Goal: Information Seeking & Learning: Learn about a topic

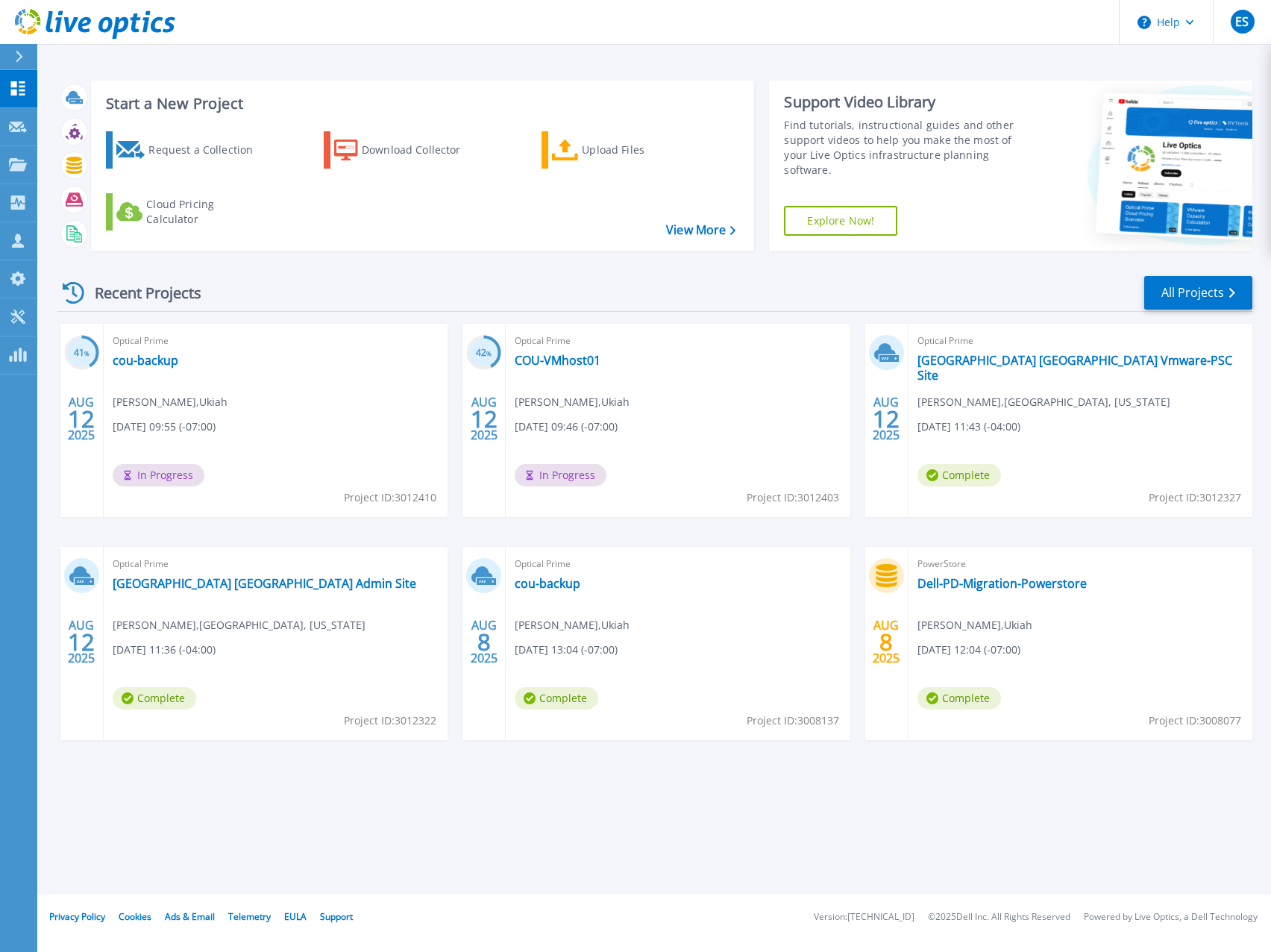
click at [916, 294] on div "Recent Projects All Projects" at bounding box center [655, 293] width 1195 height 37
click at [212, 587] on link "[GEOGRAPHIC_DATA] [GEOGRAPHIC_DATA] Admin Site" at bounding box center [264, 583] width 304 height 15
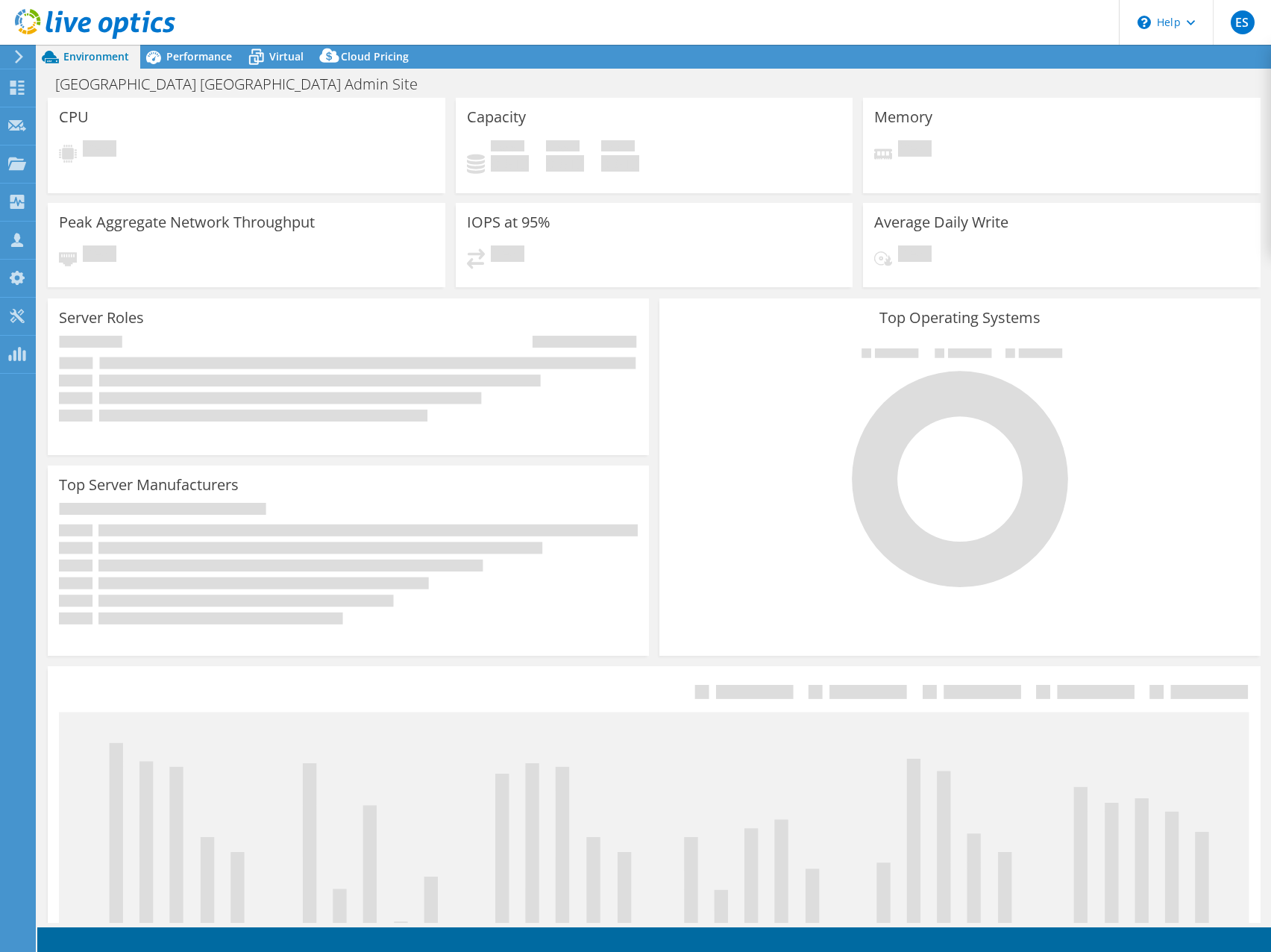
select select "USD"
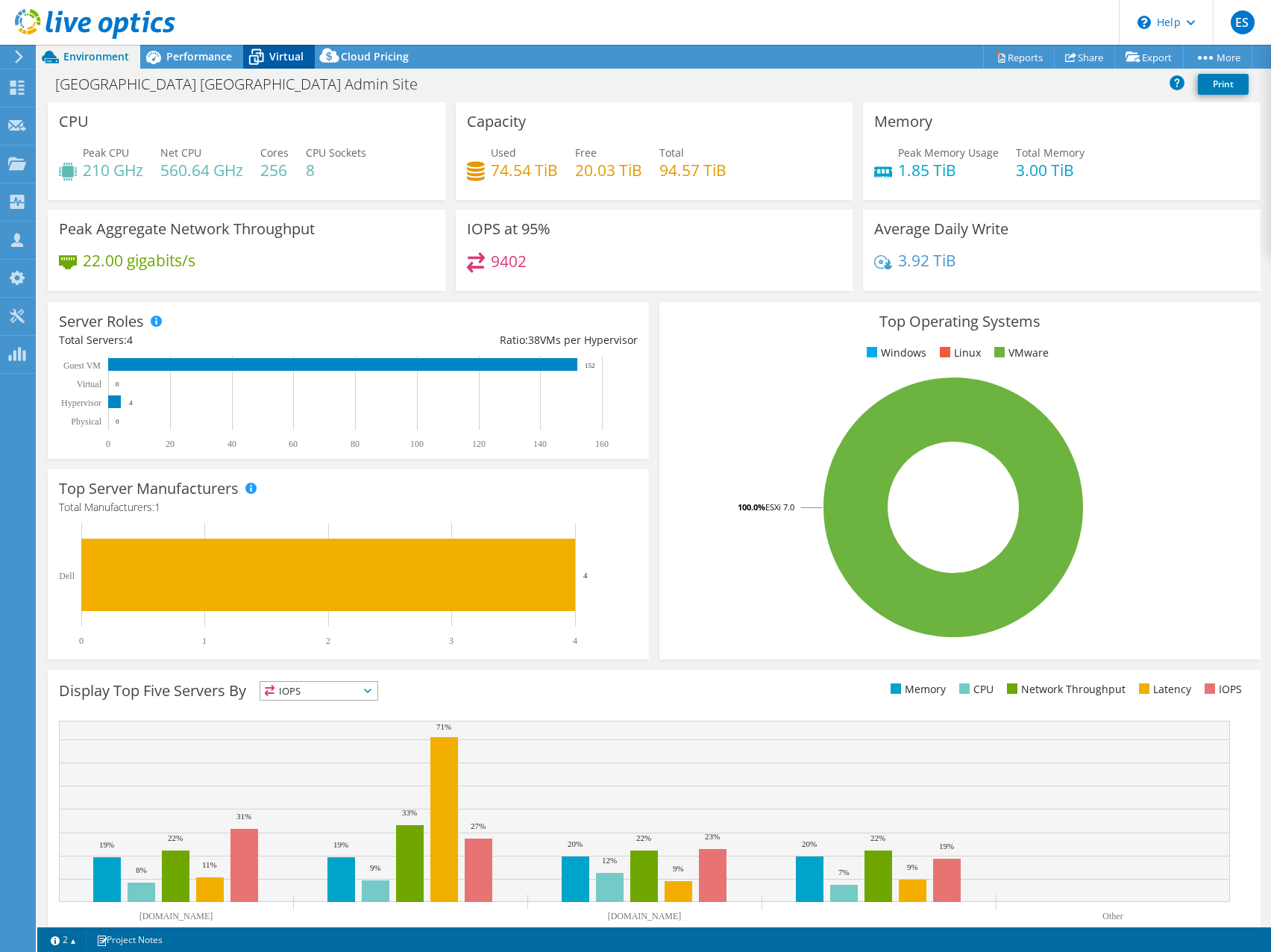
click at [282, 59] on span "Virtual" at bounding box center [286, 56] width 34 height 14
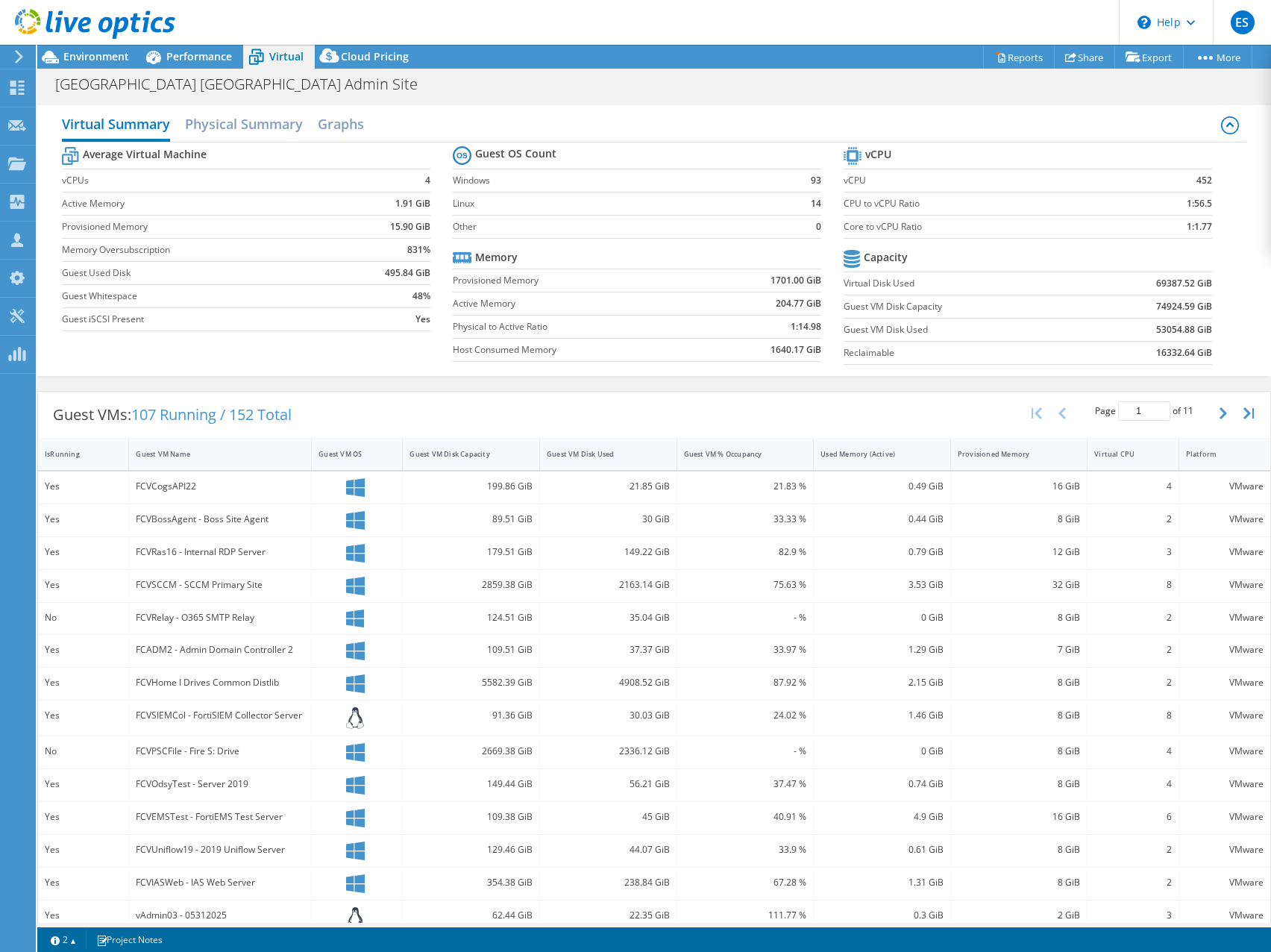
click at [632, 17] on header "ES Partner Team Member Eric Shouse eshouse@redesign-group.com redesign My Profi…" at bounding box center [635, 22] width 1271 height 45
click at [750, 87] on div "[GEOGRAPHIC_DATA] [GEOGRAPHIC_DATA] Admin Site Print" at bounding box center [654, 84] width 1234 height 28
click at [667, 99] on div "Virtual Summary Physical Summary Graphs Average Virtual Machine vCPUs 4 Active …" at bounding box center [654, 240] width 1234 height 285
click at [183, 49] on span "Performance" at bounding box center [199, 56] width 66 height 14
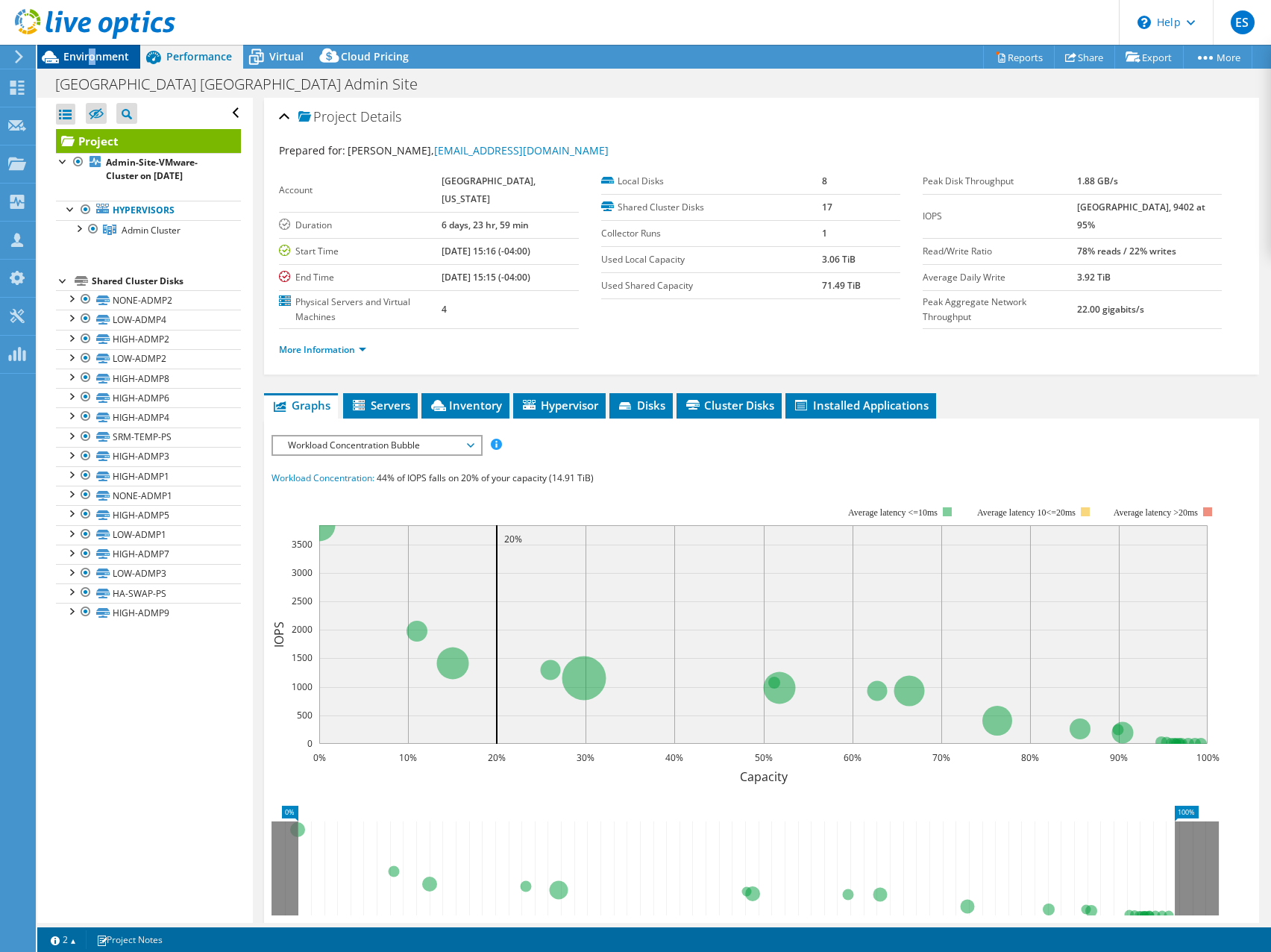
click at [93, 55] on span "Environment" at bounding box center [96, 56] width 66 height 14
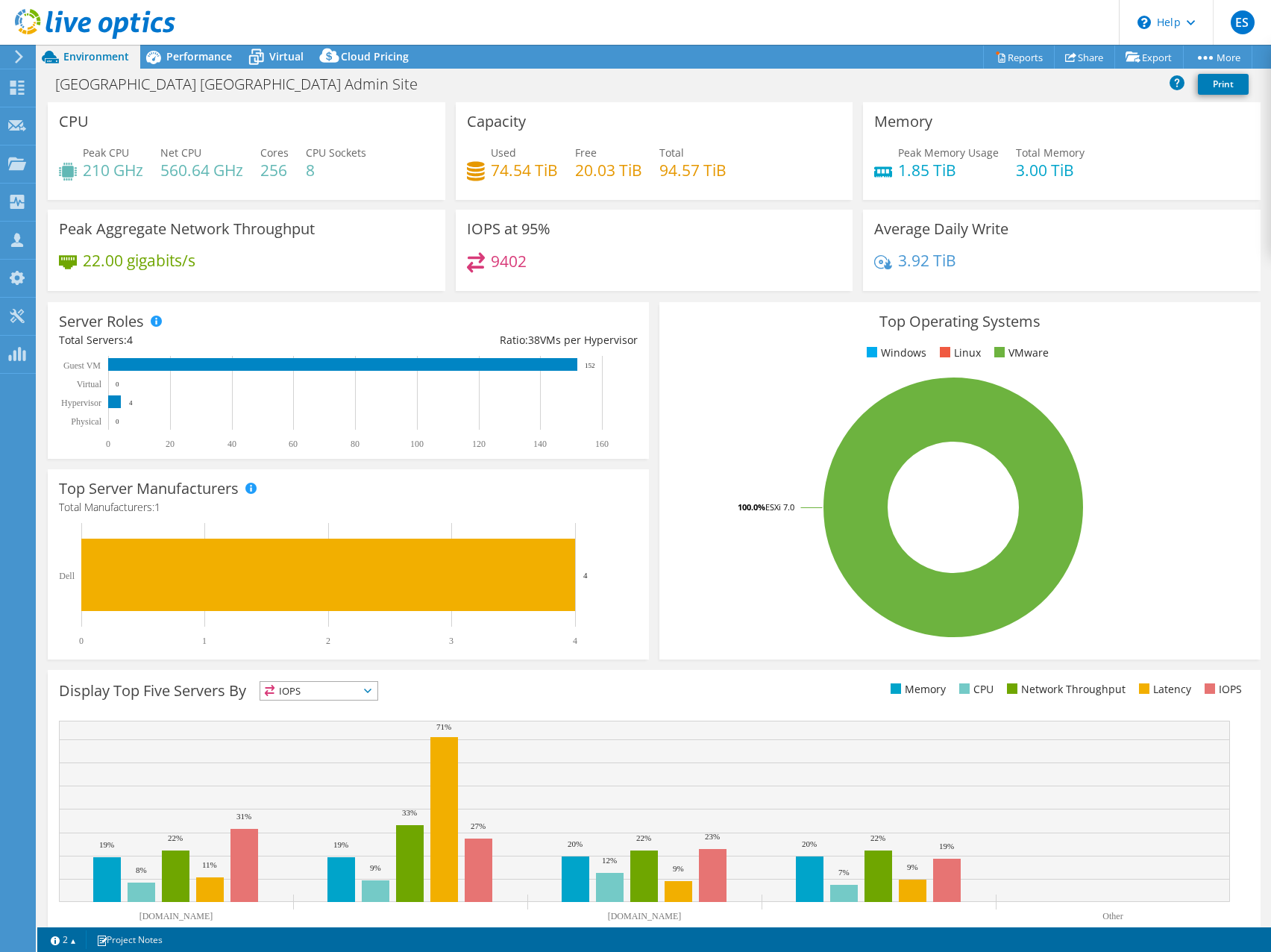
click at [749, 370] on div "Top Operating Systems Windows Linux VMware 100.0% ESXi 7.0" at bounding box center [960, 481] width 602 height 357
click at [197, 57] on span "Performance" at bounding box center [199, 56] width 66 height 14
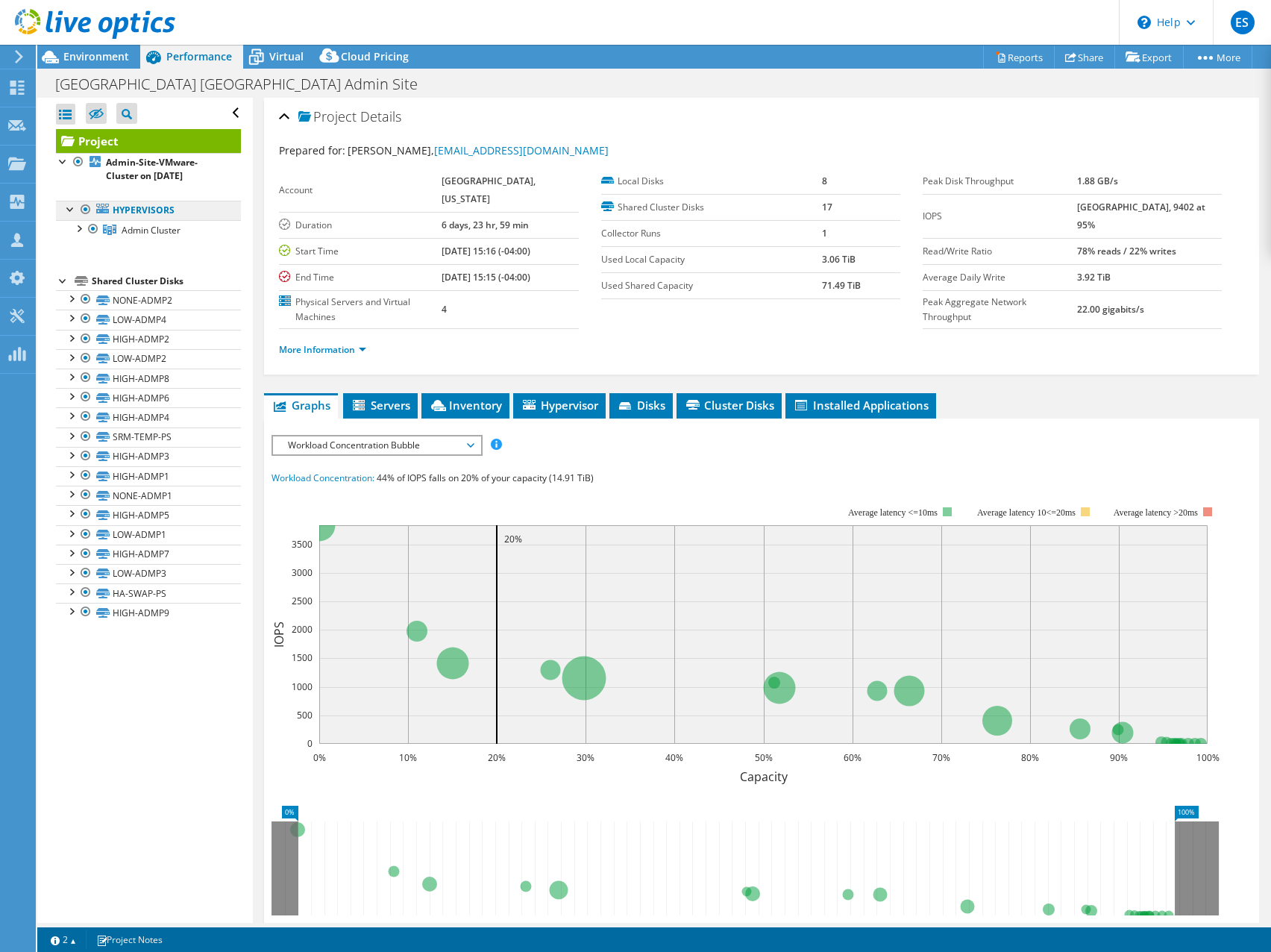
click at [126, 215] on link "Hypervisors" at bounding box center [148, 210] width 185 height 20
click at [141, 231] on span "Admin Cluster" at bounding box center [151, 231] width 59 height 13
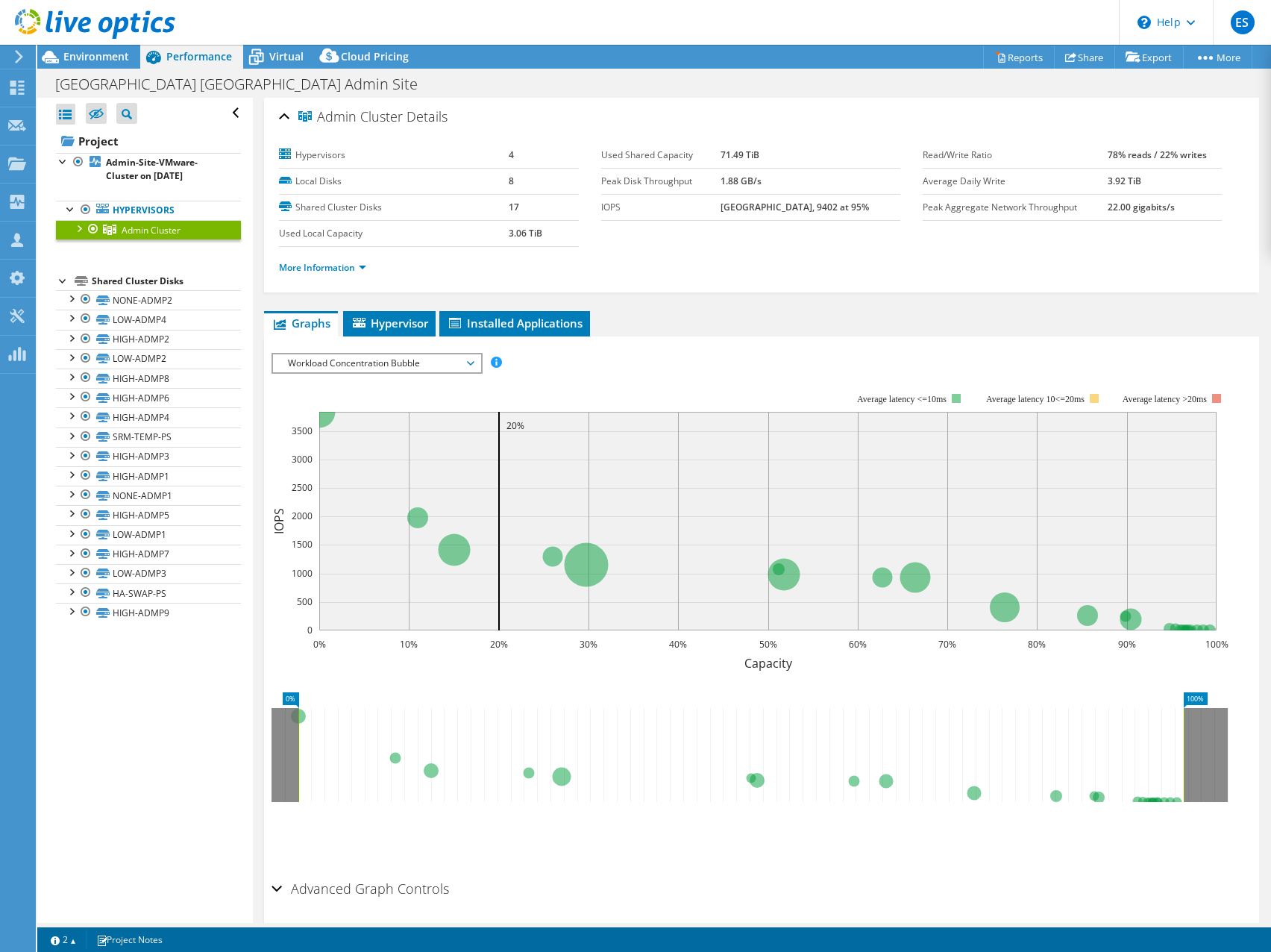
click at [73, 231] on div at bounding box center [78, 228] width 15 height 15
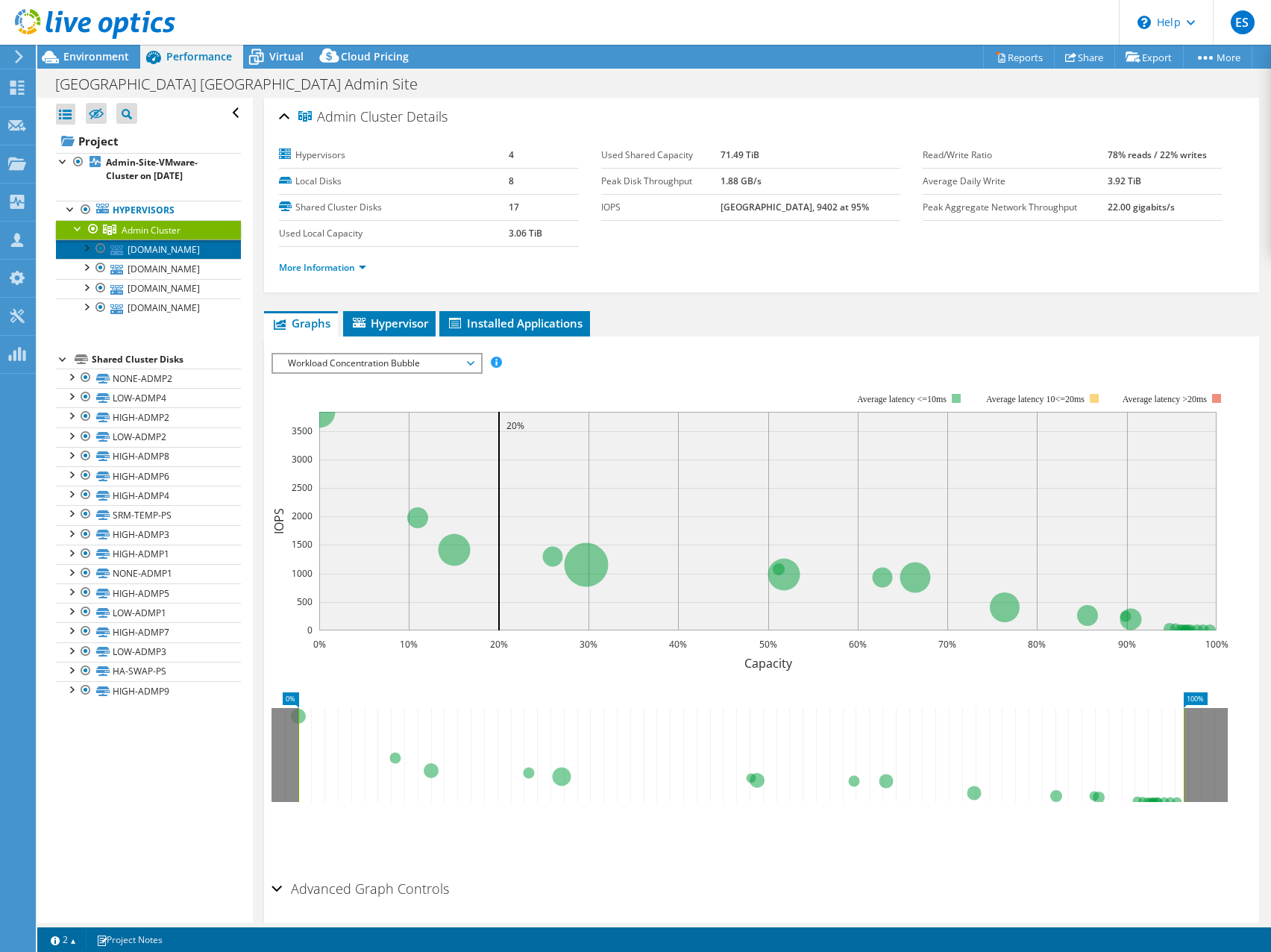
click at [148, 248] on link "fcvmhost04.int.forsythco.com" at bounding box center [148, 249] width 185 height 20
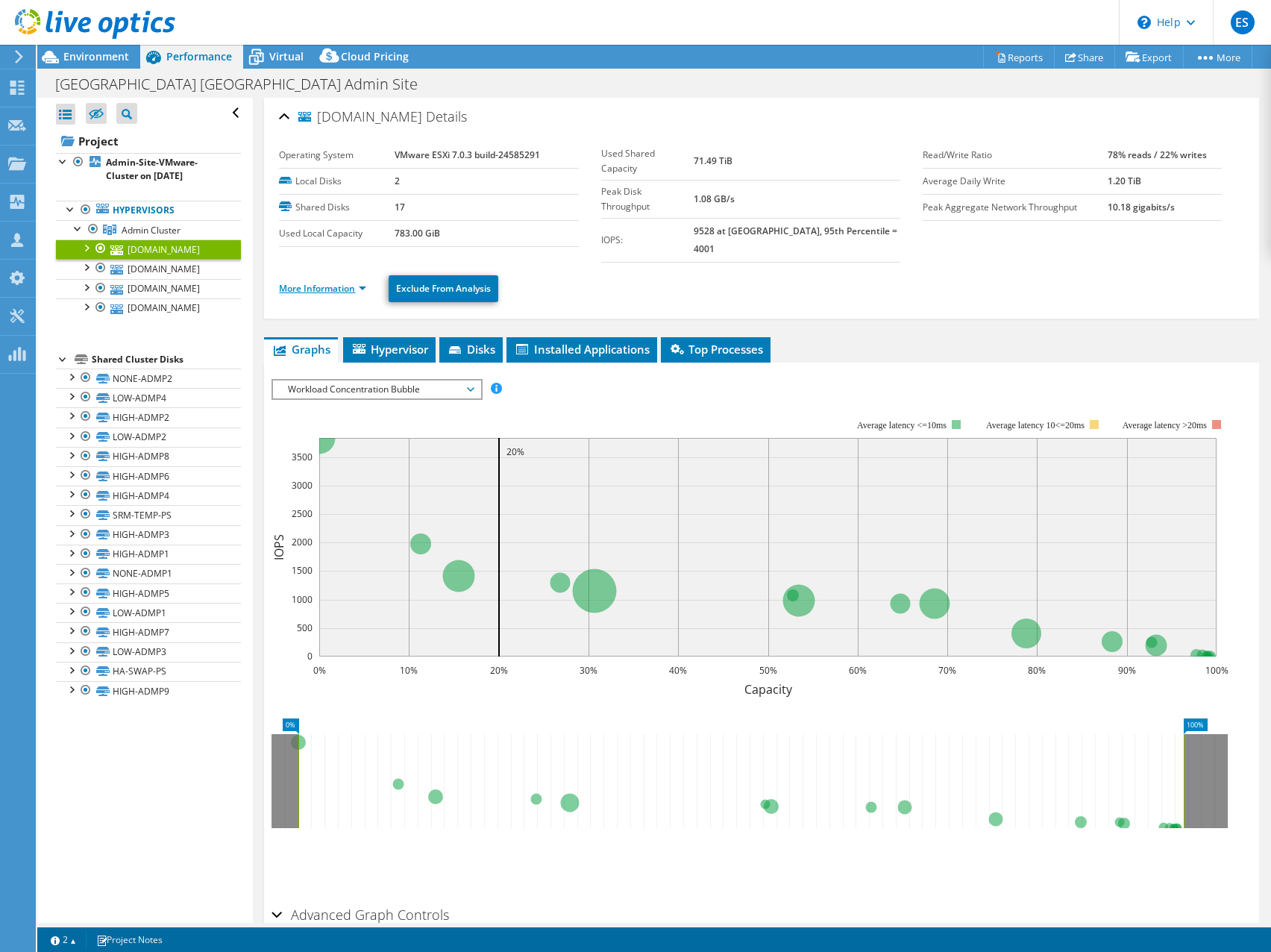
click at [359, 282] on link "More Information" at bounding box center [323, 288] width 87 height 13
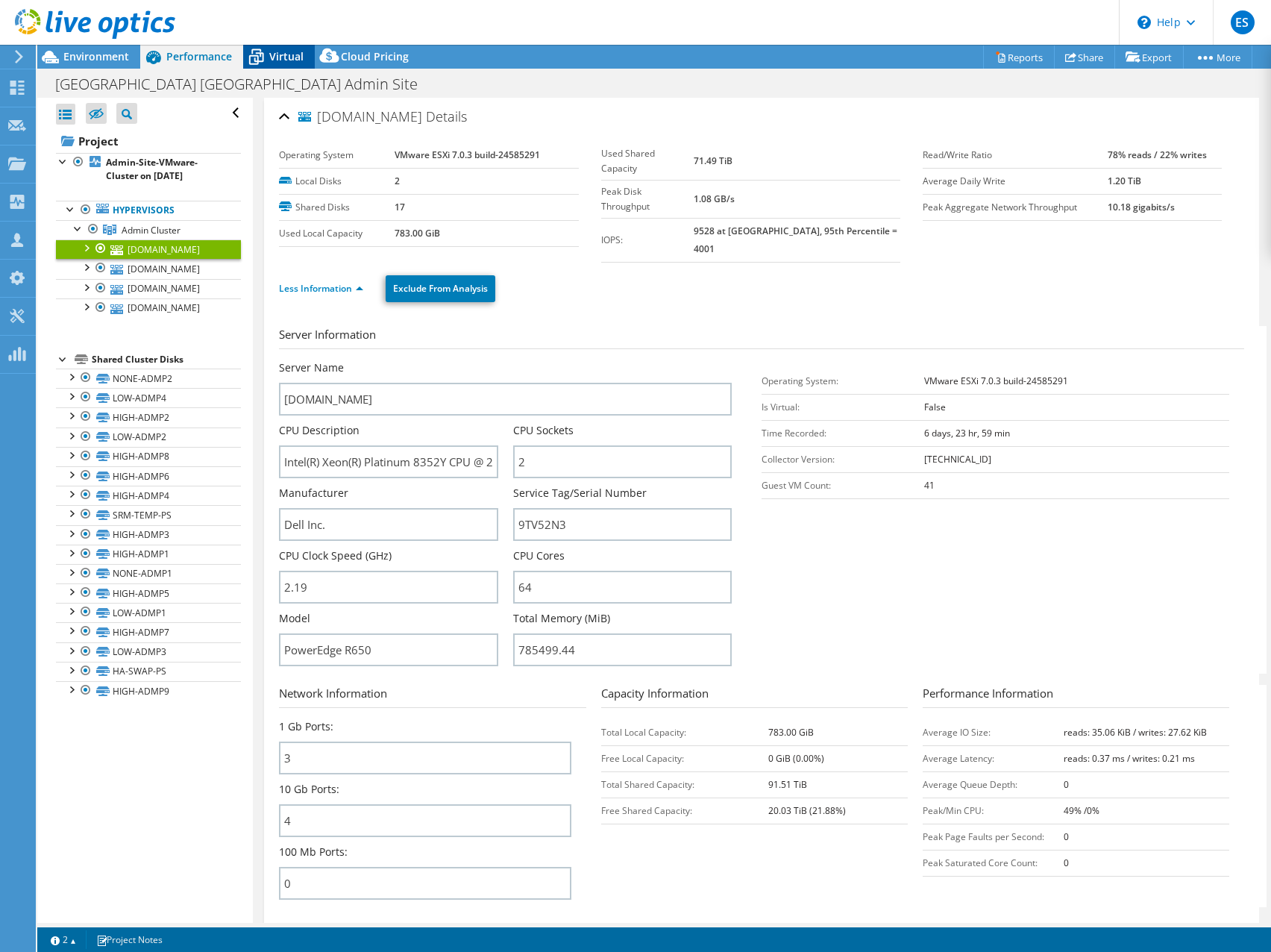
click at [282, 50] on span "Virtual" at bounding box center [286, 56] width 34 height 14
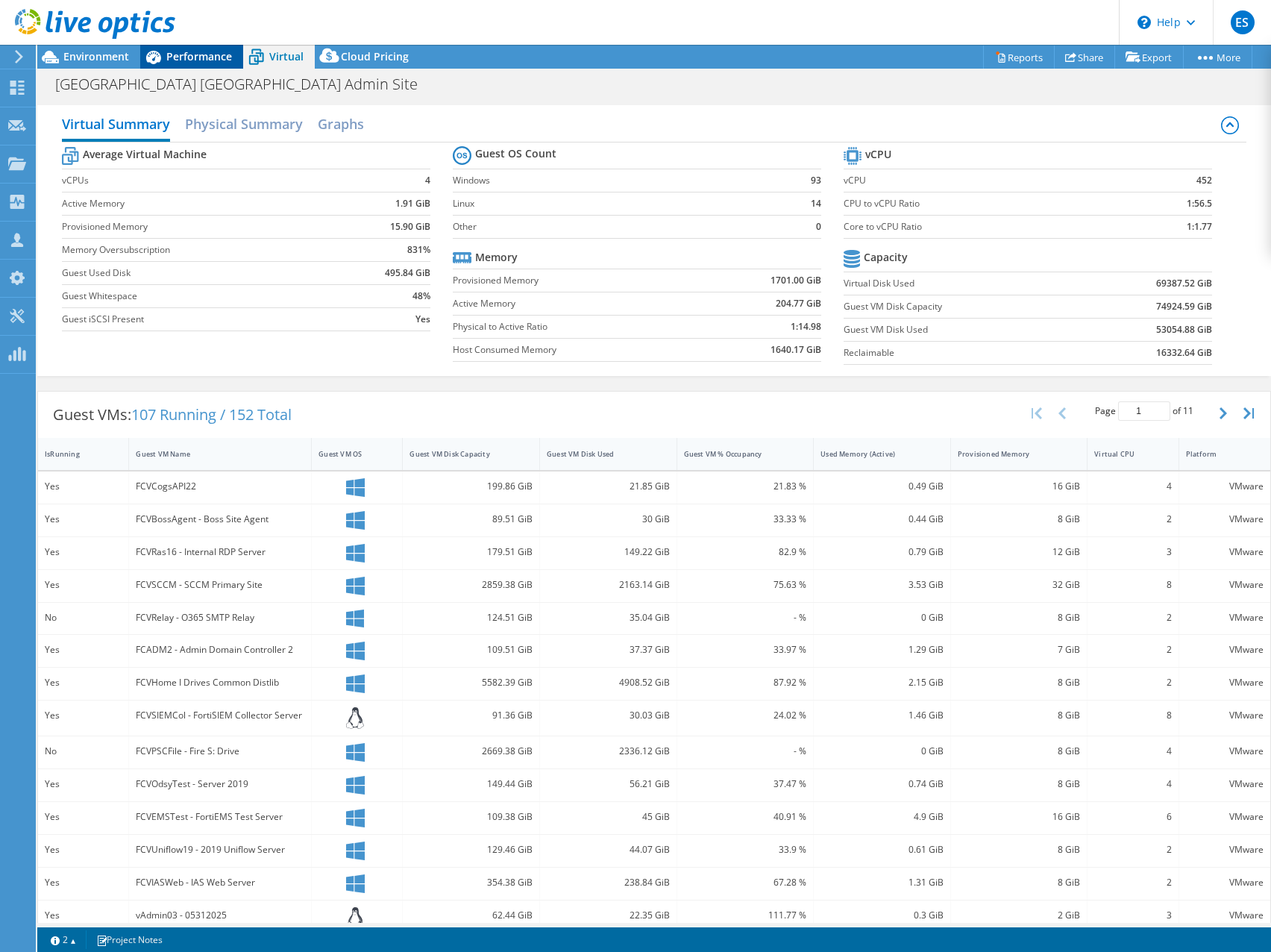
click at [179, 58] on span "Performance" at bounding box center [199, 56] width 66 height 14
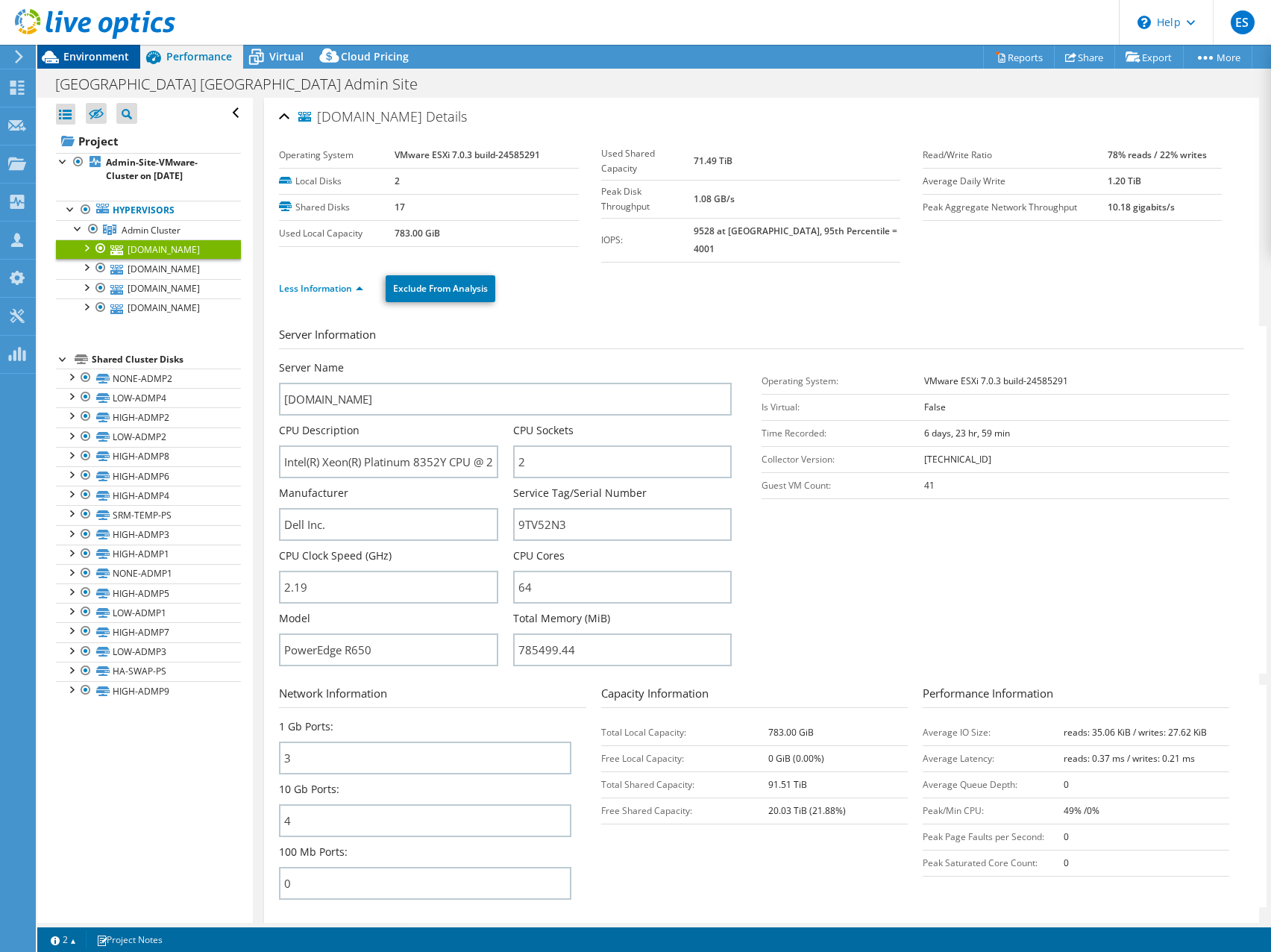
click at [85, 51] on span "Environment" at bounding box center [96, 56] width 66 height 14
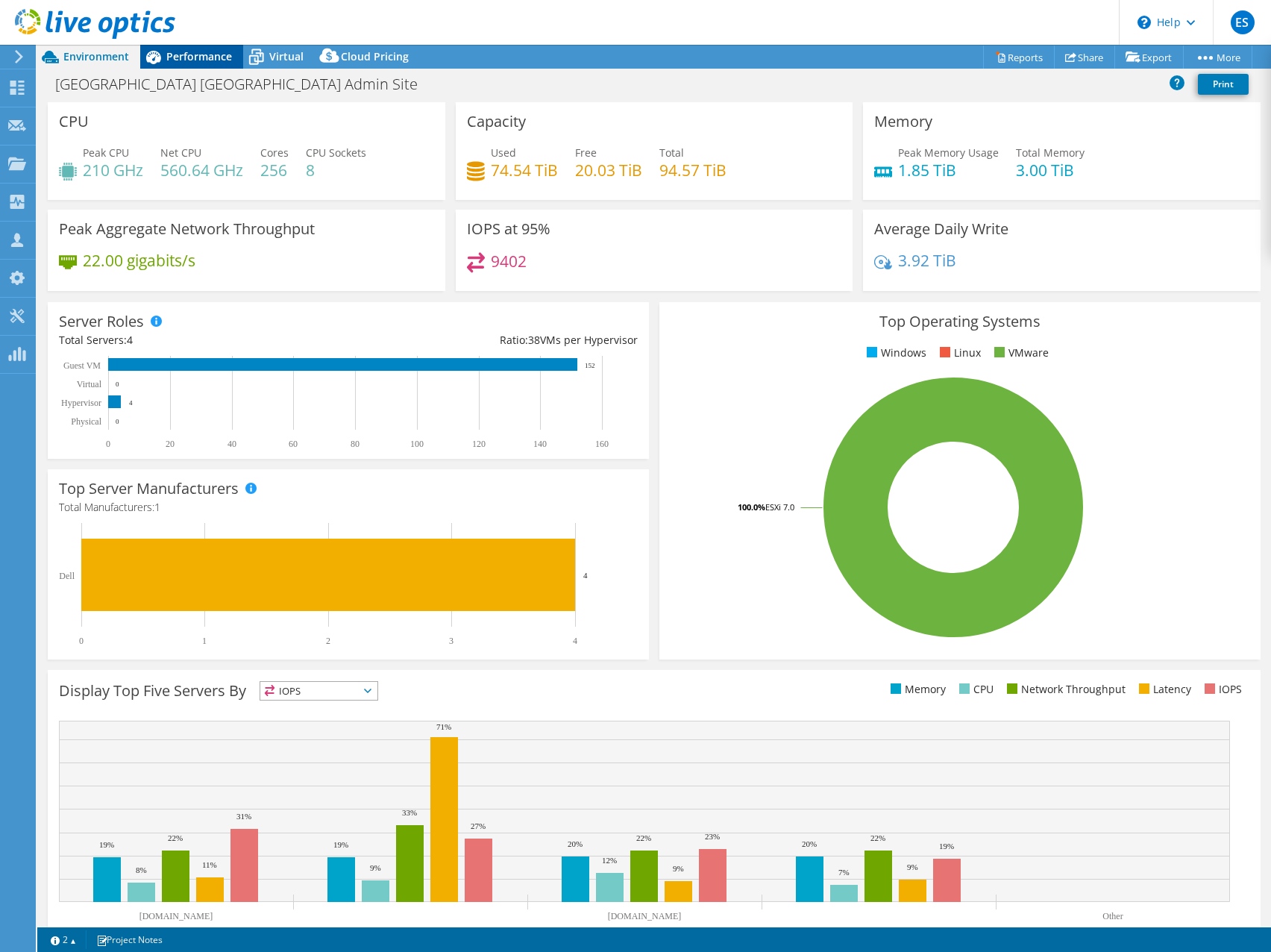
click at [187, 59] on span "Performance" at bounding box center [199, 56] width 66 height 14
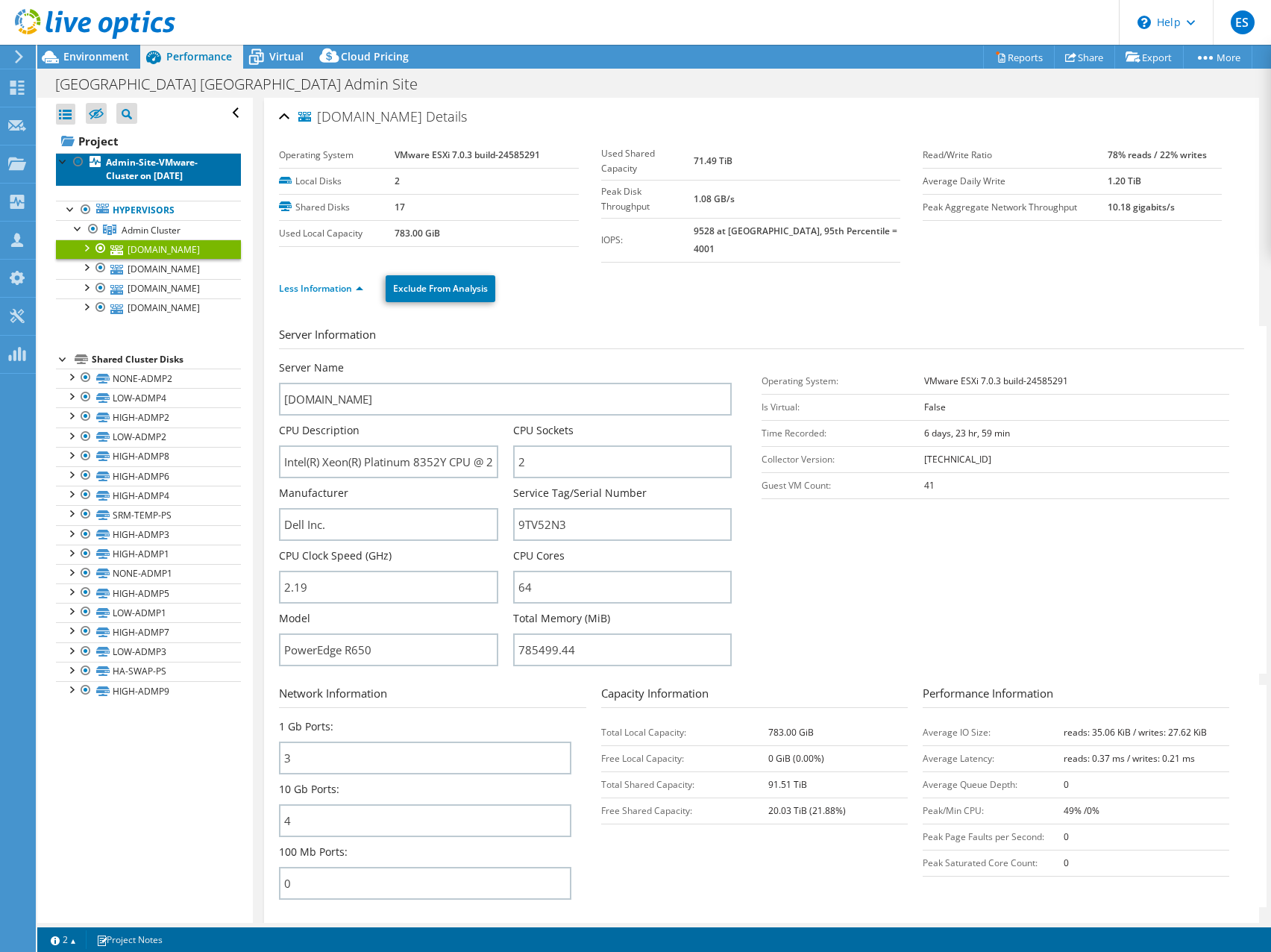
click at [141, 166] on b "Admin-Site-VMware-Cluster on 8/12/2025" at bounding box center [152, 169] width 92 height 26
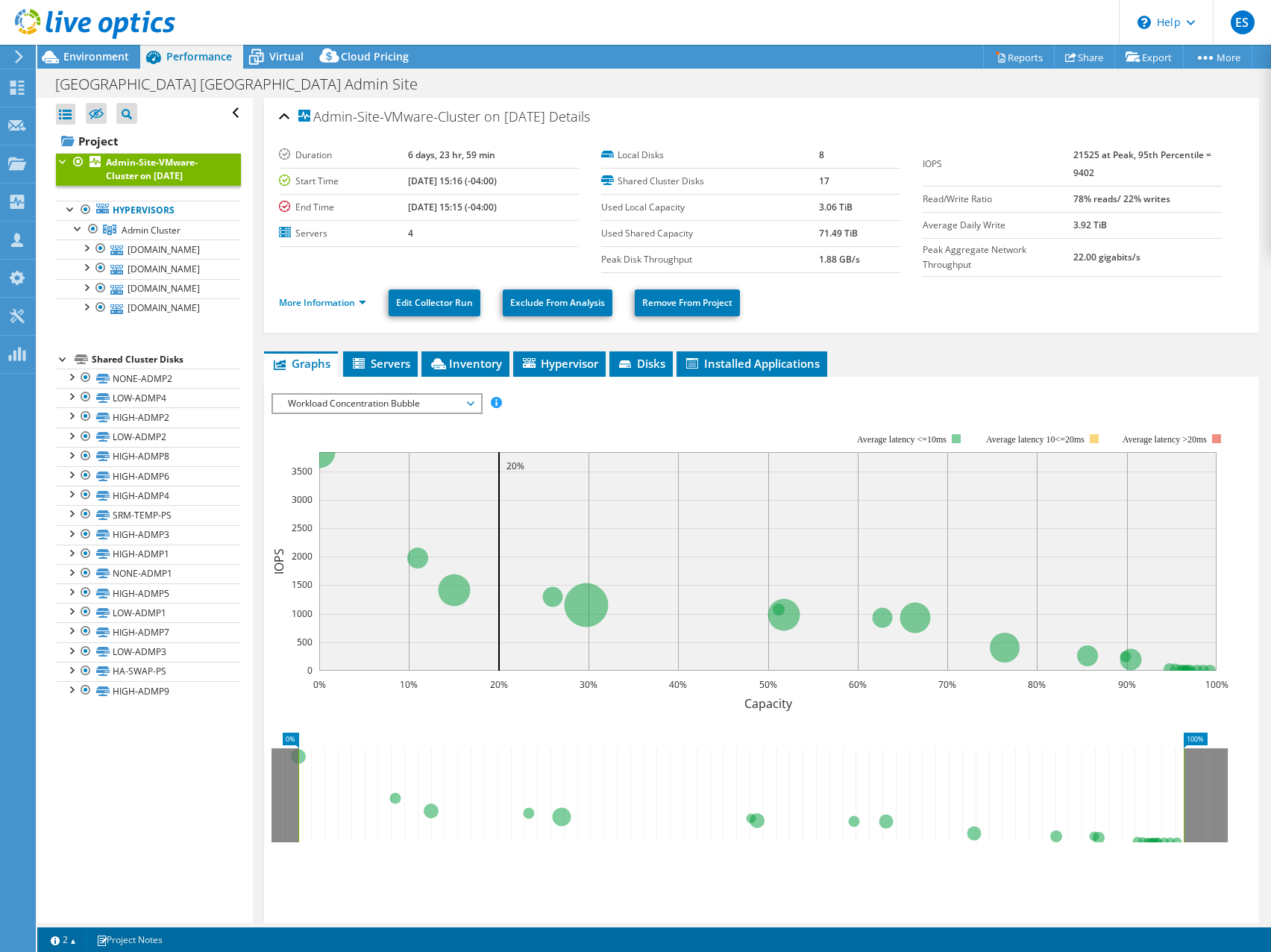
click at [1071, 304] on ul "More Information Edit Collector Run Exclude From Analysis Remove From Project" at bounding box center [761, 300] width 965 height 31
click at [452, 403] on span "Workload Concentration Bubble" at bounding box center [377, 403] width 192 height 18
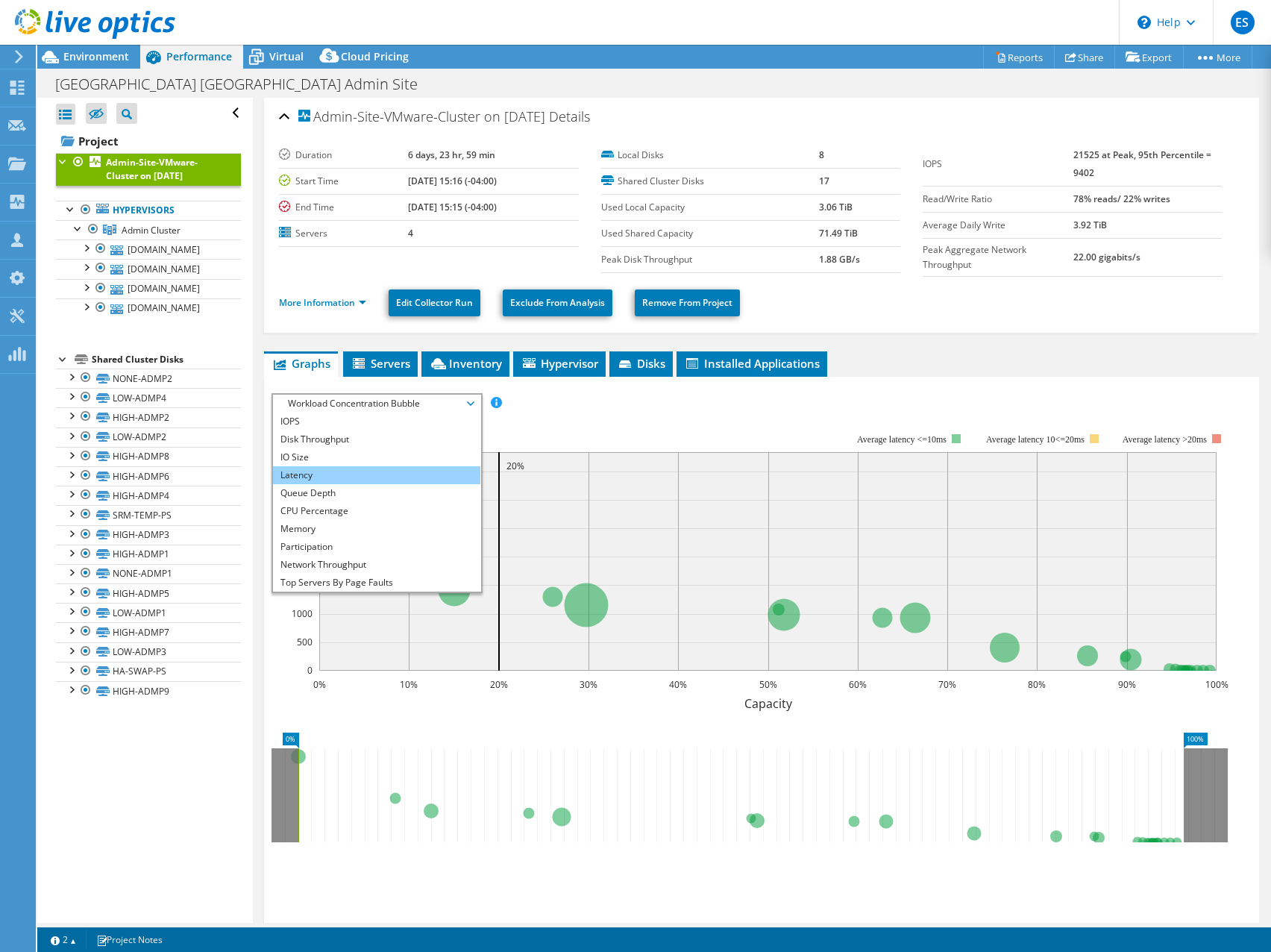
click at [350, 475] on li "Latency" at bounding box center [377, 475] width 206 height 18
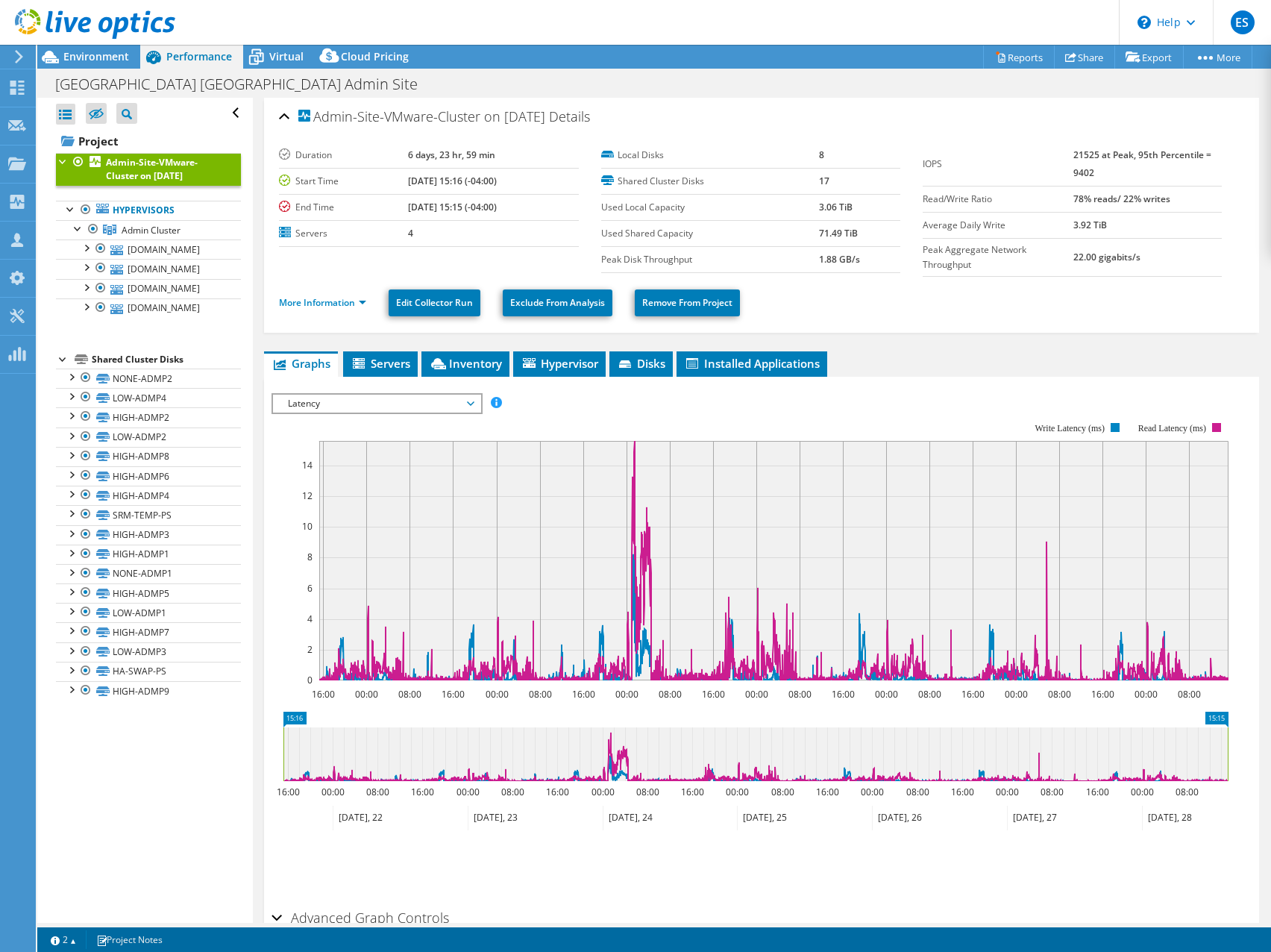
click at [455, 412] on span "Latency" at bounding box center [377, 403] width 192 height 18
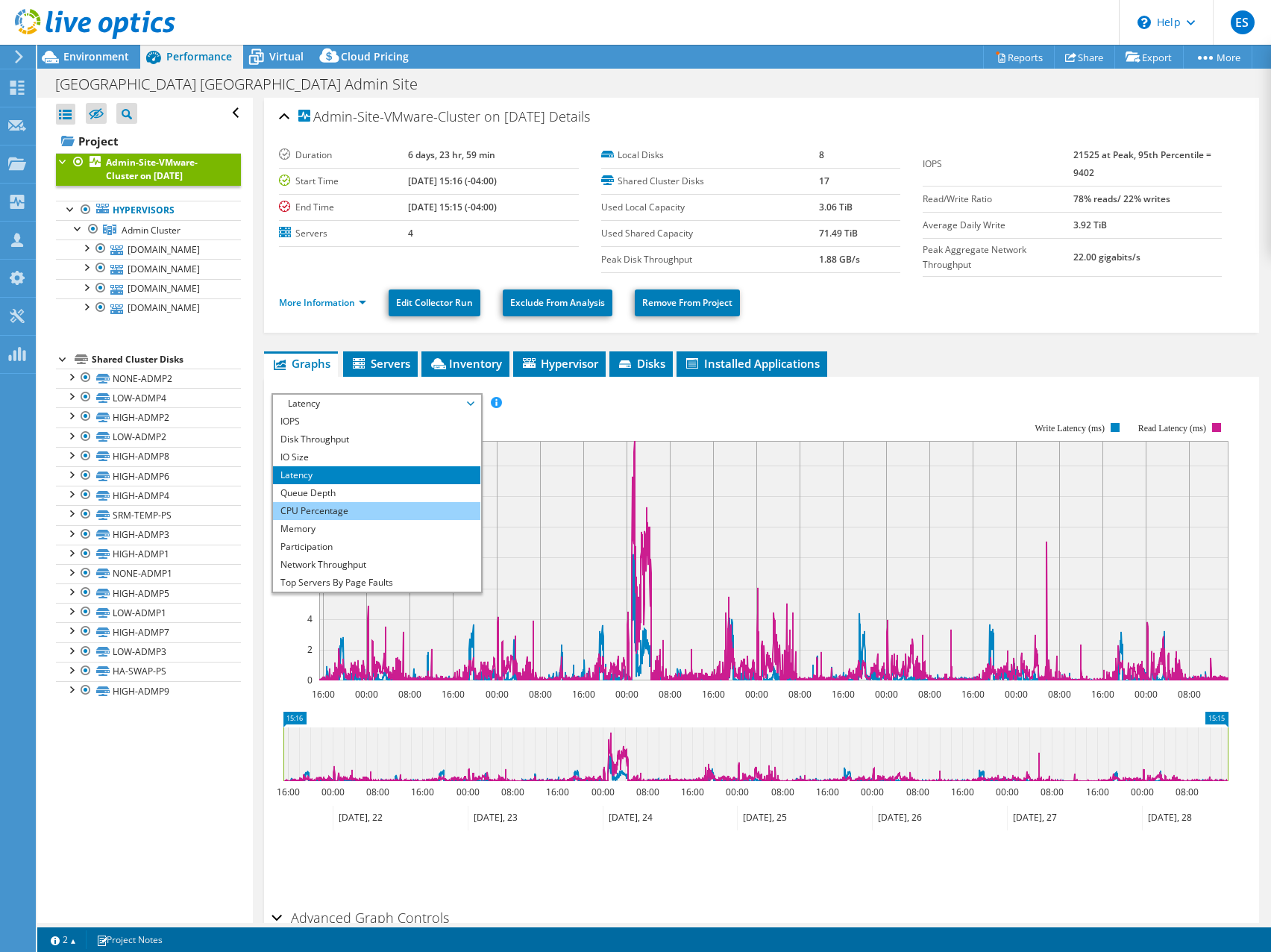
click at [367, 505] on li "CPU Percentage" at bounding box center [377, 510] width 206 height 18
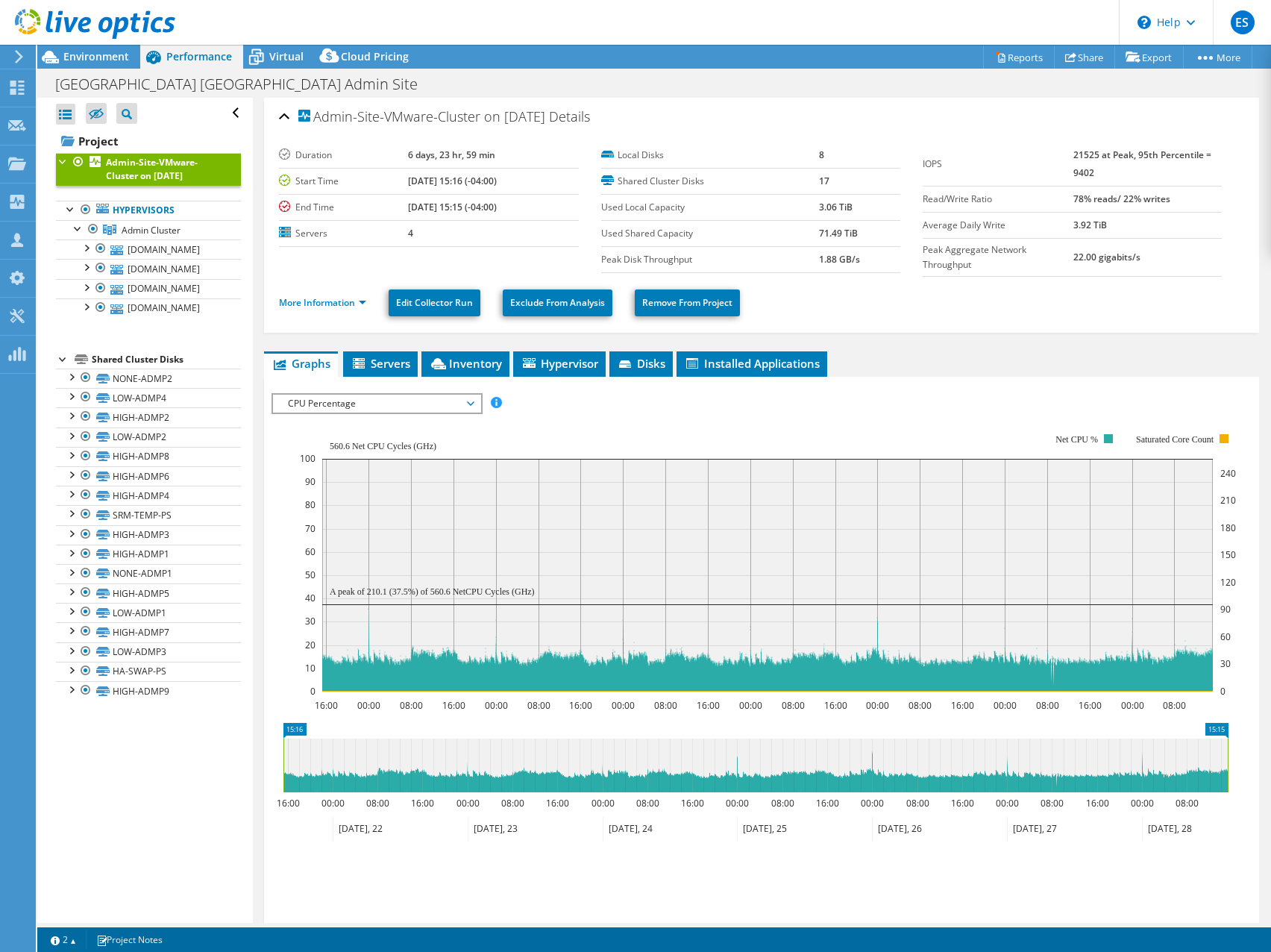
click at [946, 364] on ul "Graphs Servers Inventory Hypervisor Disks Cluster Disks Installed Applications" at bounding box center [761, 364] width 995 height 25
click at [661, 25] on header "ES Partner Team Member [PERSON_NAME] [EMAIL_ADDRESS][DOMAIN_NAME] redesign My P…" at bounding box center [635, 22] width 1271 height 45
click at [89, 55] on span "Environment" at bounding box center [96, 56] width 66 height 14
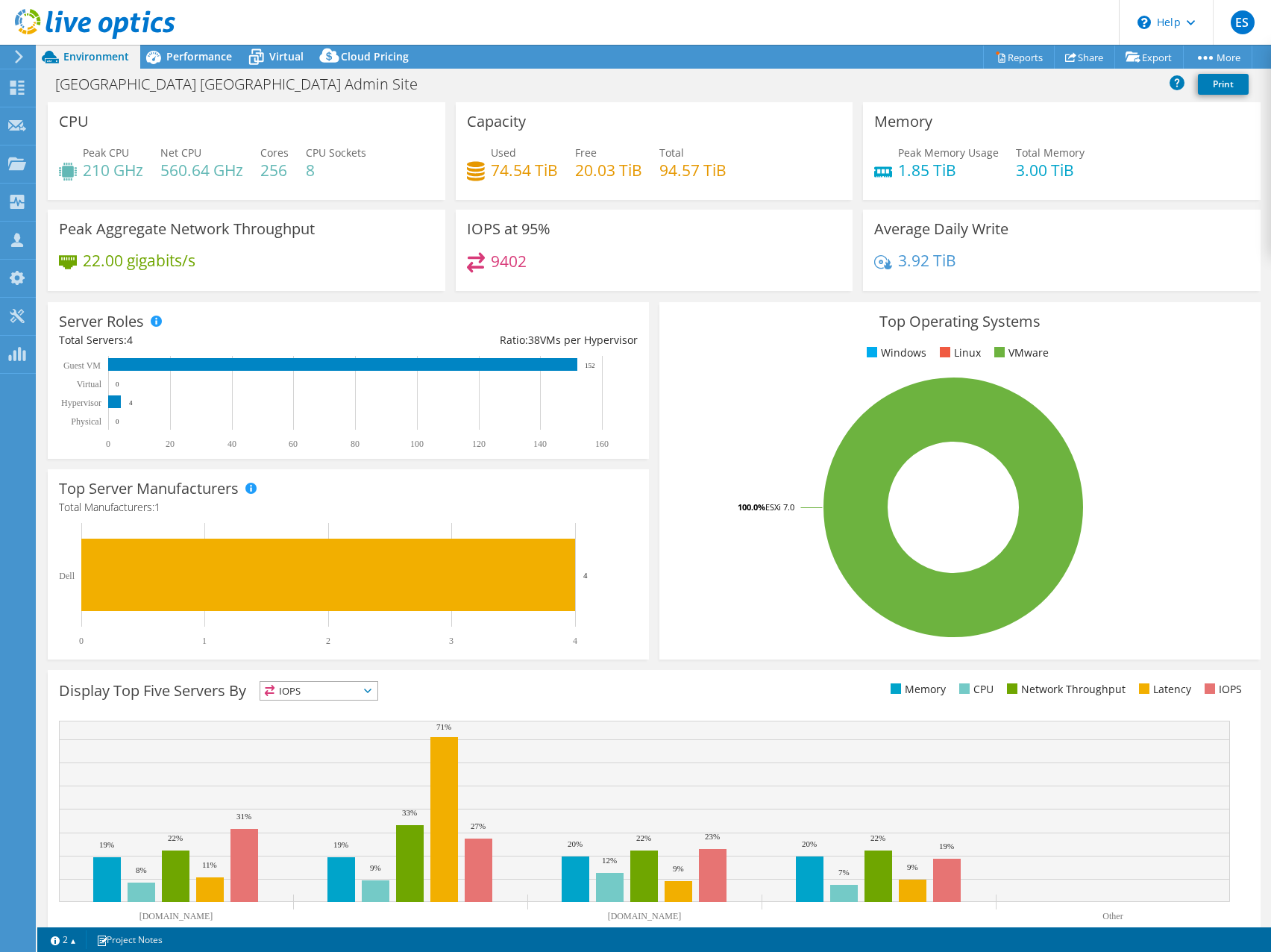
click at [749, 263] on div "9402" at bounding box center [655, 268] width 376 height 33
click at [17, 89] on icon at bounding box center [17, 87] width 18 height 14
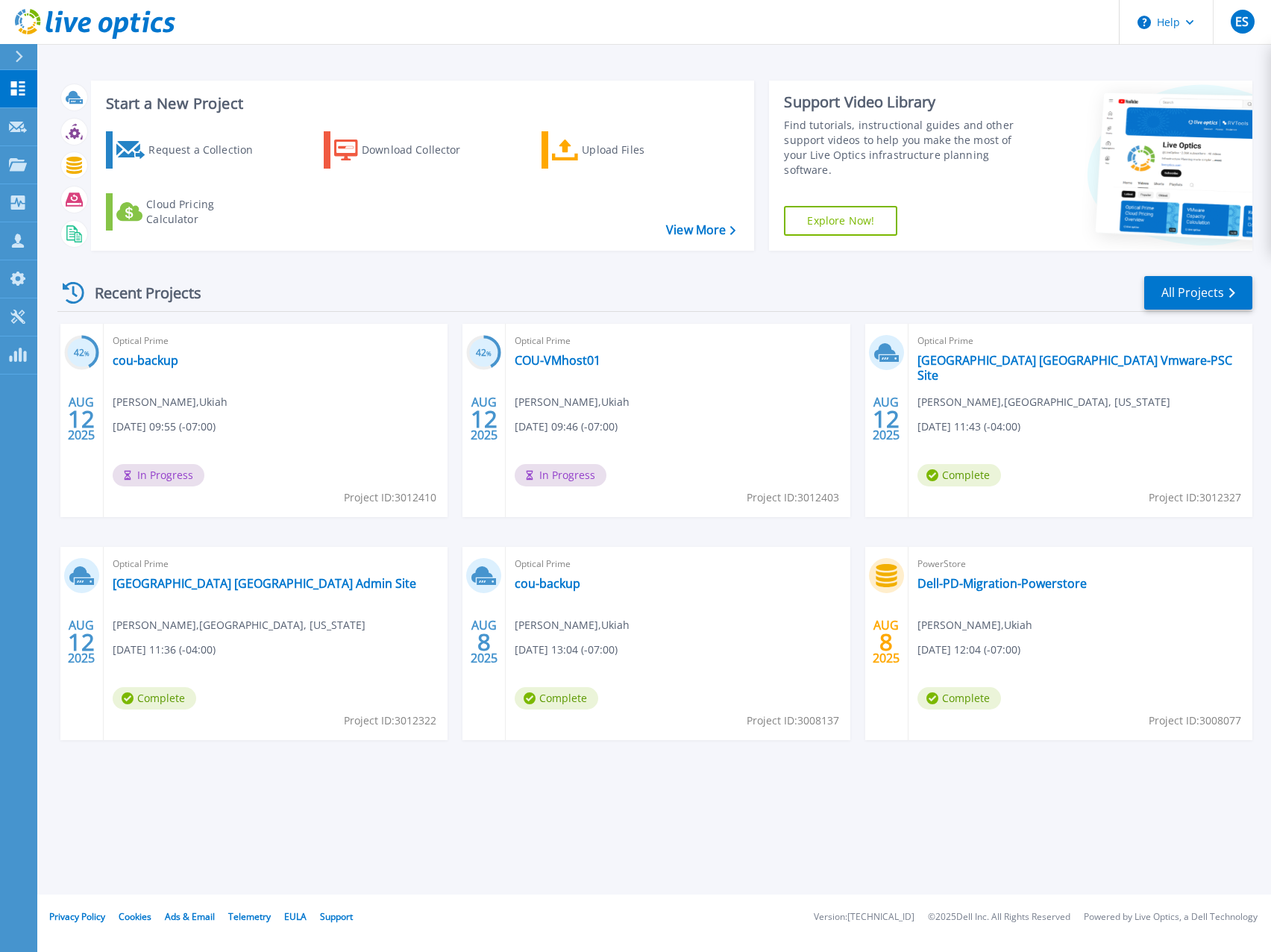
click at [685, 293] on div "Recent Projects All Projects" at bounding box center [655, 293] width 1195 height 37
click at [237, 586] on link "[GEOGRAPHIC_DATA] [GEOGRAPHIC_DATA] Admin Site" at bounding box center [264, 583] width 304 height 15
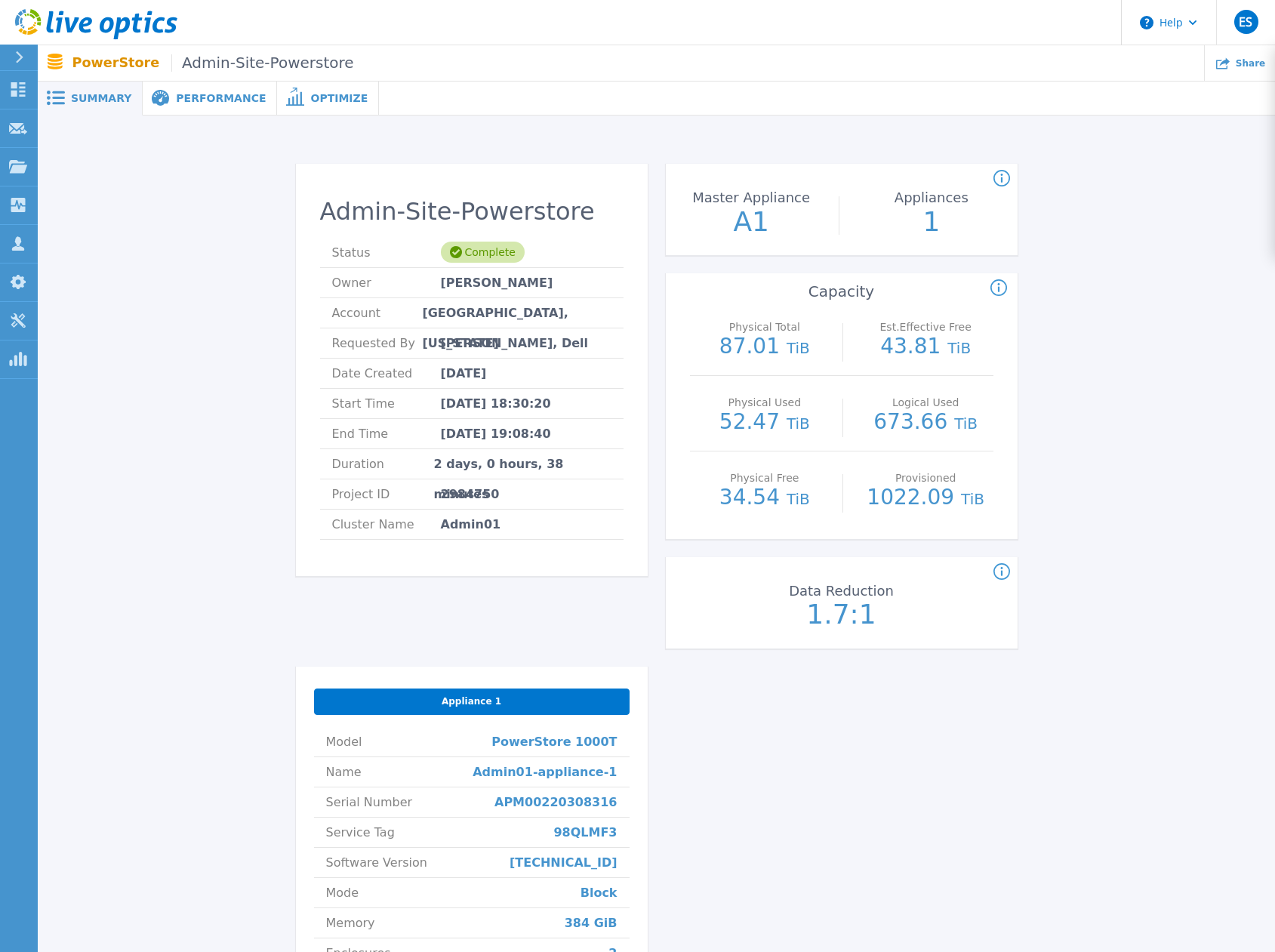
click at [1162, 303] on div "Admin-Site-Powerstore Status Complete Owner Brian Converse Account FORSYTH COUN…" at bounding box center [656, 656] width 1192 height 1034
click at [183, 103] on span "Performance" at bounding box center [220, 98] width 89 height 10
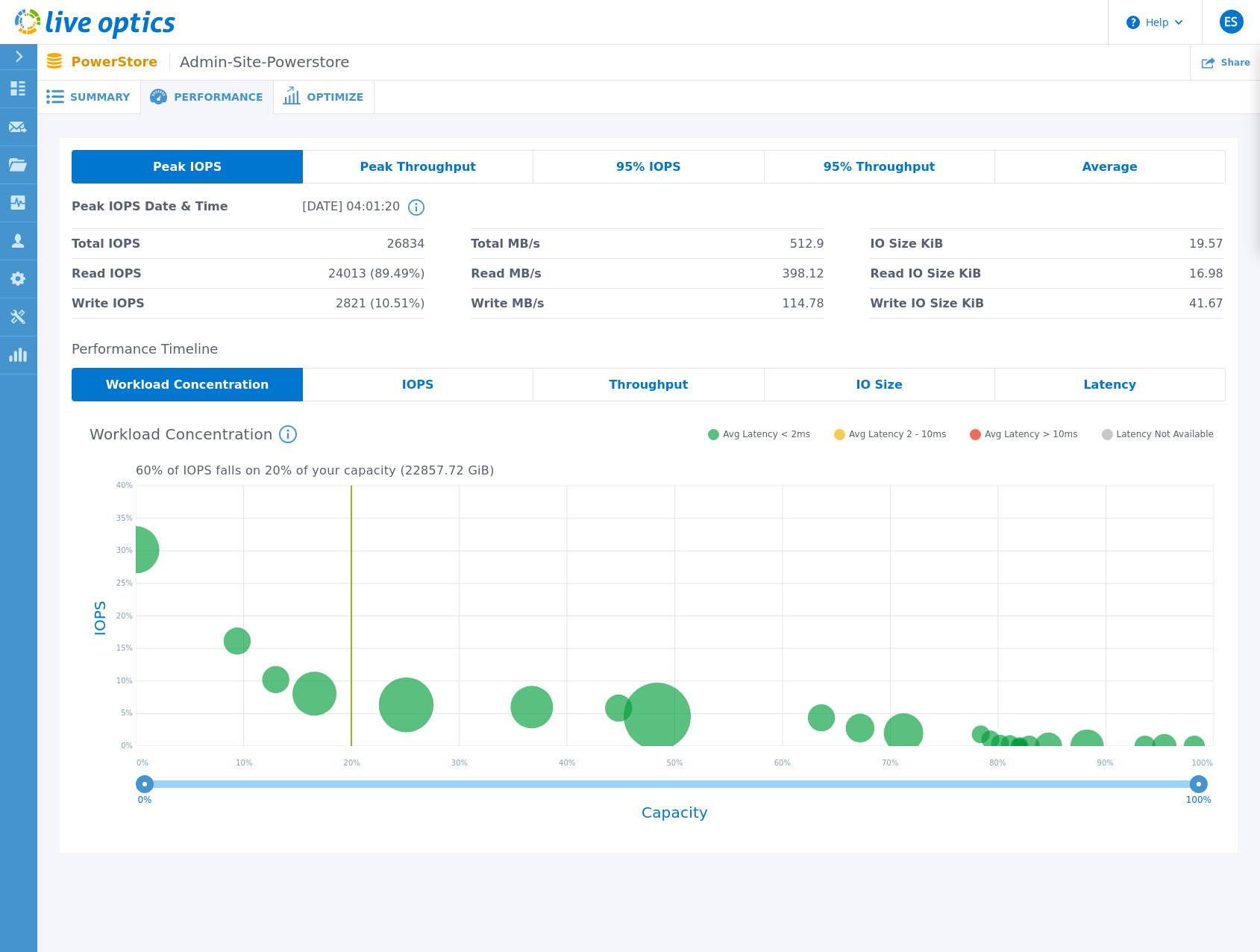
click at [449, 391] on div "IOPS" at bounding box center [418, 385] width 231 height 33
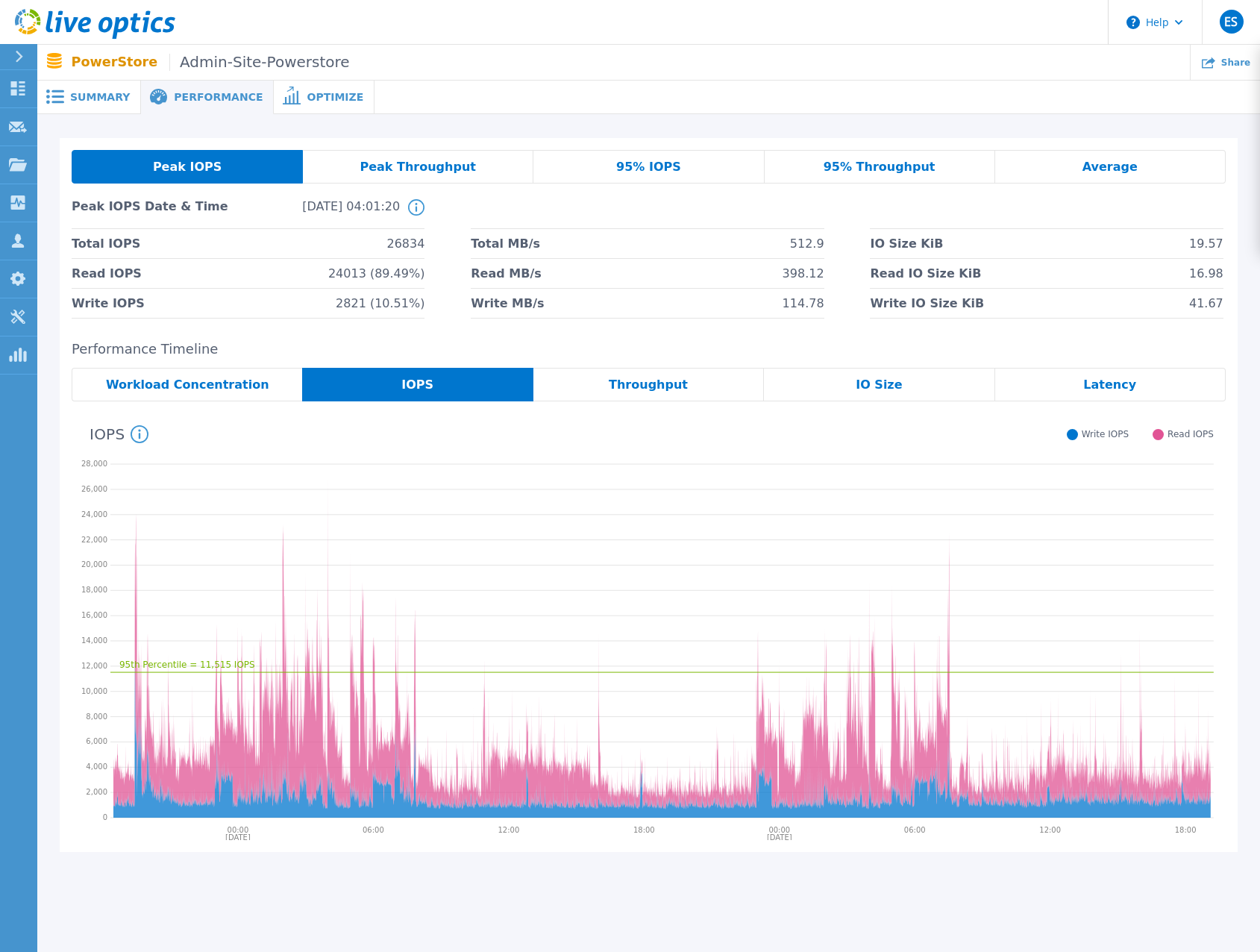
click at [625, 173] on span "95% IOPS" at bounding box center [649, 166] width 65 height 12
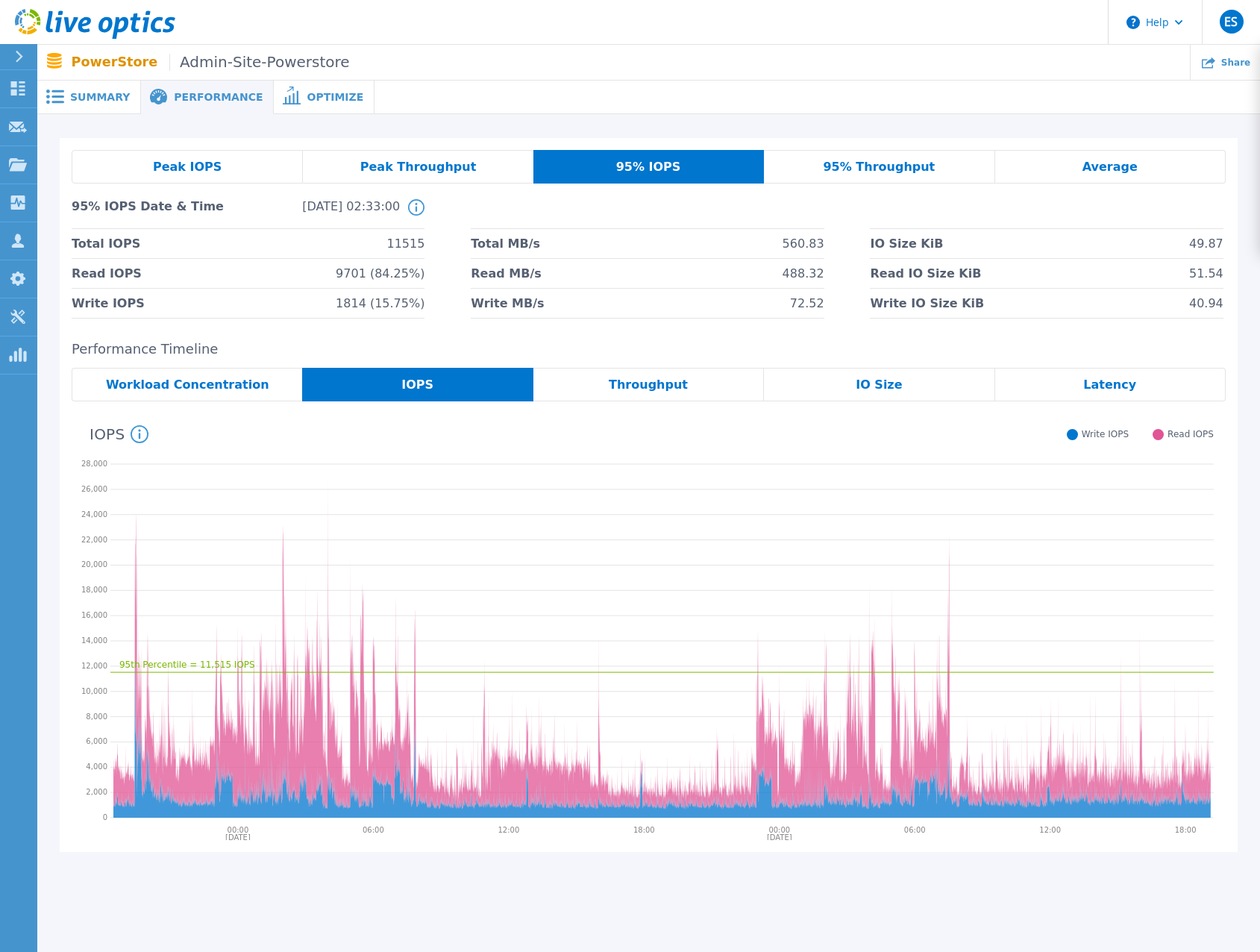
click at [419, 164] on span "Peak Throughput" at bounding box center [418, 166] width 116 height 12
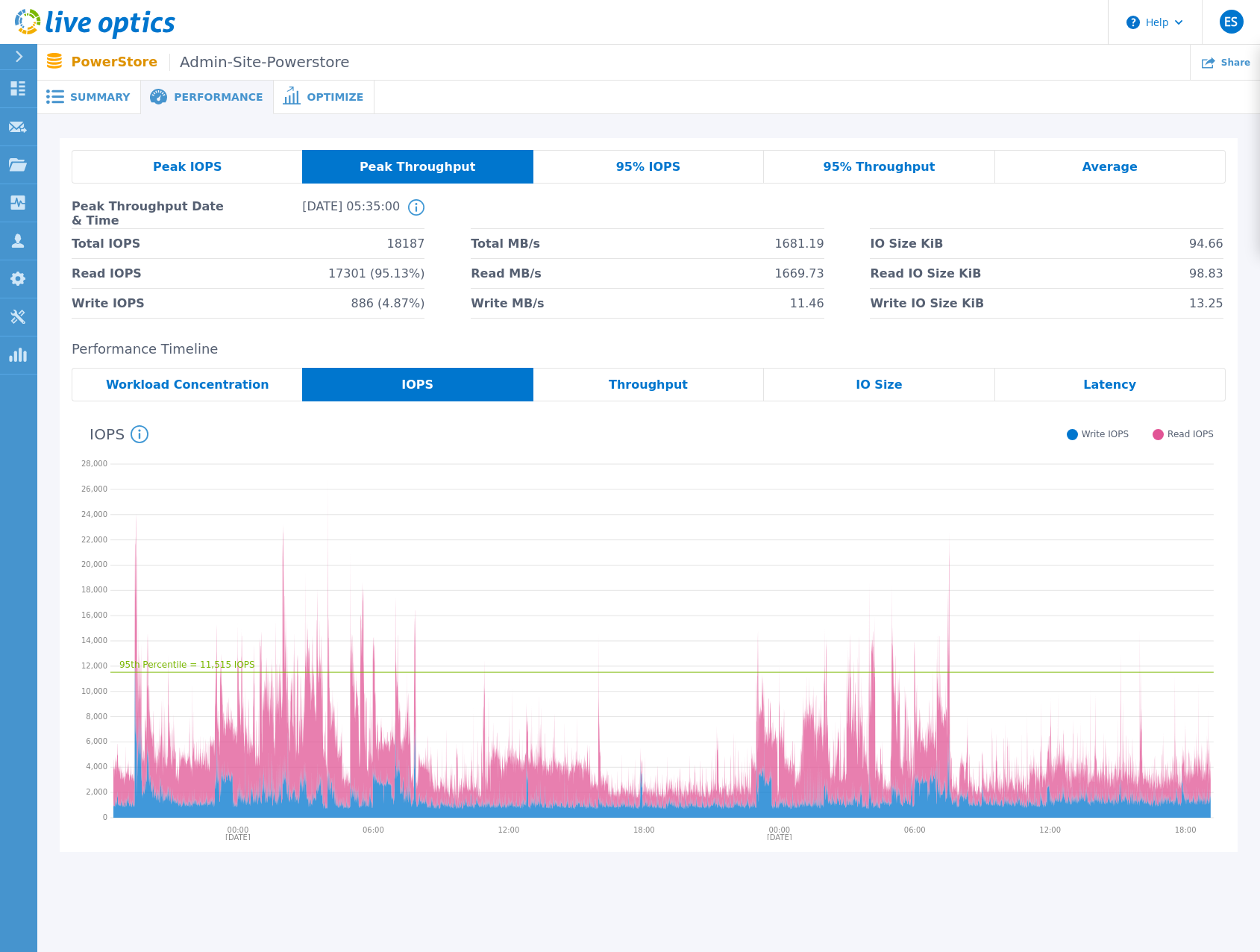
click at [637, 171] on span "95% IOPS" at bounding box center [649, 166] width 65 height 12
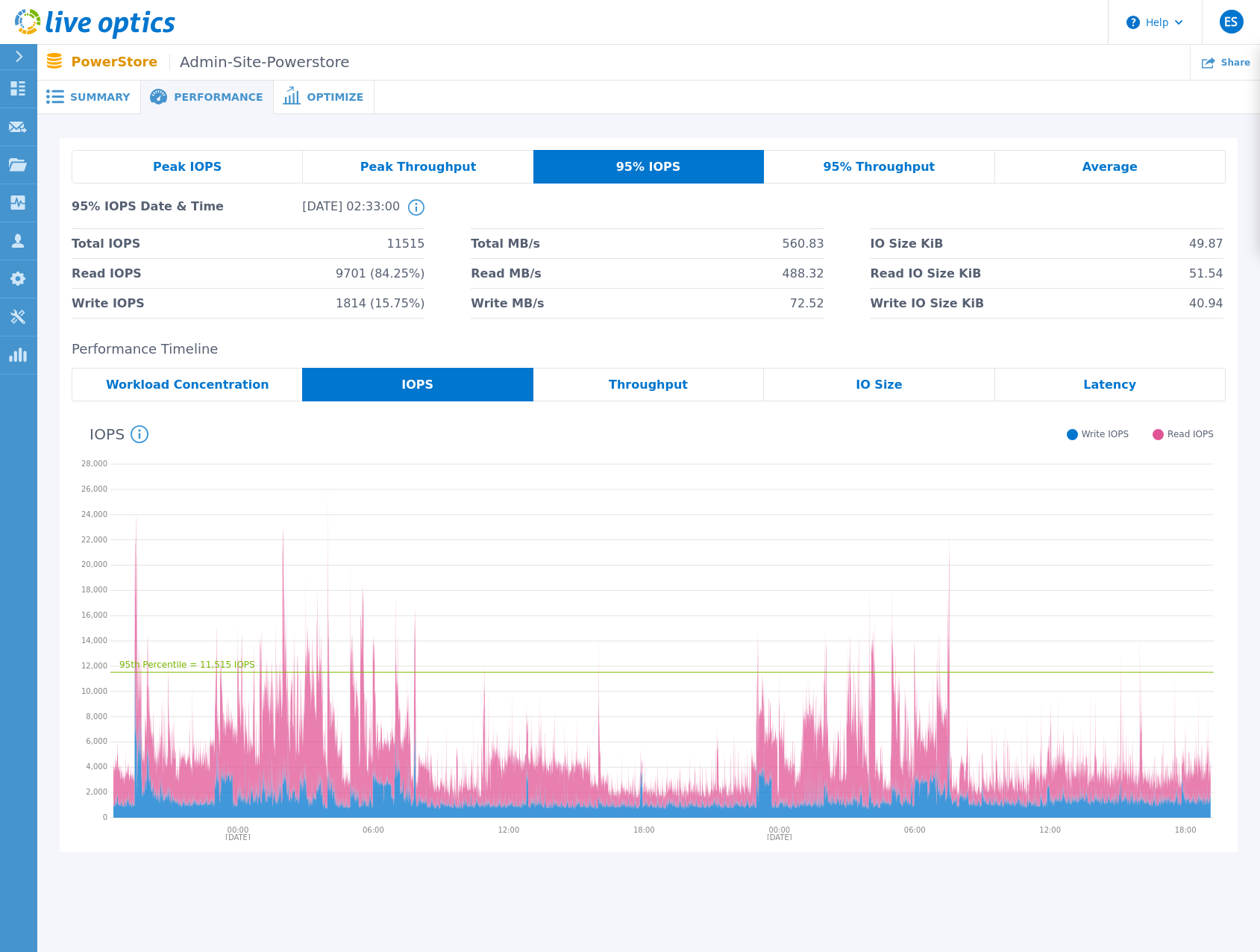
click at [853, 165] on span "95% Throughput" at bounding box center [879, 166] width 112 height 12
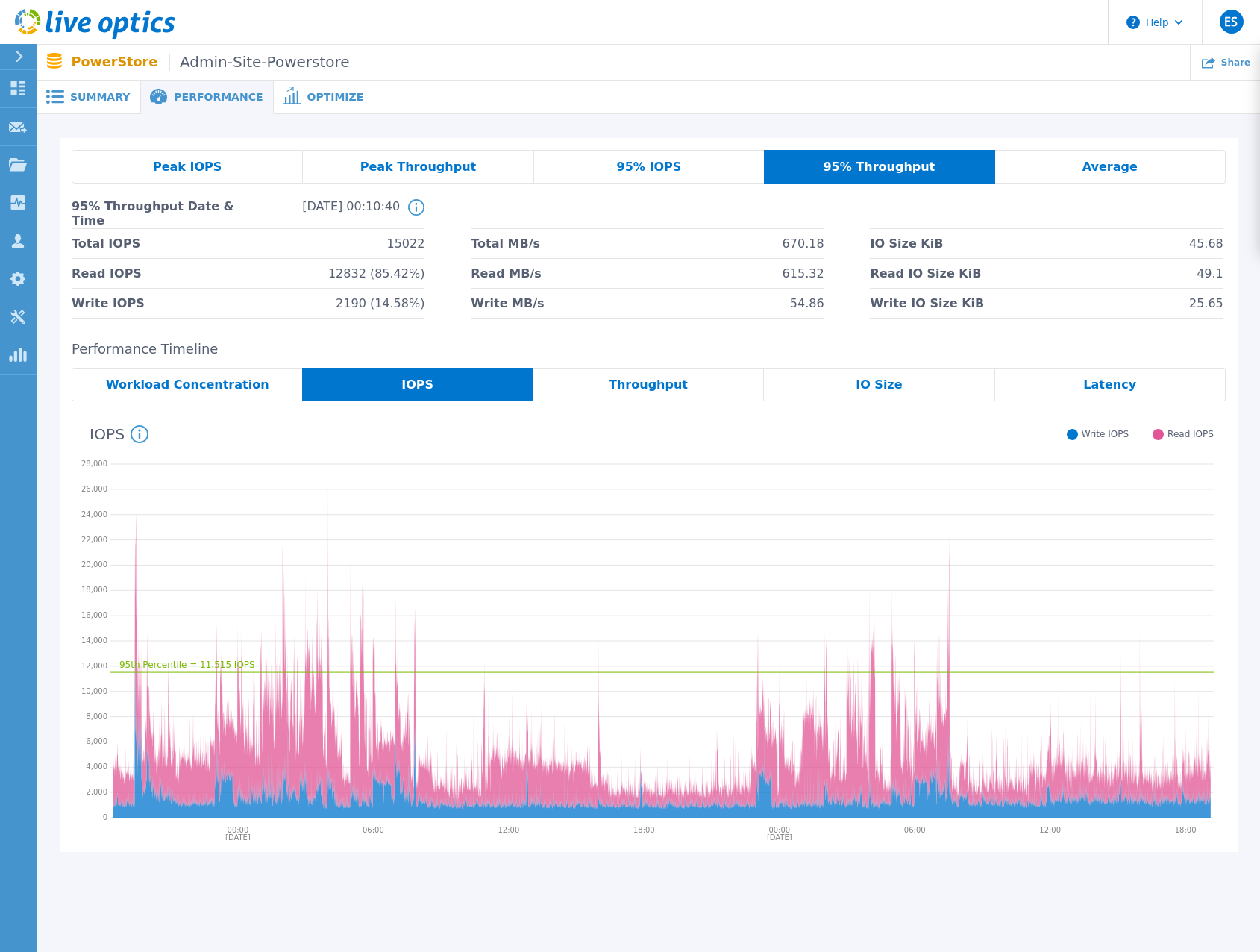
click at [1097, 163] on span "Average" at bounding box center [1109, 166] width 55 height 12
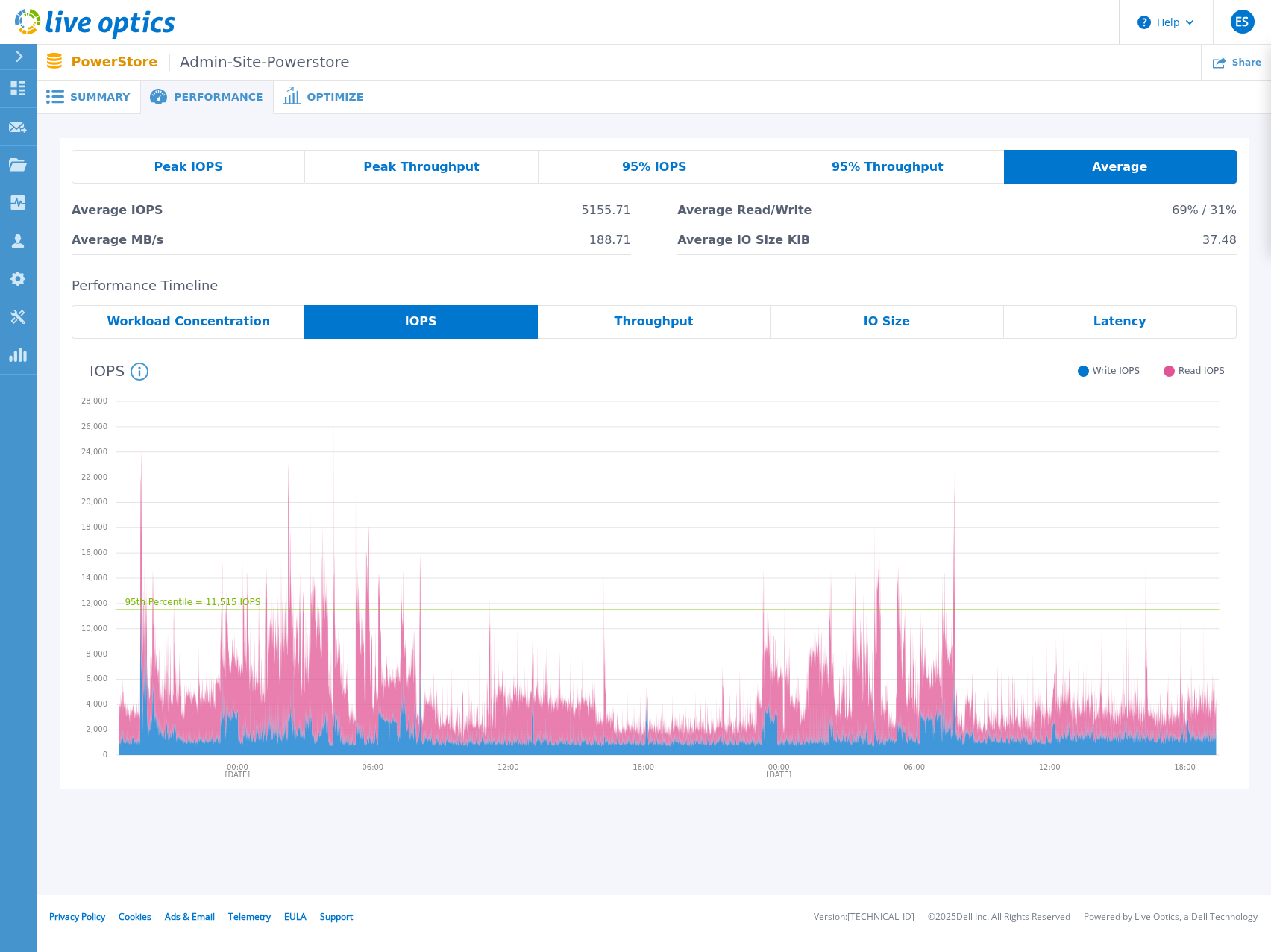
click at [835, 161] on div "95% Throughput" at bounding box center [888, 166] width 232 height 33
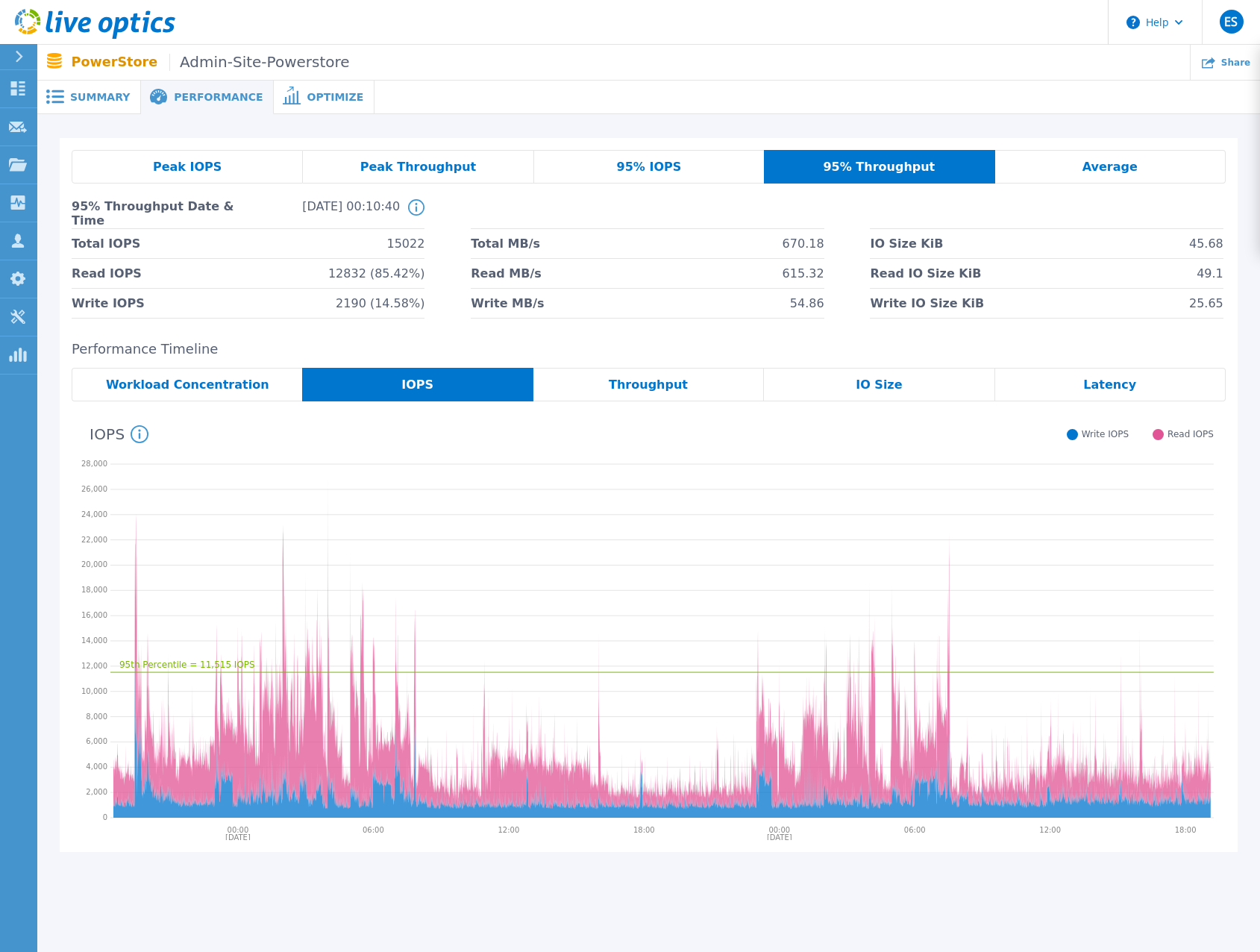
click at [675, 162] on span "95% IOPS" at bounding box center [650, 166] width 65 height 12
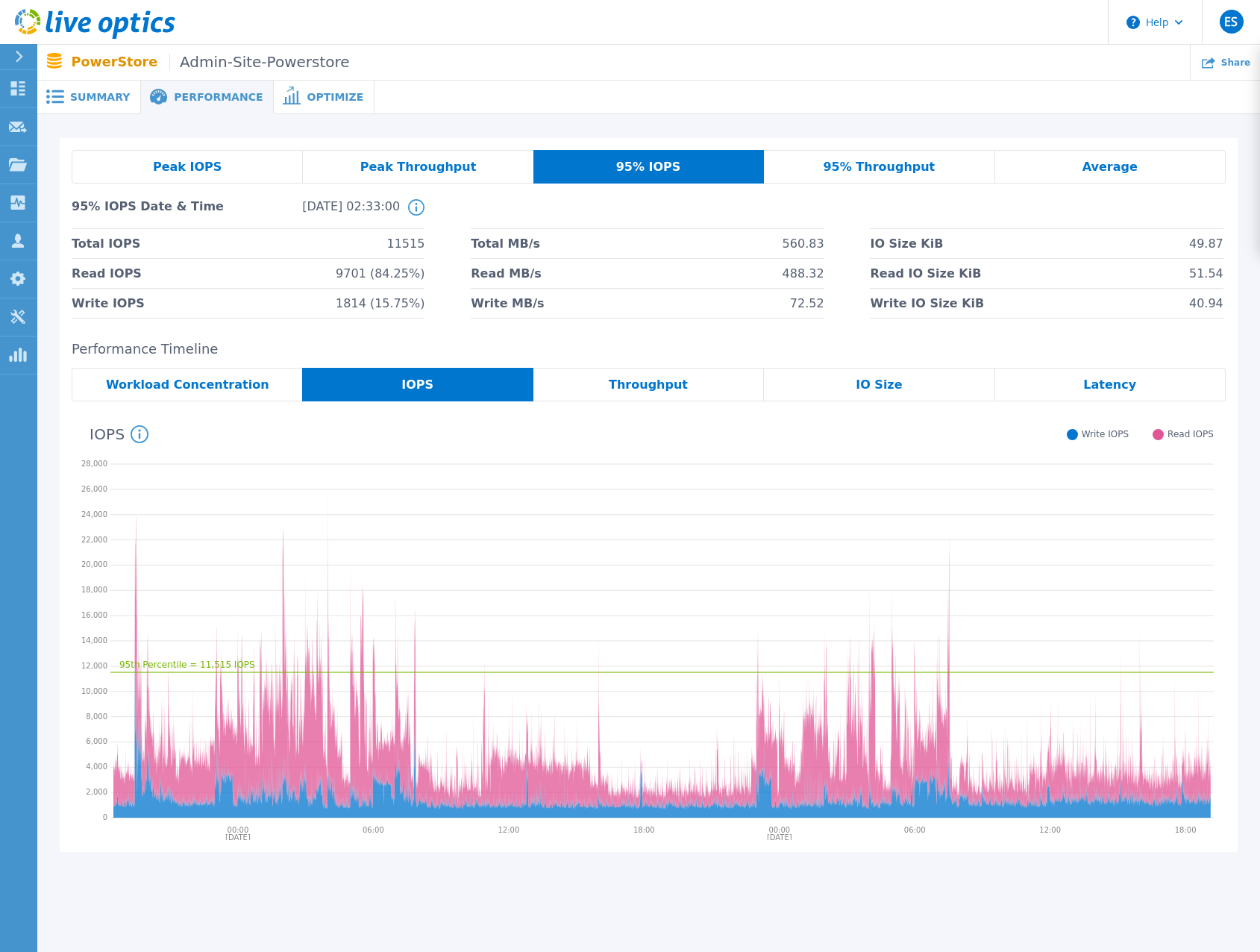
click at [1101, 166] on span "Average" at bounding box center [1109, 166] width 55 height 12
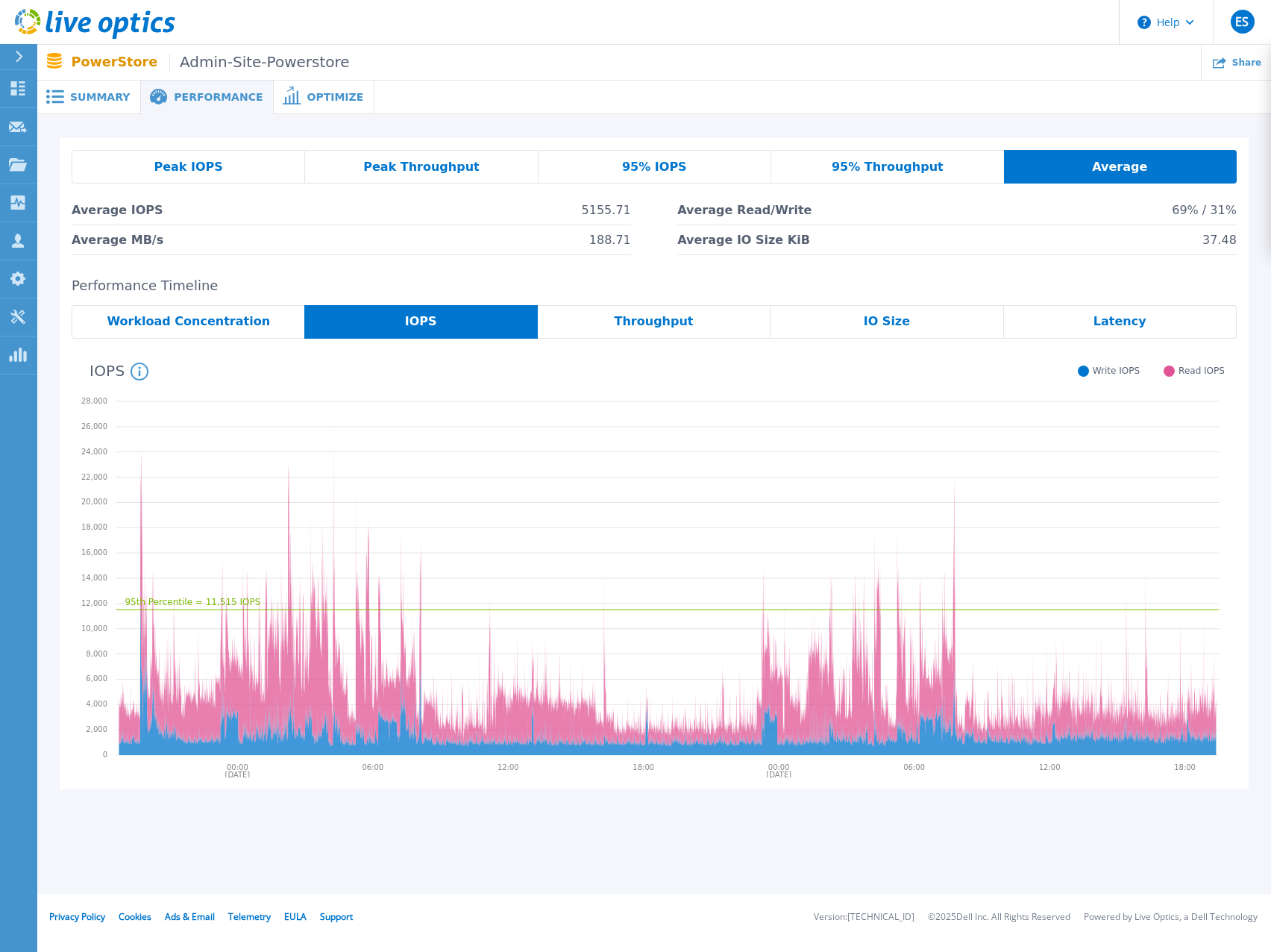
click at [236, 162] on div "Peak IOPS" at bounding box center [188, 166] width 233 height 33
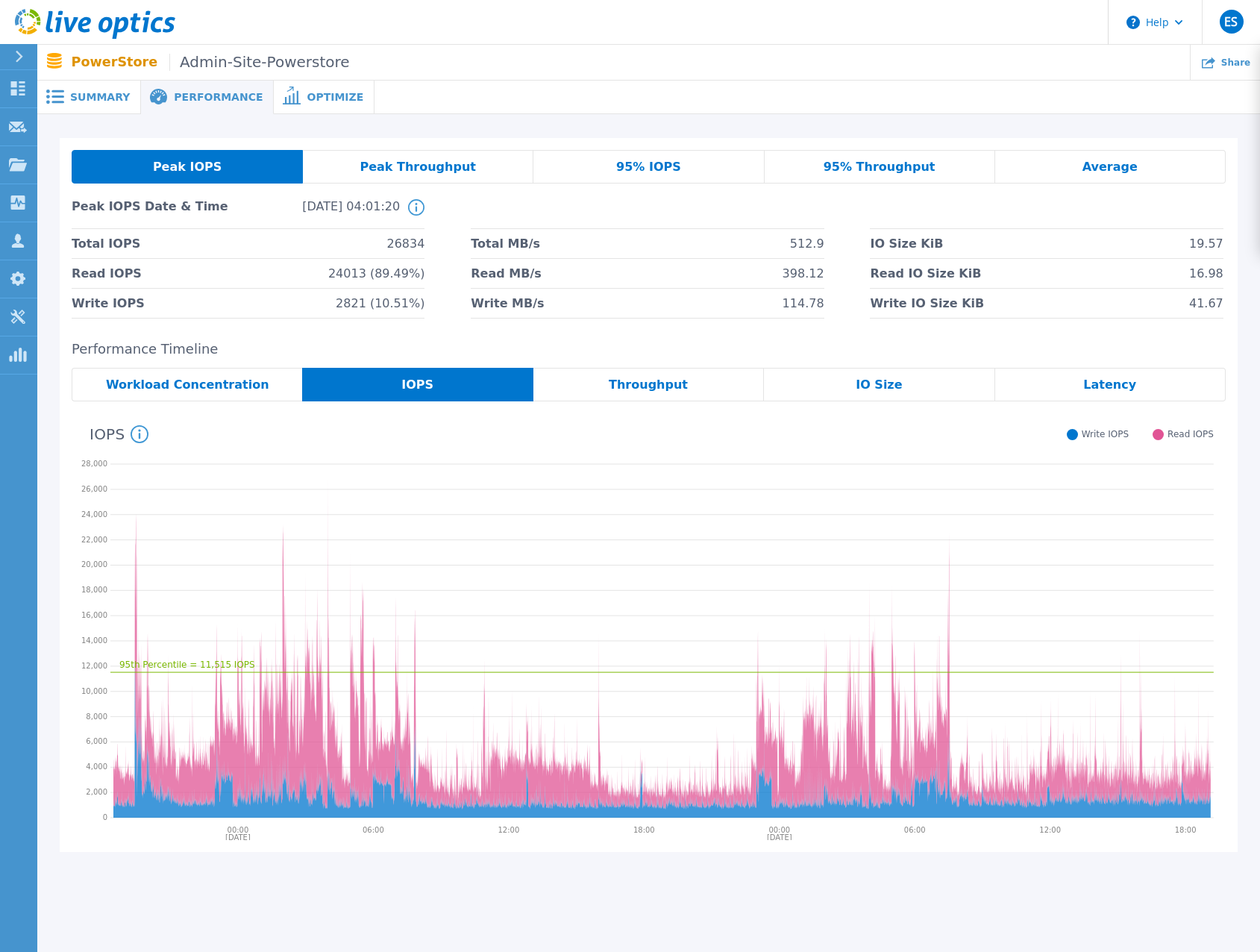
click at [1051, 387] on div "Latency" at bounding box center [1110, 385] width 231 height 33
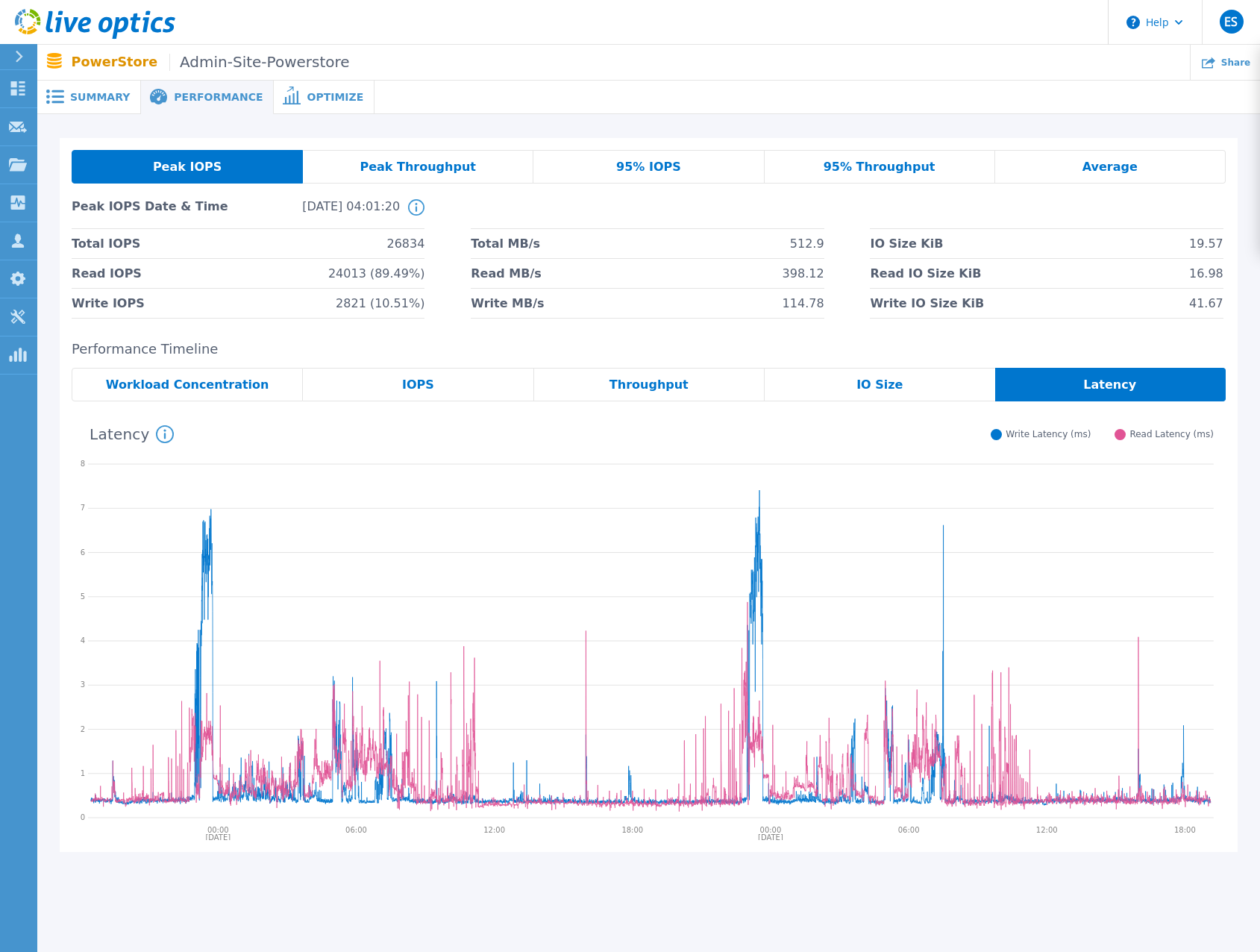
click at [801, 382] on div "IO Size" at bounding box center [880, 385] width 231 height 33
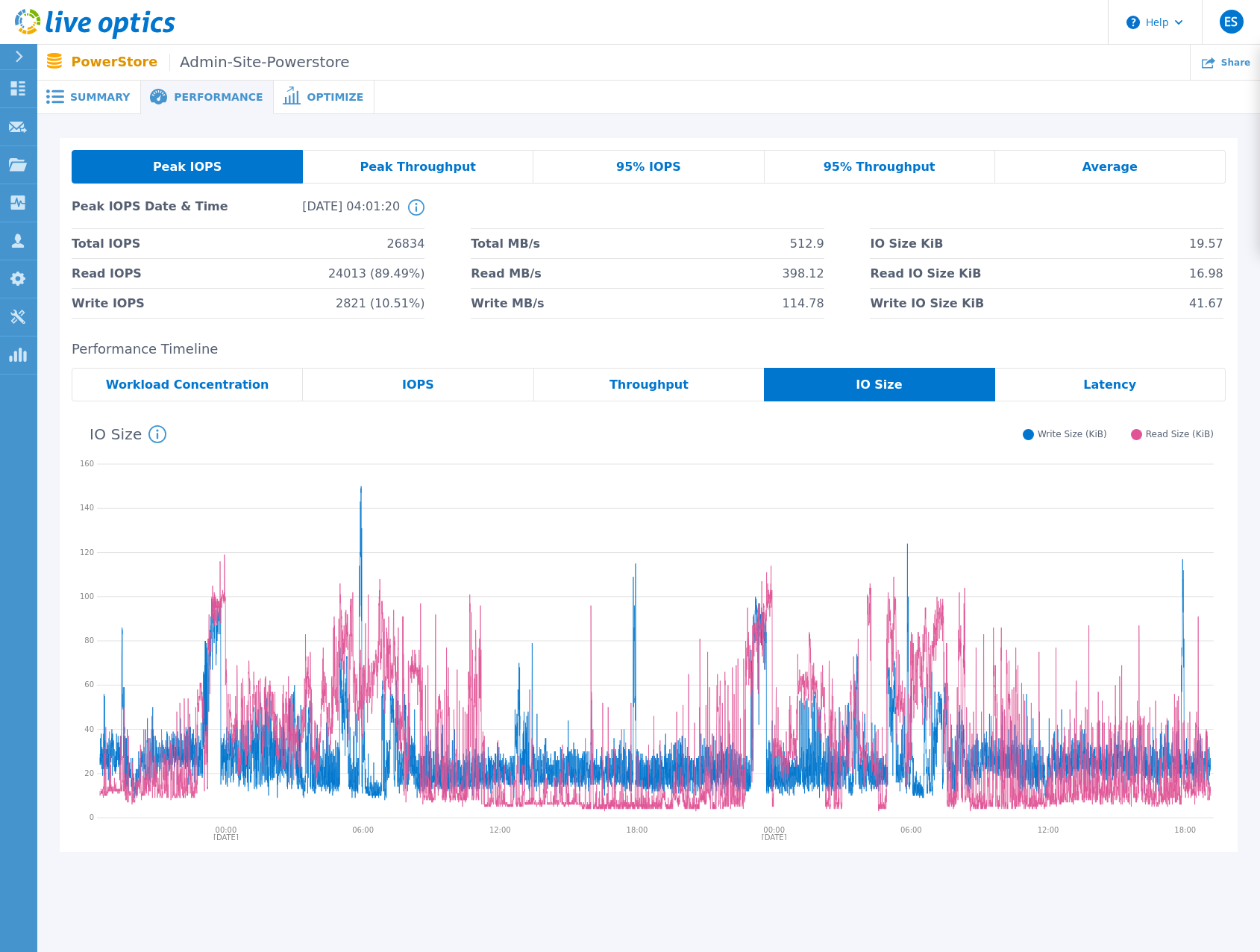
click at [589, 381] on div "Throughput" at bounding box center [650, 385] width 231 height 33
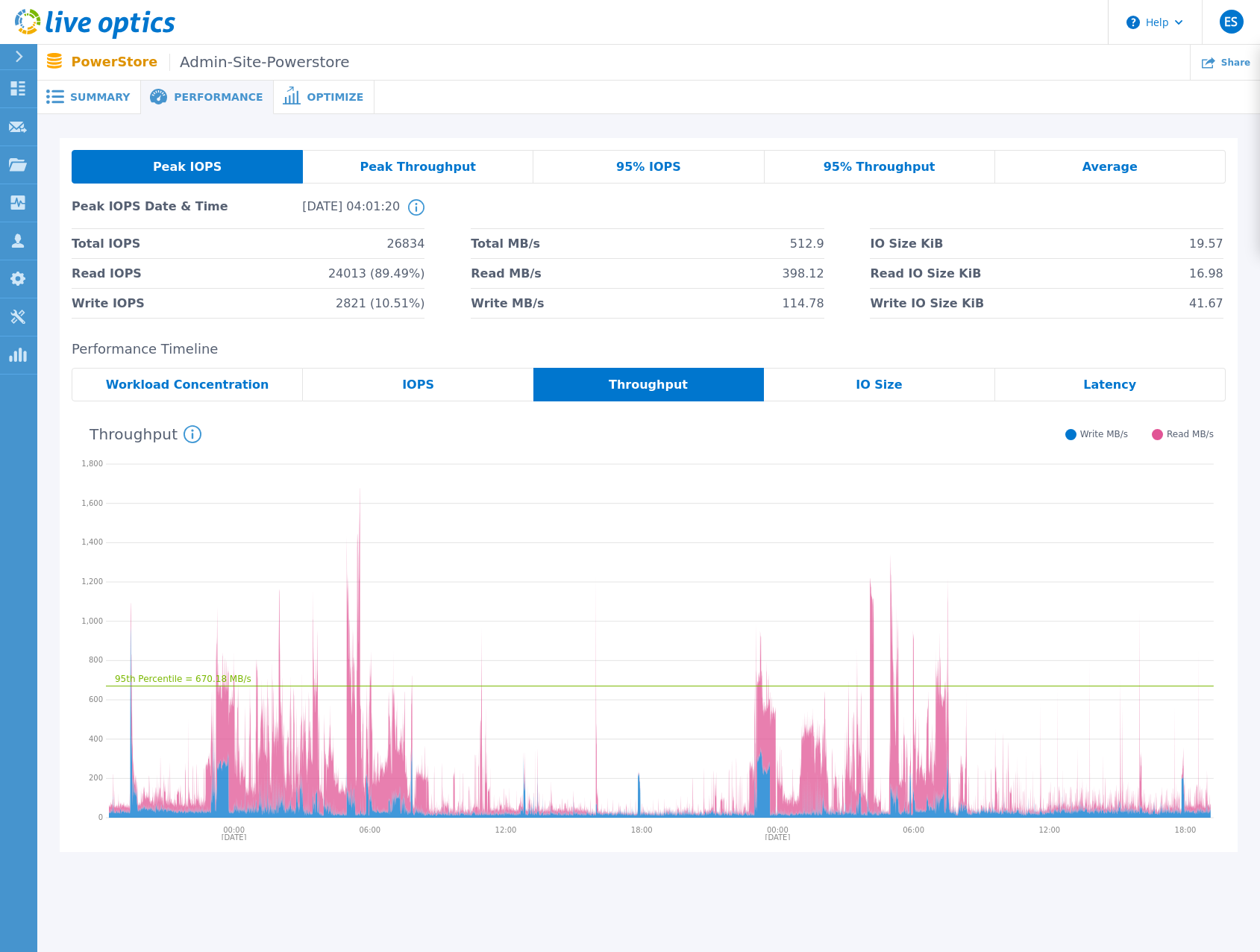
click at [456, 385] on div "IOPS" at bounding box center [418, 385] width 231 height 33
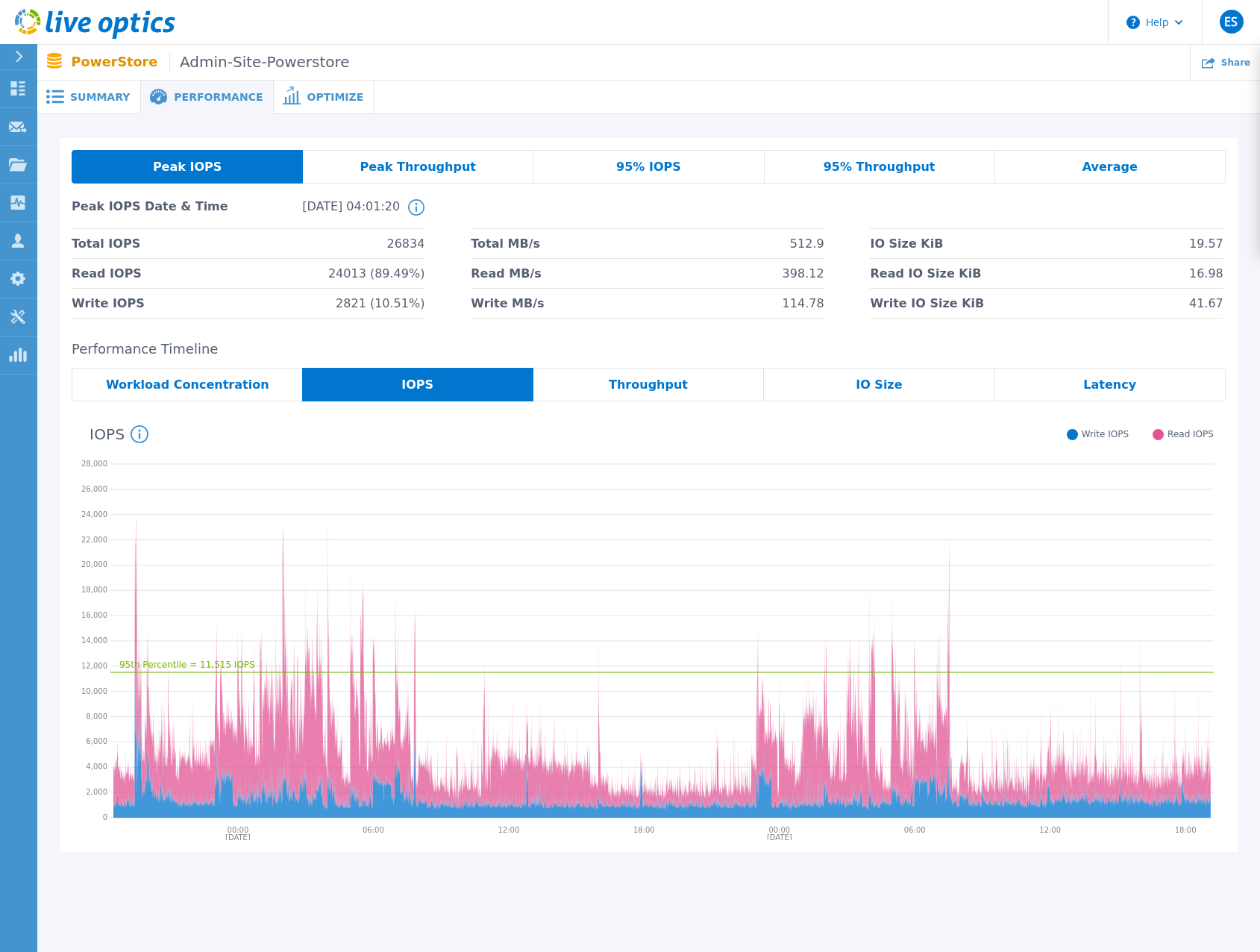
click at [213, 381] on span "Workload Concentration" at bounding box center [188, 385] width 164 height 12
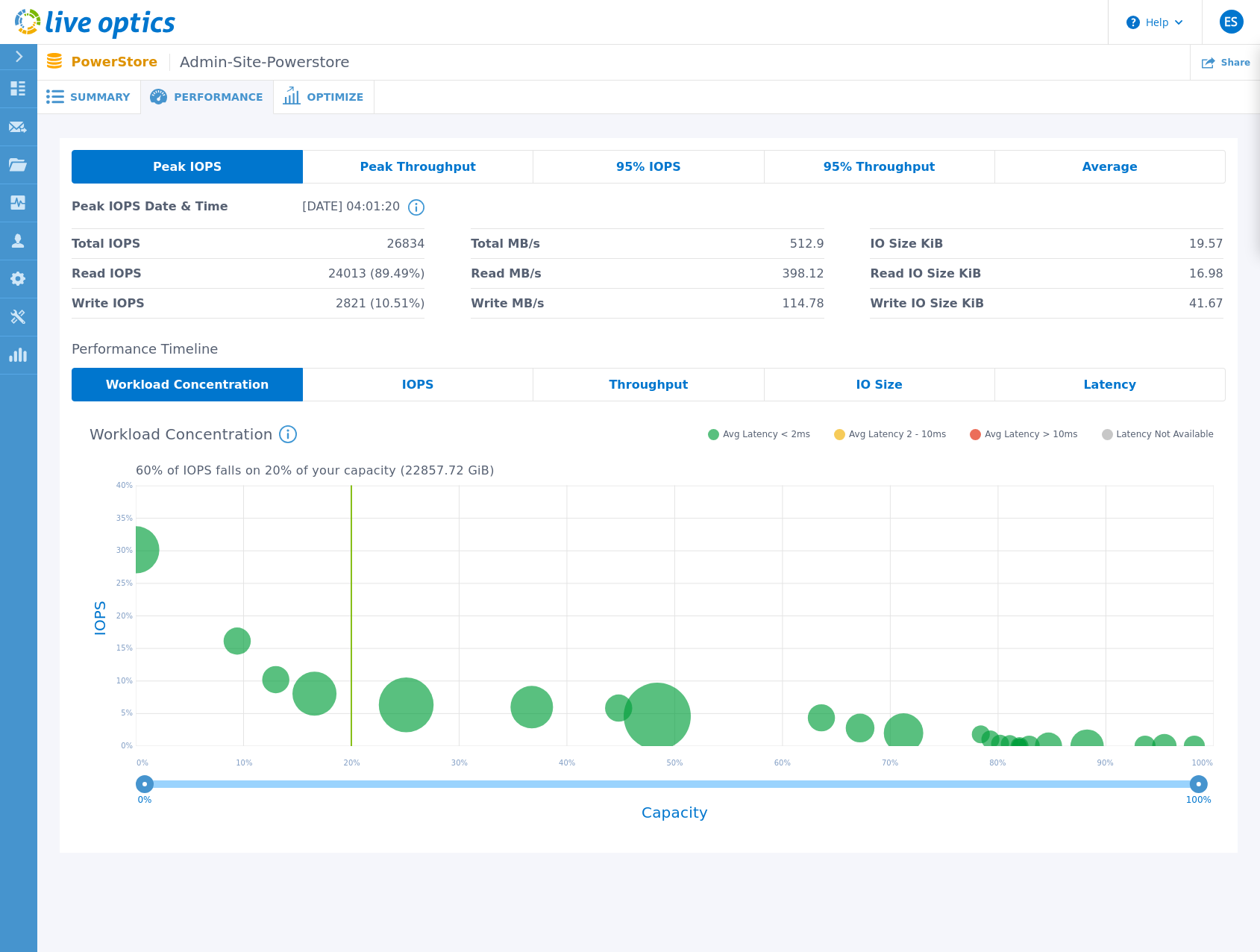
click at [452, 390] on div "IOPS" at bounding box center [418, 385] width 231 height 33
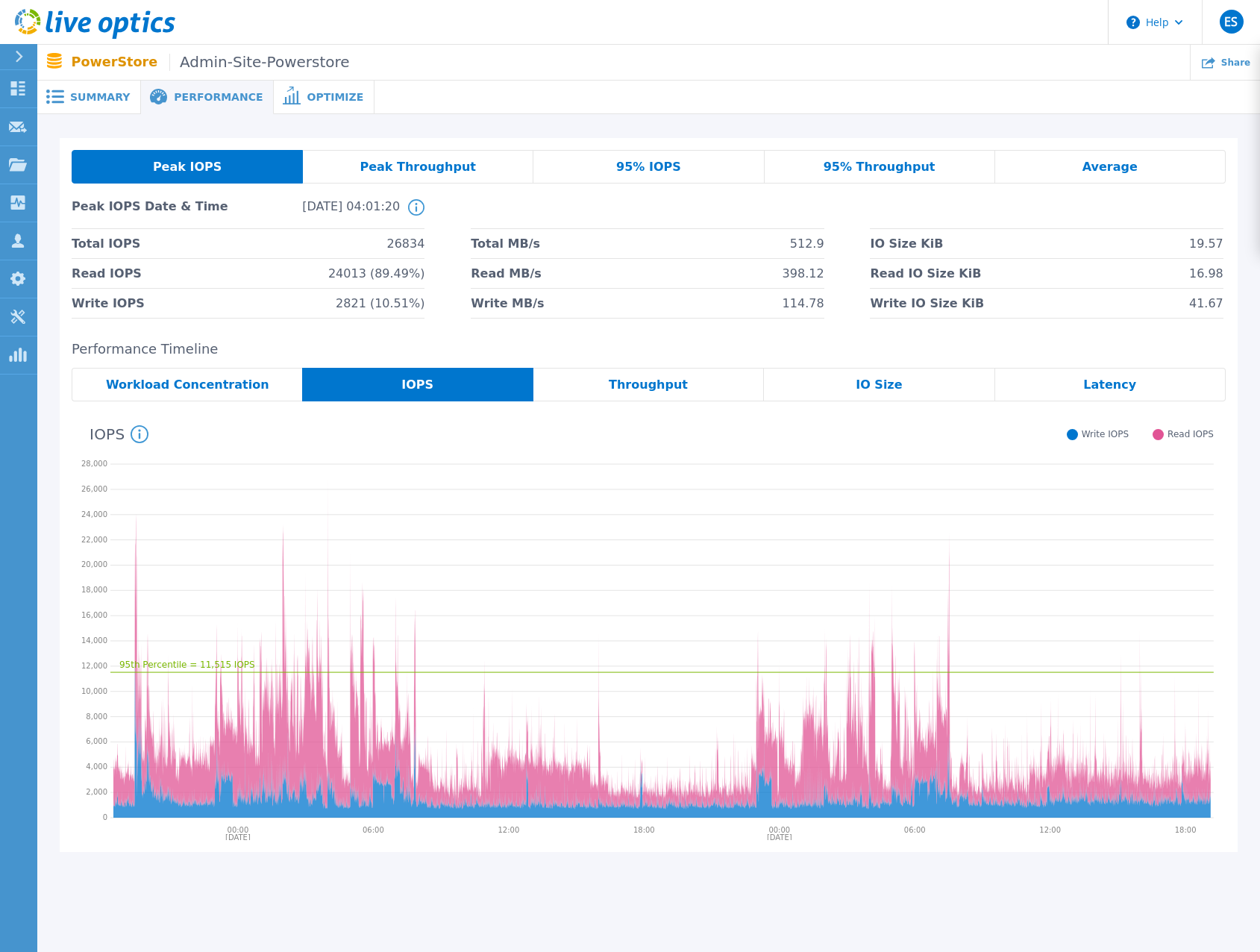
click at [86, 95] on span "Summary" at bounding box center [99, 97] width 60 height 10
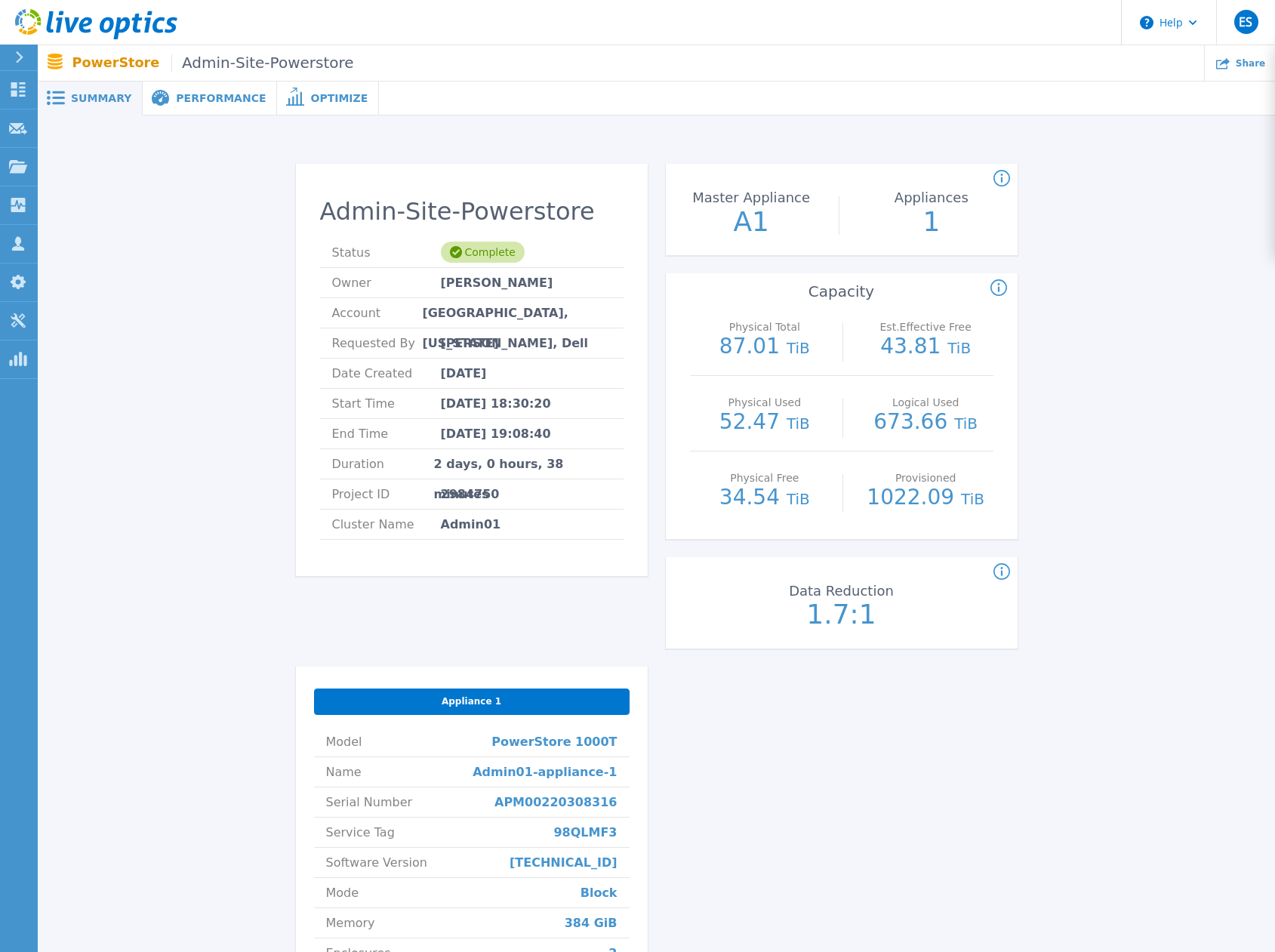
click at [176, 103] on span "Performance" at bounding box center [220, 98] width 89 height 10
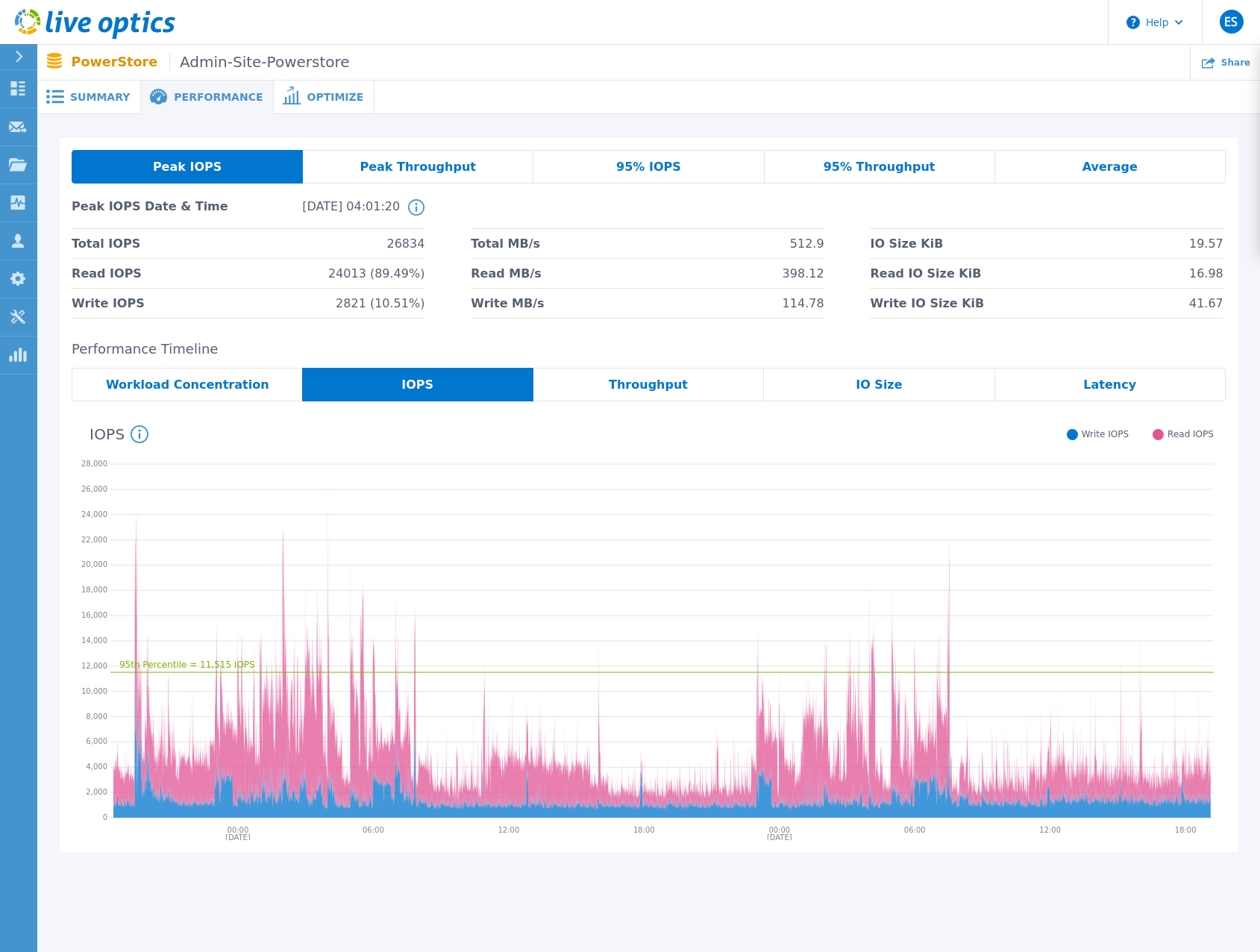
click at [1052, 169] on div "Average" at bounding box center [1110, 166] width 231 height 33
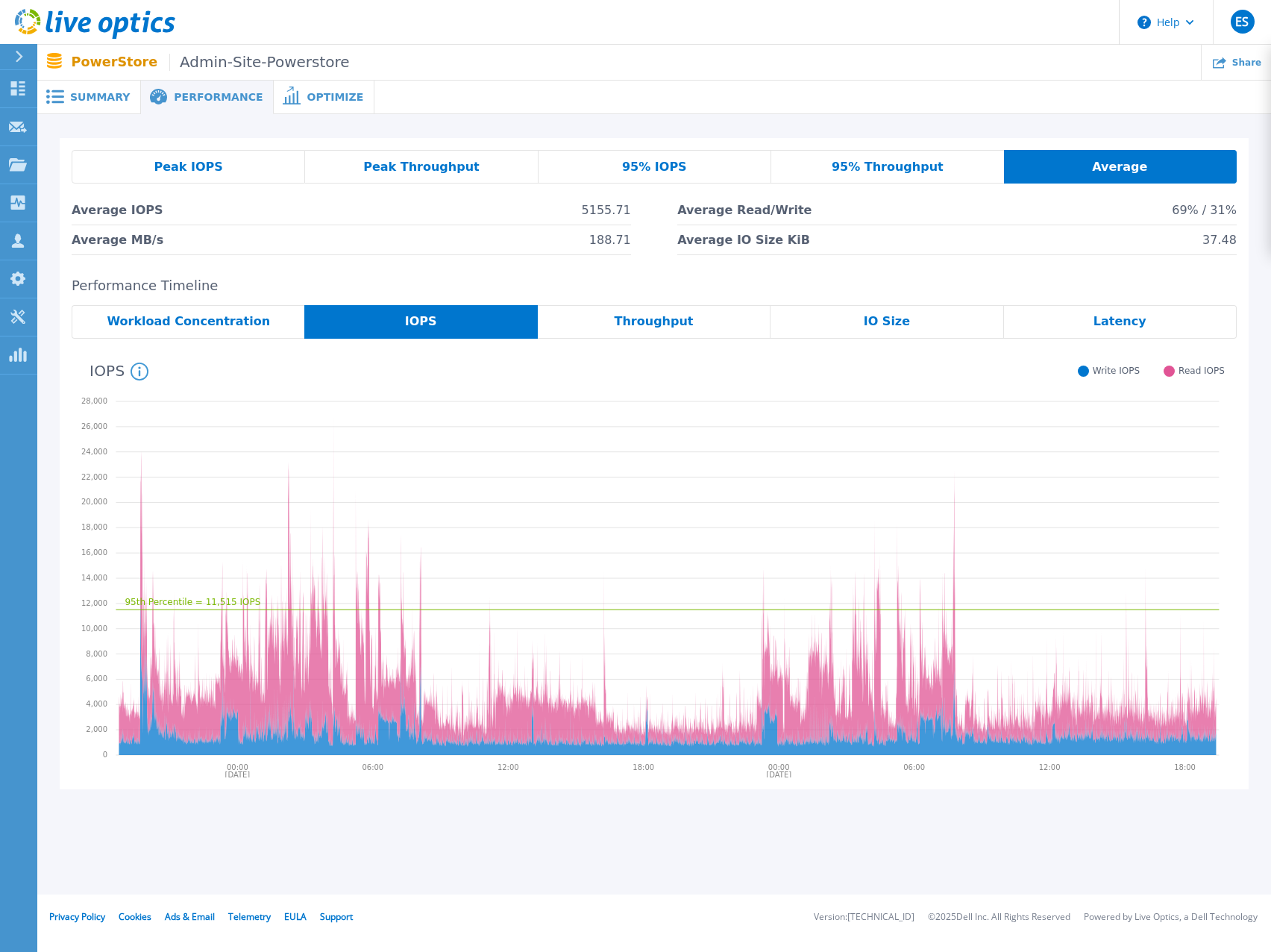
click at [957, 171] on div "95% Throughput" at bounding box center [888, 166] width 232 height 33
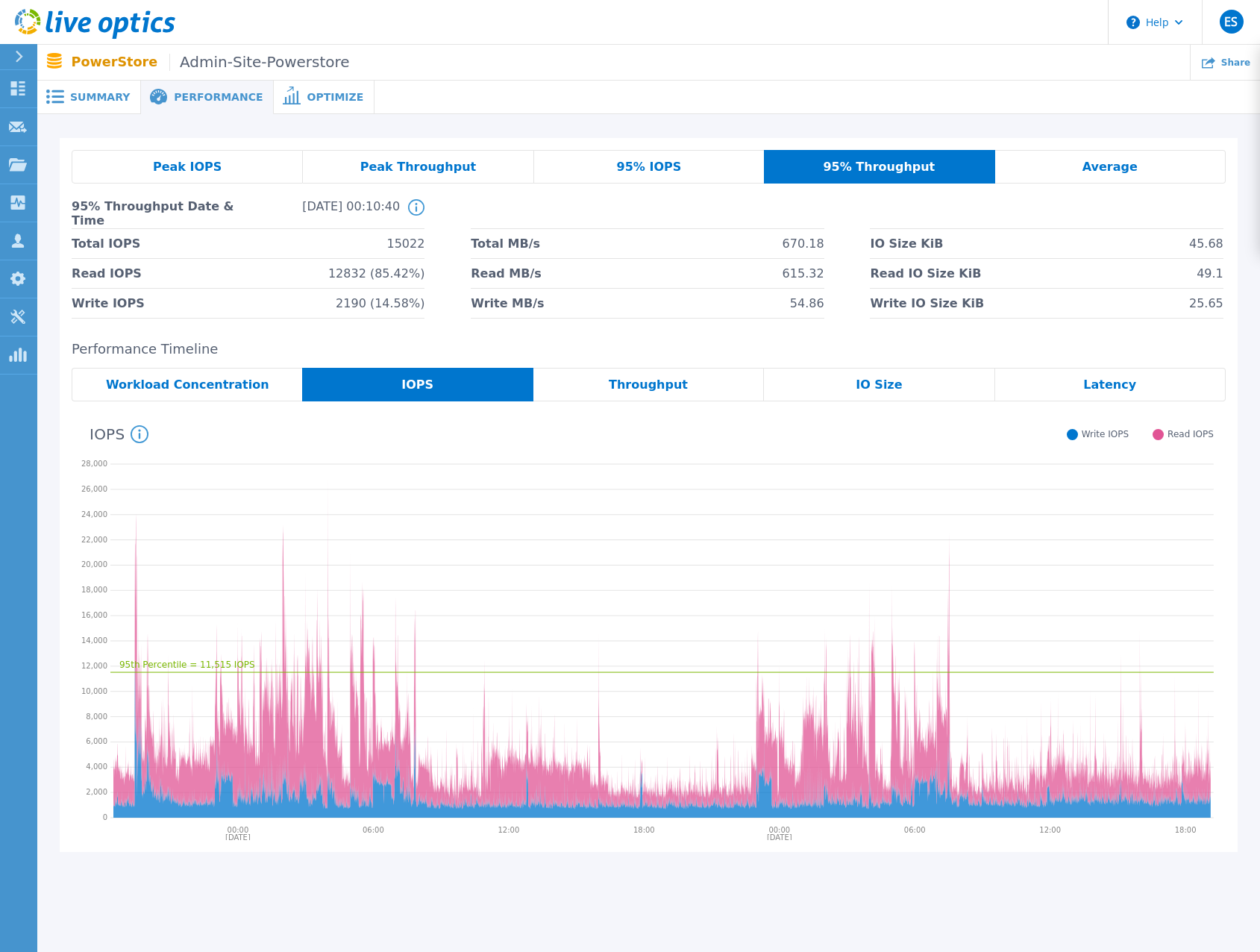
click at [573, 165] on div "95% IOPS" at bounding box center [650, 166] width 231 height 33
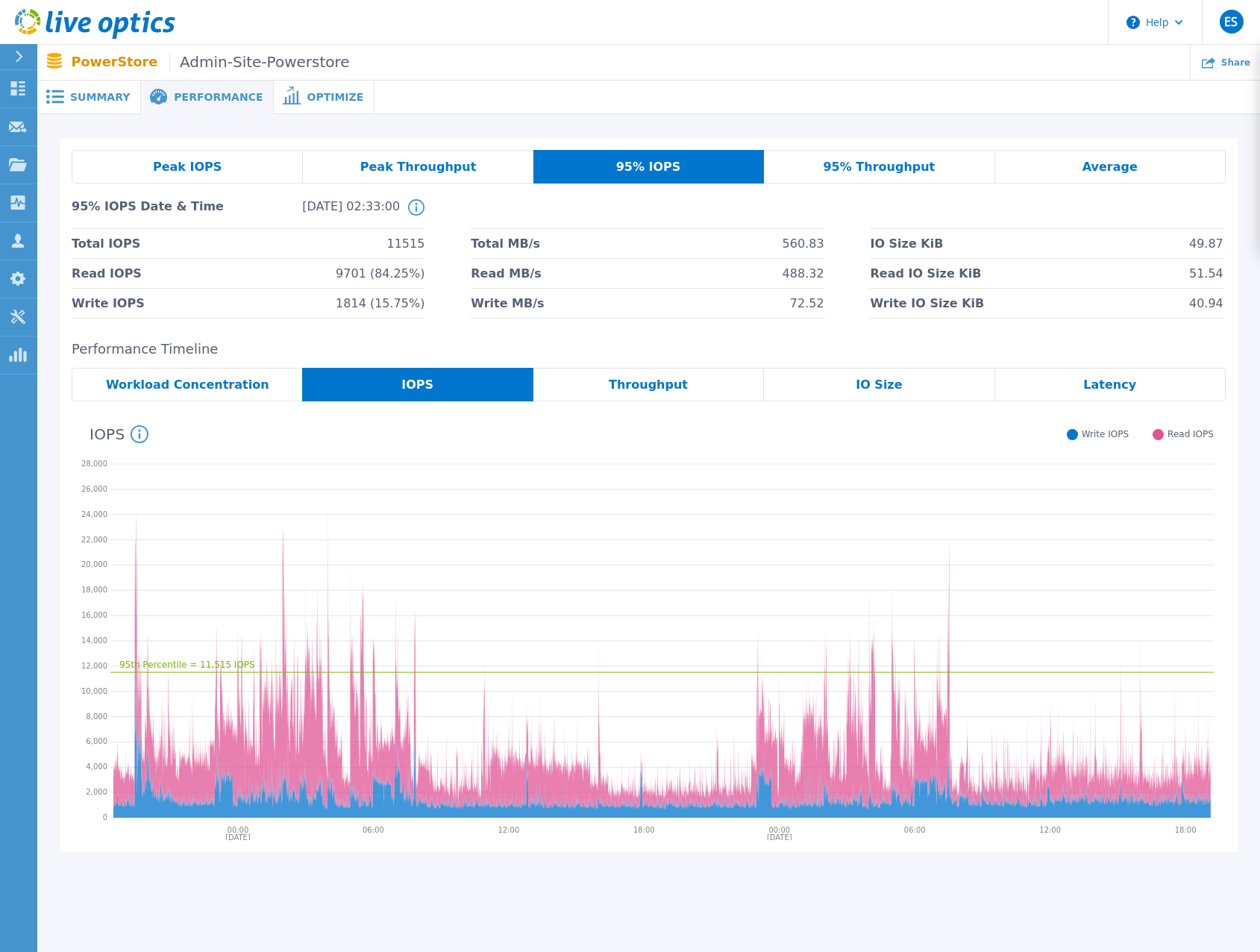
click at [206, 171] on span "Peak IOPS" at bounding box center [187, 166] width 69 height 12
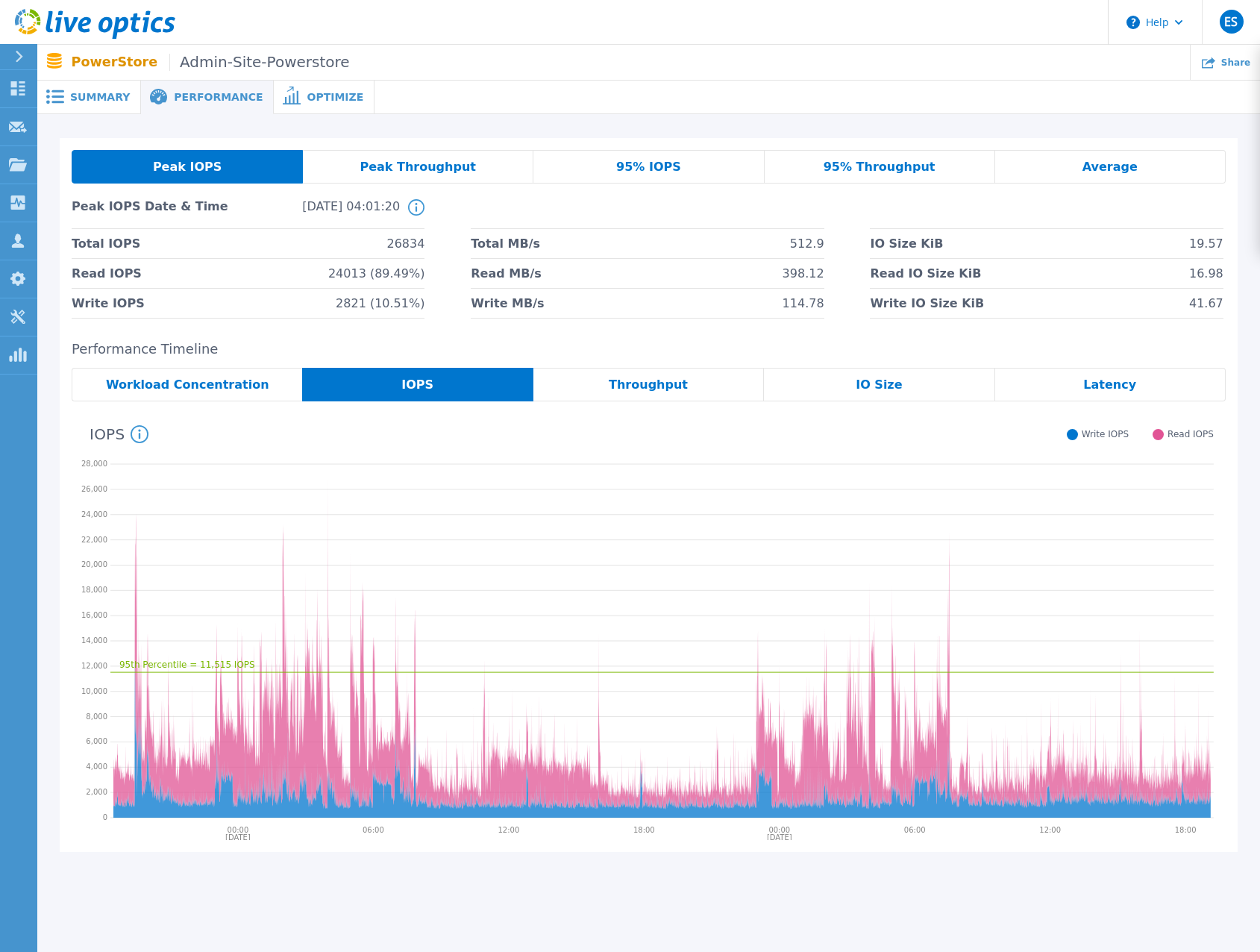
click at [719, 379] on div "Throughput" at bounding box center [649, 385] width 231 height 33
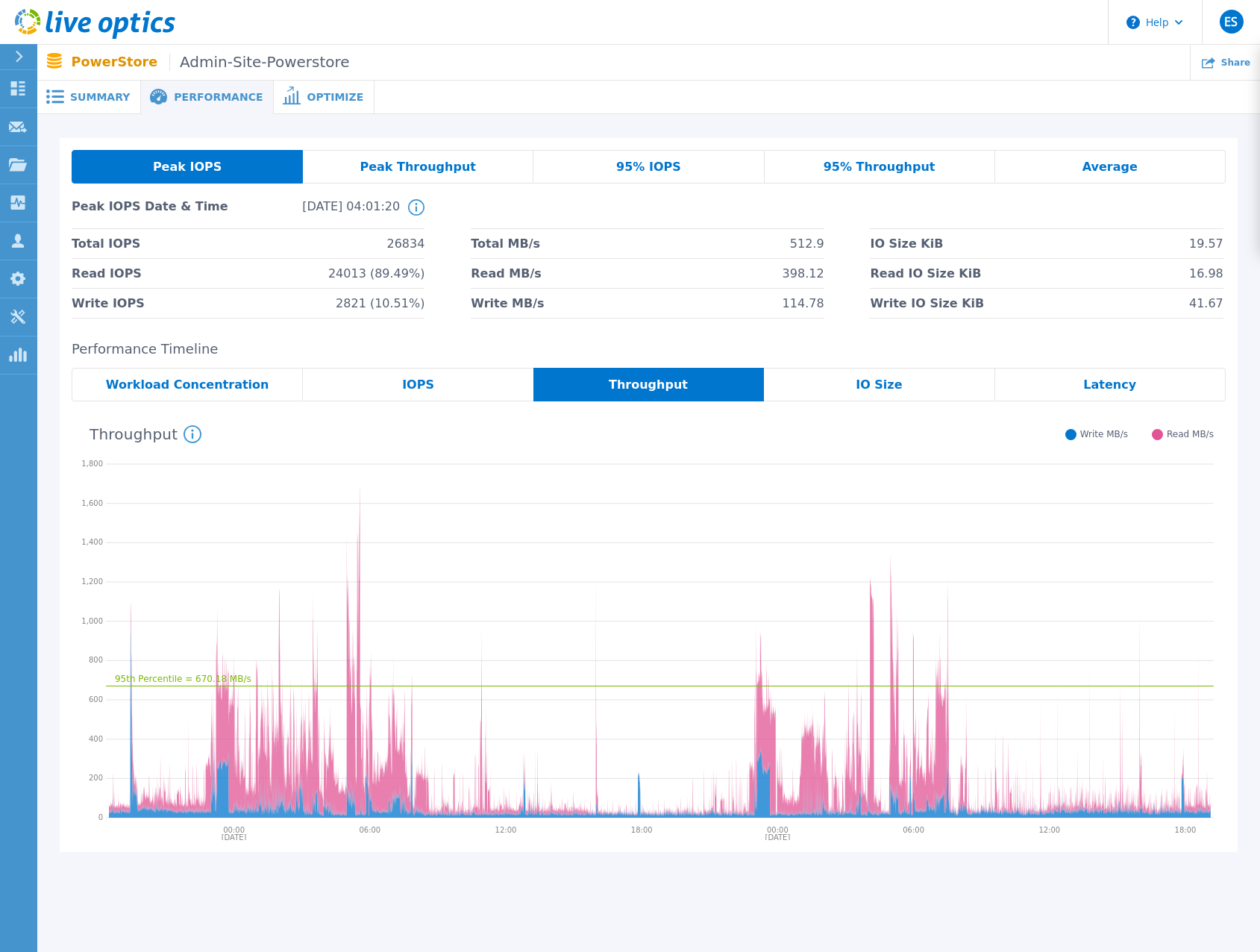
click at [292, 379] on div "Workload Concentration" at bounding box center [187, 385] width 232 height 33
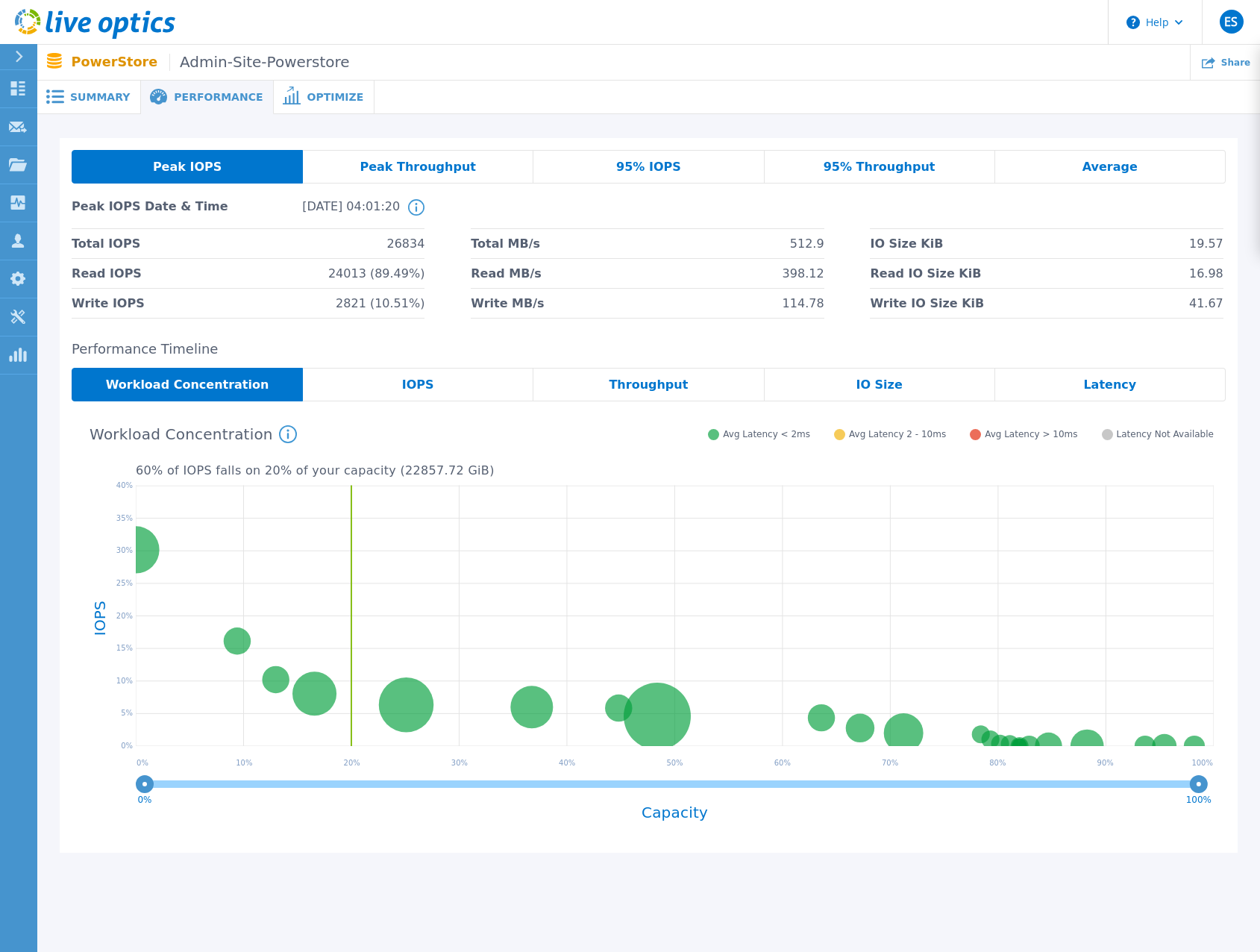
click at [468, 377] on div "IOPS" at bounding box center [418, 385] width 231 height 33
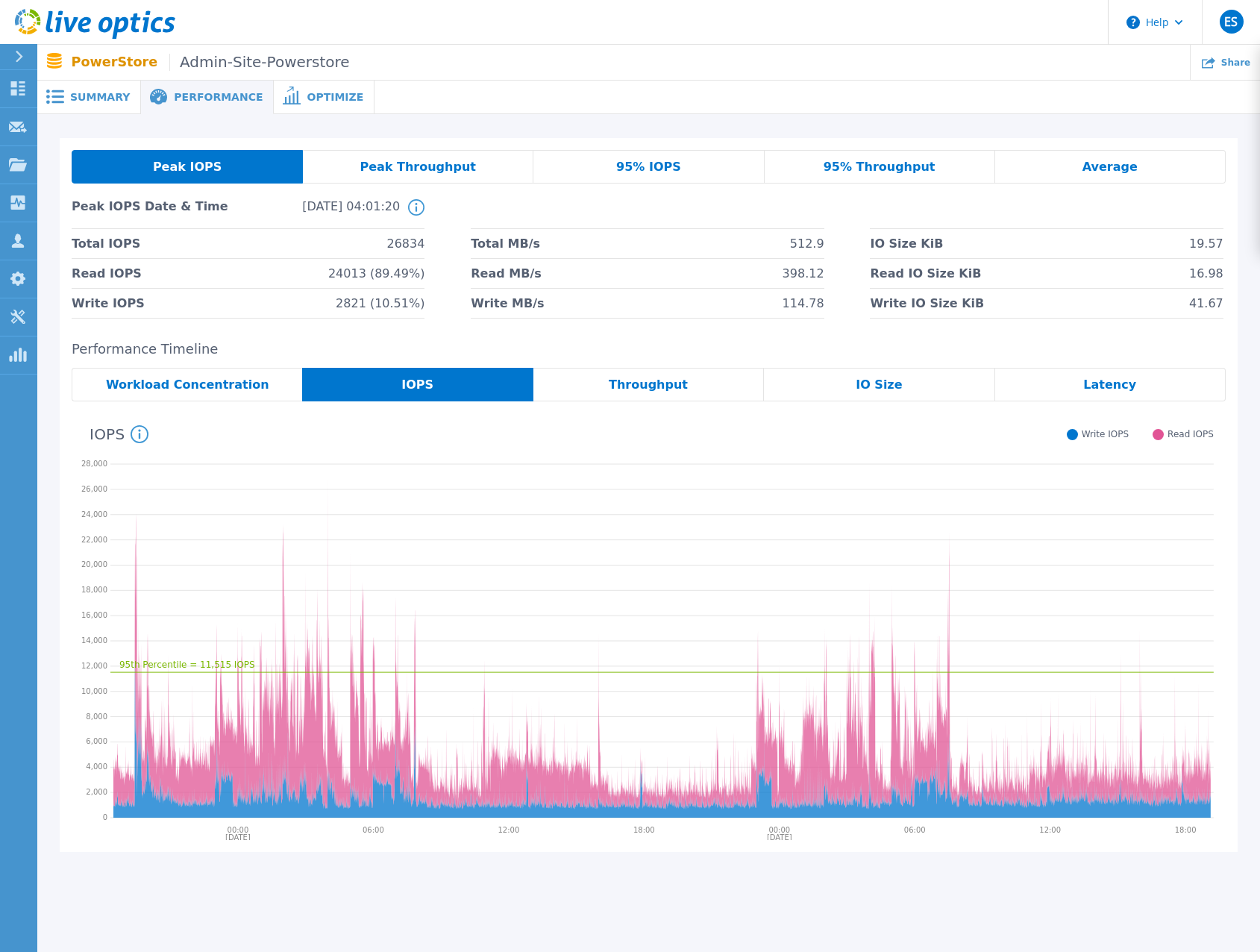
click at [735, 387] on div "Throughput" at bounding box center [649, 385] width 231 height 33
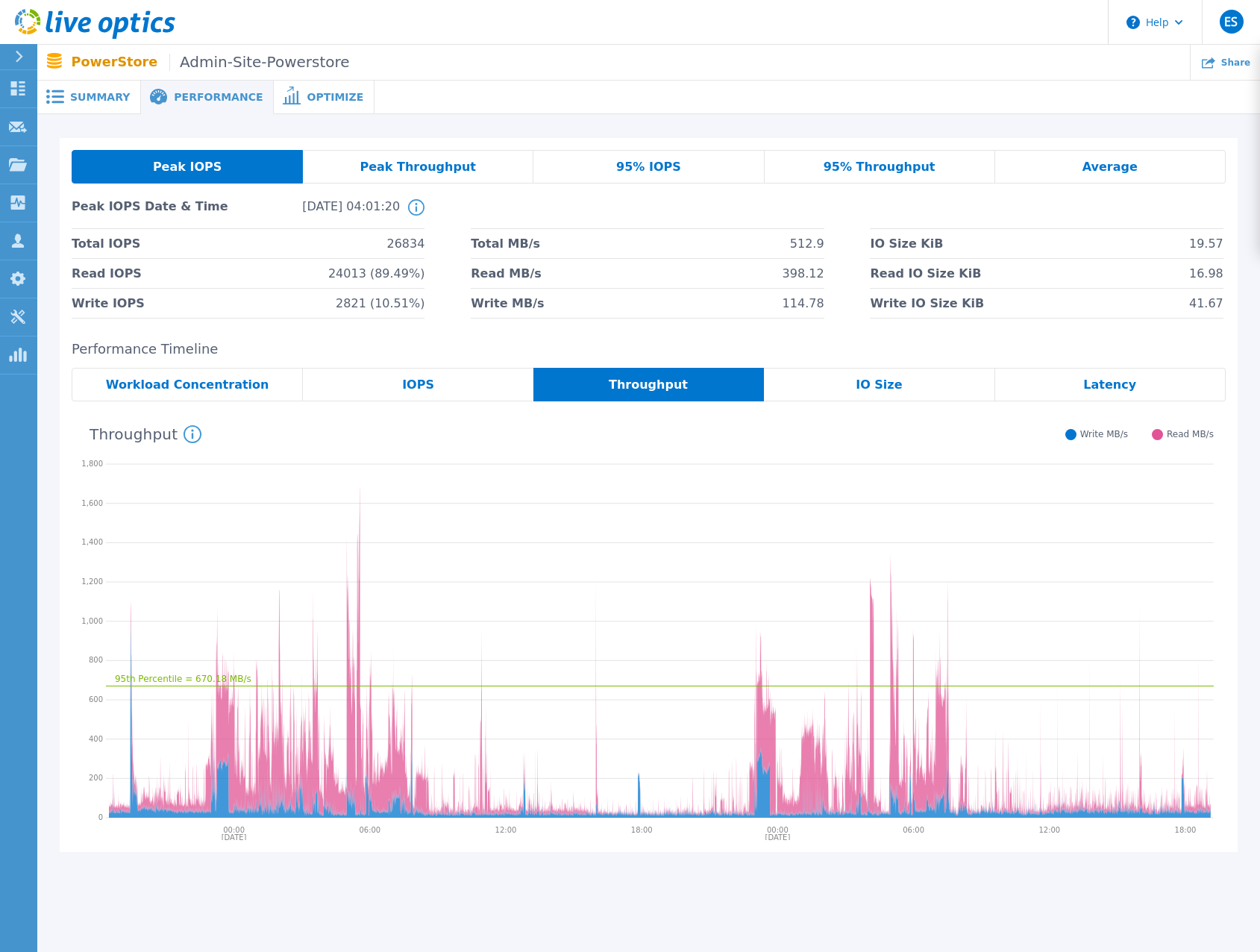
click at [953, 383] on div "IO Size" at bounding box center [880, 385] width 231 height 33
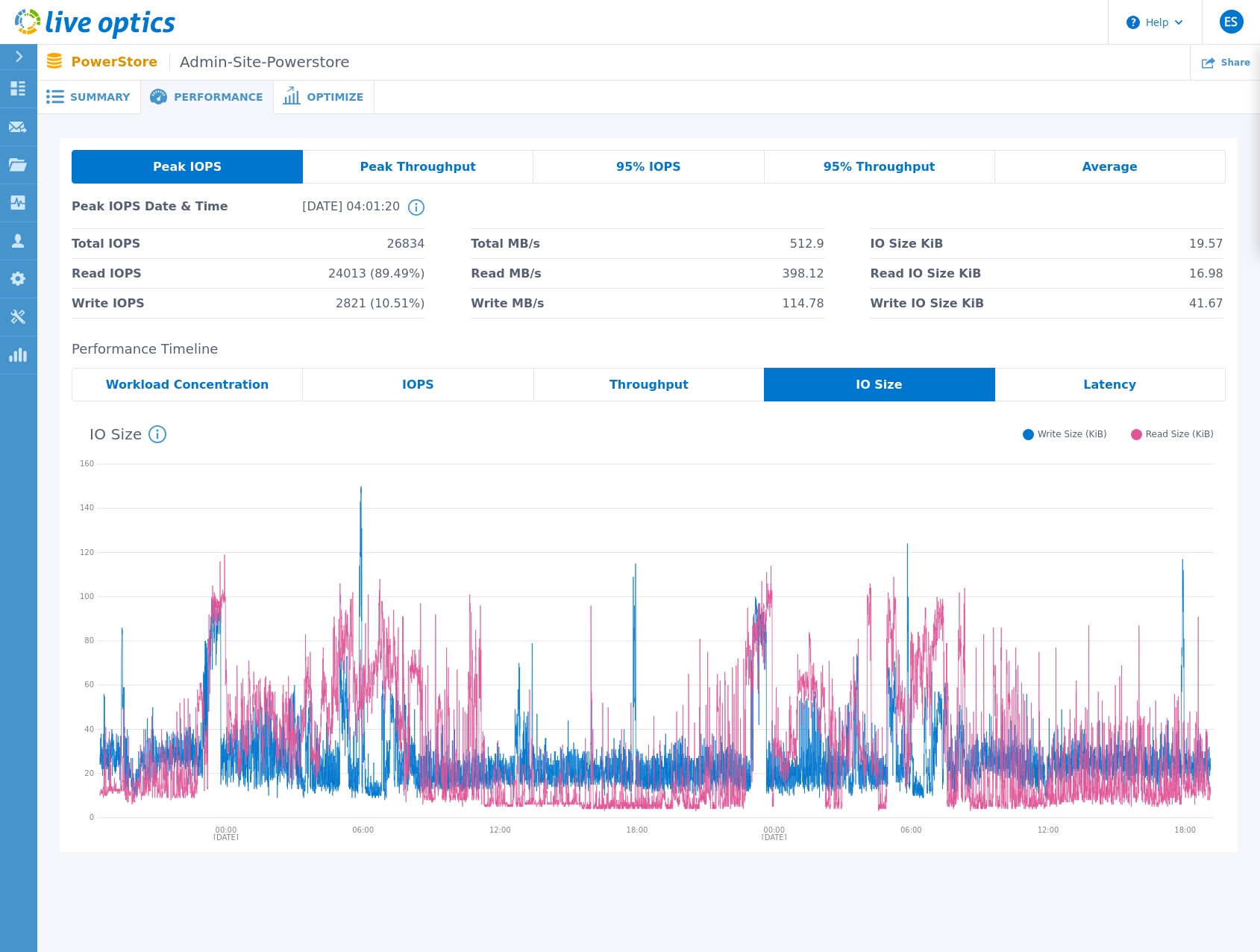
click at [1035, 379] on div "Latency" at bounding box center [1110, 385] width 231 height 33
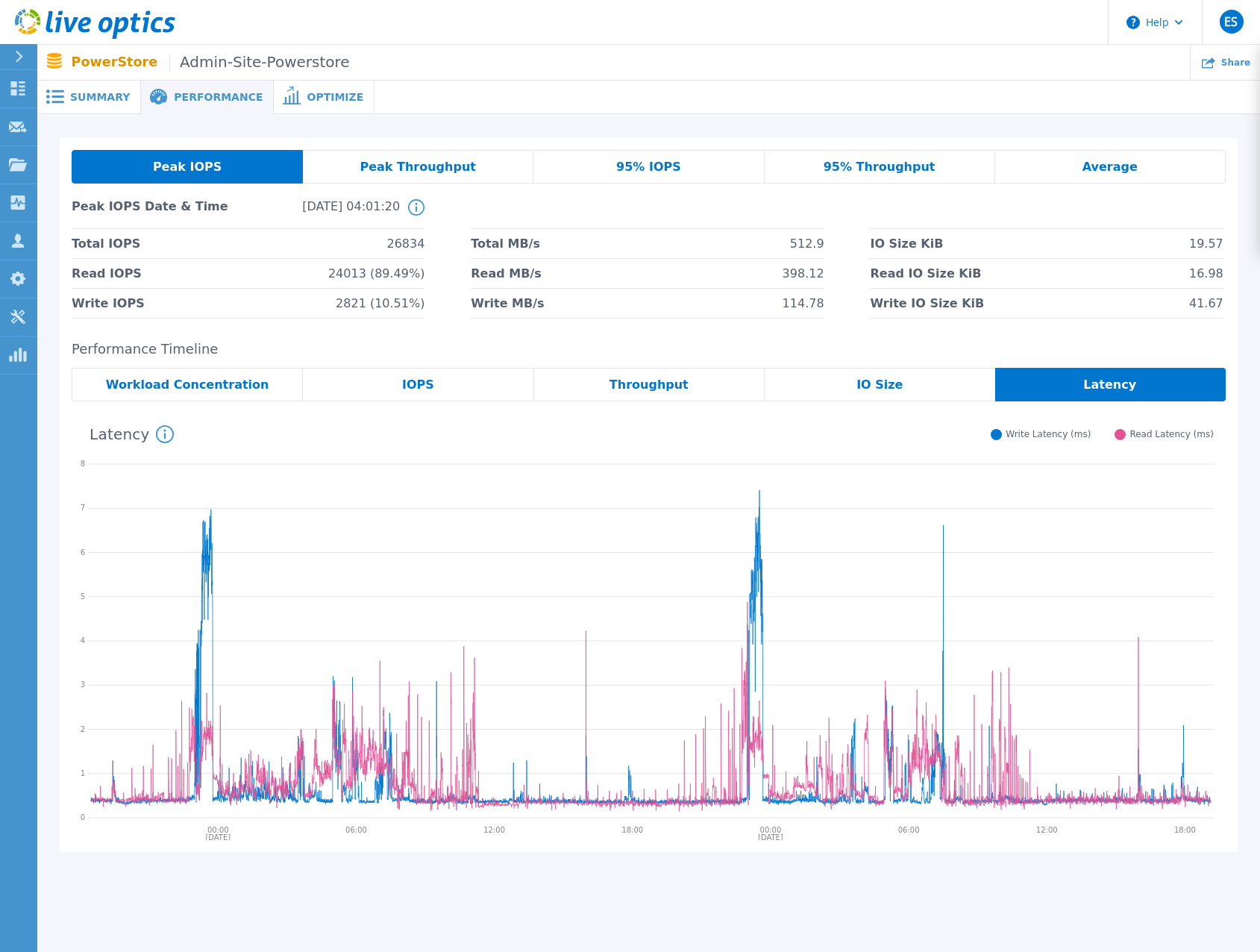
click at [825, 383] on div "IO Size" at bounding box center [880, 385] width 231 height 33
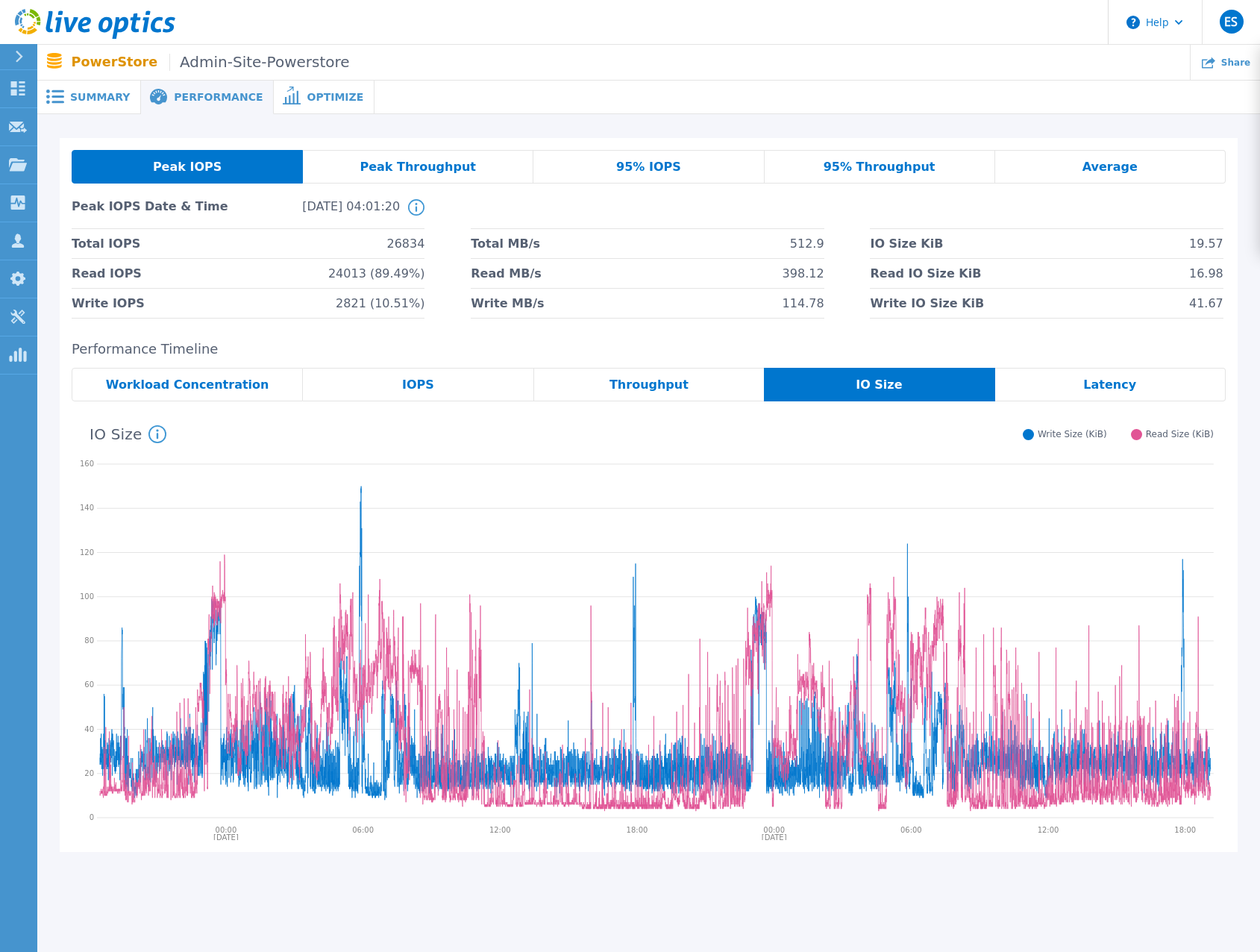
click at [1027, 390] on div "Latency" at bounding box center [1110, 385] width 231 height 33
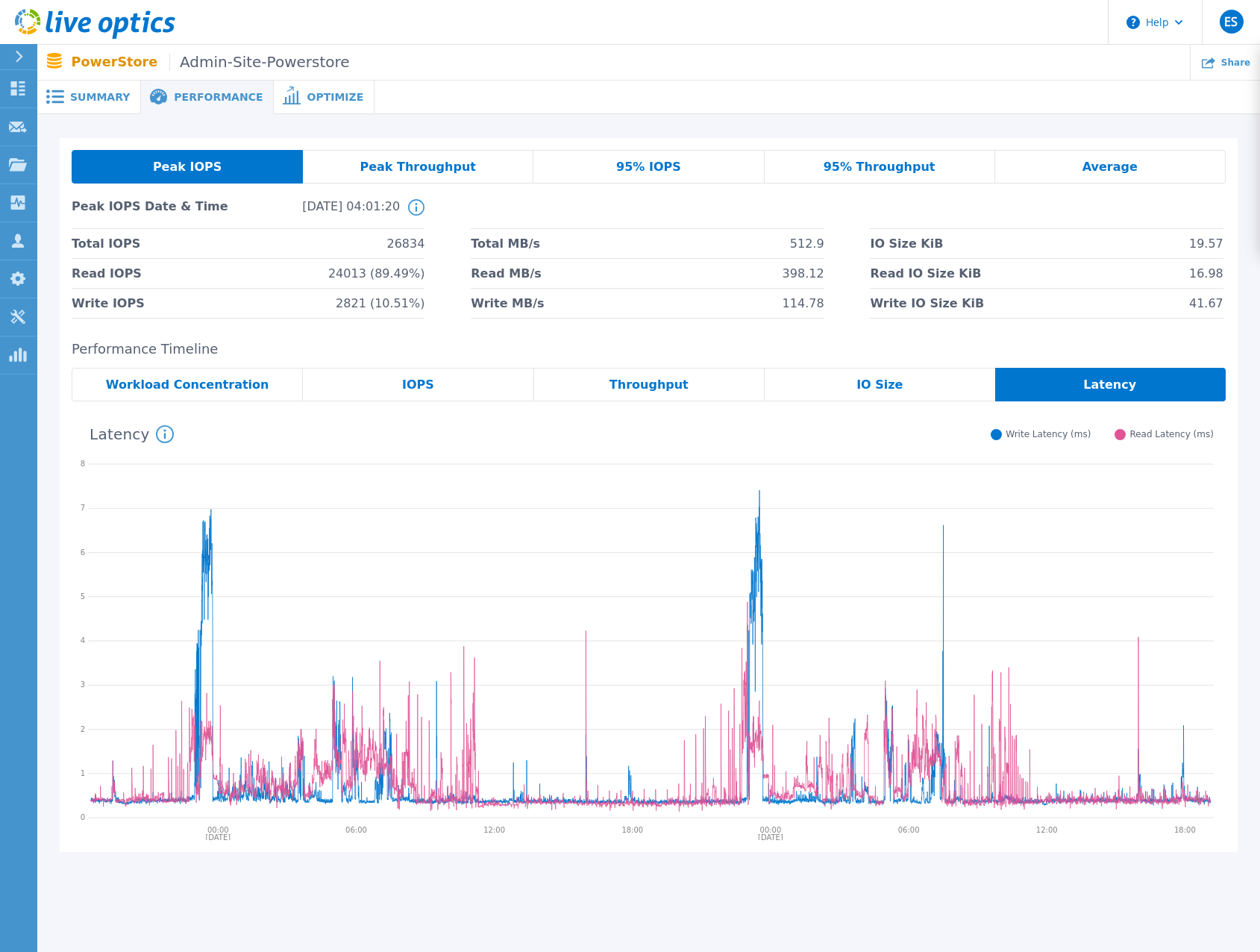
click at [156, 432] on icon at bounding box center [165, 433] width 18 height 18
click at [285, 384] on icon at bounding box center [287, 381] width 6 height 6
click at [100, 96] on span "Summary" at bounding box center [99, 97] width 60 height 10
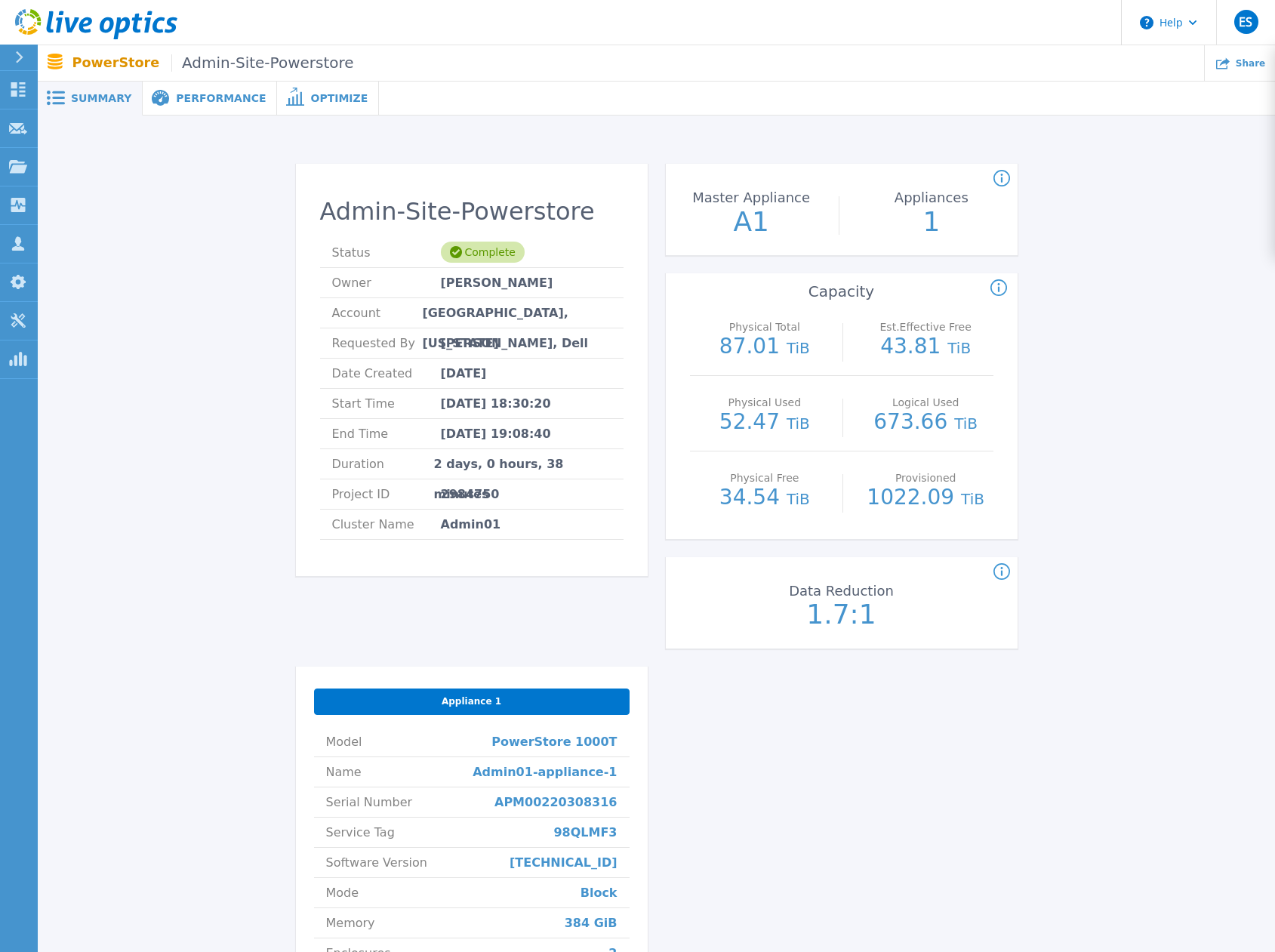
click at [1207, 377] on div "Admin-Site-Powerstore Status Complete Owner Brian Converse Account FORSYTH COUN…" at bounding box center [656, 656] width 1192 height 1034
click at [193, 103] on span "Performance" at bounding box center [220, 98] width 89 height 10
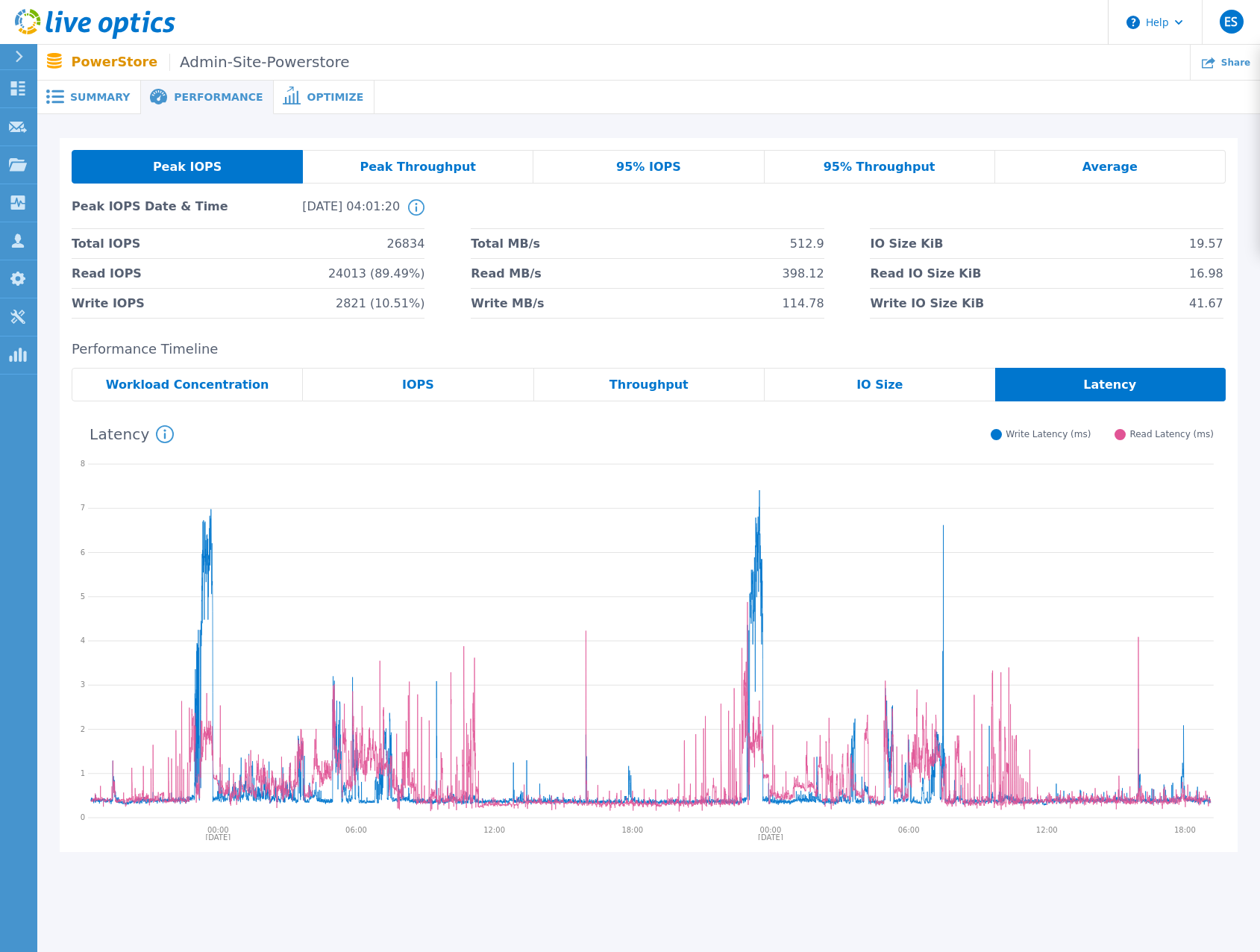
click at [353, 380] on div "IOPS" at bounding box center [418, 385] width 231 height 33
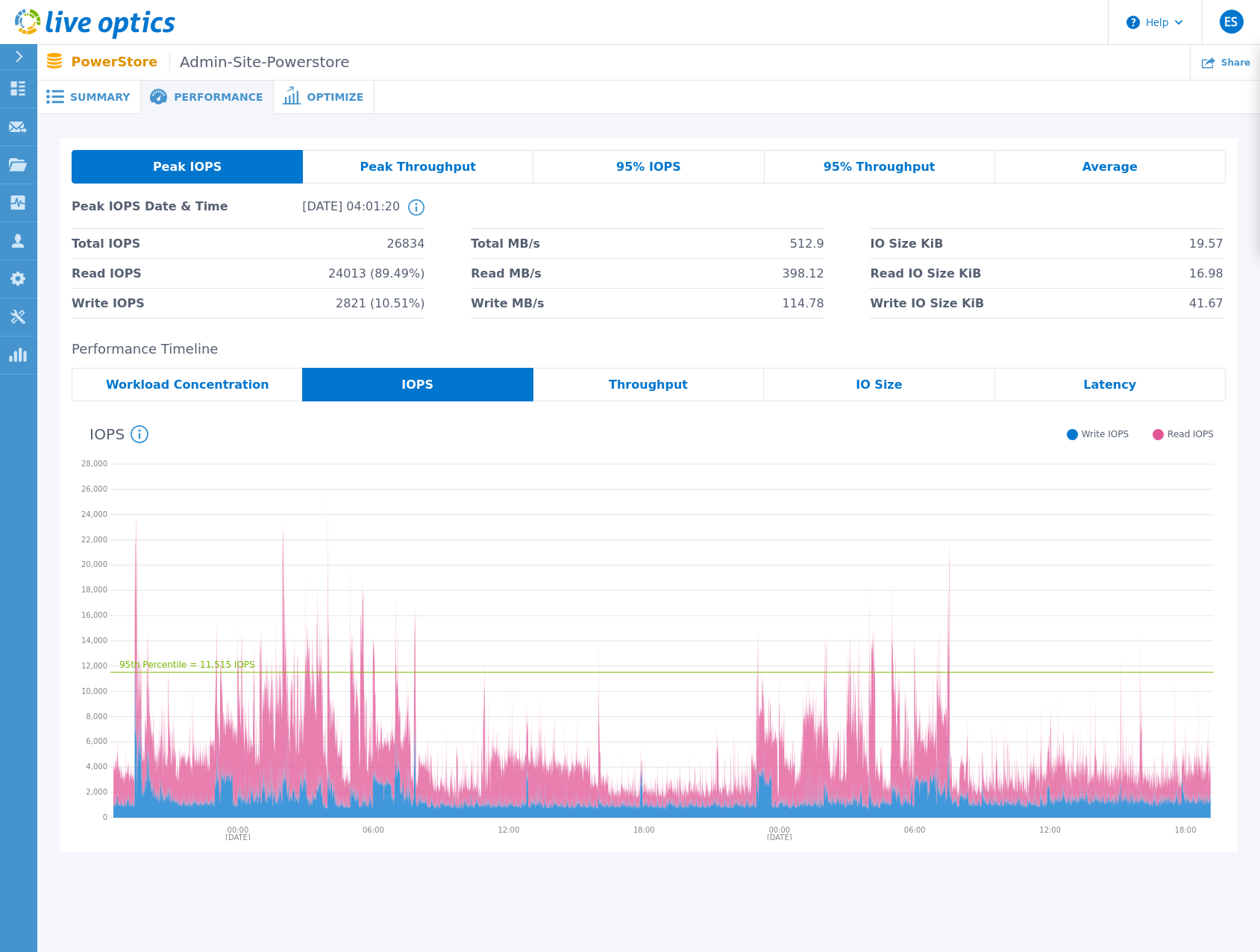
click at [832, 387] on div "IO Size" at bounding box center [880, 385] width 231 height 33
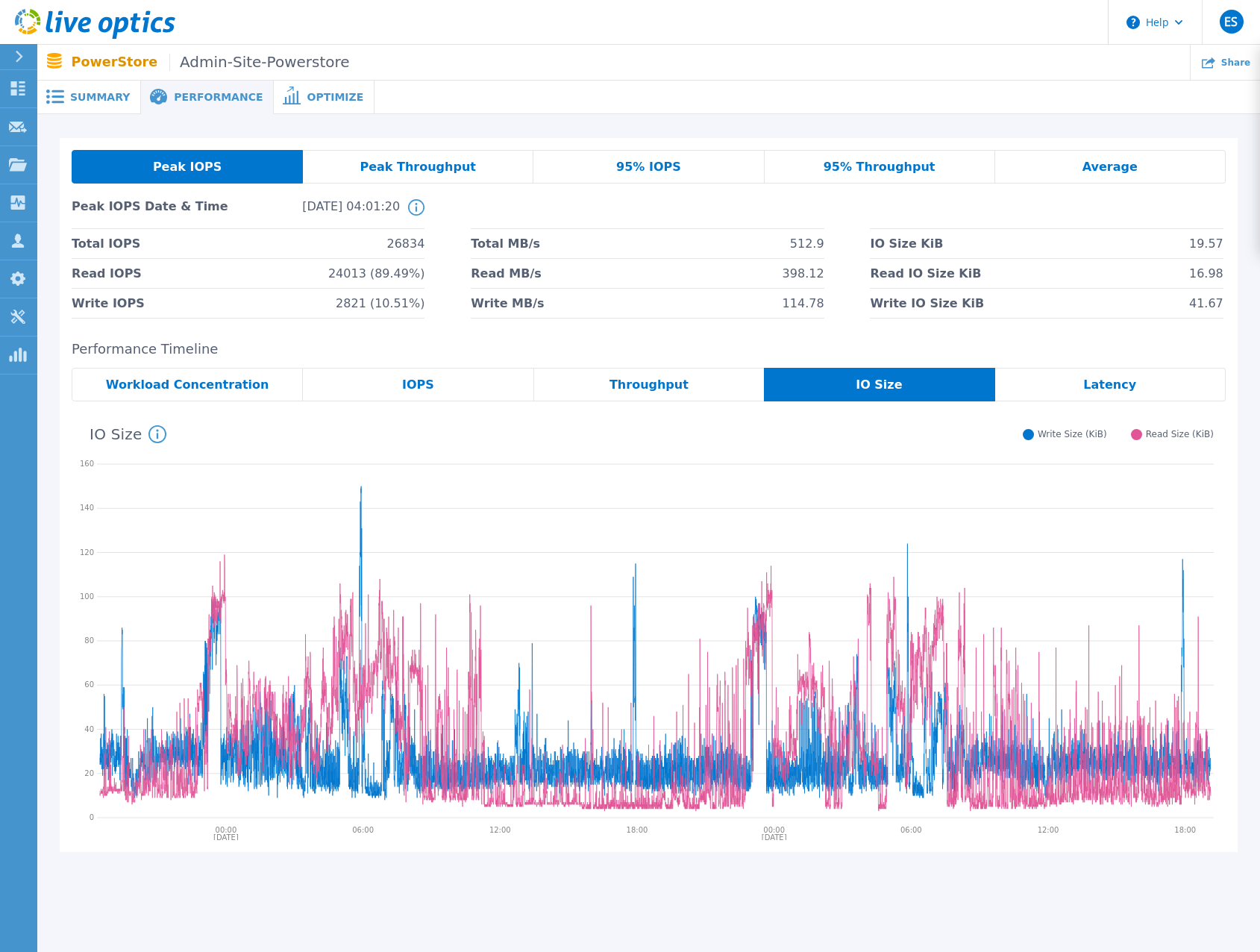
click at [1061, 163] on div "Average" at bounding box center [1110, 166] width 231 height 33
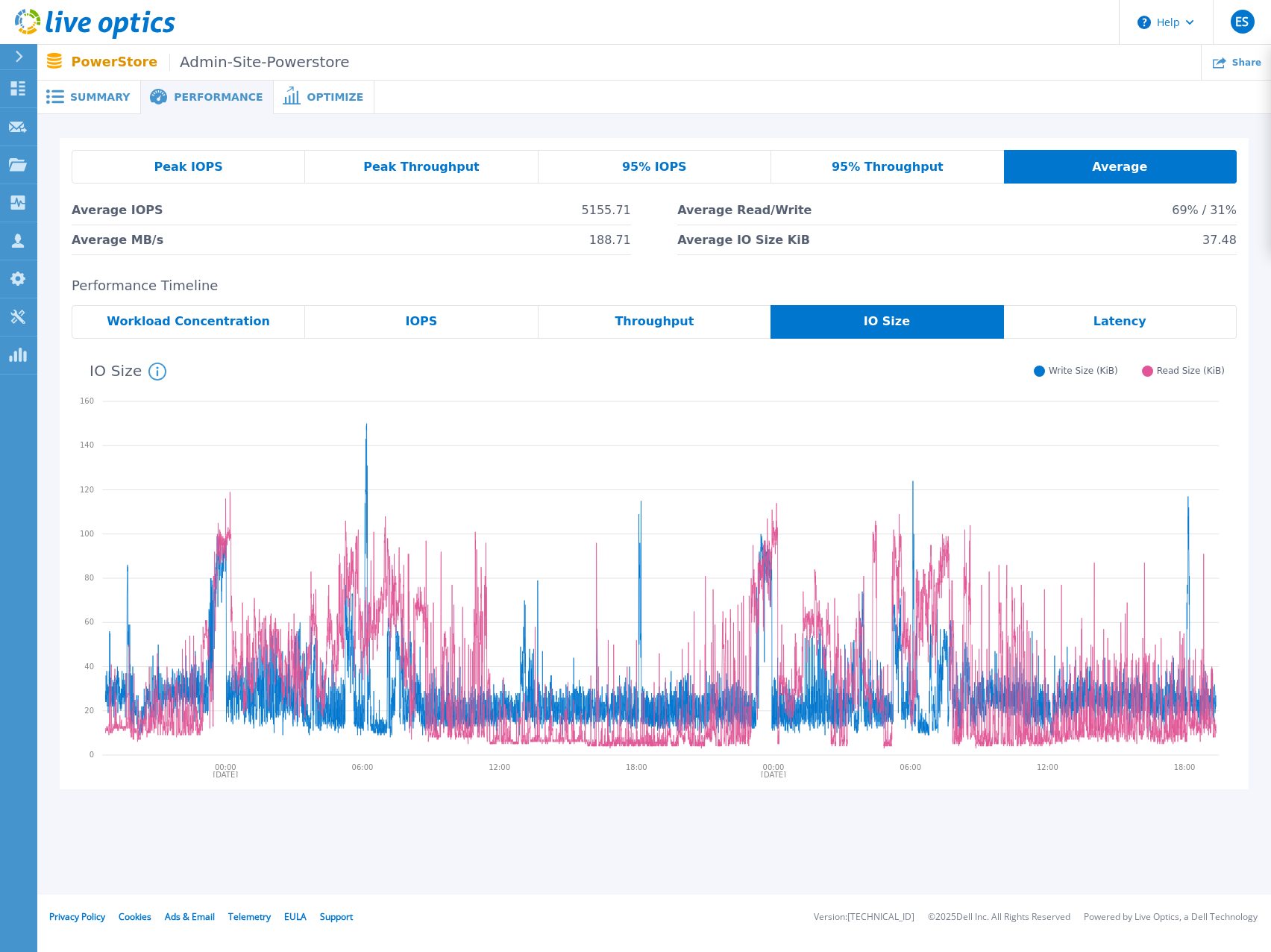
click at [942, 168] on div "95% Throughput" at bounding box center [888, 166] width 232 height 33
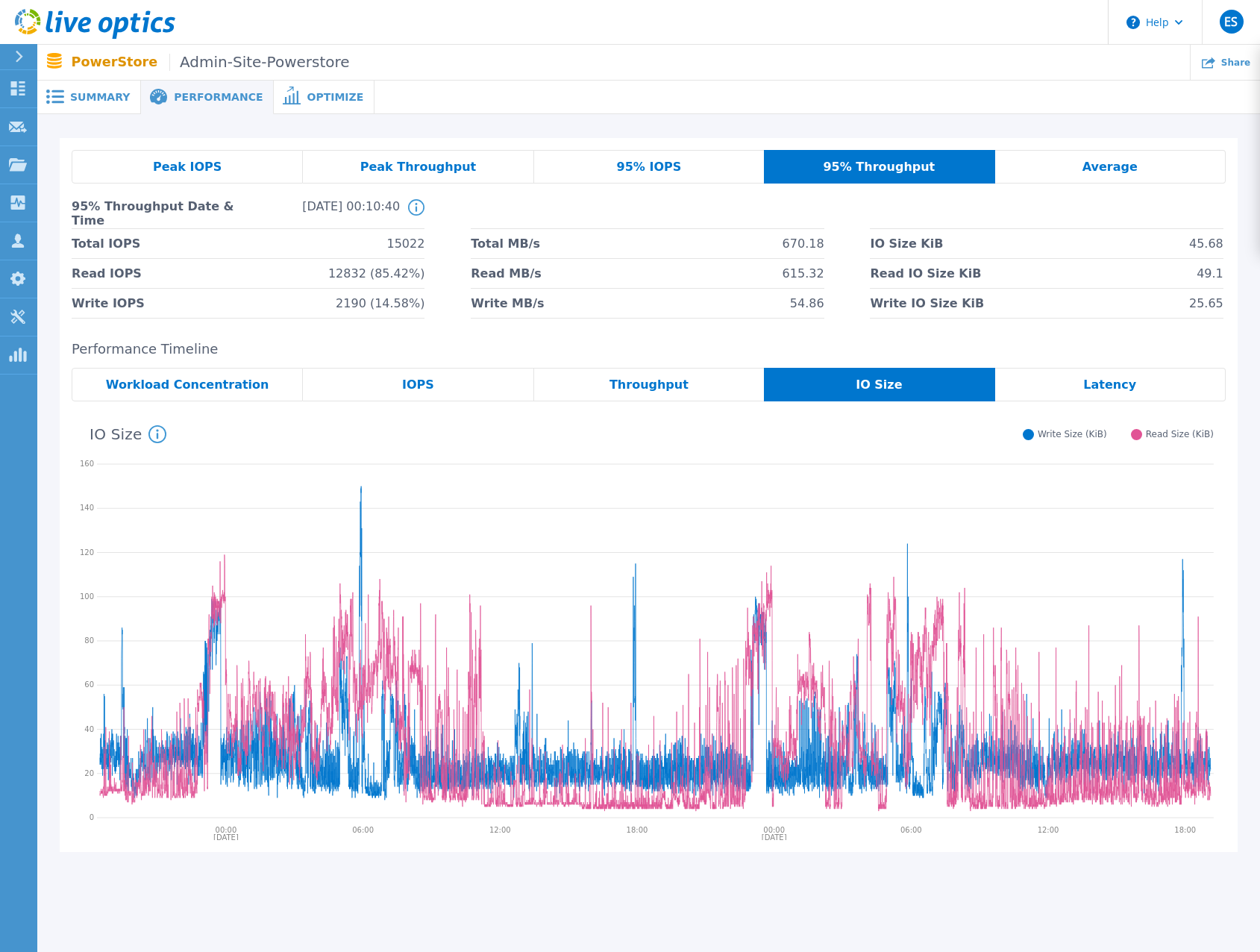
click at [587, 383] on div "Throughput" at bounding box center [650, 385] width 231 height 33
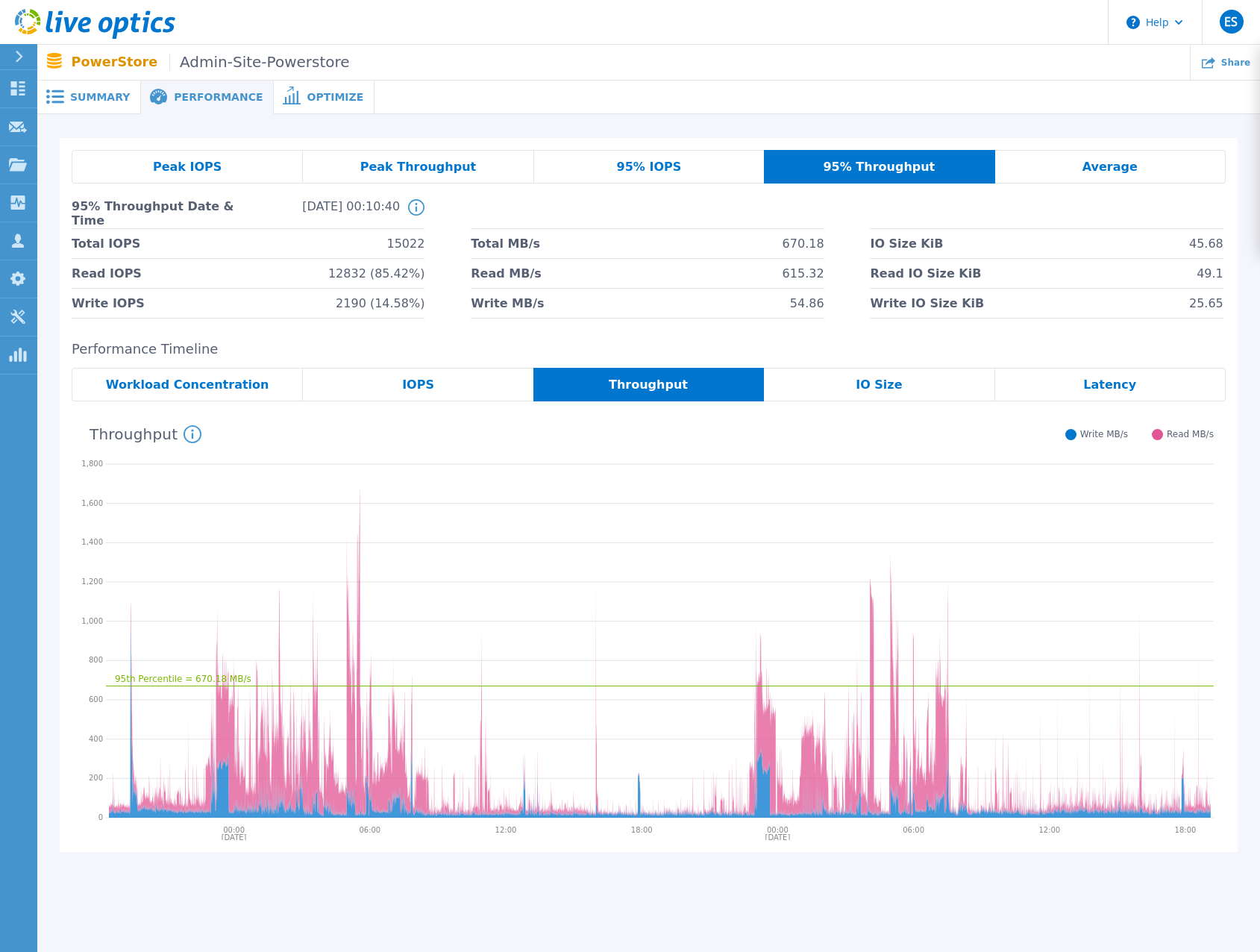
click at [679, 337] on div "Peak IOPS Peak Throughput 95% IOPS 95% Throughput Average 95% Throughput Date &…" at bounding box center [648, 495] width 1178 height 714
click at [1067, 375] on div "Latency" at bounding box center [1110, 385] width 231 height 33
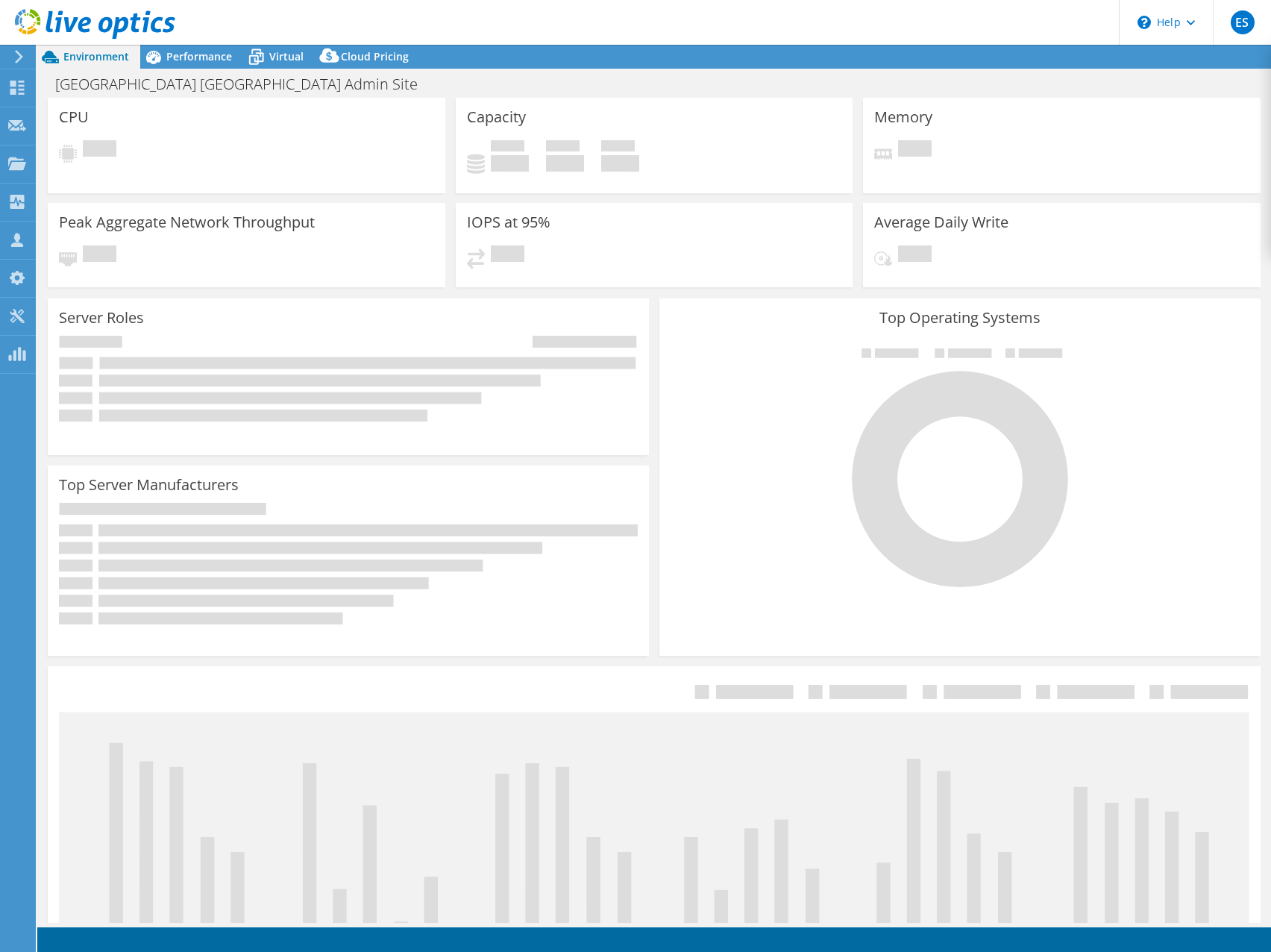
select select "USD"
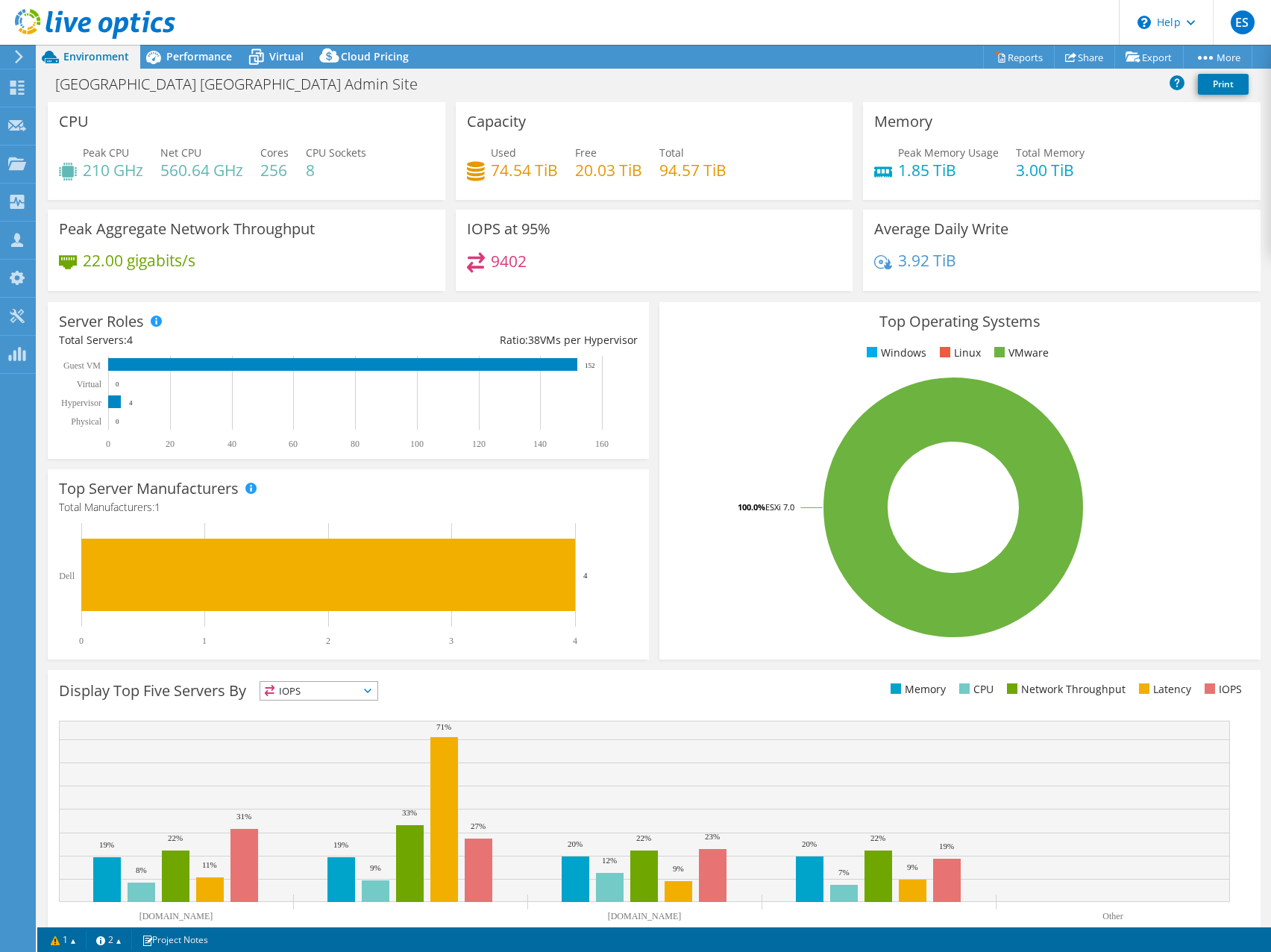
click at [706, 242] on div "IOPS at 95% 9402" at bounding box center [655, 249] width 398 height 81
click at [184, 53] on span "Performance" at bounding box center [199, 56] width 66 height 14
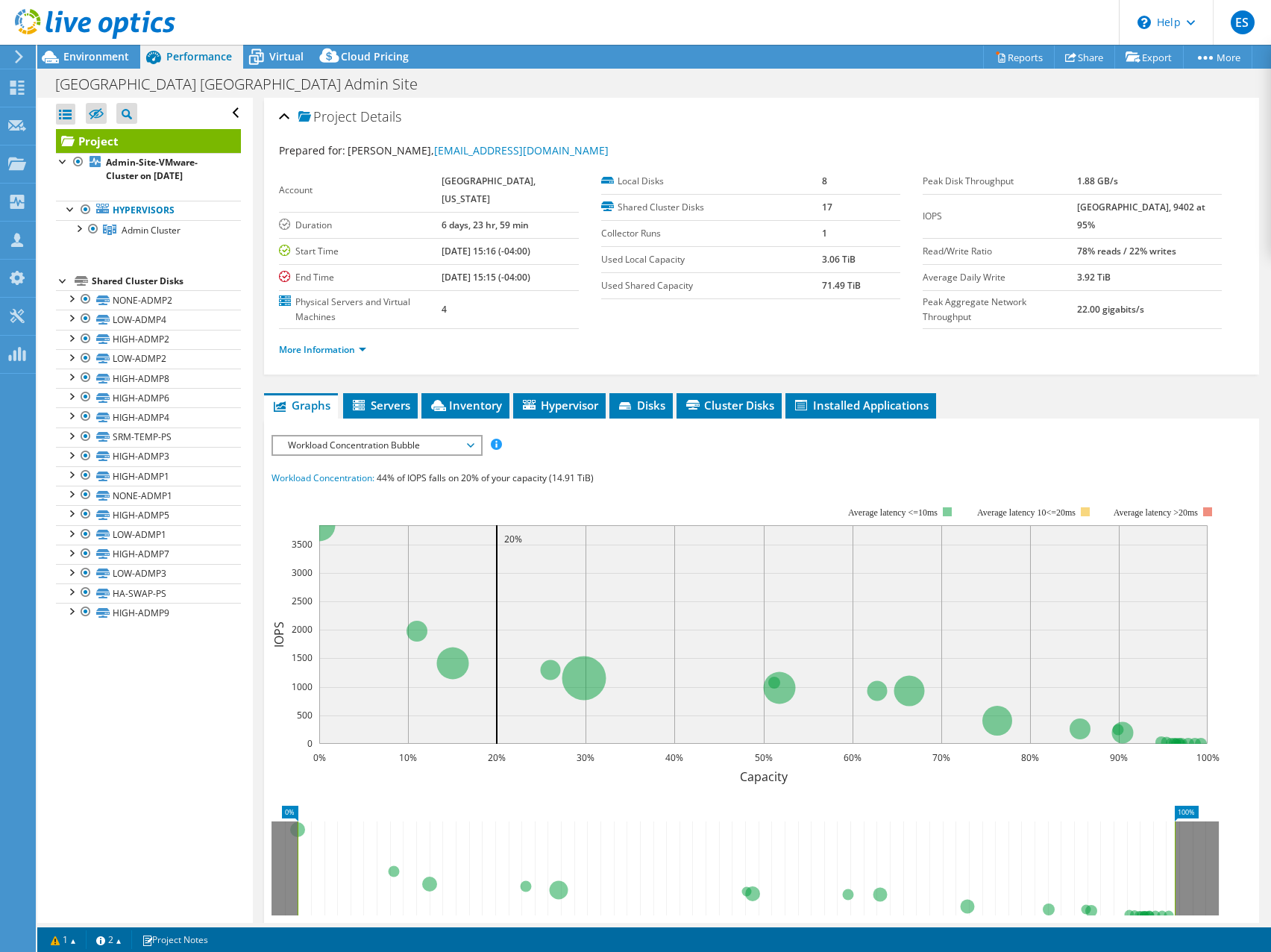
click at [468, 447] on span "Workload Concentration Bubble" at bounding box center [377, 444] width 192 height 18
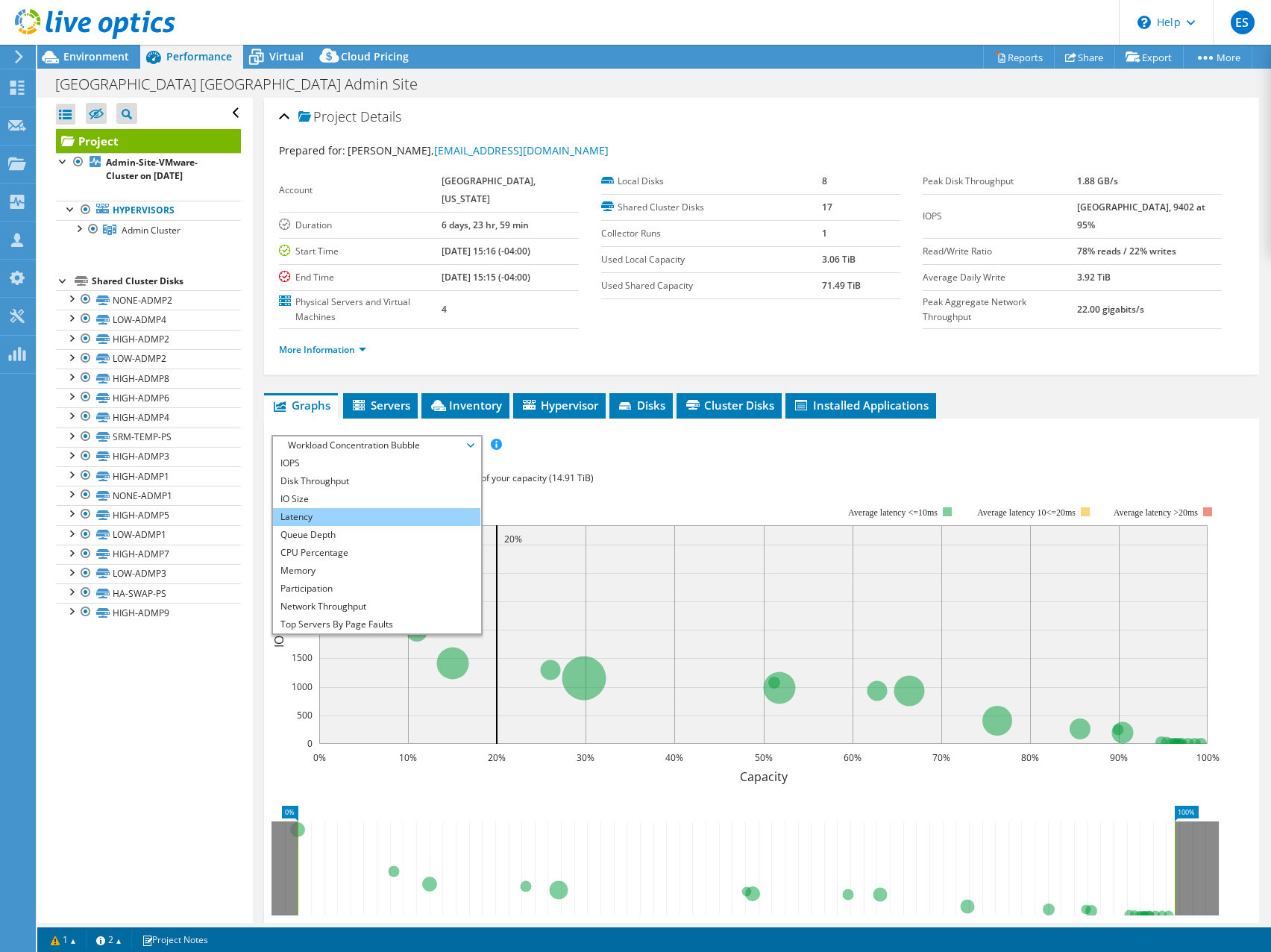
click at [346, 516] on li "Latency" at bounding box center [377, 516] width 206 height 18
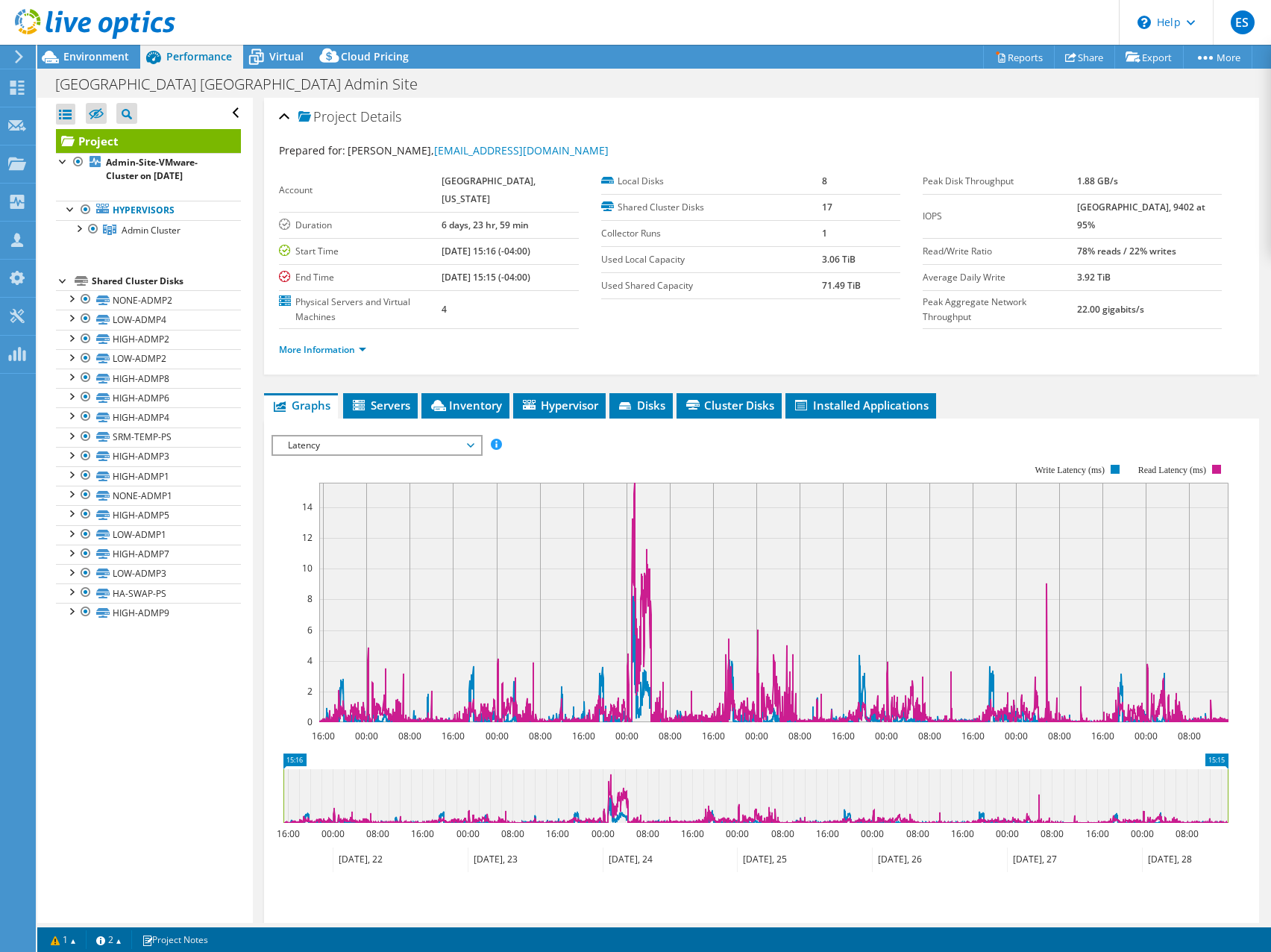
click at [455, 448] on span "Latency" at bounding box center [377, 444] width 192 height 18
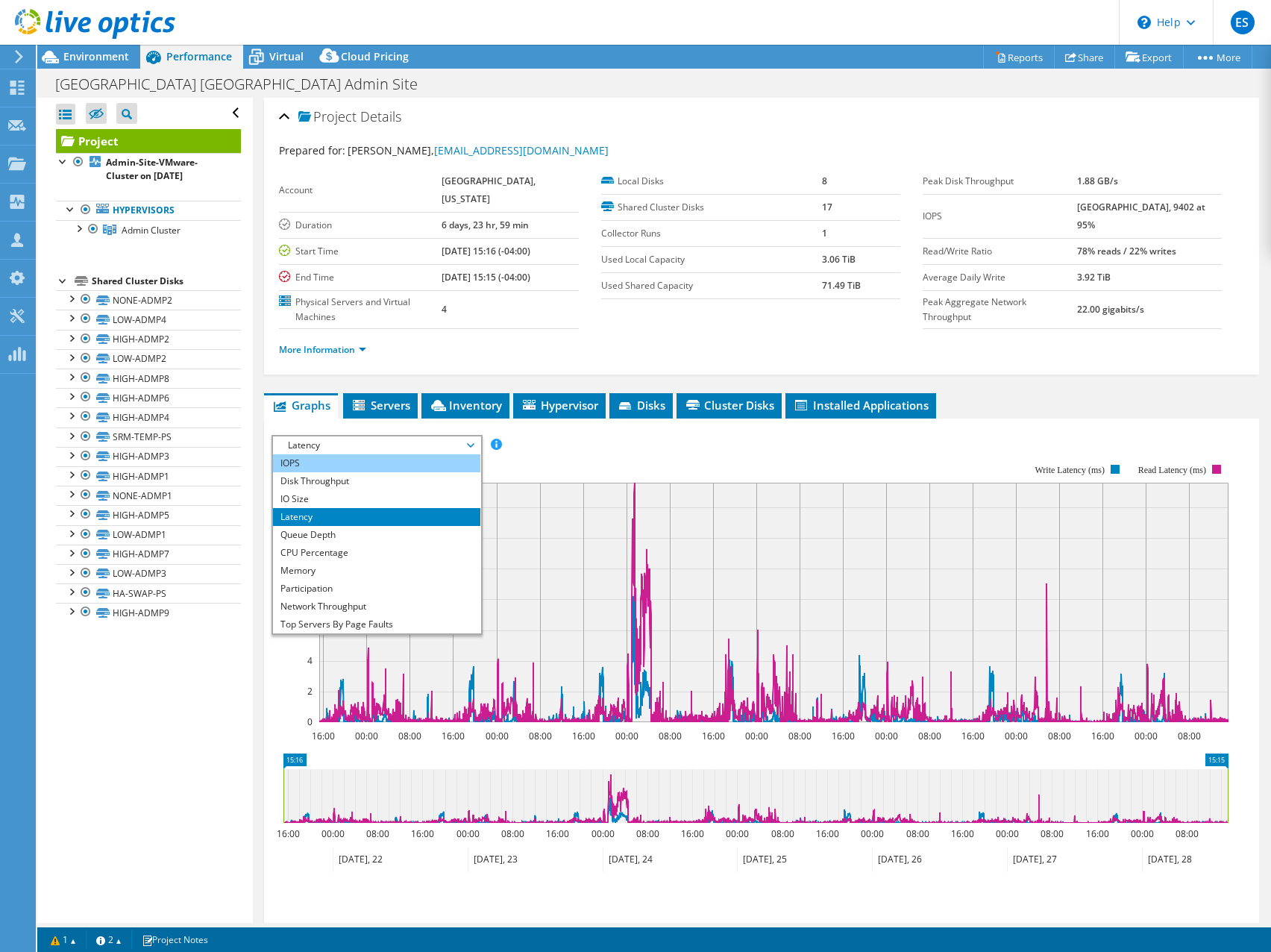
drag, startPoint x: 361, startPoint y: 462, endPoint x: 377, endPoint y: 464, distance: 16.1
click at [361, 461] on li "IOPS" at bounding box center [377, 463] width 206 height 18
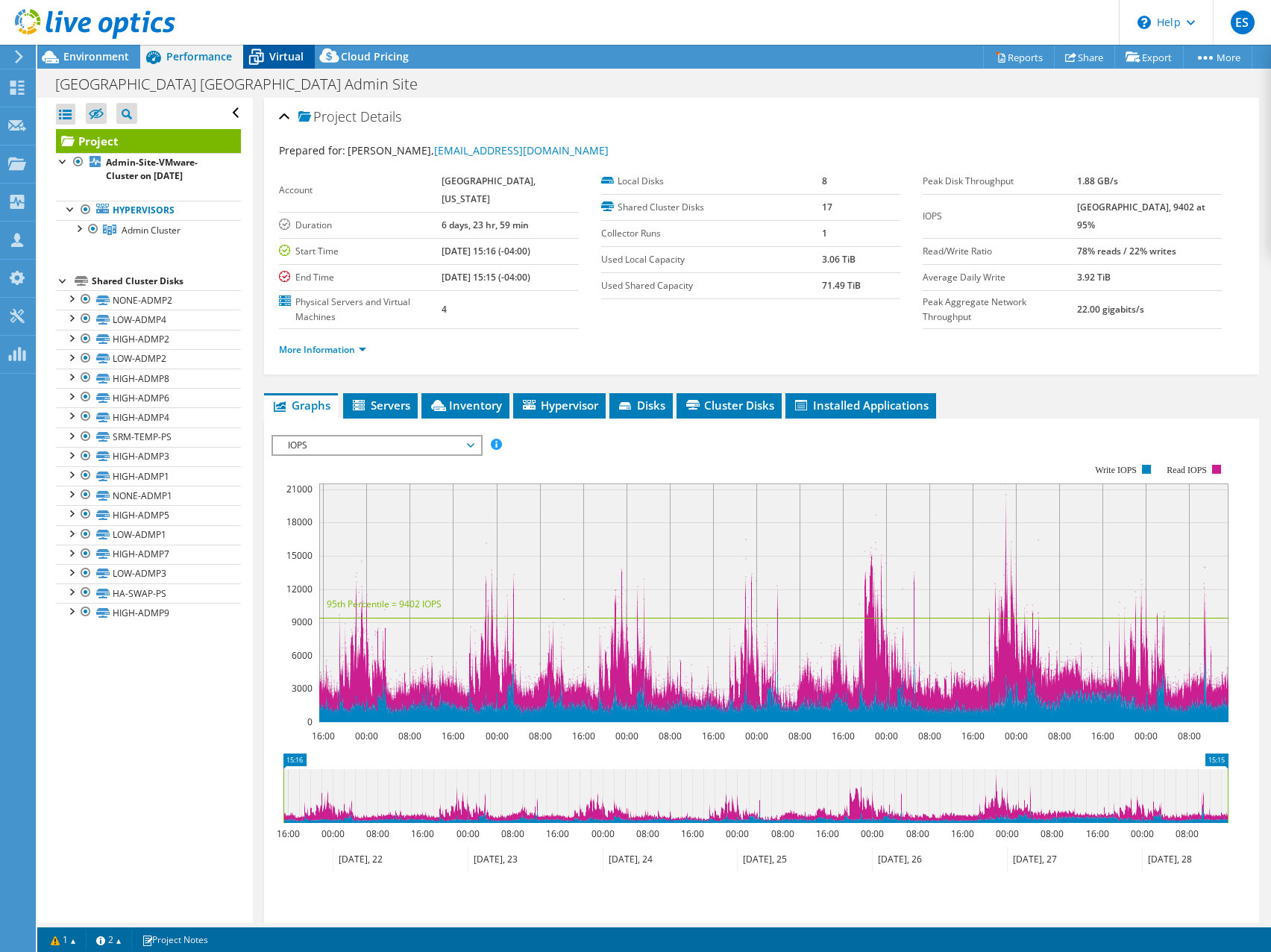
click at [279, 59] on span "Virtual" at bounding box center [286, 56] width 34 height 14
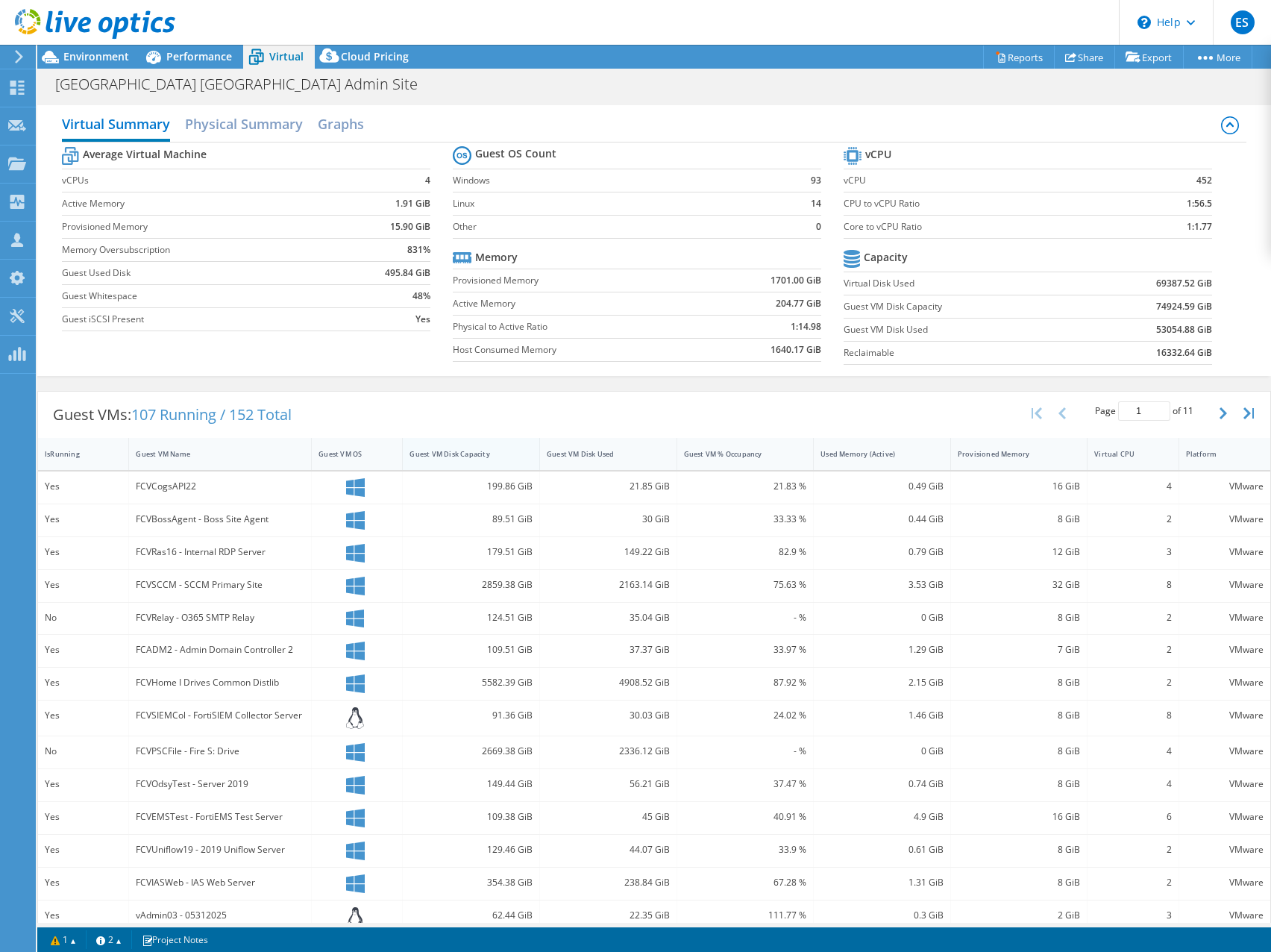
click at [495, 455] on div "Guest VM Disk Capacity" at bounding box center [462, 454] width 105 height 9
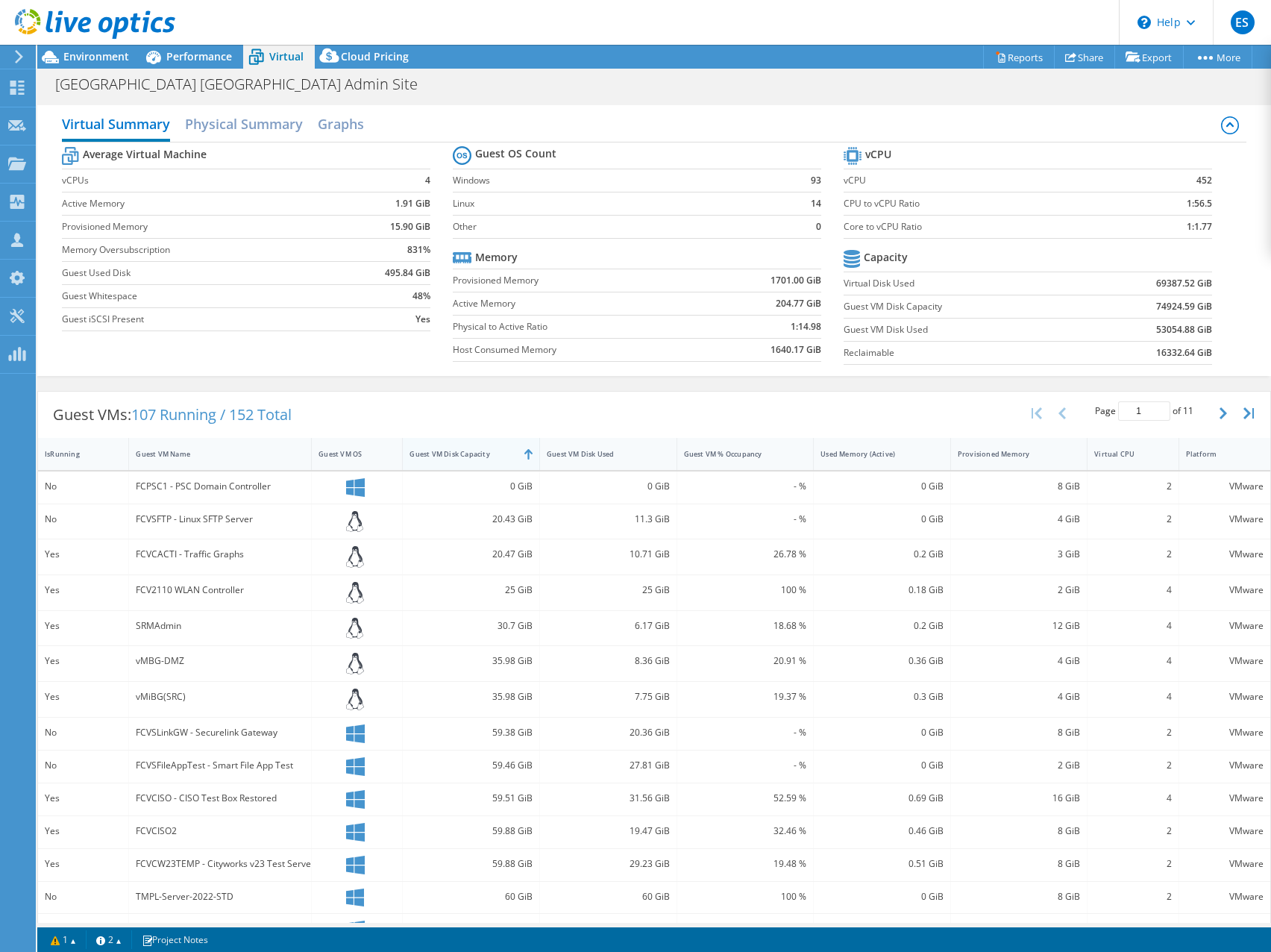
click at [495, 455] on div "Guest VM Disk Capacity" at bounding box center [462, 454] width 105 height 9
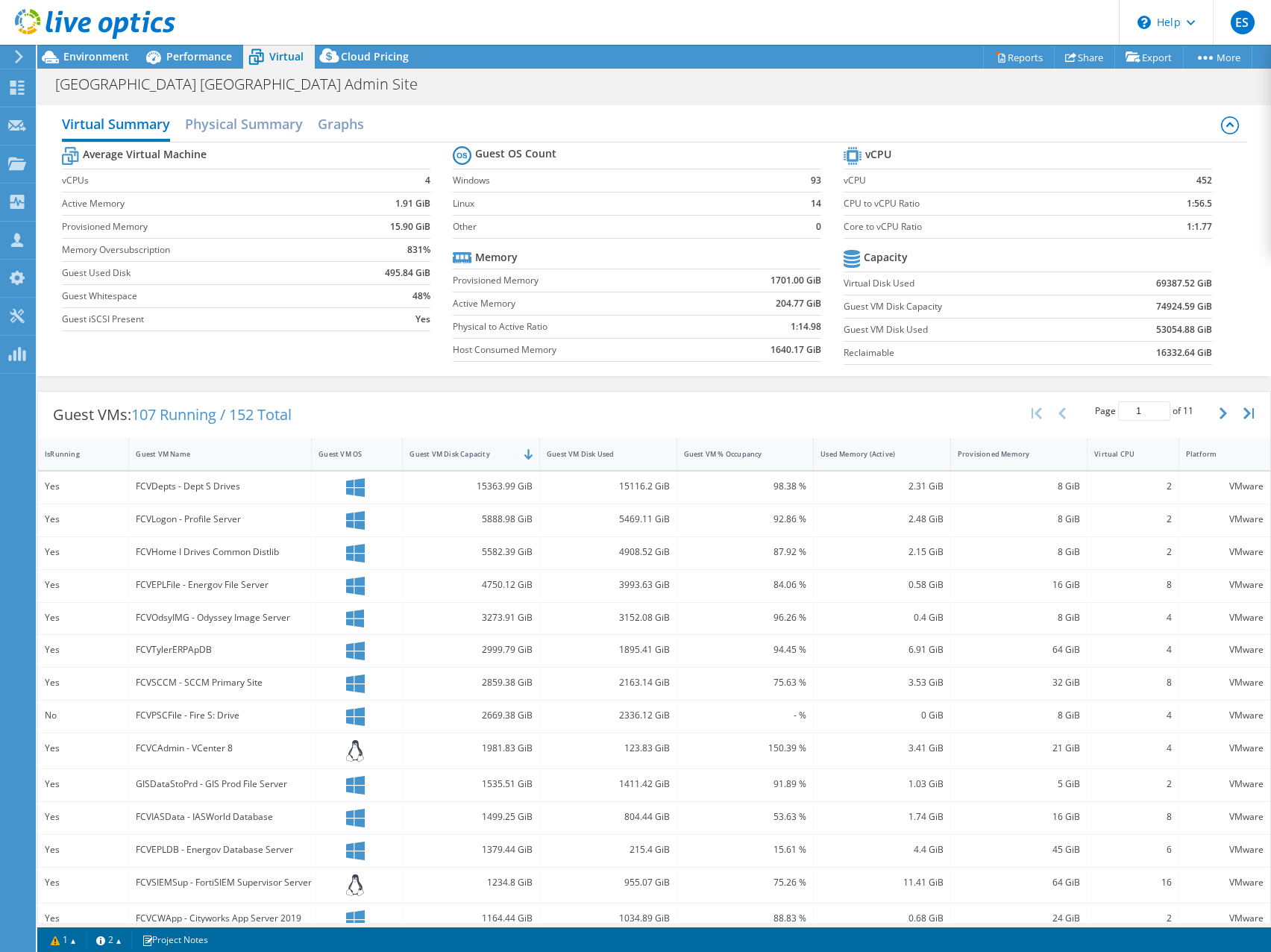
click at [697, 79] on div "Forsyth County GA Admin Site Print" at bounding box center [654, 84] width 1234 height 28
click at [101, 59] on span "Environment" at bounding box center [96, 56] width 66 height 14
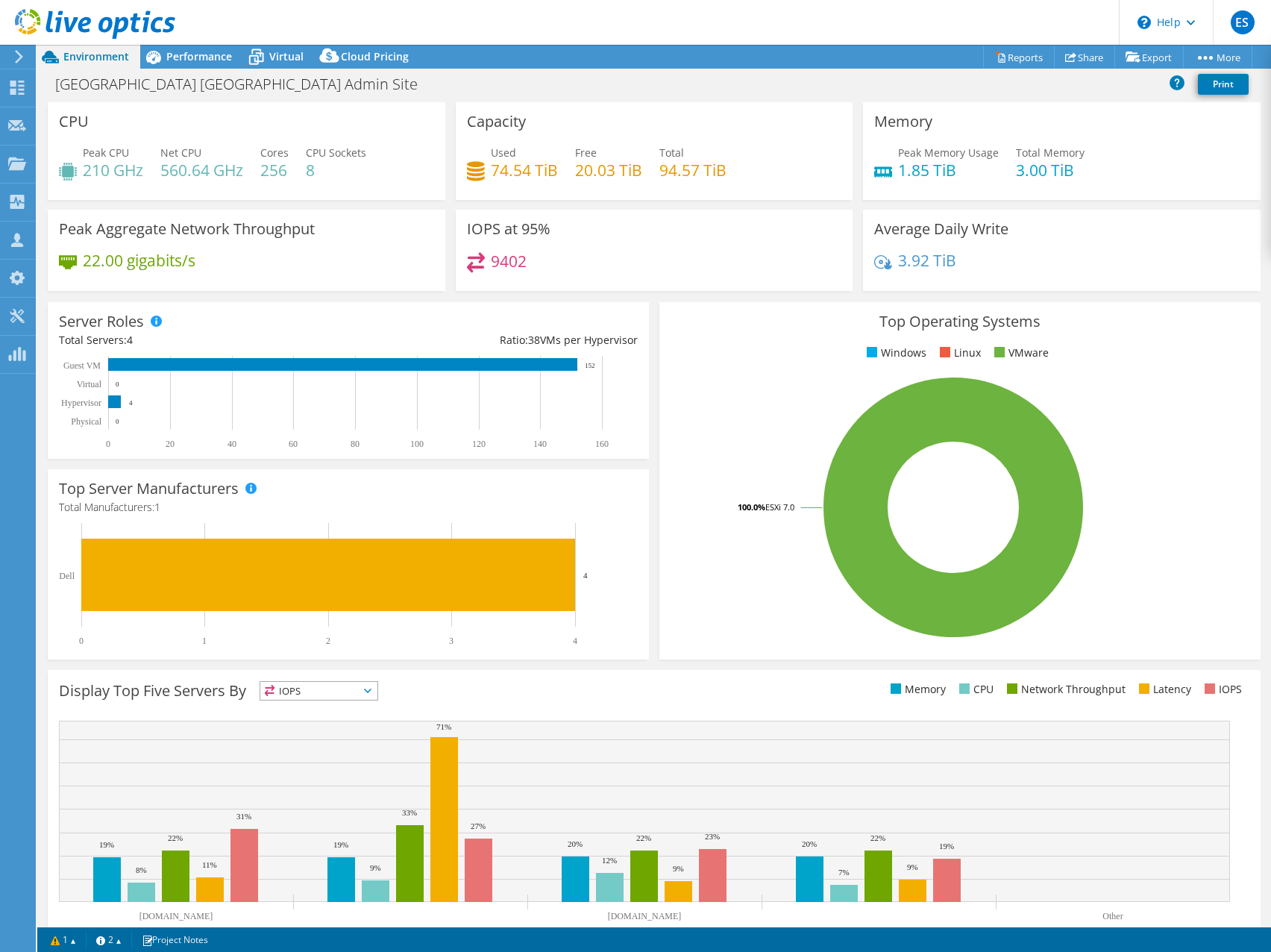
click at [686, 332] on div "Top Operating Systems Windows Linux VMware 100.0% ESXi 7.0" at bounding box center [960, 481] width 602 height 357
click at [285, 56] on span "Virtual" at bounding box center [286, 56] width 34 height 14
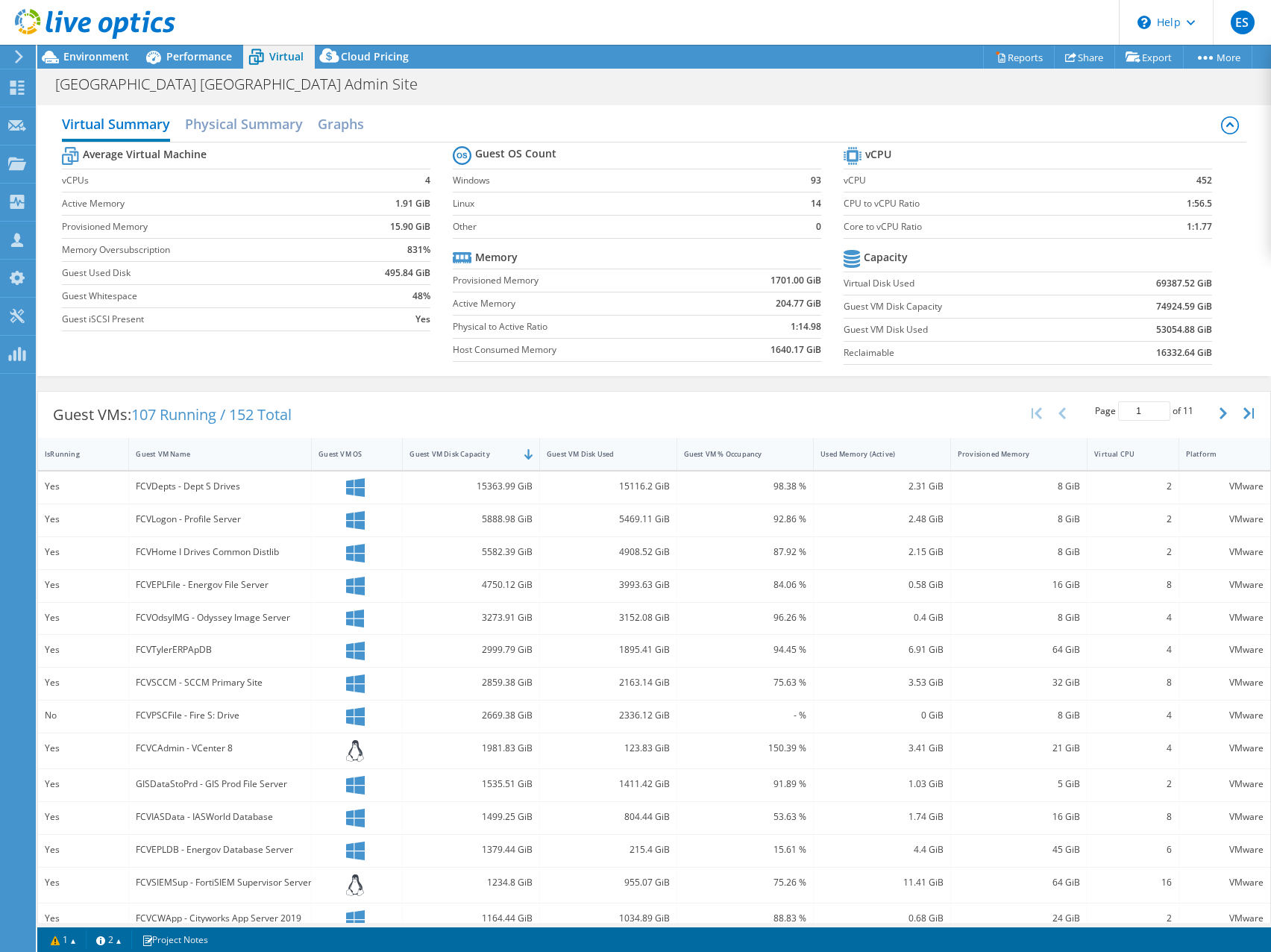
click at [735, 97] on div "Forsyth County GA Admin Site Print" at bounding box center [654, 84] width 1234 height 28
click at [85, 55] on span "Environment" at bounding box center [96, 56] width 66 height 14
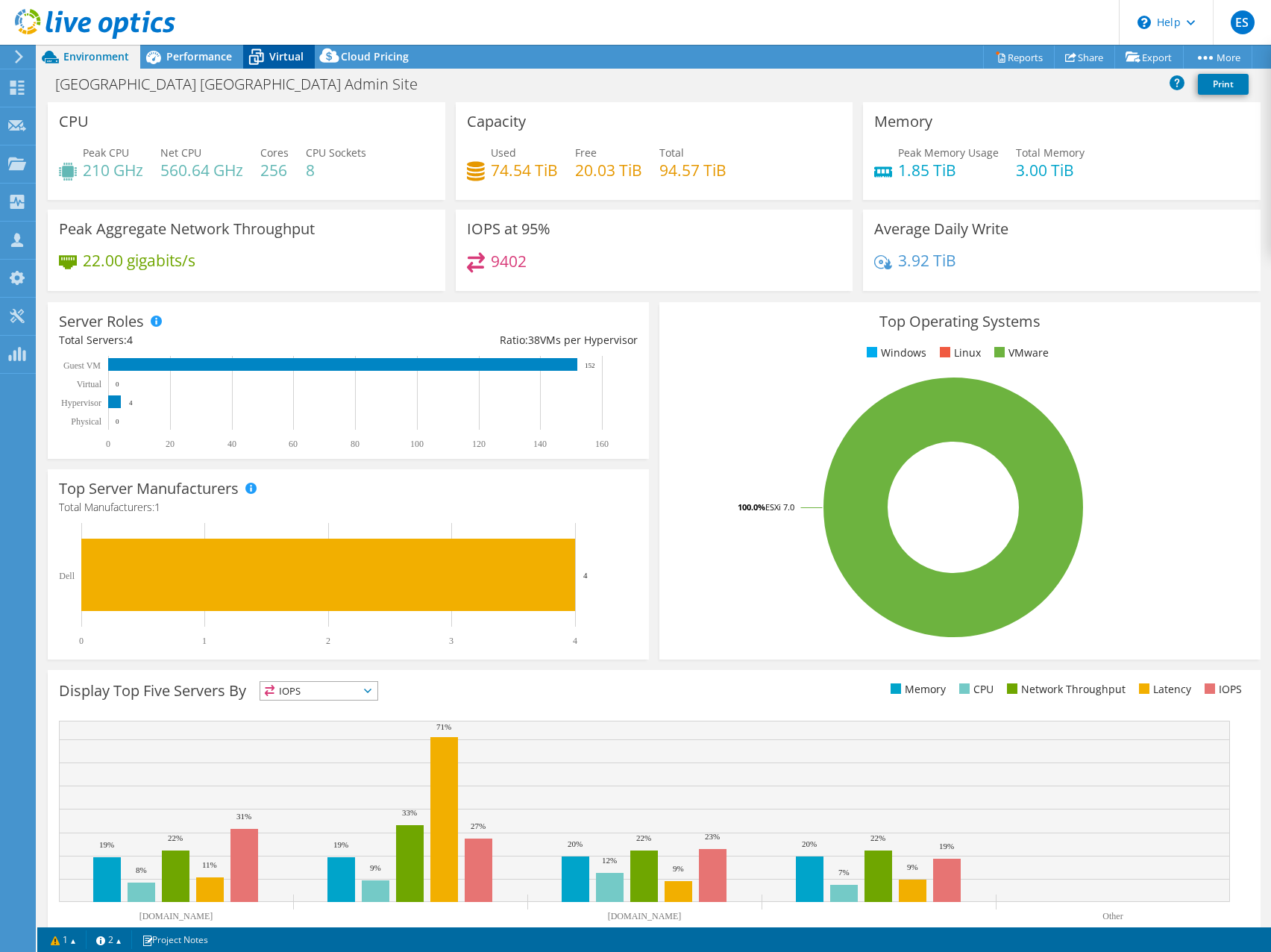
click at [266, 59] on icon at bounding box center [257, 57] width 26 height 26
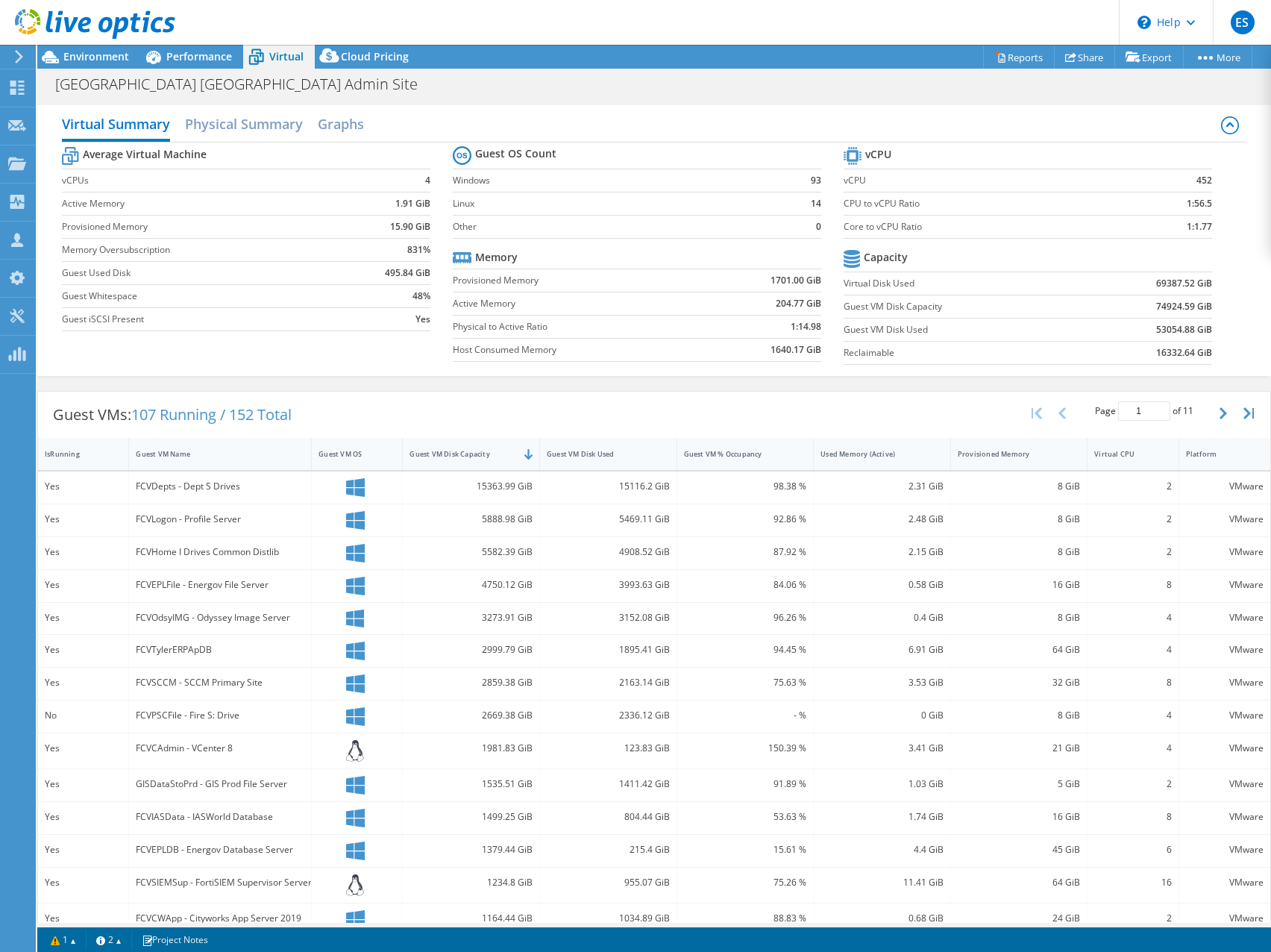
click at [28, 24] on icon at bounding box center [95, 24] width 161 height 31
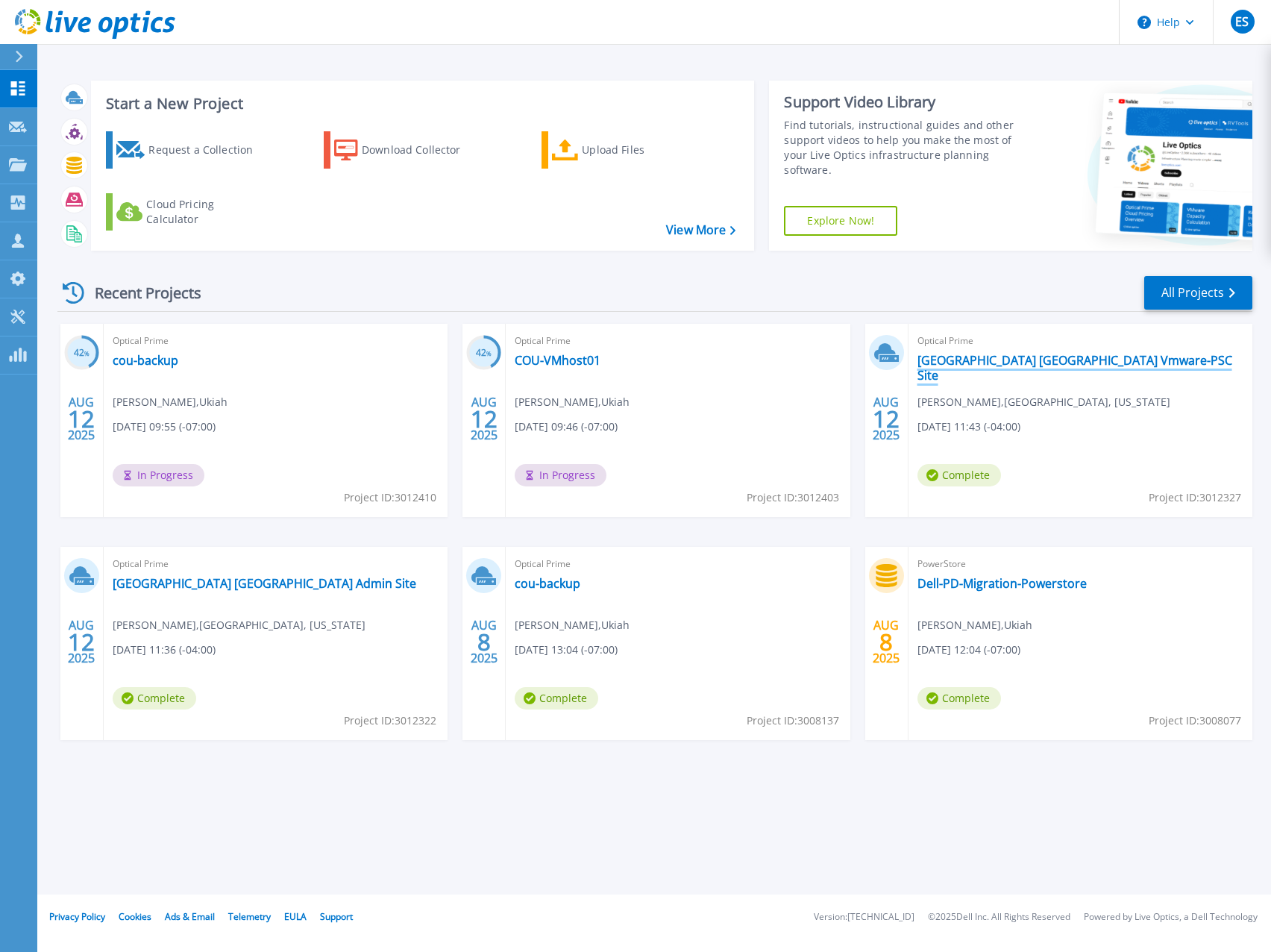
click at [1026, 361] on link "[GEOGRAPHIC_DATA] [GEOGRAPHIC_DATA] Vmware-PSC Site" at bounding box center [1080, 368] width 326 height 30
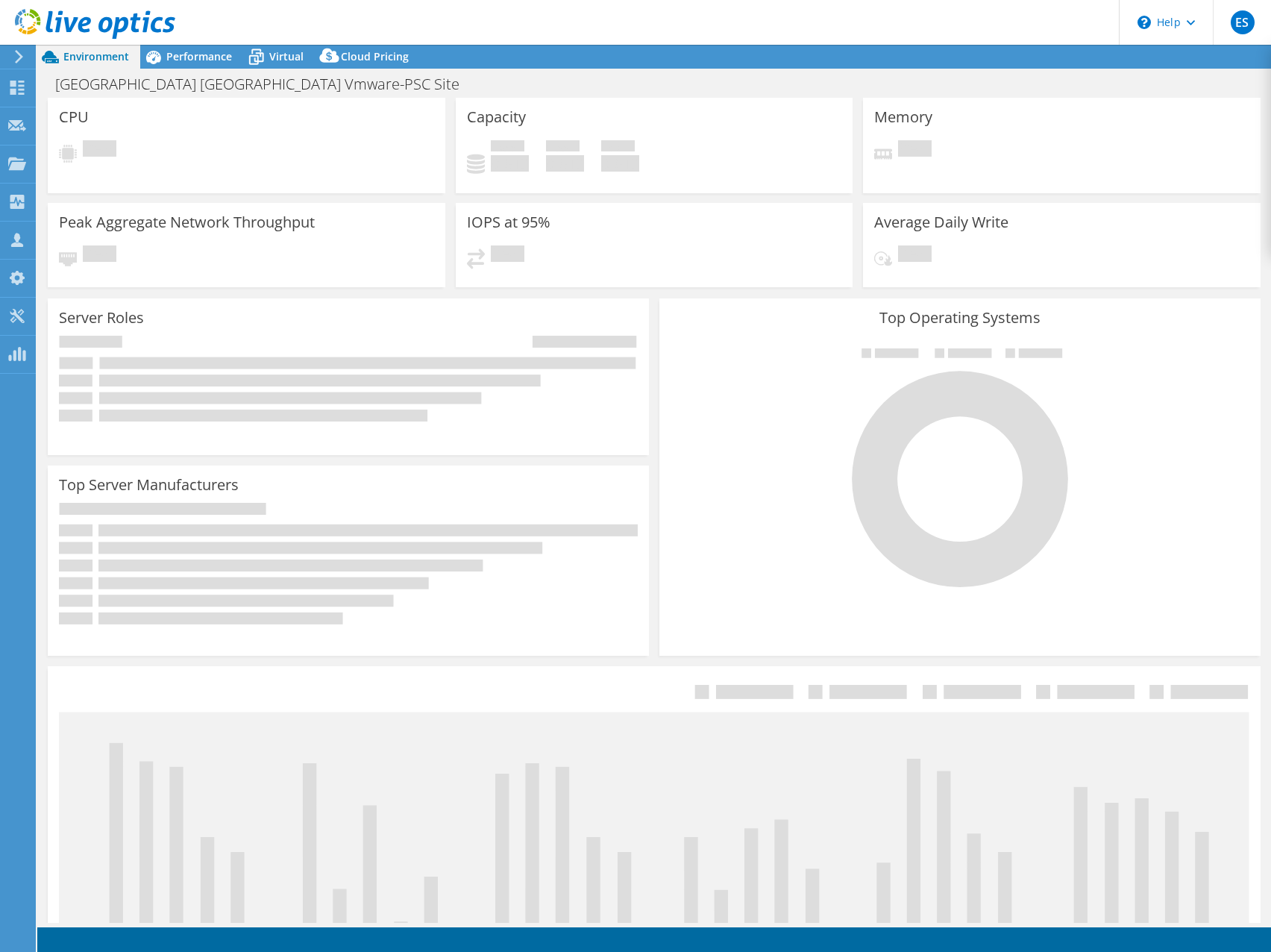
select select "USD"
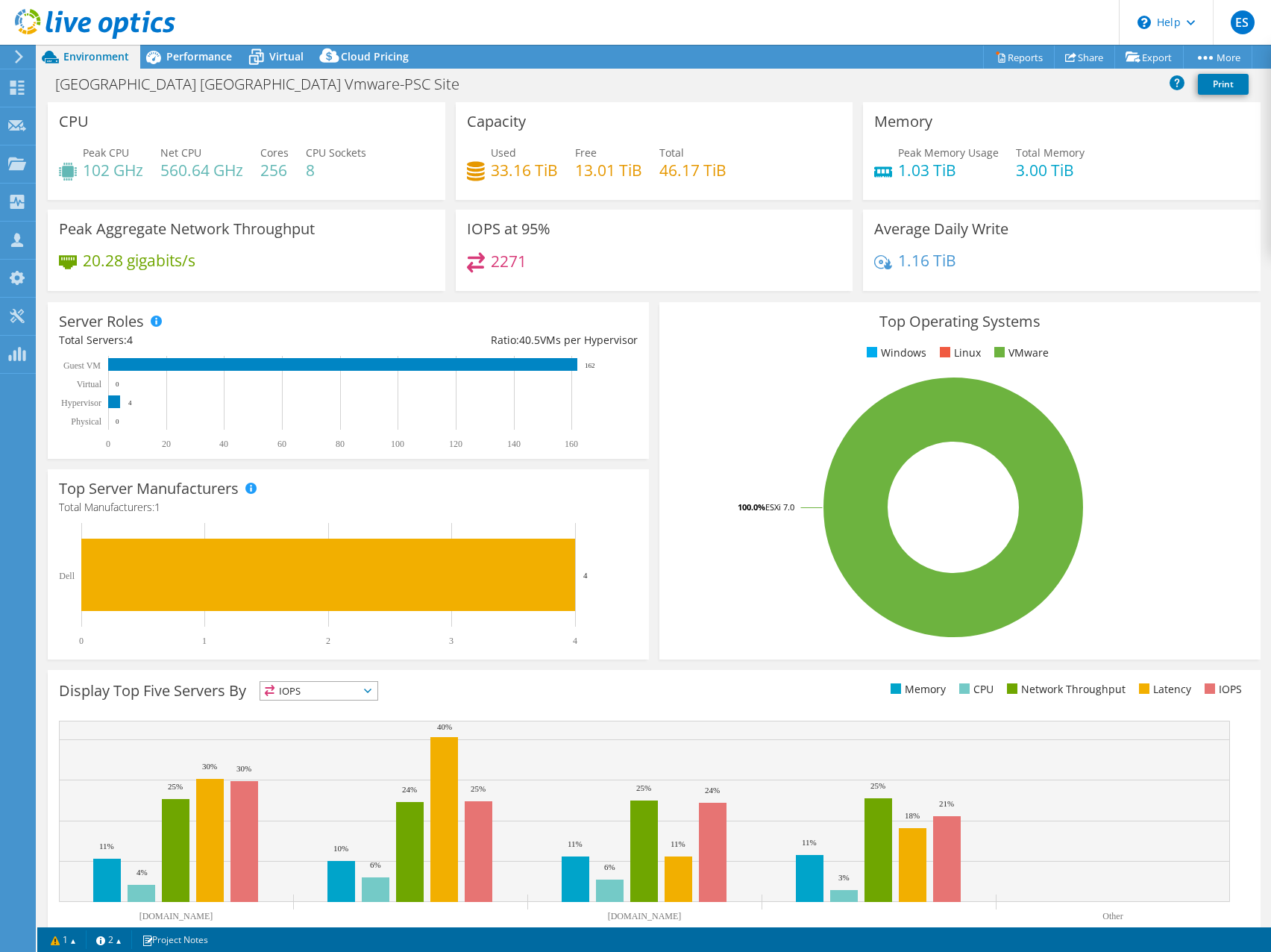
click at [703, 236] on div "IOPS at 95% 2271" at bounding box center [655, 249] width 398 height 81
click at [202, 58] on span "Performance" at bounding box center [199, 56] width 66 height 14
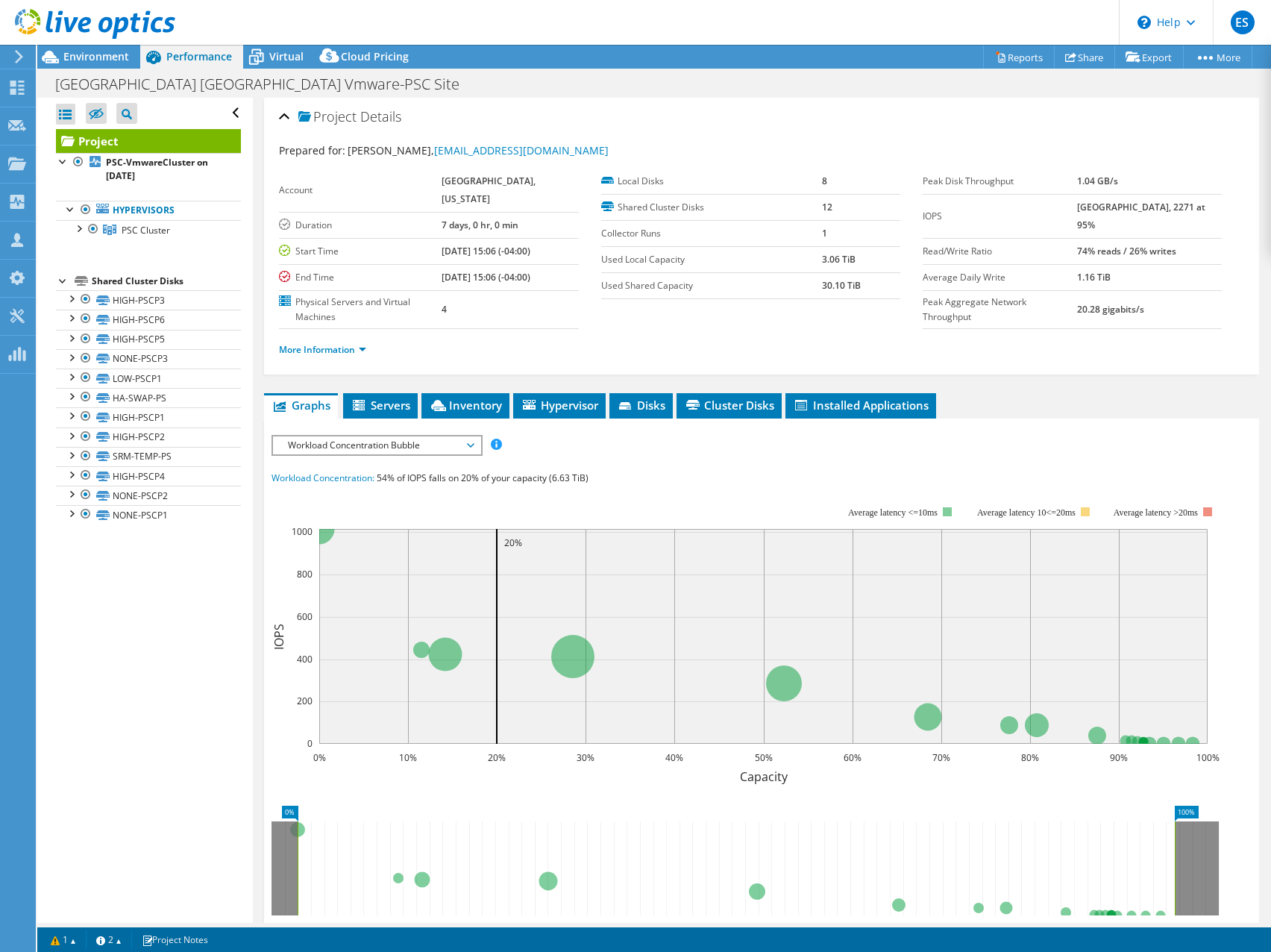
click at [426, 447] on span "Workload Concentration Bubble" at bounding box center [377, 444] width 192 height 18
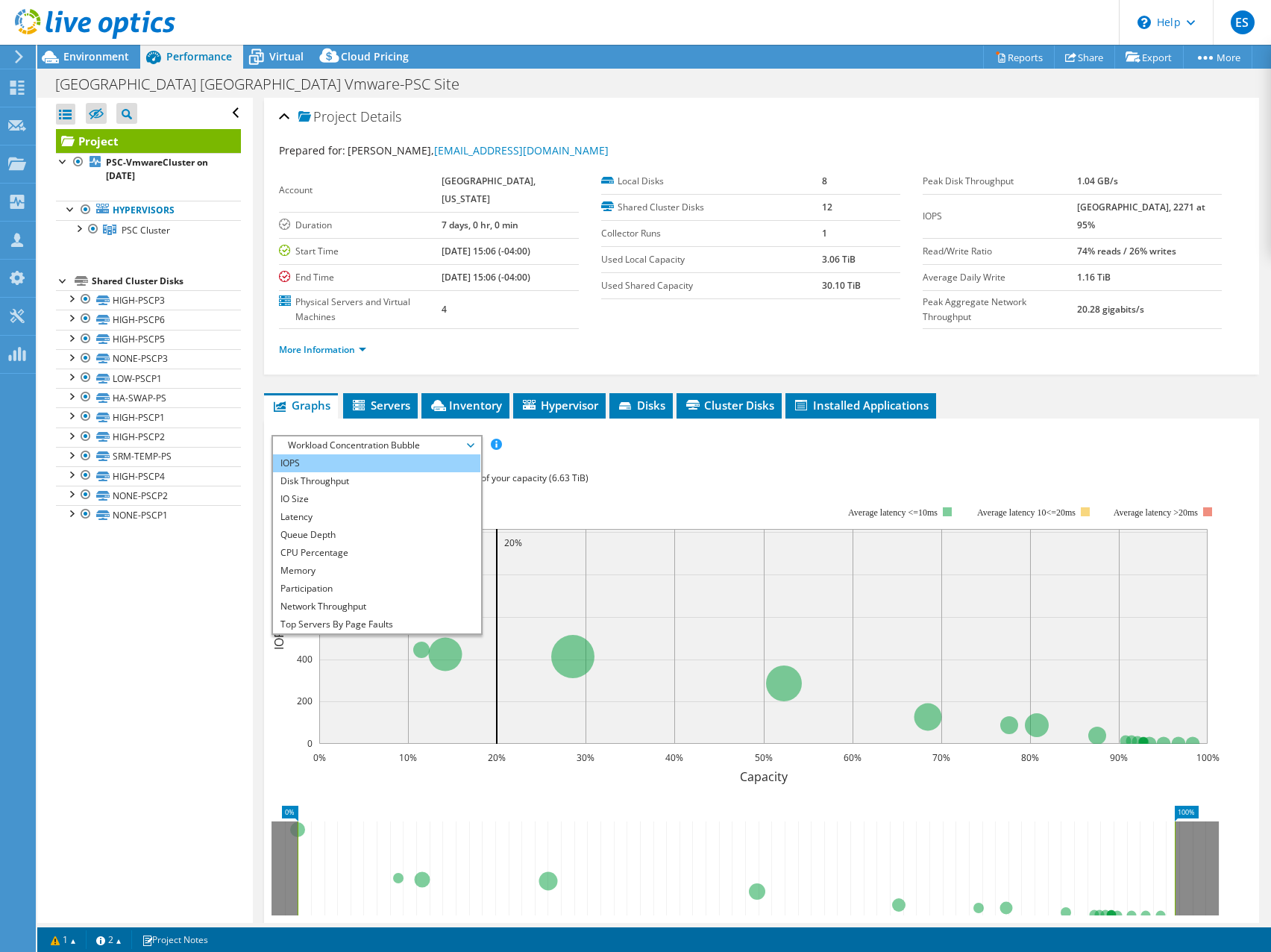
click at [323, 463] on li "IOPS" at bounding box center [377, 463] width 206 height 18
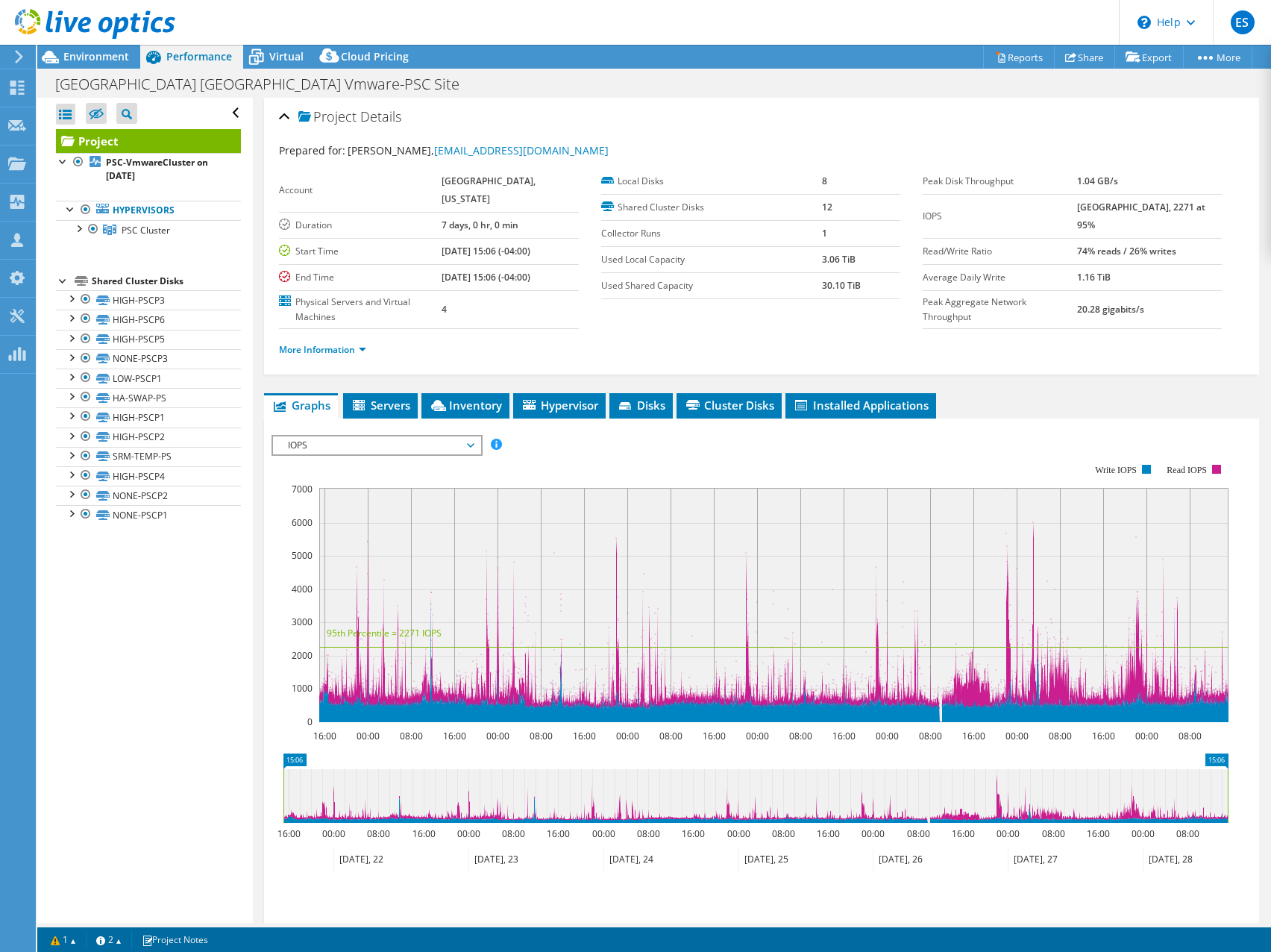
click at [693, 334] on div "More Information" at bounding box center [761, 350] width 965 height 42
click at [629, 56] on div "Project Actions Project Actions Reports Share Export vSAN ReadyNode Sizer" at bounding box center [654, 57] width 1234 height 24
click at [96, 55] on span "Environment" at bounding box center [96, 56] width 66 height 14
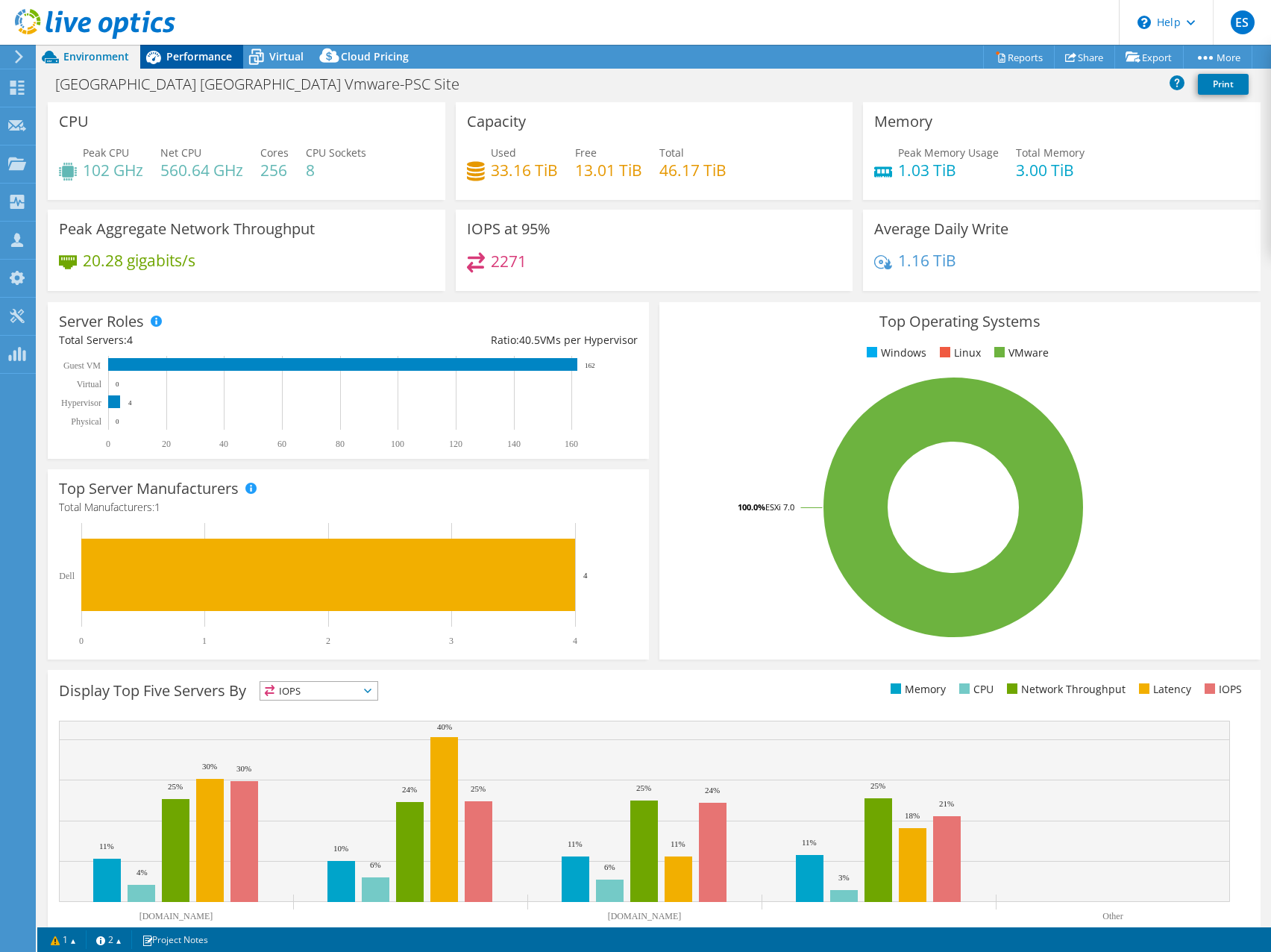
click at [180, 52] on span "Performance" at bounding box center [199, 56] width 66 height 14
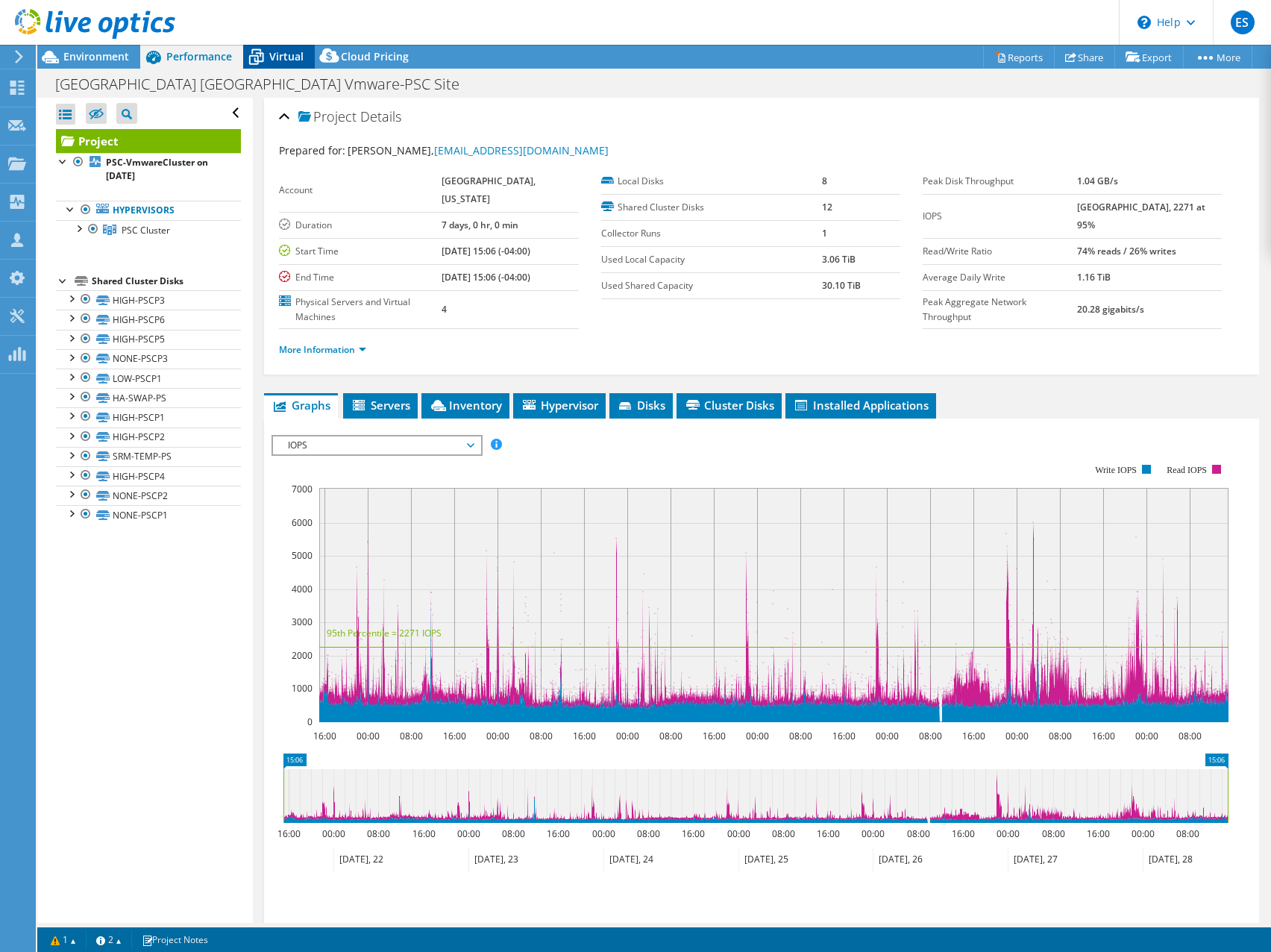
click at [282, 48] on div "Virtual" at bounding box center [279, 57] width 72 height 24
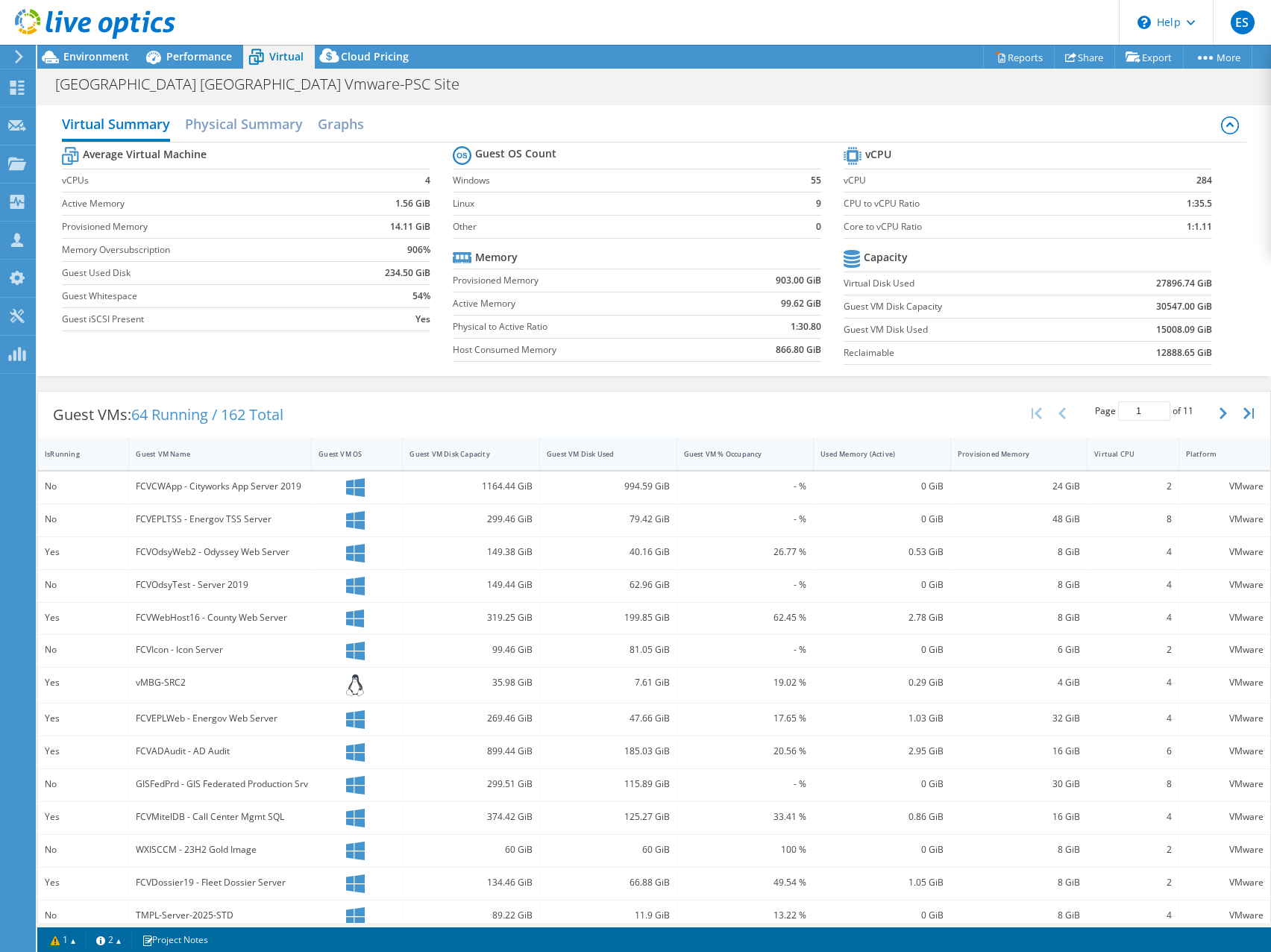
click at [602, 453] on div "Guest VM Disk Used" at bounding box center [599, 454] width 105 height 9
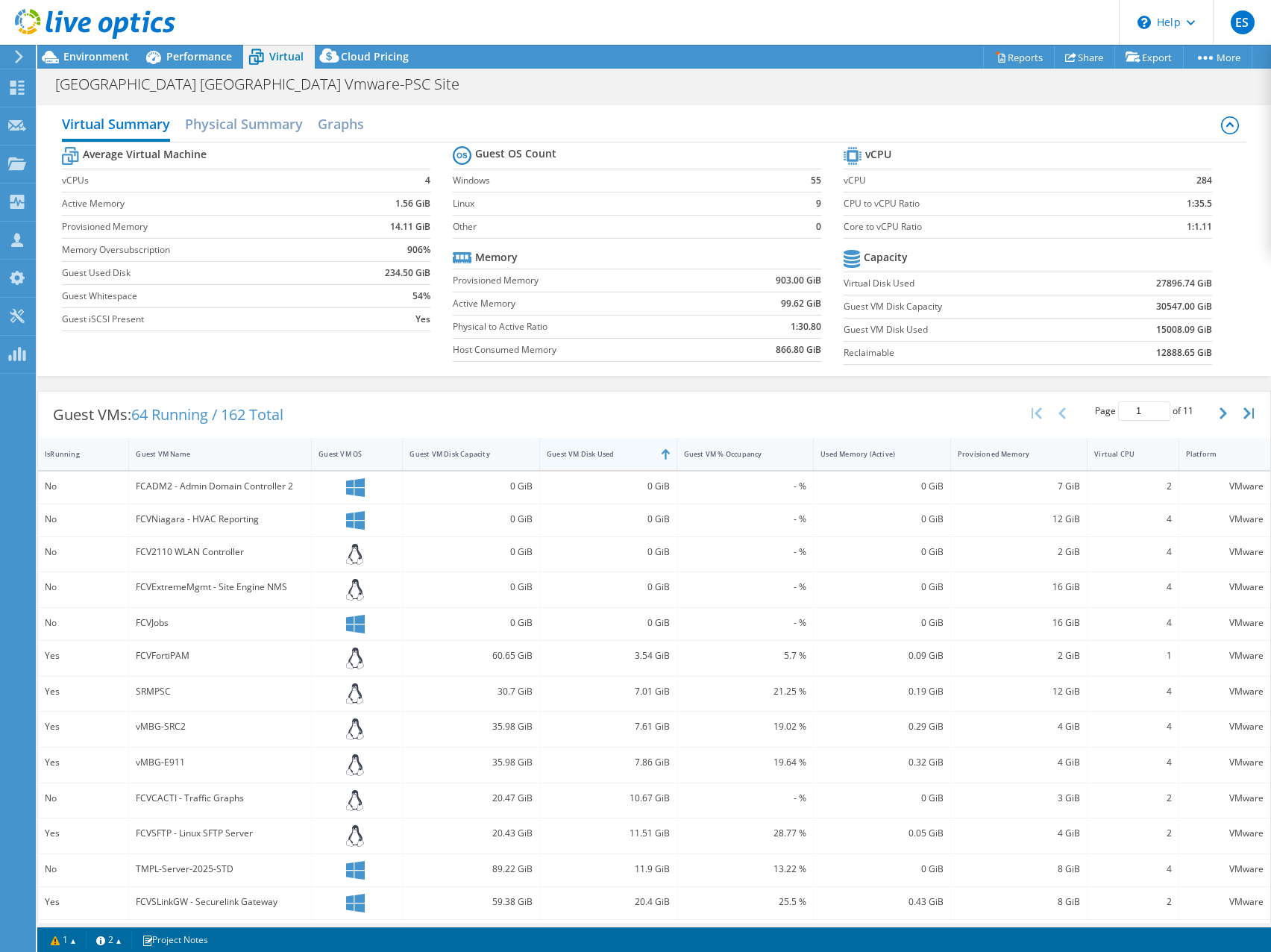
click at [602, 453] on div "Guest VM Disk Used" at bounding box center [599, 454] width 105 height 9
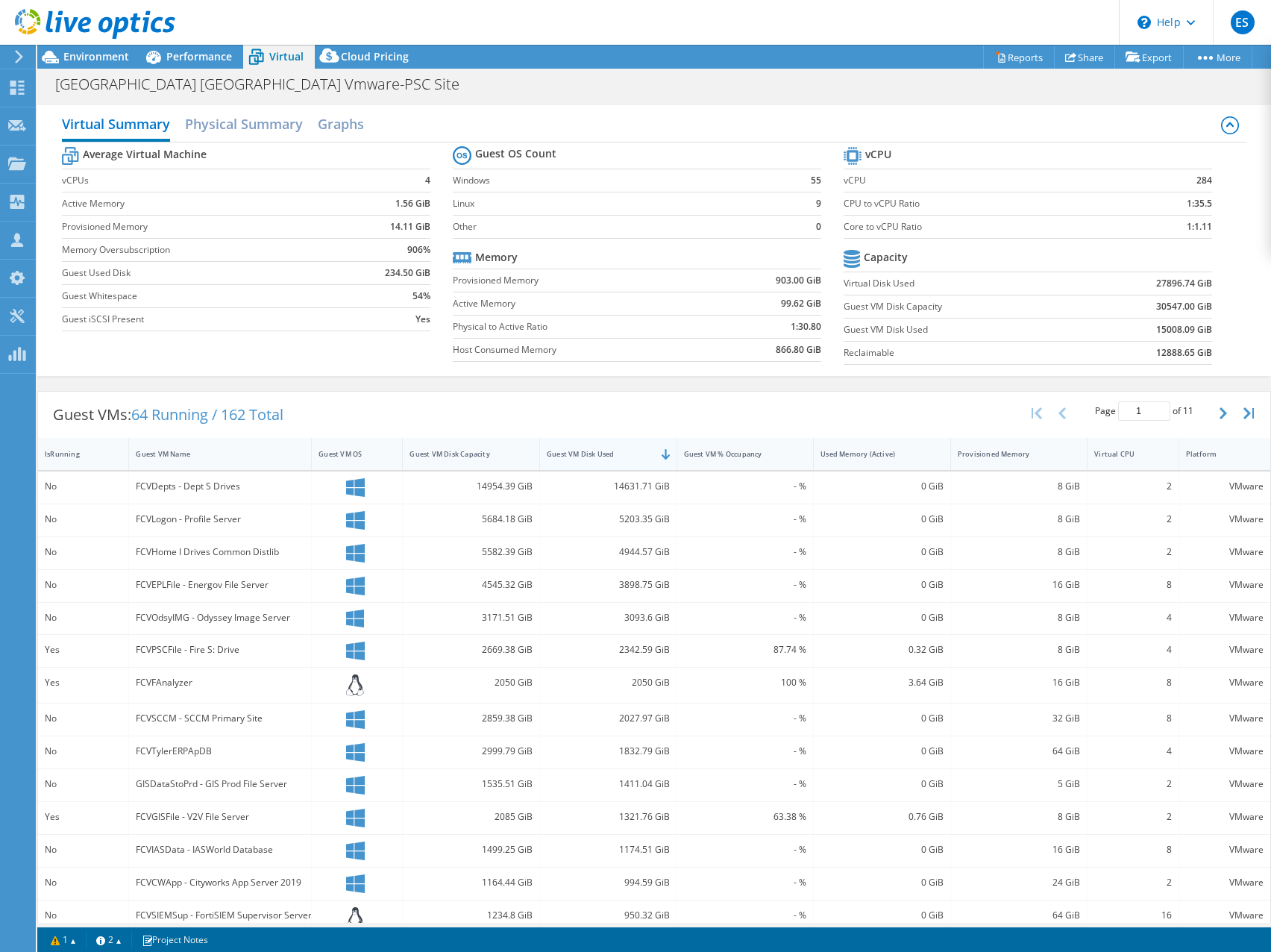
click at [589, 456] on div "Guest VM Disk Used" at bounding box center [599, 454] width 105 height 9
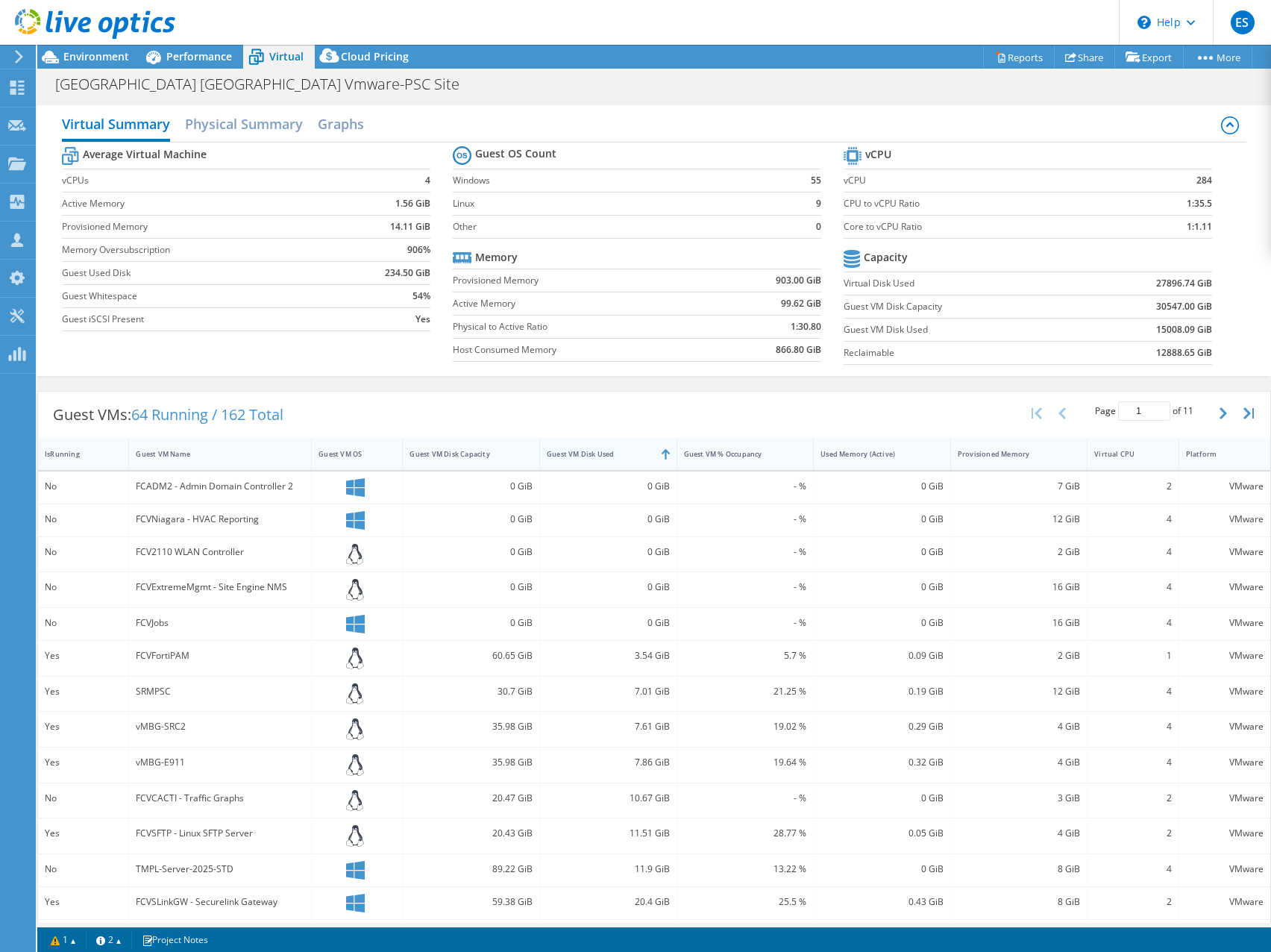
click at [589, 456] on div "Guest VM Disk Used" at bounding box center [599, 454] width 105 height 9
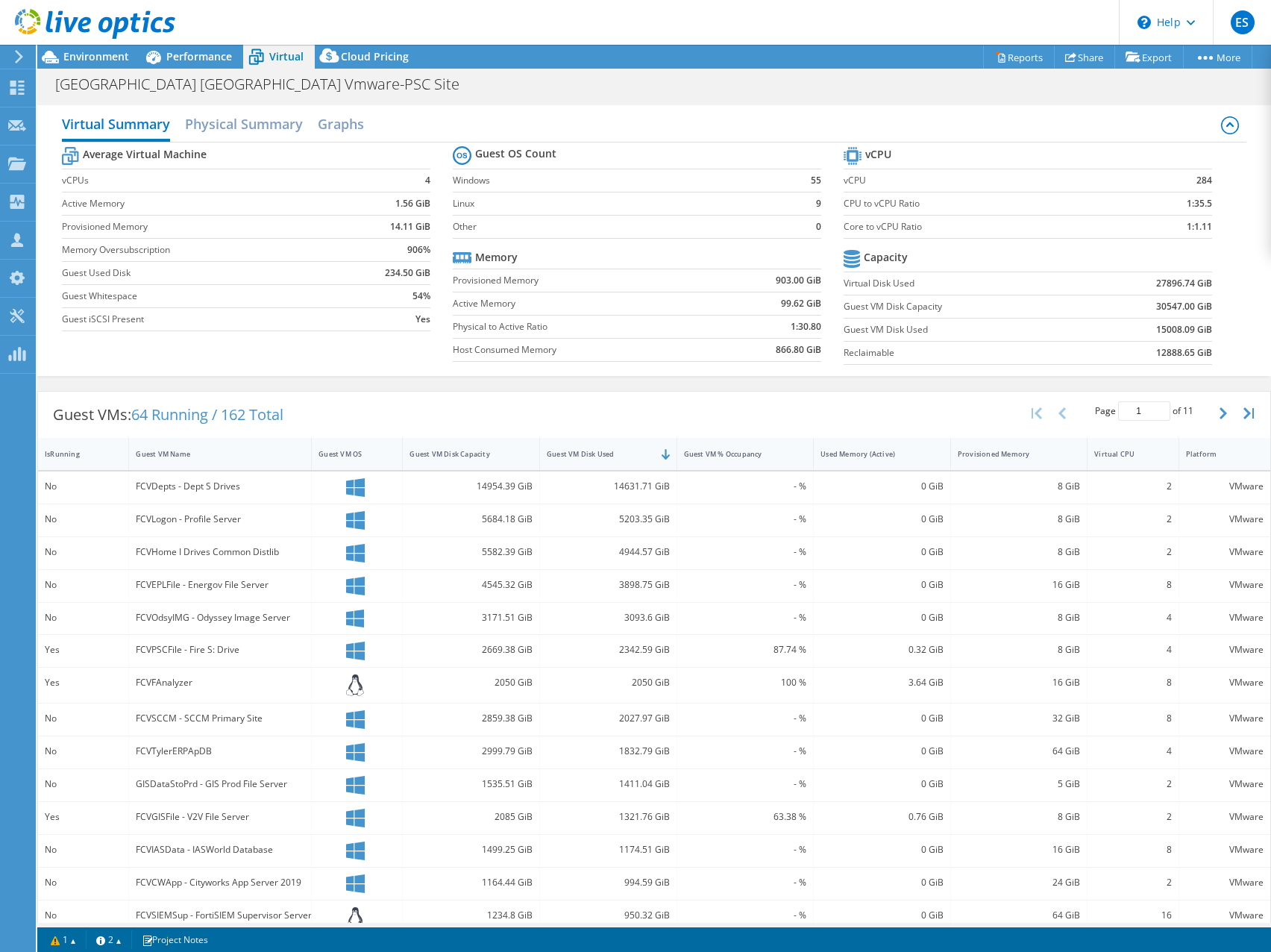
click at [35, 21] on icon at bounding box center [95, 24] width 161 height 31
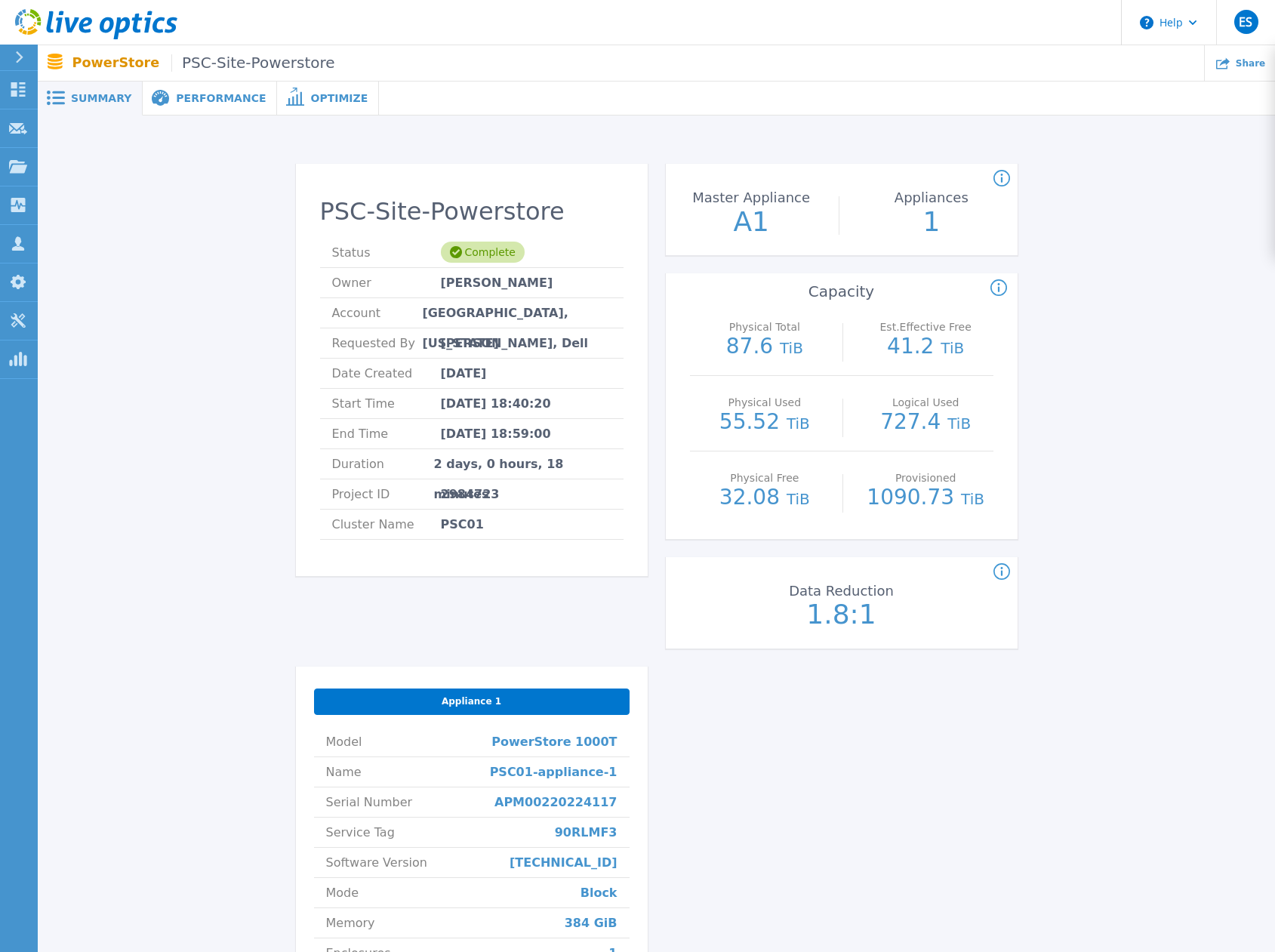
click at [1118, 330] on div "PSC-Site-Powerstore Status Complete Owner [PERSON_NAME] Account [GEOGRAPHIC_DAT…" at bounding box center [656, 641] width 1192 height 1004
click at [199, 103] on span "Performance" at bounding box center [220, 98] width 89 height 10
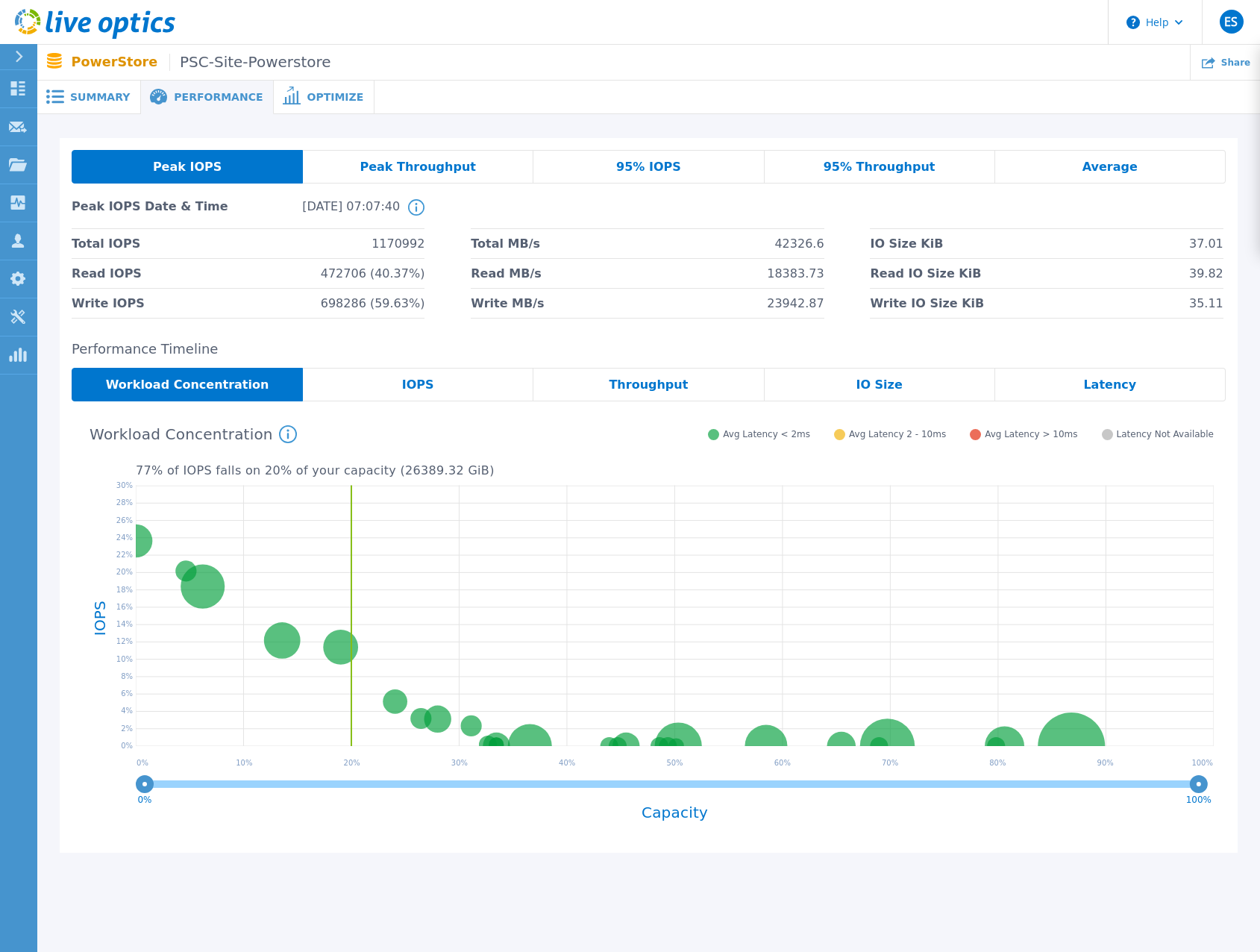
click at [383, 383] on div "IOPS" at bounding box center [418, 385] width 231 height 33
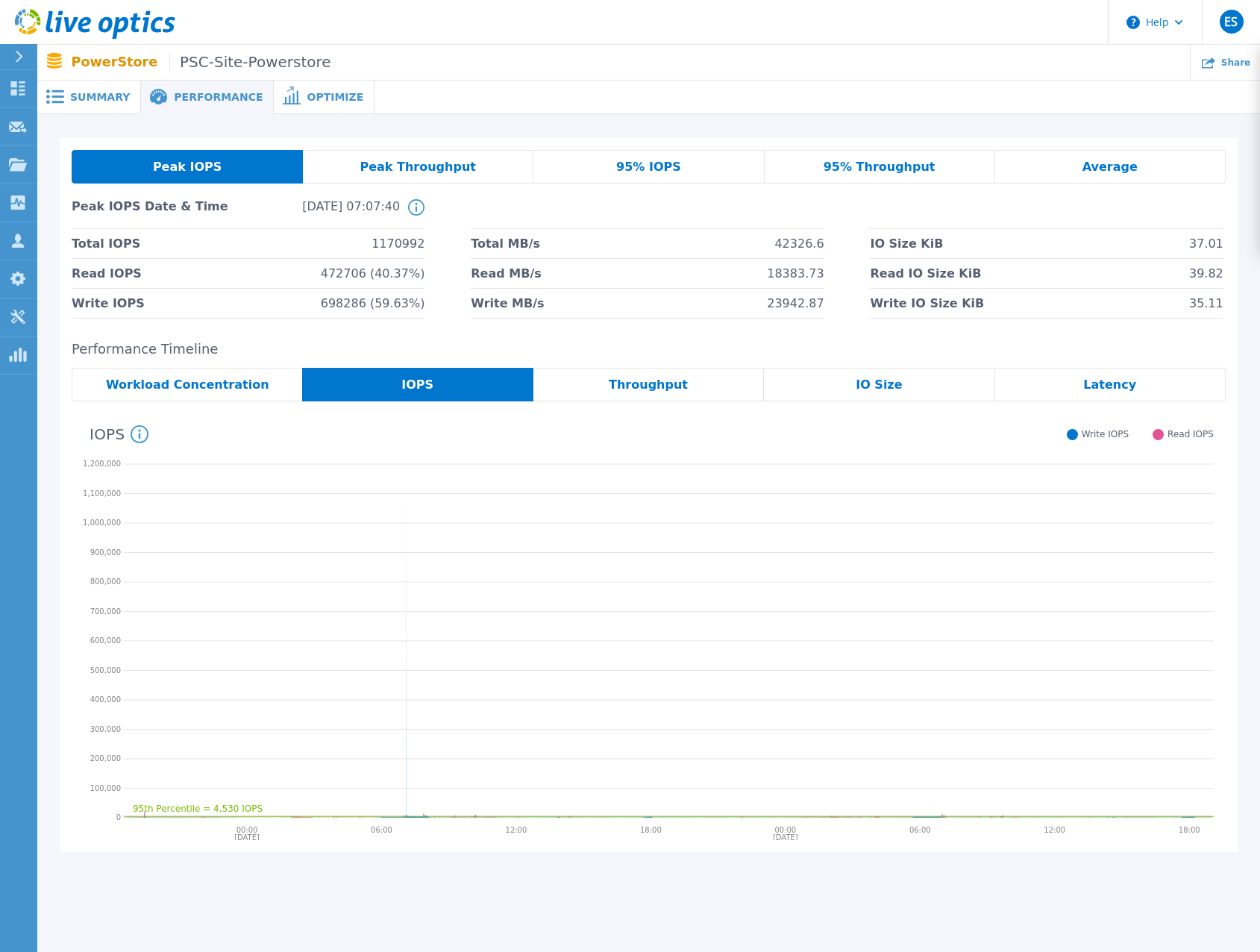
click at [788, 331] on div "Peak IOPS Peak Throughput 95% IOPS 95% Throughput Average Peak IOPS Date & Time…" at bounding box center [648, 495] width 1178 height 714
click at [670, 349] on h2 "Performance Timeline" at bounding box center [648, 350] width 1154 height 16
click at [681, 165] on div "95% IOPS" at bounding box center [649, 166] width 231 height 33
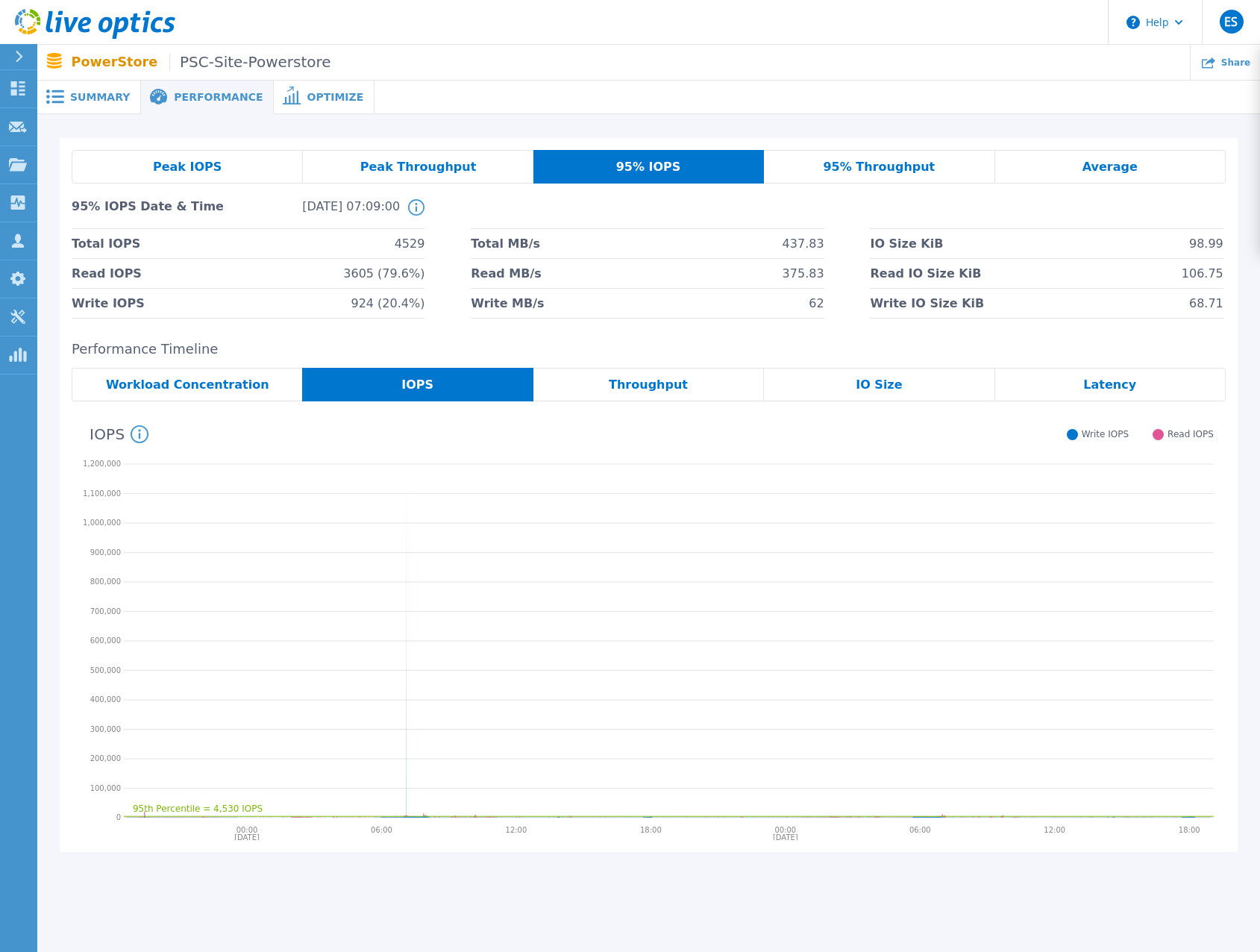
click at [674, 344] on h2 "Performance Timeline" at bounding box center [648, 350] width 1154 height 16
click at [406, 166] on span "Peak Throughput" at bounding box center [418, 166] width 116 height 12
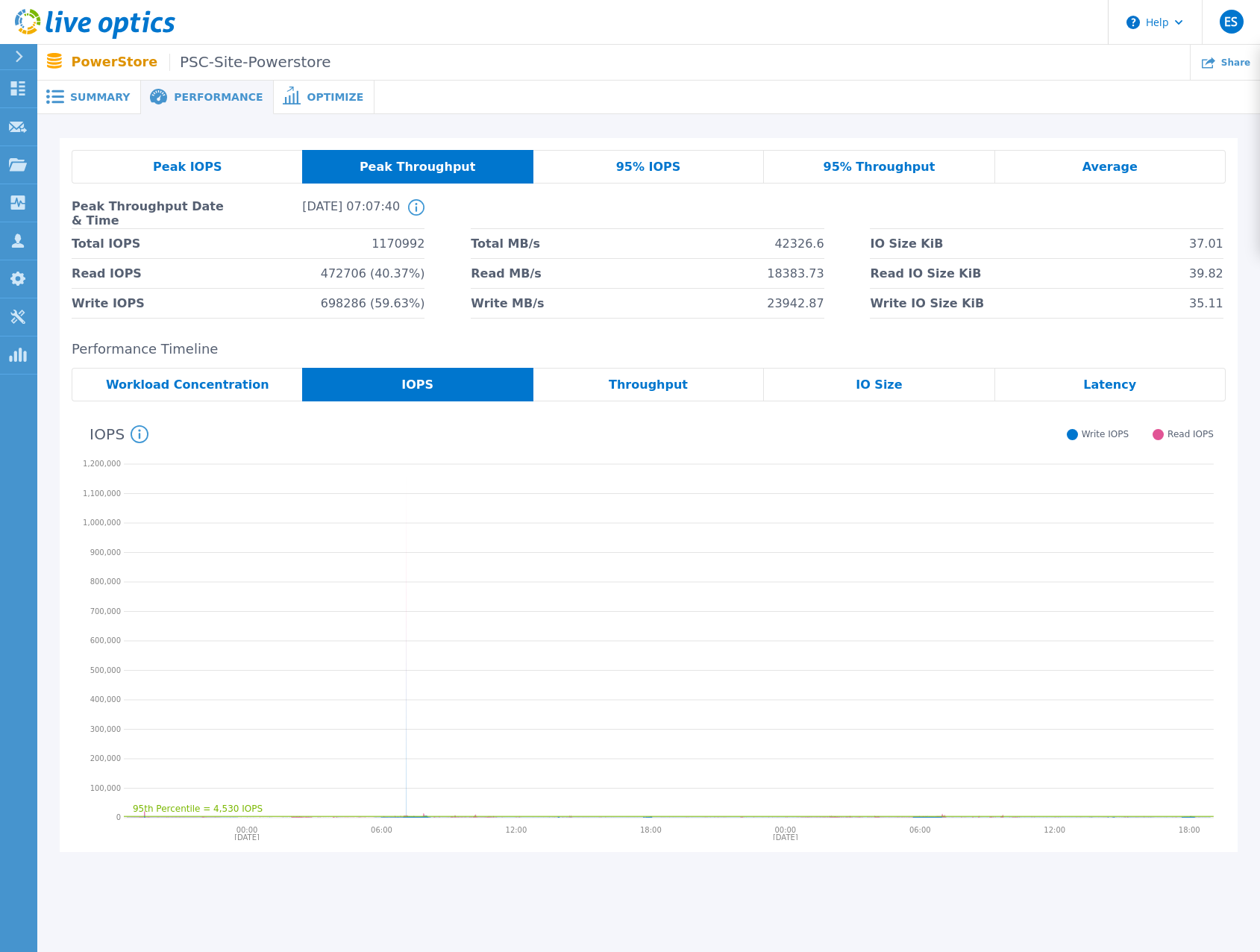
click at [630, 350] on h2 "Performance Timeline" at bounding box center [648, 350] width 1154 height 16
click at [213, 165] on span "Peak IOPS" at bounding box center [187, 166] width 69 height 12
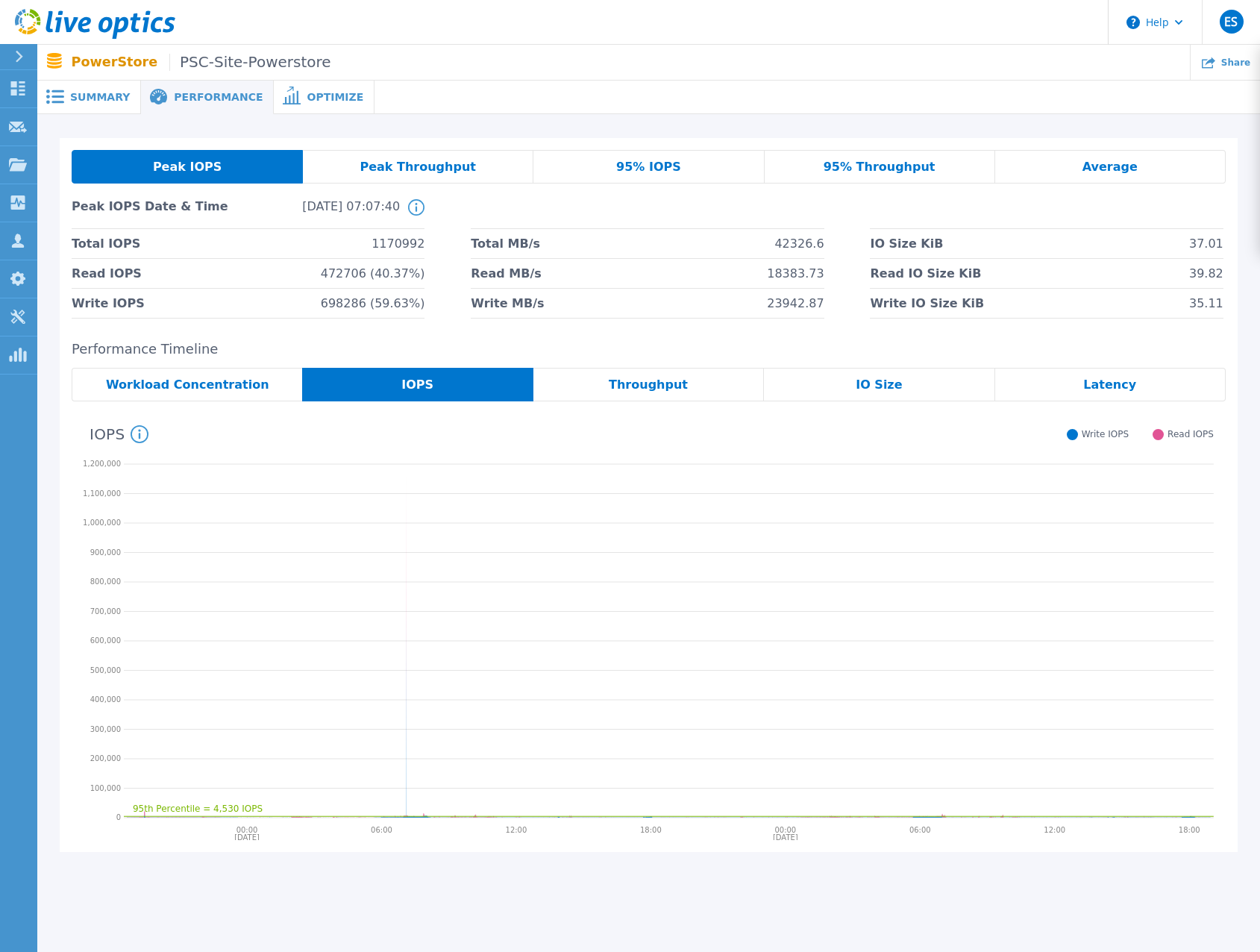
click at [608, 340] on div "Peak IOPS Peak Throughput 95% IOPS 95% Throughput Average Peak IOPS Date & Time…" at bounding box center [648, 495] width 1178 height 714
click at [617, 337] on div "Peak IOPS Peak Throughput 95% IOPS 95% Throughput Average Peak IOPS Date & Time…" at bounding box center [648, 495] width 1178 height 714
click at [88, 101] on span "Summary" at bounding box center [99, 97] width 60 height 10
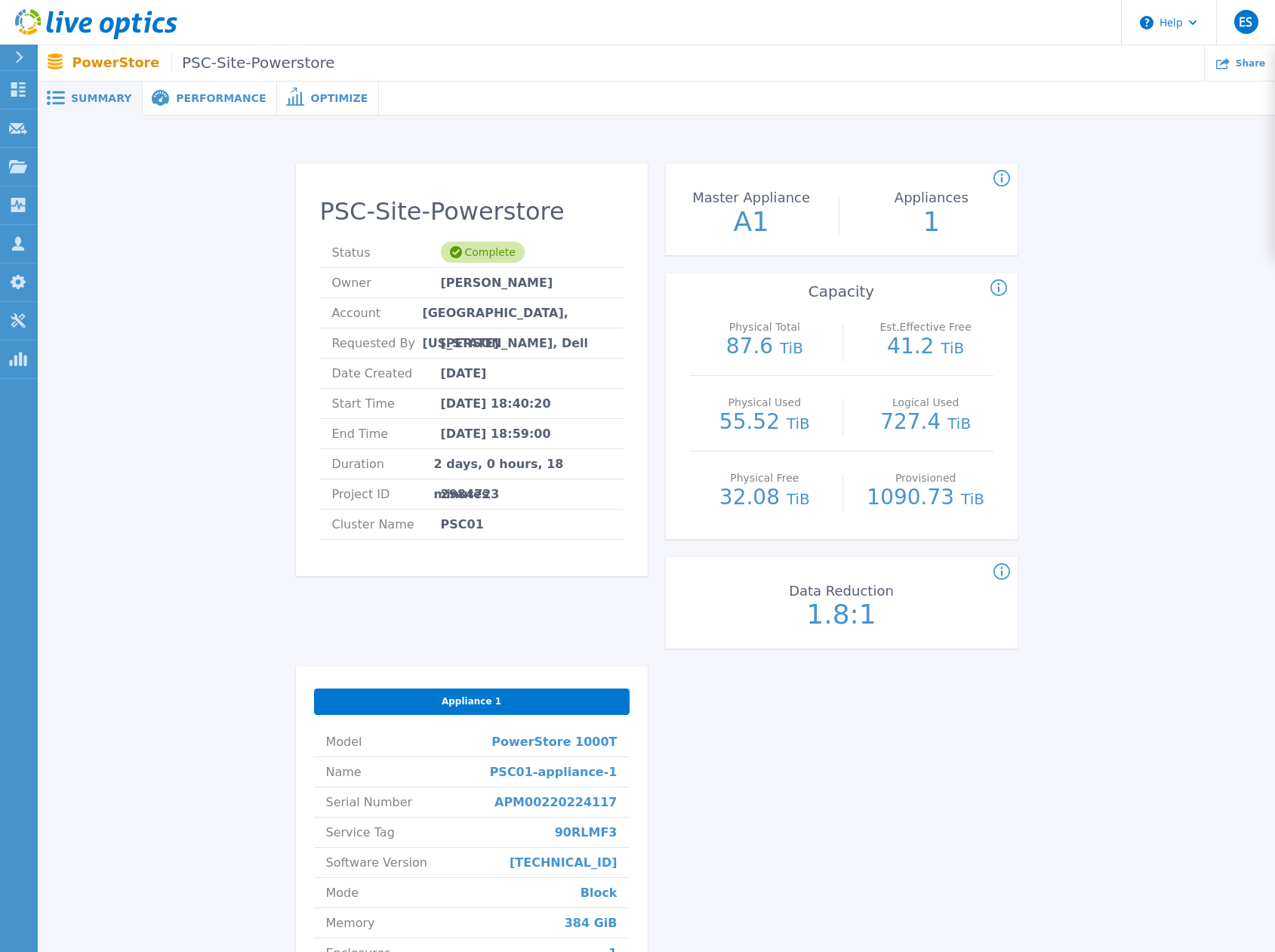
click at [1091, 334] on div "PSC-Site-Powerstore Status Complete Owner [PERSON_NAME] Account [GEOGRAPHIC_DAT…" at bounding box center [656, 641] width 1192 height 1004
click at [1133, 381] on div "PSC-Site-Powerstore Status Complete Owner [PERSON_NAME] Account [GEOGRAPHIC_DAT…" at bounding box center [656, 641] width 1192 height 1004
click at [1122, 405] on div "PSC-Site-Powerstore Status Complete Owner [PERSON_NAME] Account [GEOGRAPHIC_DAT…" at bounding box center [656, 641] width 1192 height 1004
click at [202, 102] on span "Performance" at bounding box center [220, 98] width 89 height 10
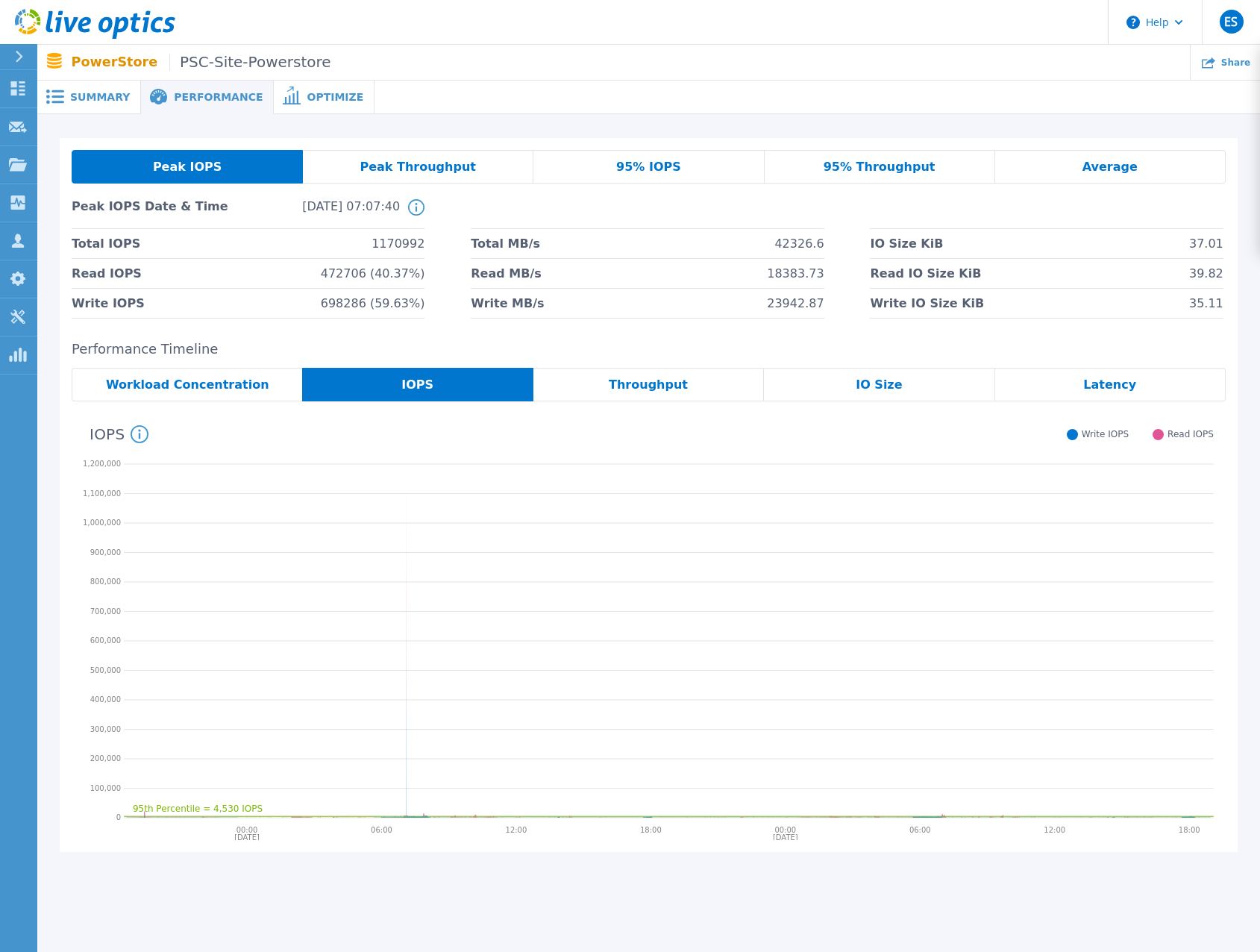
click at [321, 106] on div "Optimize" at bounding box center [324, 98] width 100 height 33
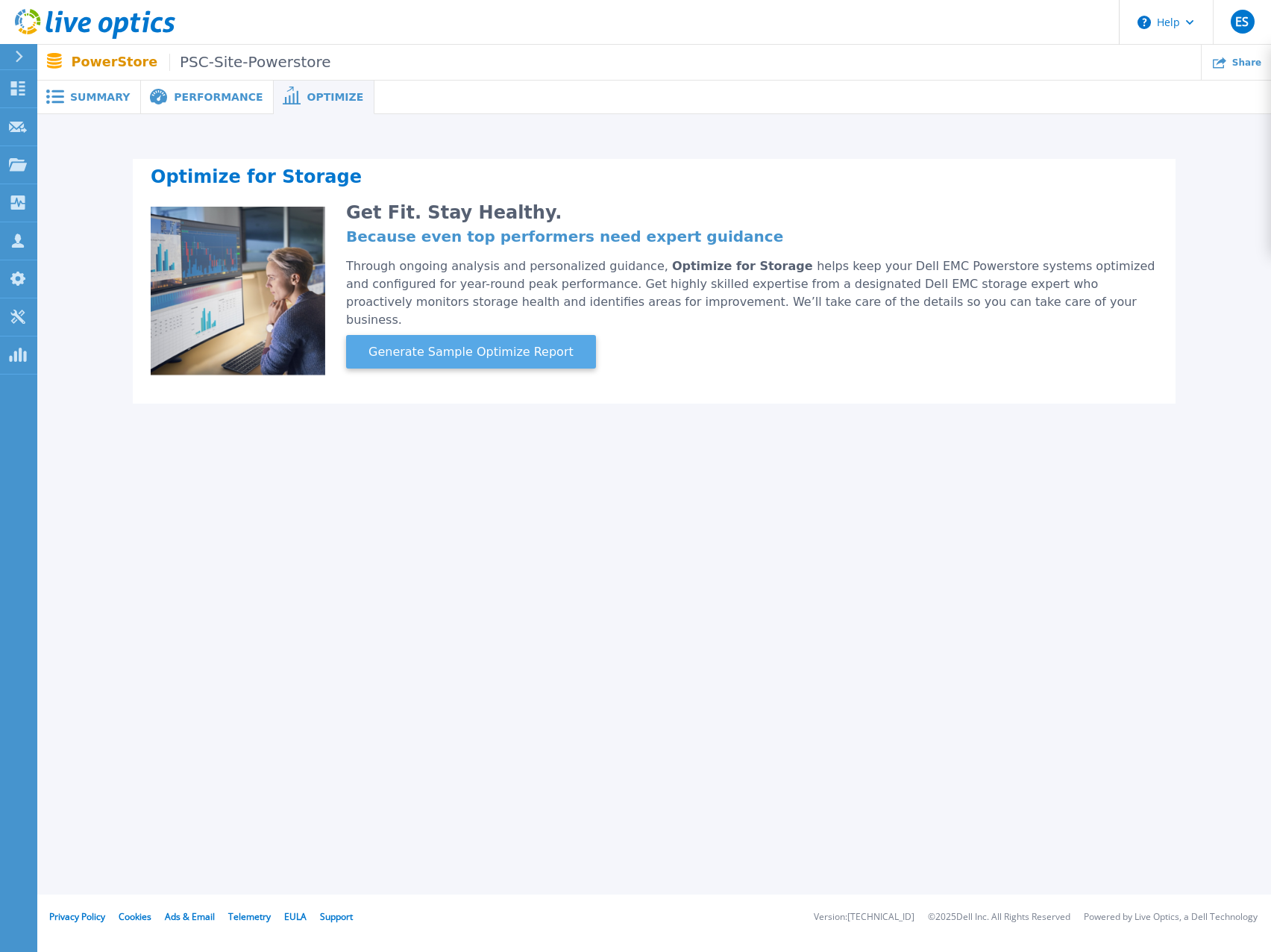
click at [470, 343] on span "Generate Sample Optimize Report" at bounding box center [471, 351] width 218 height 18
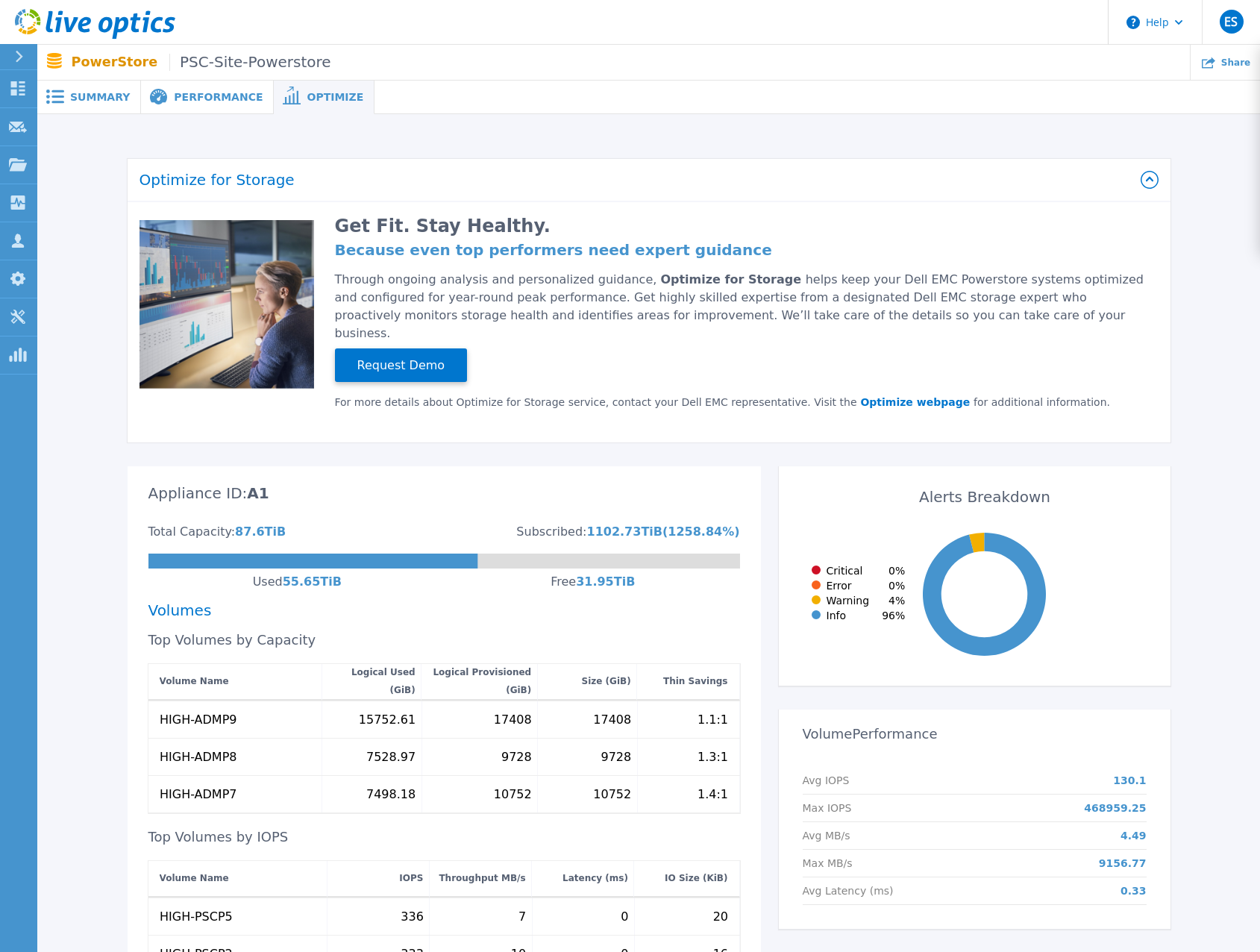
click at [182, 92] on span "Performance" at bounding box center [218, 97] width 88 height 10
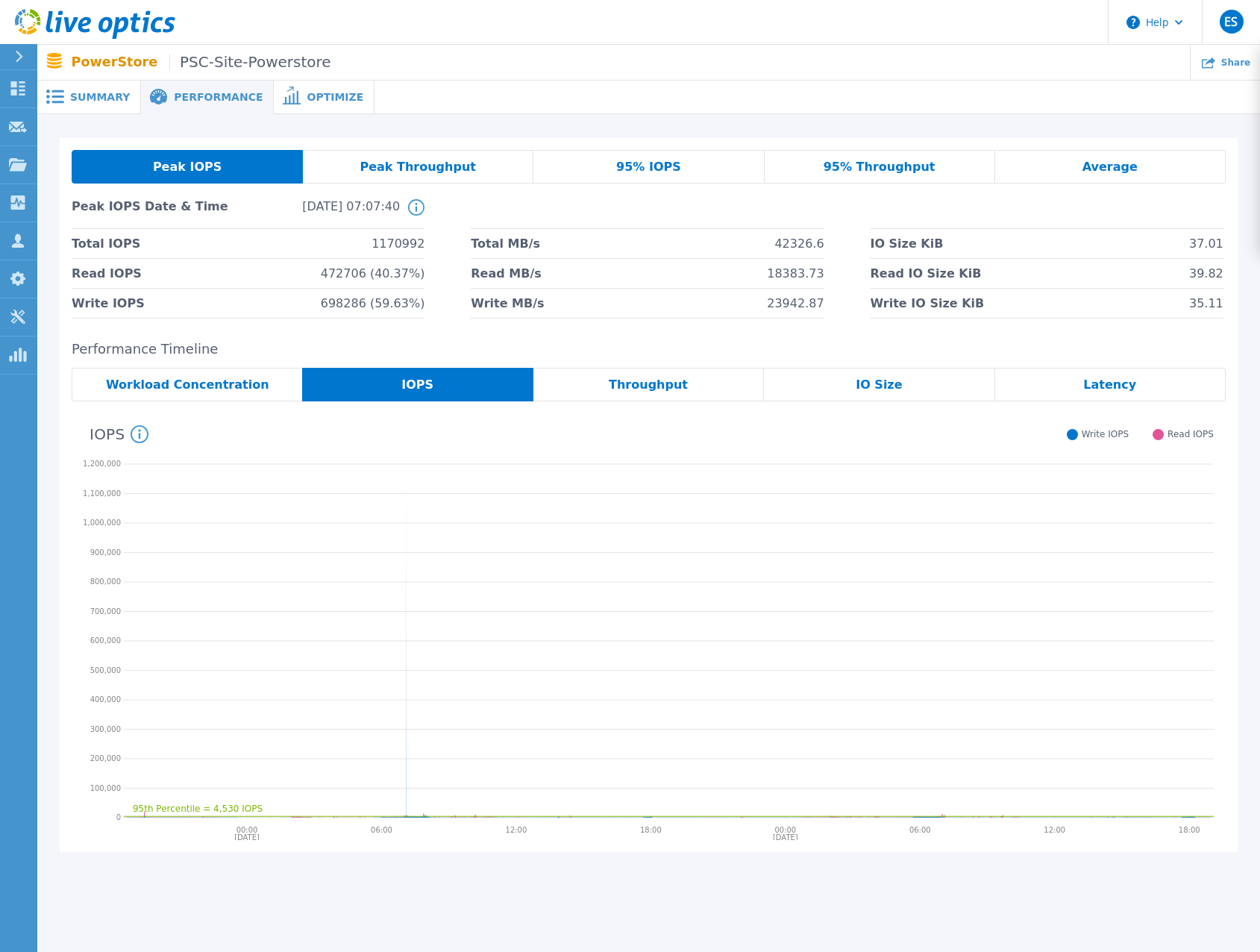
click at [682, 328] on div "Peak IOPS Peak Throughput 95% IOPS 95% Throughput Average Peak IOPS Date & Time…" at bounding box center [648, 233] width 1178 height 192
click at [680, 327] on div "Peak IOPS Peak Throughput 95% IOPS 95% Throughput Average Peak IOPS Date & Time…" at bounding box center [648, 233] width 1178 height 192
click at [497, 166] on div "Peak Throughput" at bounding box center [418, 166] width 231 height 33
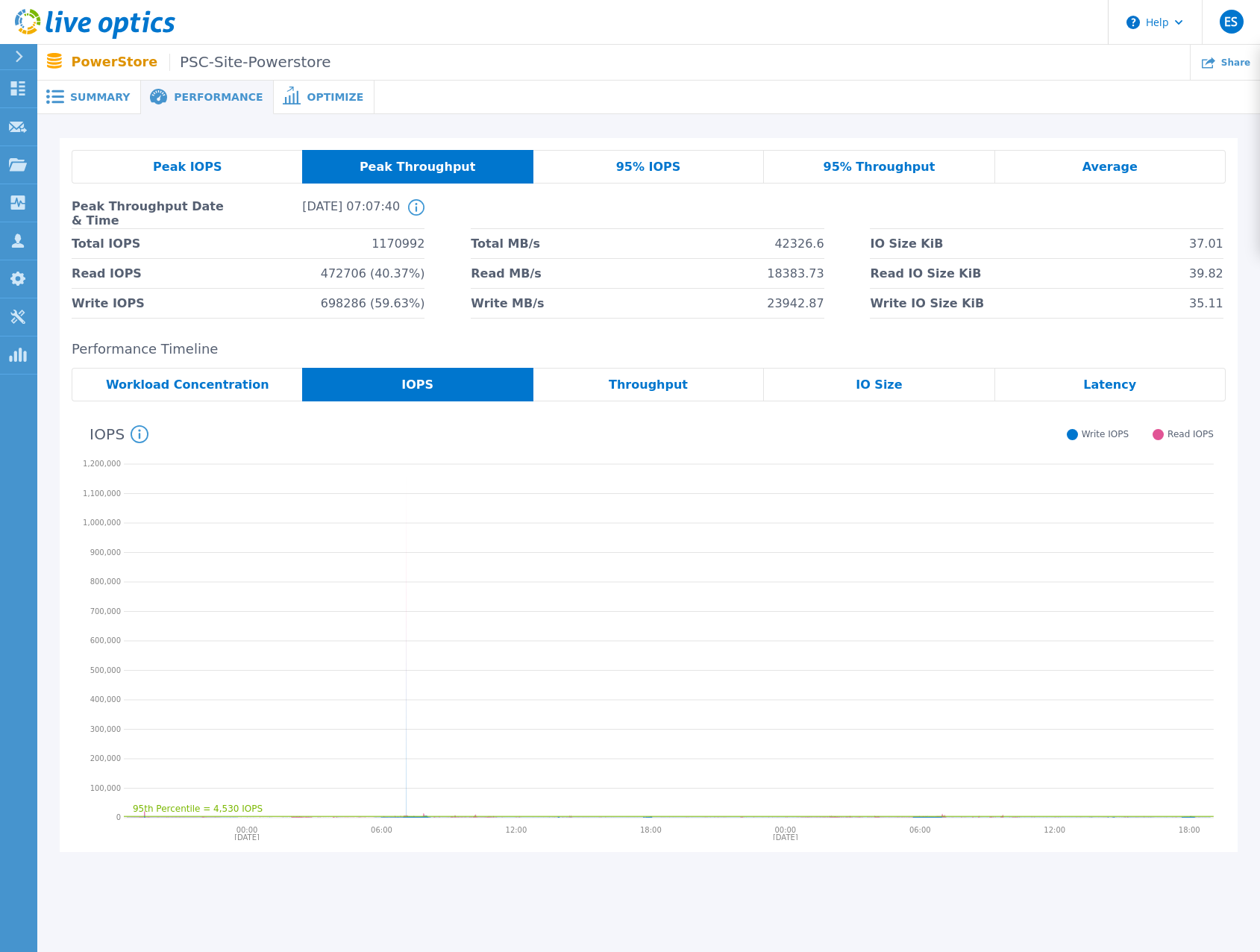
click at [241, 160] on div "Peak IOPS" at bounding box center [187, 166] width 231 height 33
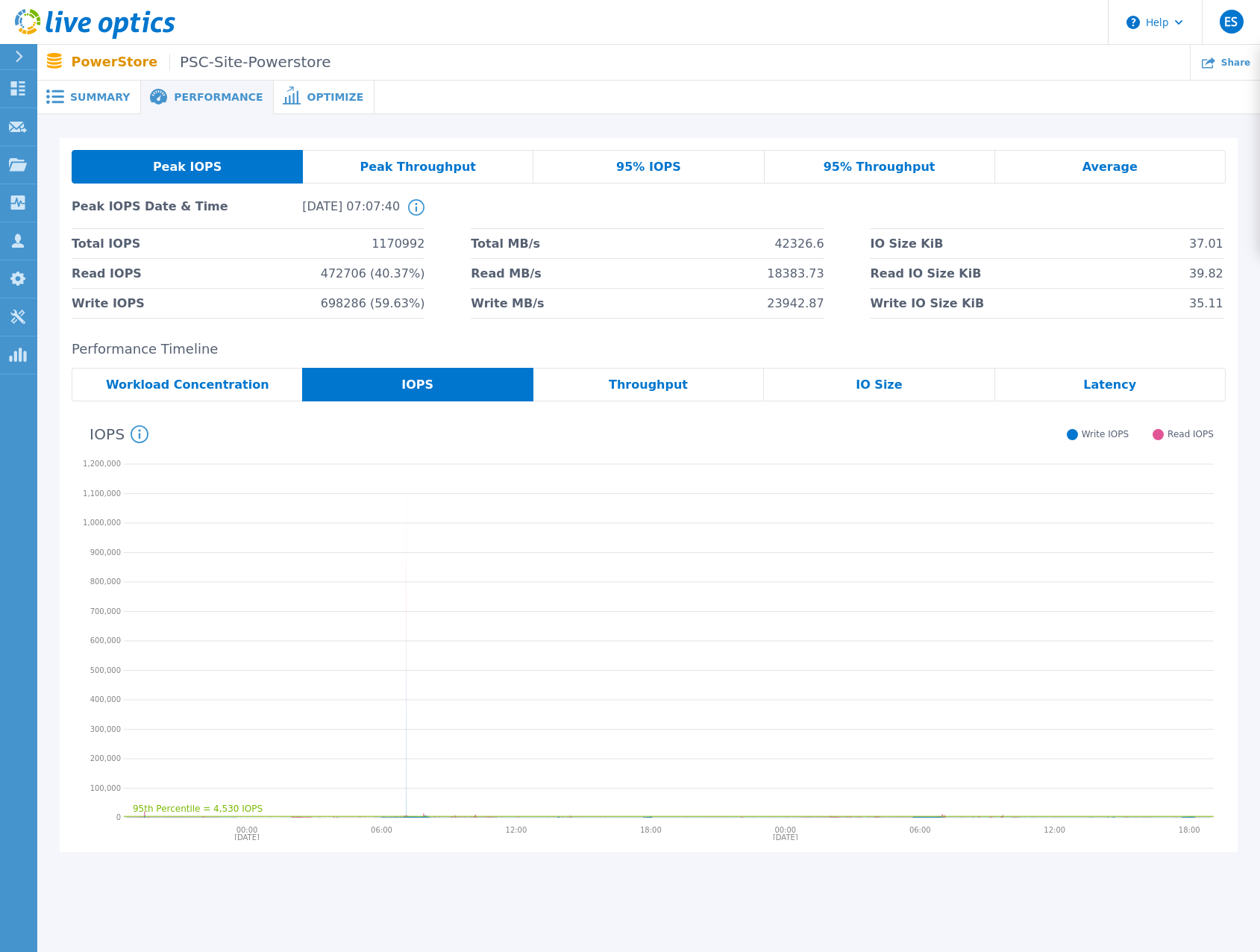
click at [508, 167] on div "Peak Throughput" at bounding box center [418, 166] width 231 height 33
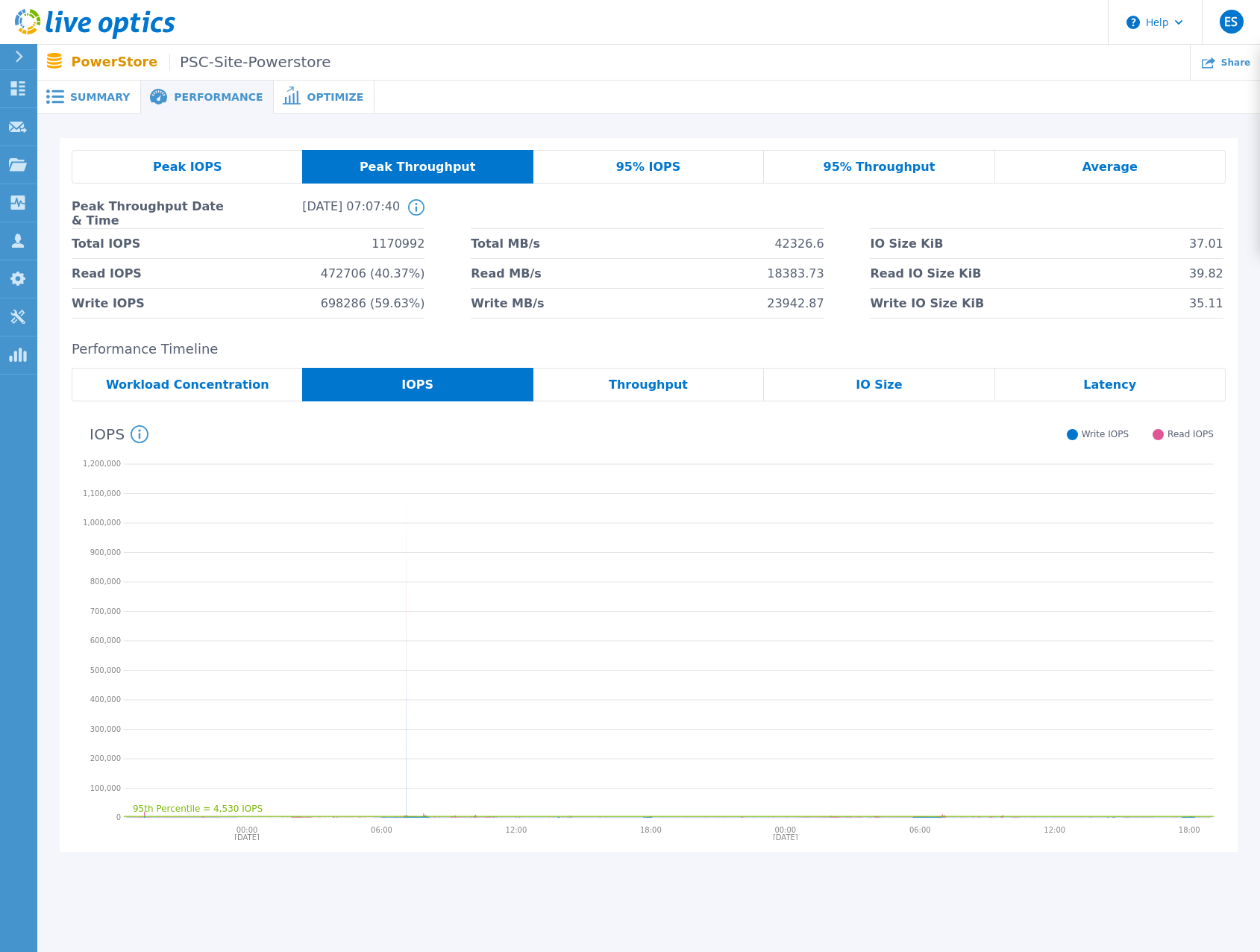
click at [569, 158] on div "95% IOPS" at bounding box center [649, 166] width 231 height 33
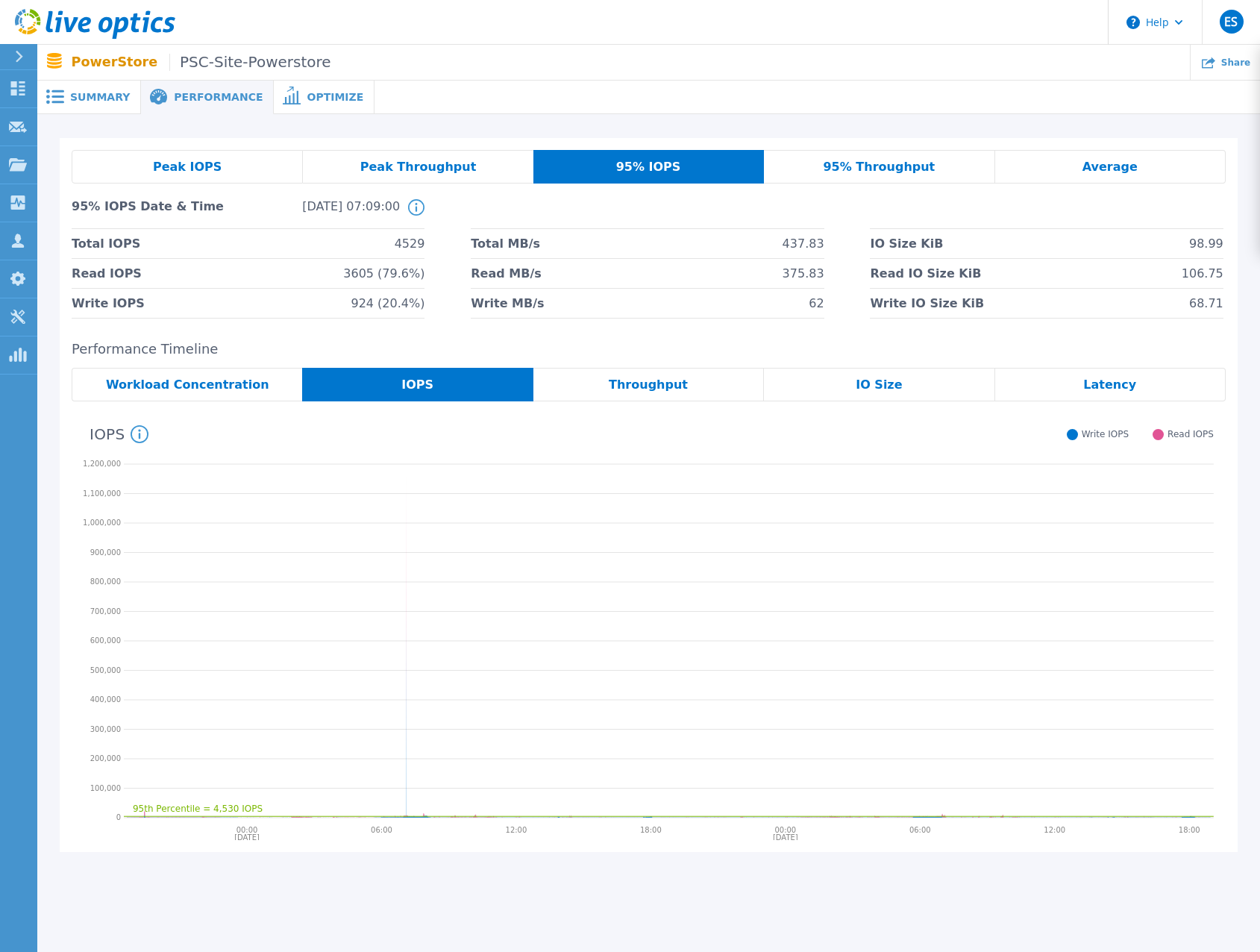
click at [802, 160] on div "95% Throughput" at bounding box center [880, 166] width 231 height 33
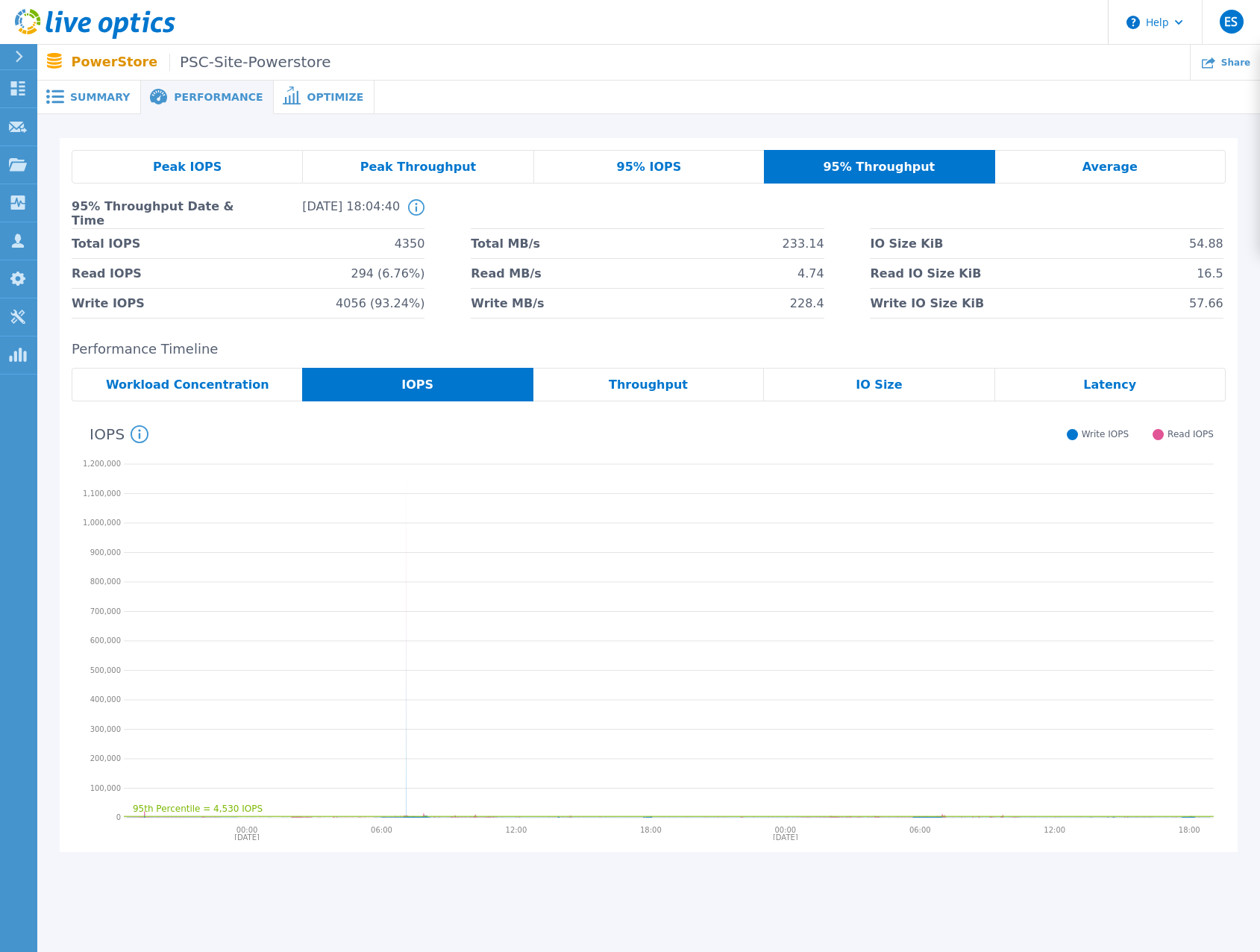
click at [252, 159] on div "Peak IOPS" at bounding box center [187, 166] width 232 height 33
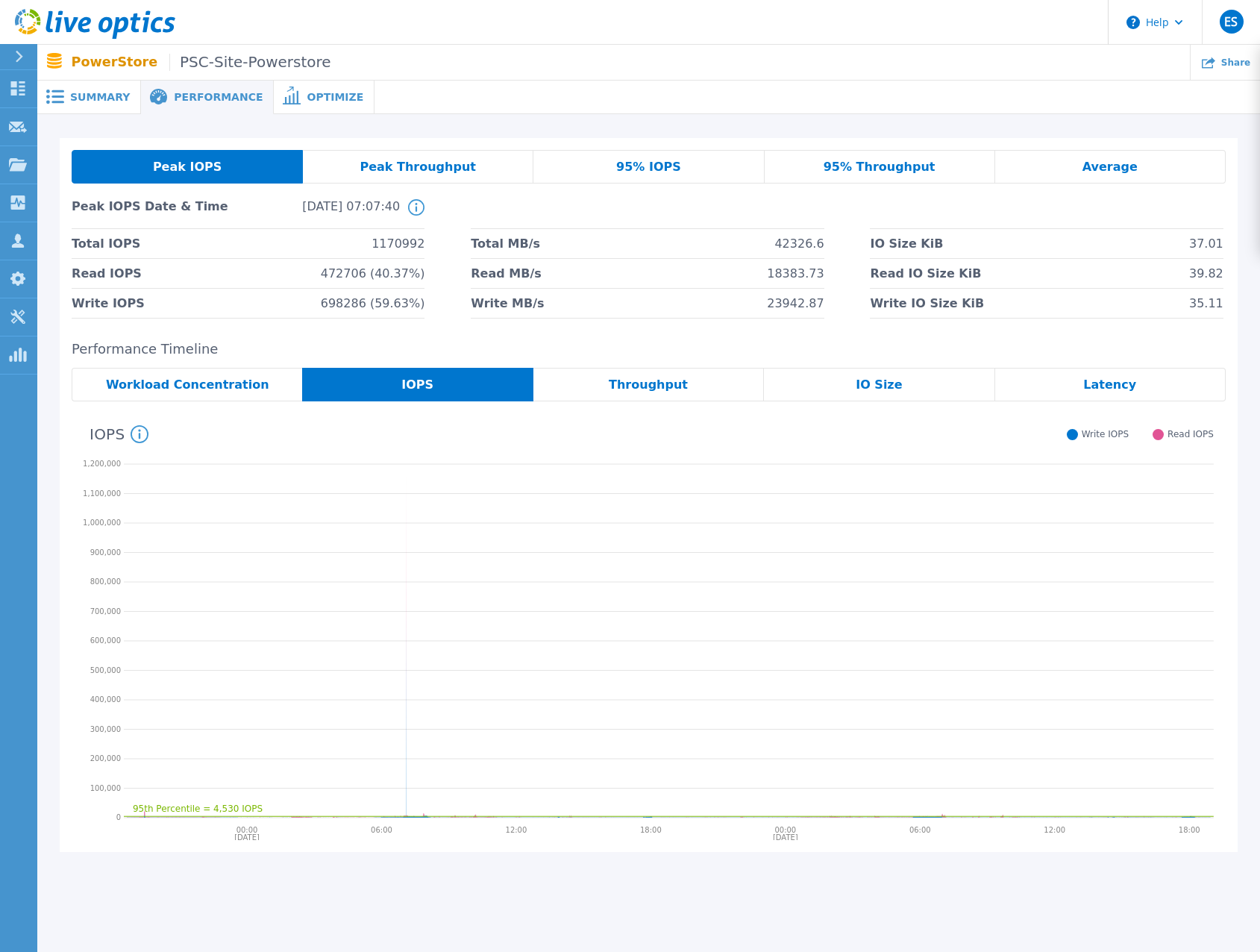
click at [93, 96] on span "Summary" at bounding box center [99, 97] width 60 height 10
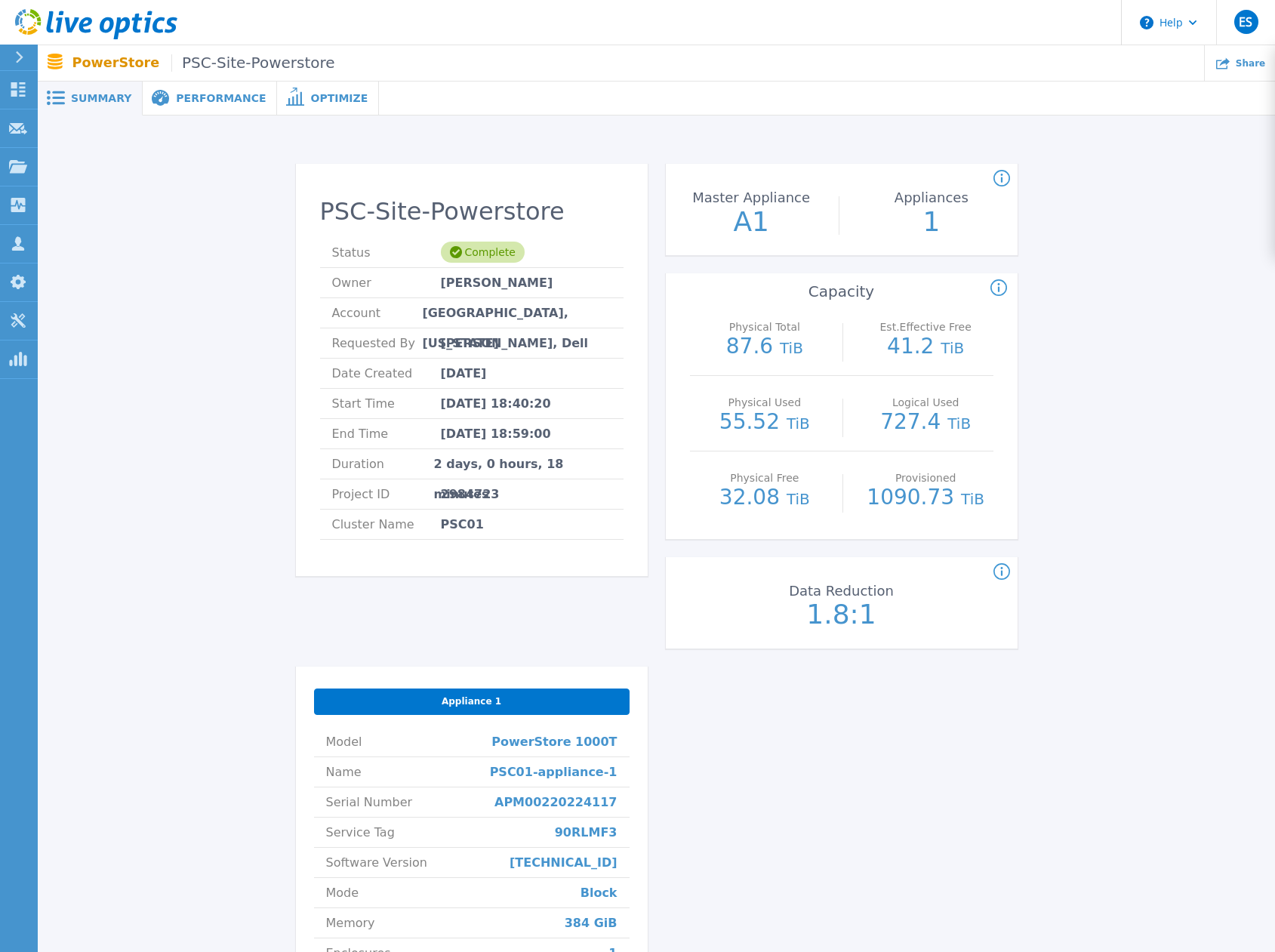
click at [208, 96] on span "Performance" at bounding box center [220, 98] width 89 height 10
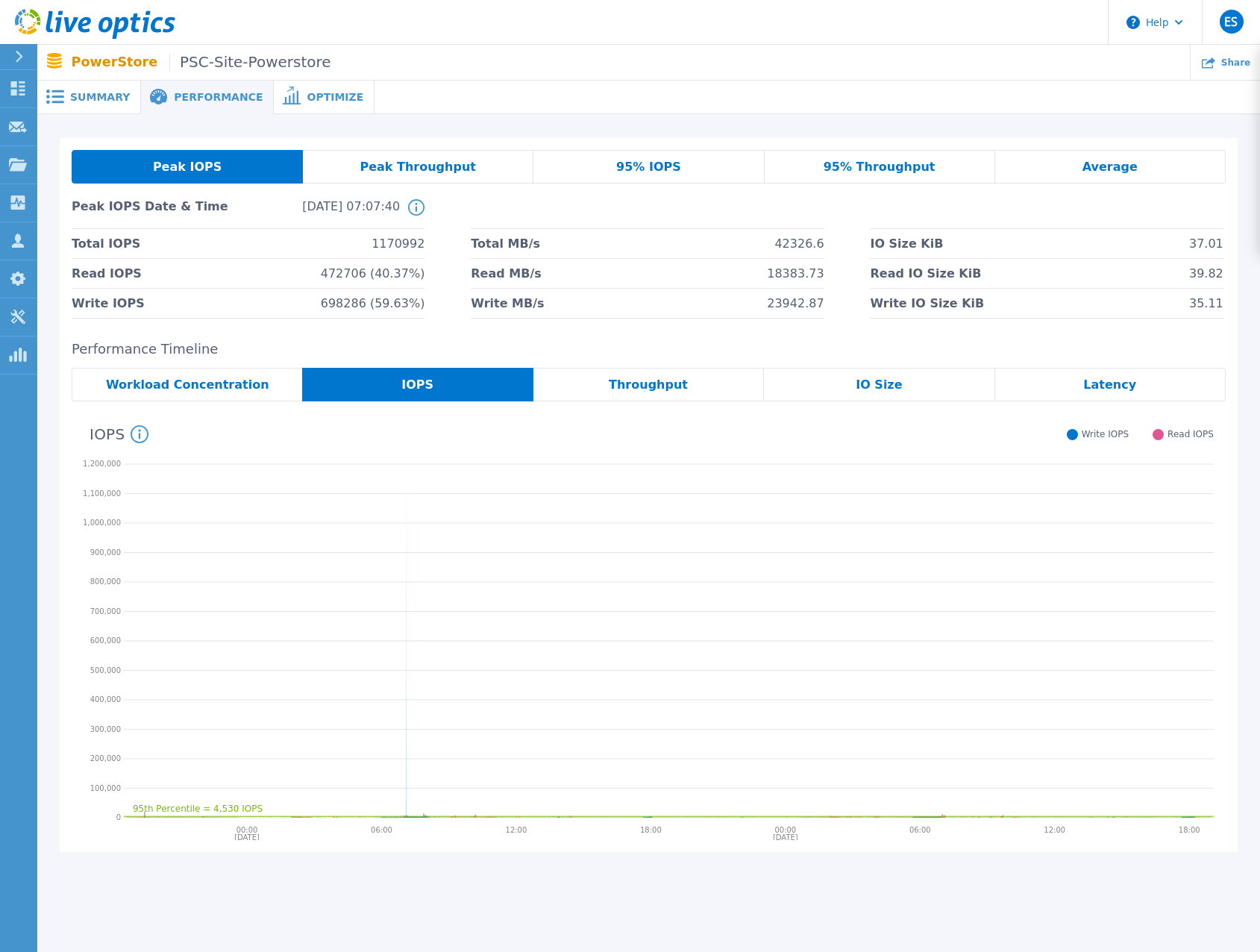
click at [651, 339] on div "Peak IOPS Peak Throughput 95% IOPS 95% Throughput Average Peak IOPS Date & Time…" at bounding box center [648, 495] width 1178 height 714
click at [536, 337] on div "Peak IOPS Peak Throughput 95% IOPS 95% Throughput Average Peak IOPS Date & Time…" at bounding box center [648, 495] width 1178 height 714
click at [486, 338] on div "Peak IOPS Peak Throughput 95% IOPS 95% Throughput Average Peak IOPS Date & Time…" at bounding box center [648, 495] width 1178 height 714
click at [1068, 387] on div "Latency" at bounding box center [1110, 385] width 231 height 33
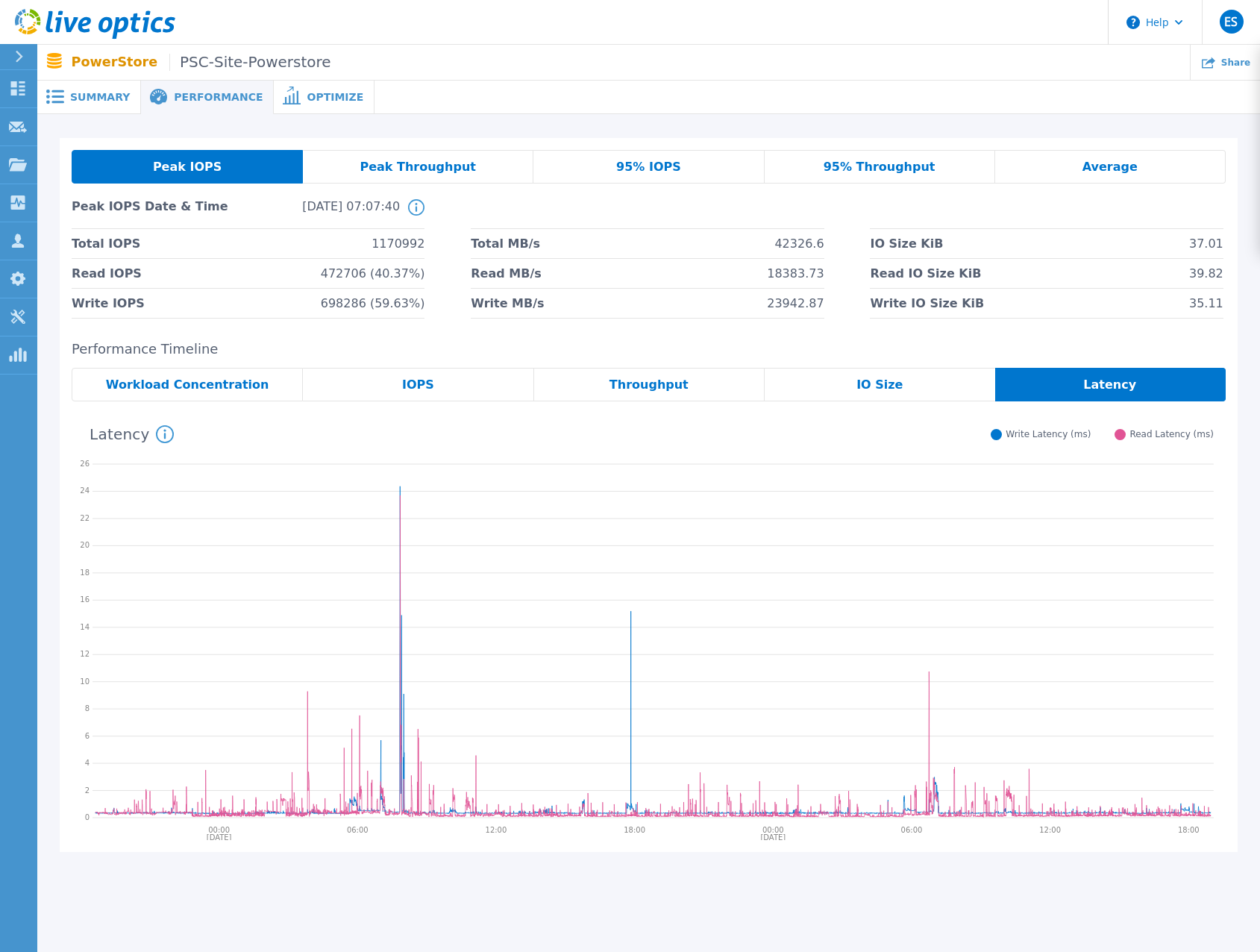
click at [708, 171] on div "95% IOPS" at bounding box center [649, 166] width 231 height 33
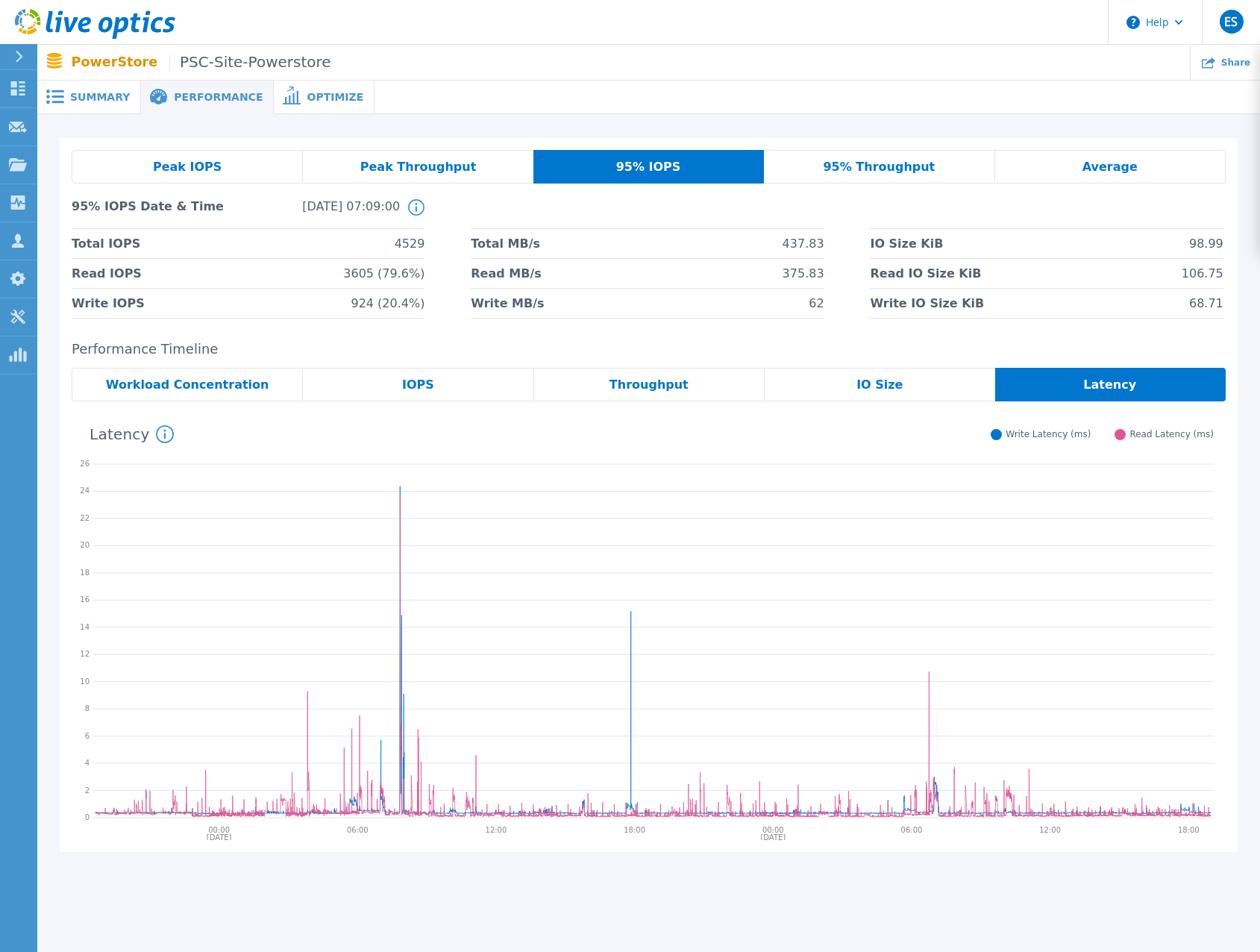
click at [247, 161] on div "Peak IOPS" at bounding box center [187, 166] width 232 height 33
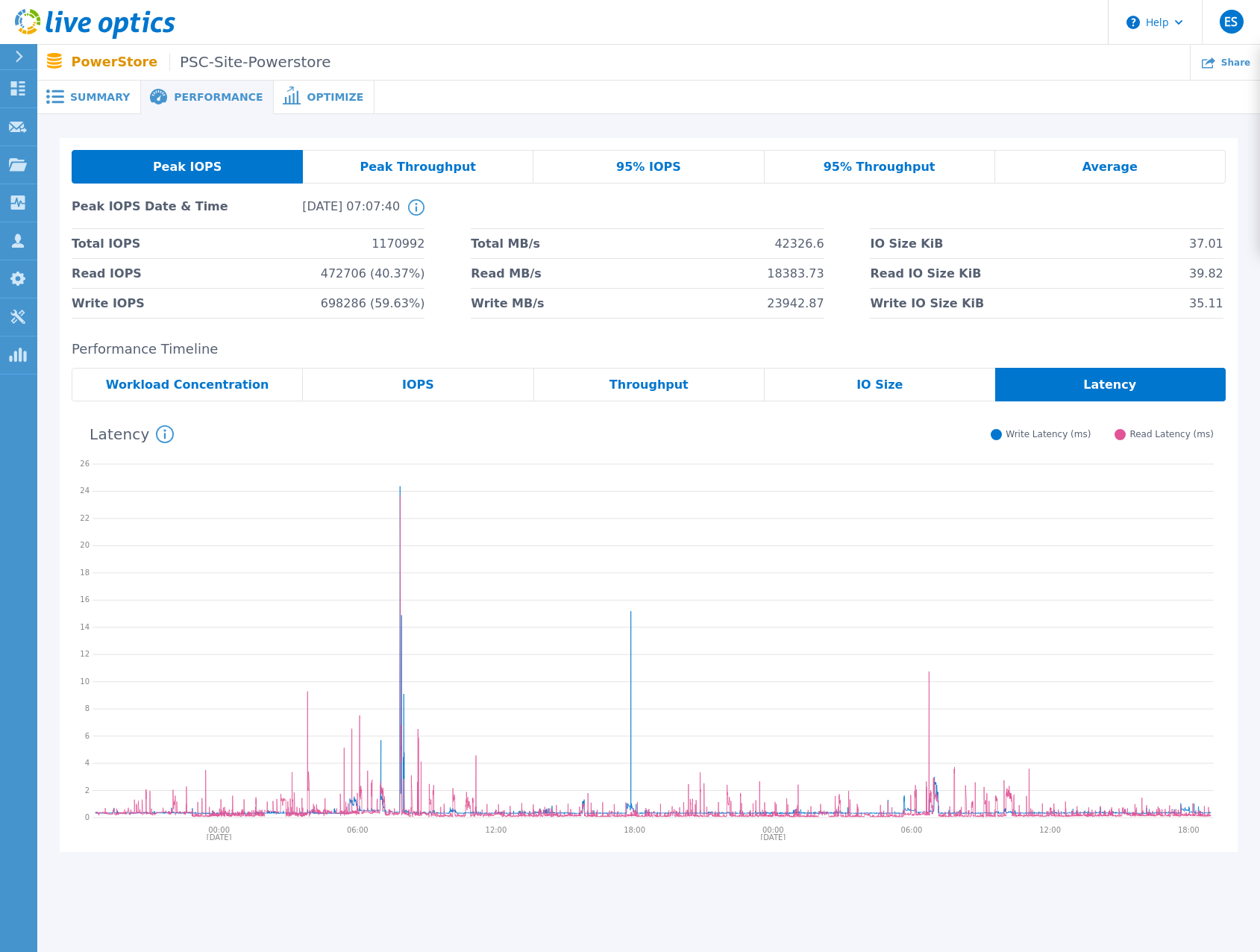
click at [86, 99] on span "Summary" at bounding box center [99, 97] width 60 height 10
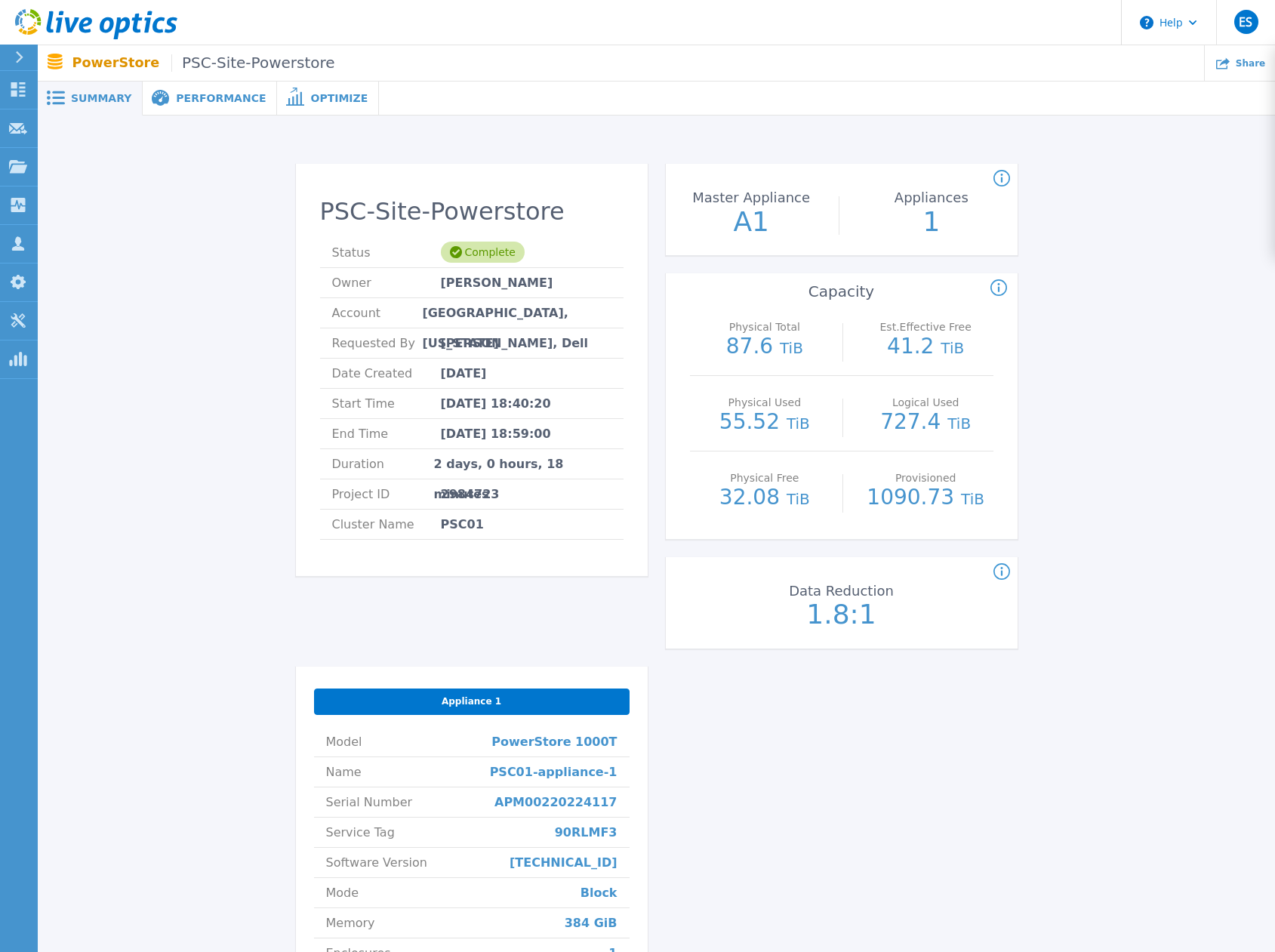
click at [1125, 443] on div "PSC-Site-Powerstore Status Complete Owner [PERSON_NAME] Account [GEOGRAPHIC_DAT…" at bounding box center [656, 641] width 1192 height 1004
click at [215, 102] on span "Performance" at bounding box center [220, 98] width 89 height 10
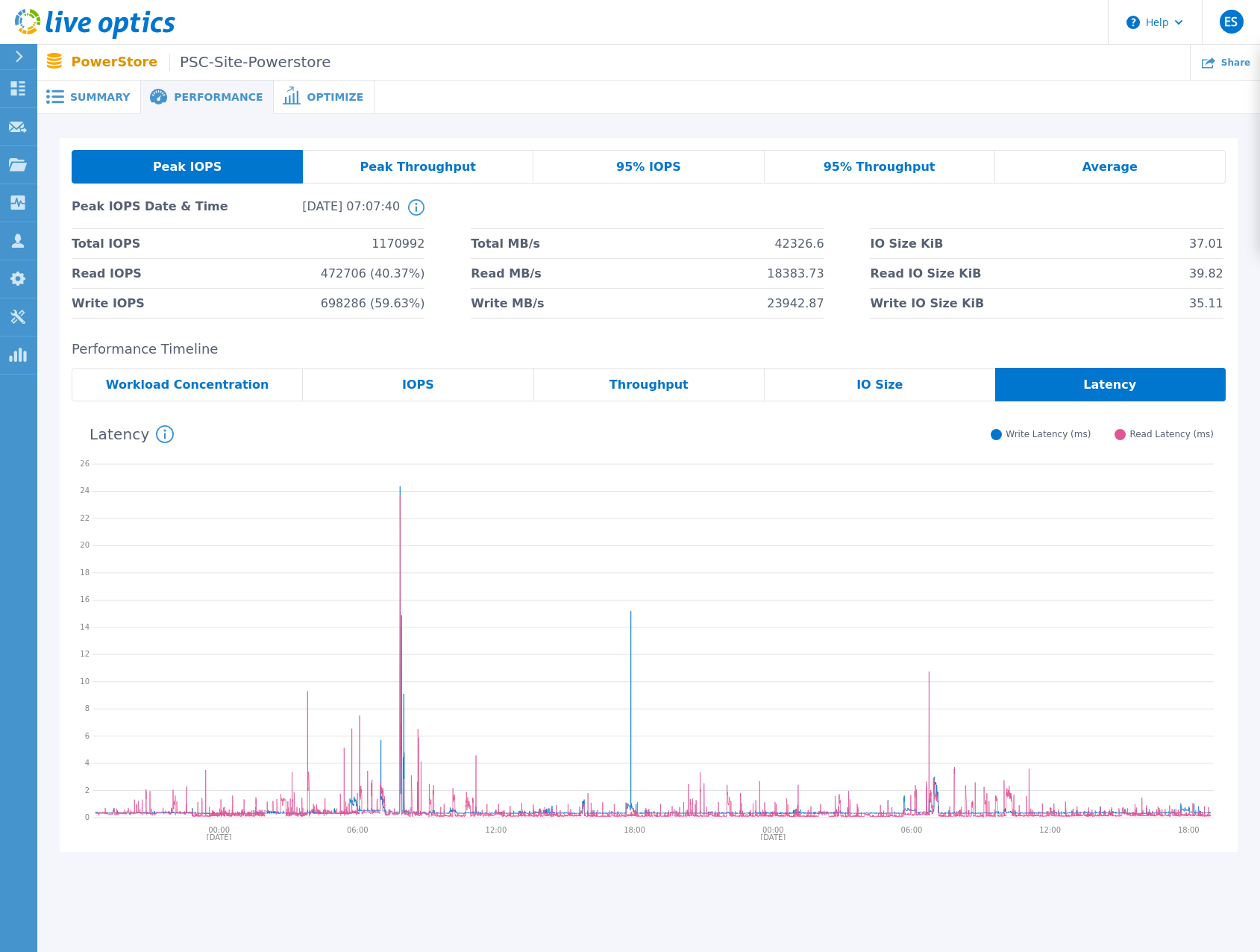
click at [244, 168] on div "Peak IOPS" at bounding box center [187, 166] width 232 height 33
click at [781, 63] on ul "Share" at bounding box center [795, 62] width 929 height 35
click at [81, 100] on span "Summary" at bounding box center [99, 97] width 60 height 10
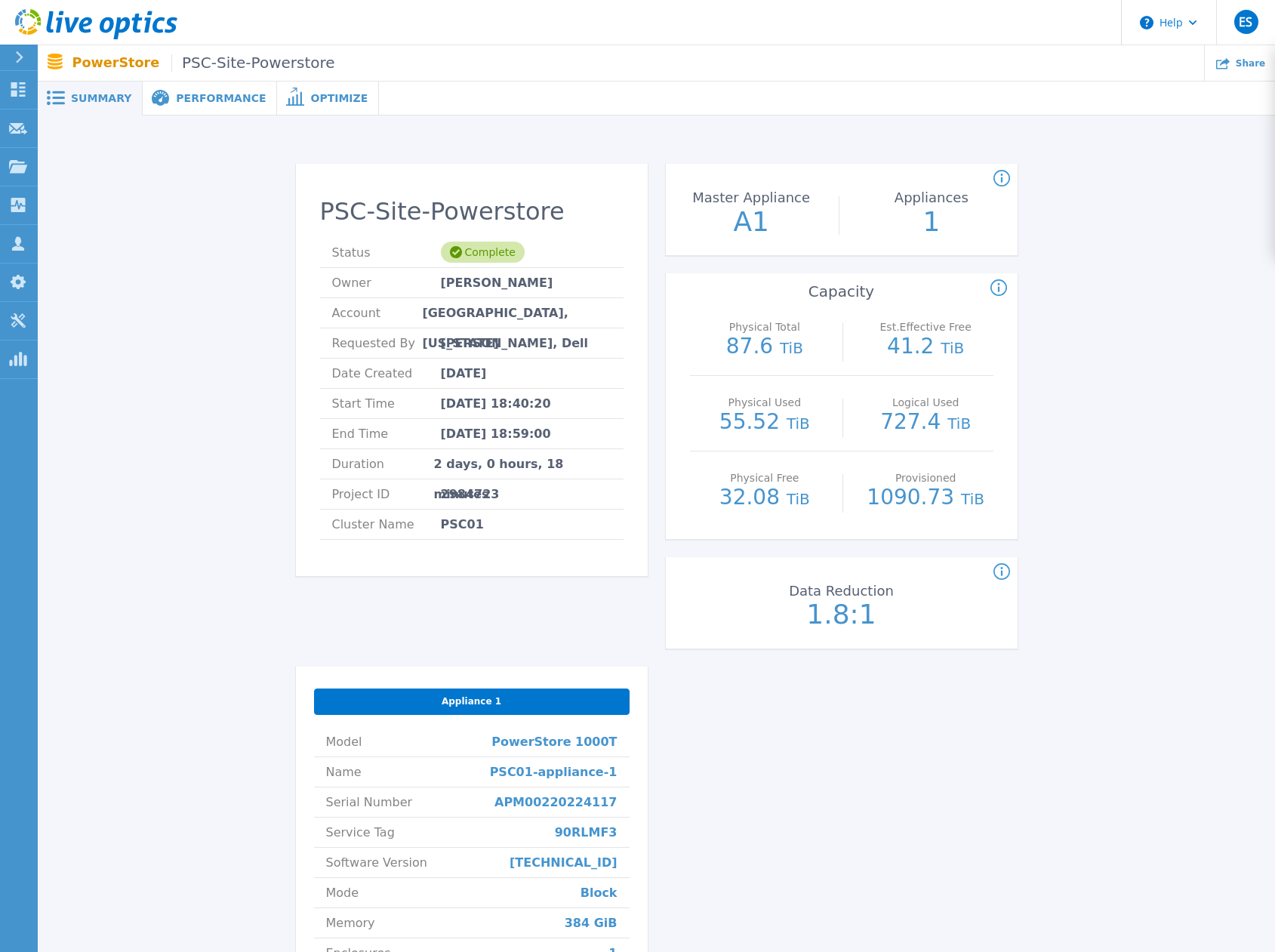
click at [197, 103] on span "Performance" at bounding box center [220, 98] width 89 height 10
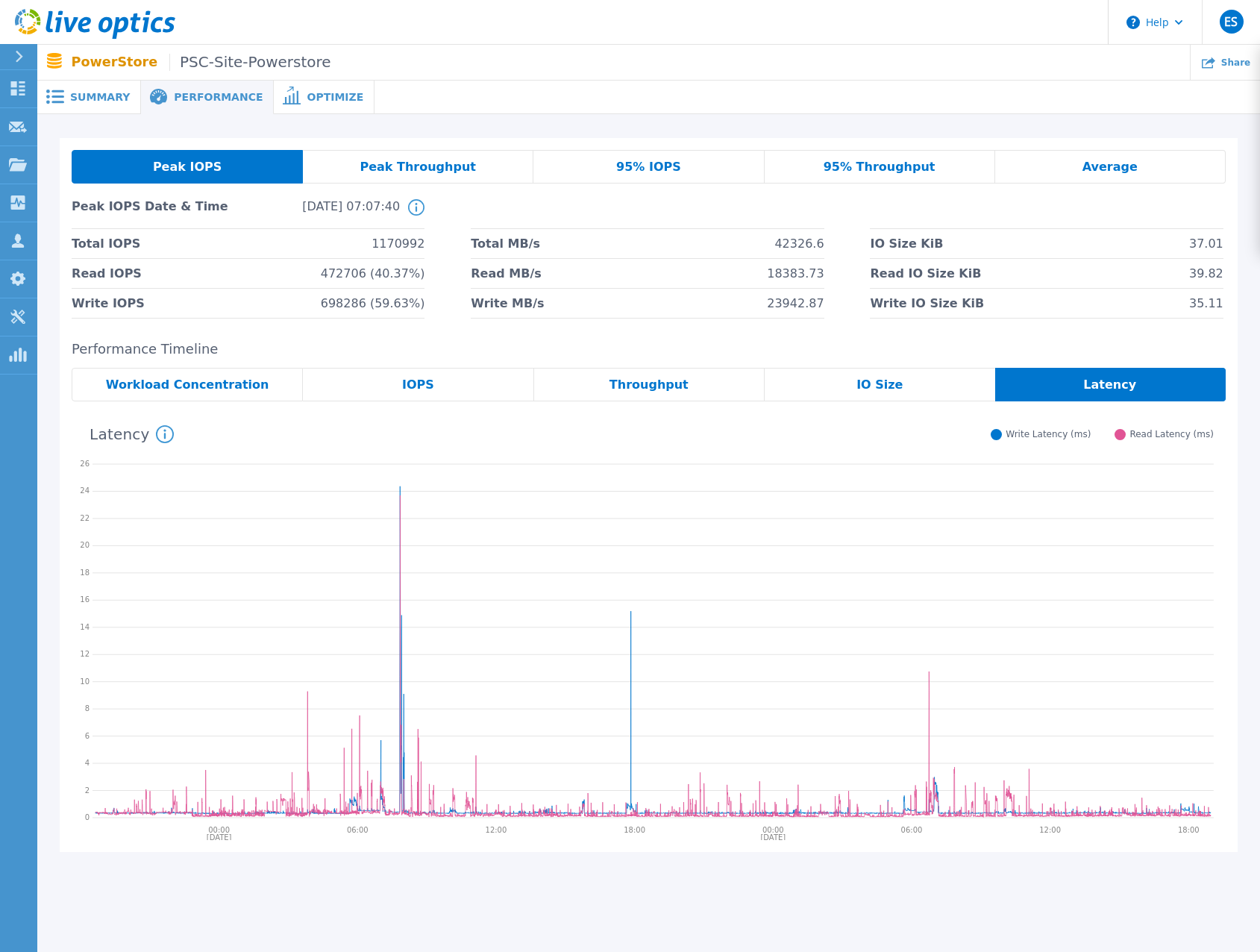
click at [406, 387] on span "IOPS" at bounding box center [418, 385] width 33 height 12
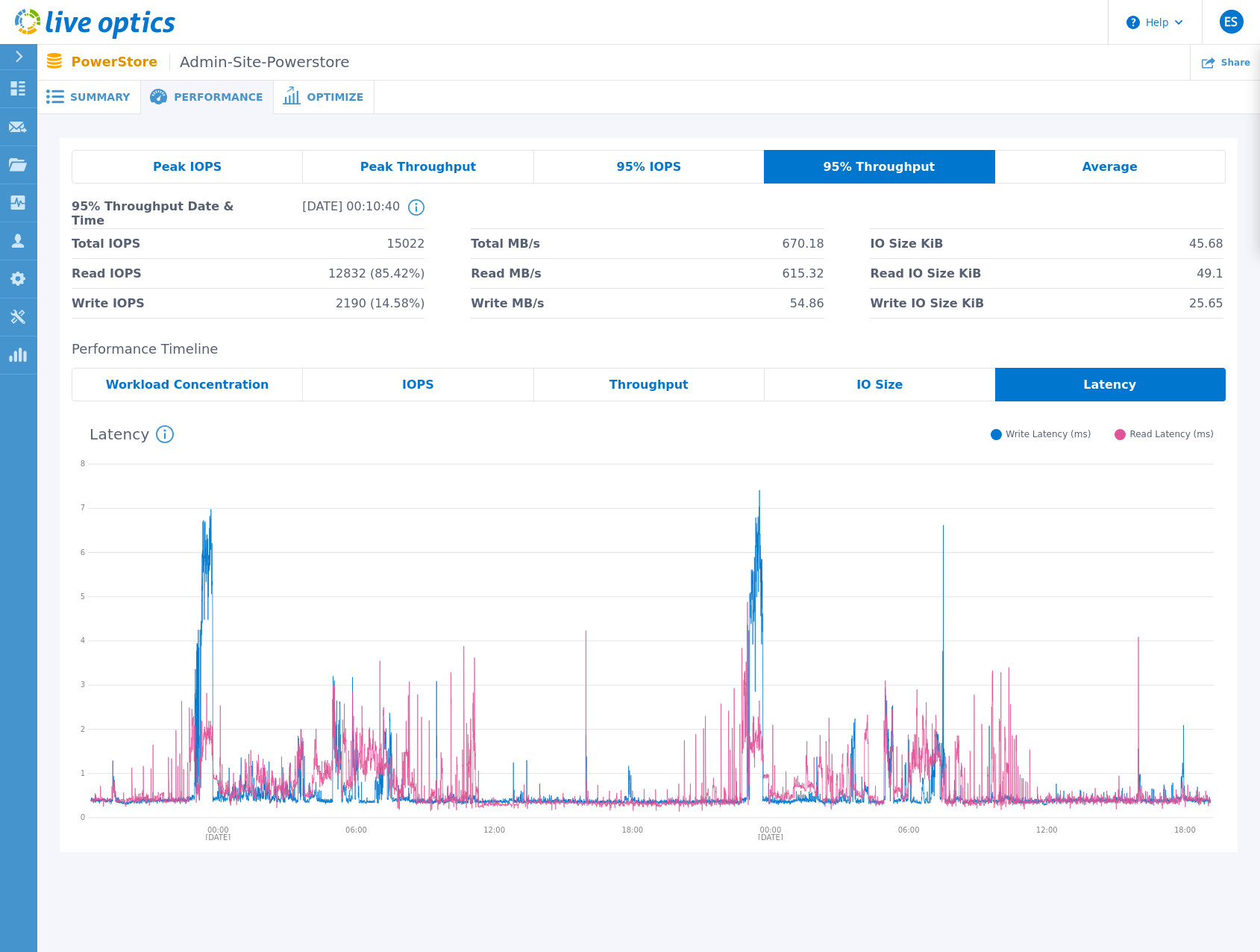
click at [222, 165] on div "Peak IOPS" at bounding box center [187, 166] width 232 height 33
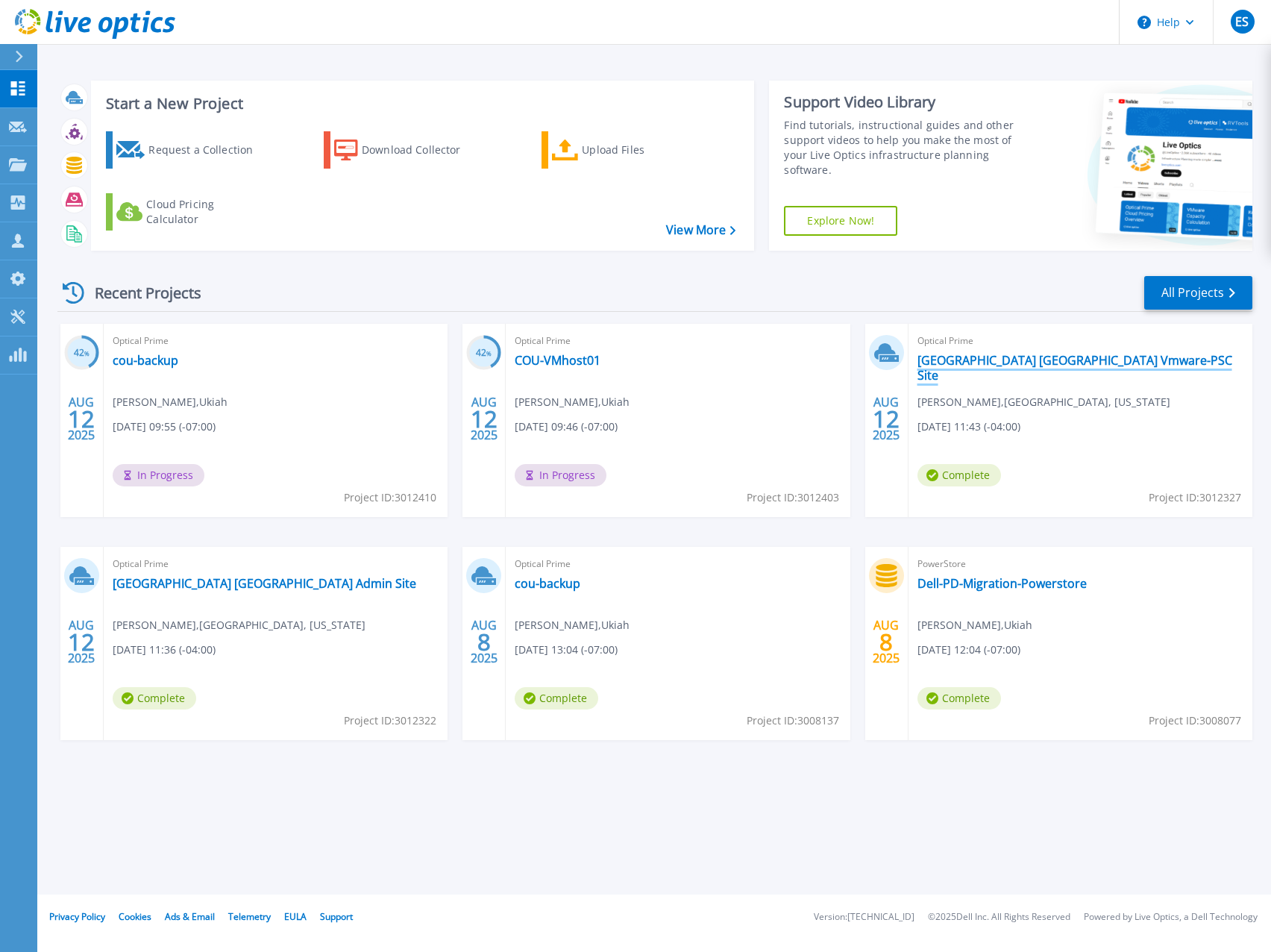
click at [1029, 358] on link "[GEOGRAPHIC_DATA] [GEOGRAPHIC_DATA] Vmware-PSC Site" at bounding box center [1080, 368] width 326 height 30
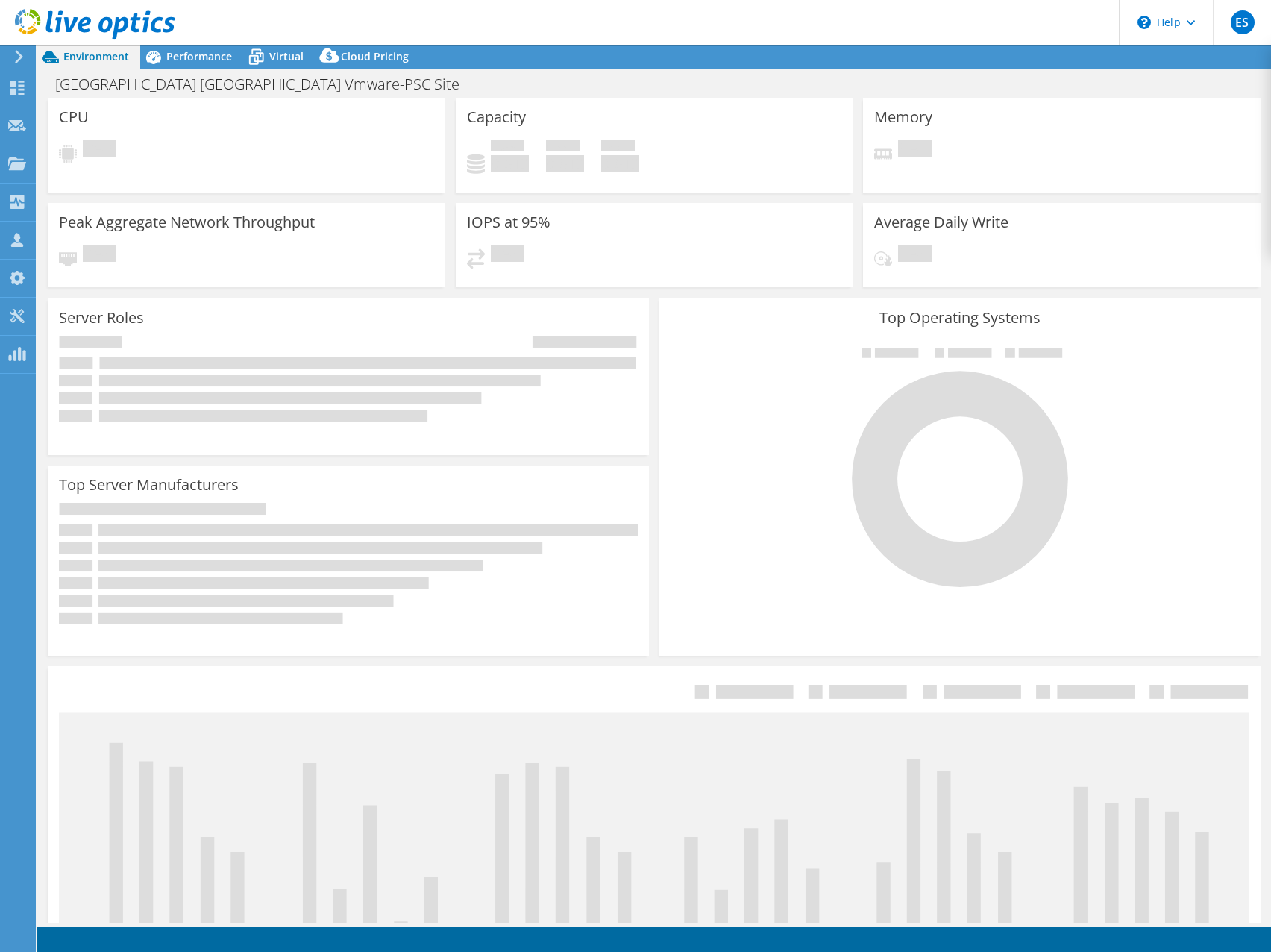
select select "USD"
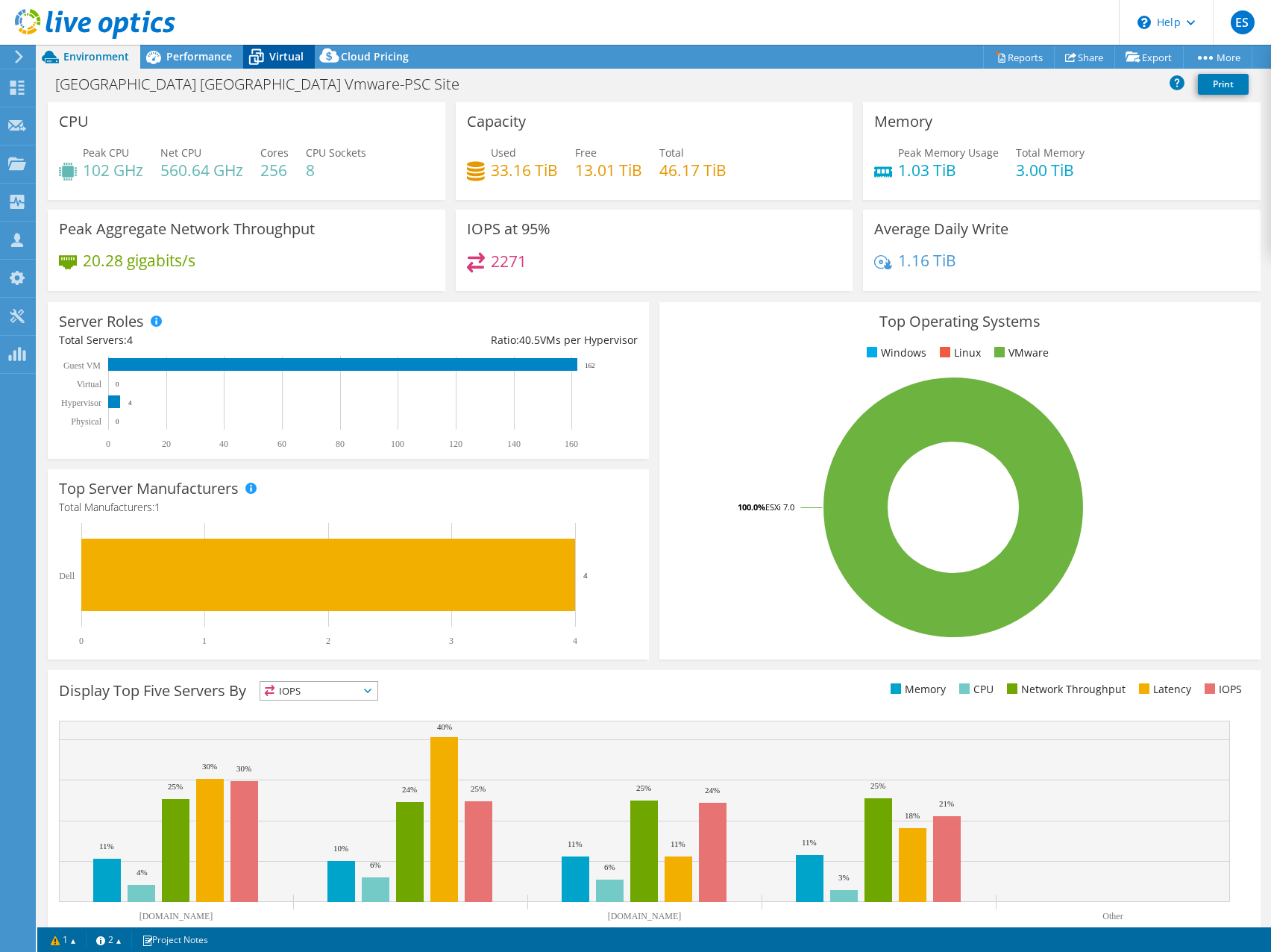
click at [276, 55] on span "Virtual" at bounding box center [286, 56] width 34 height 14
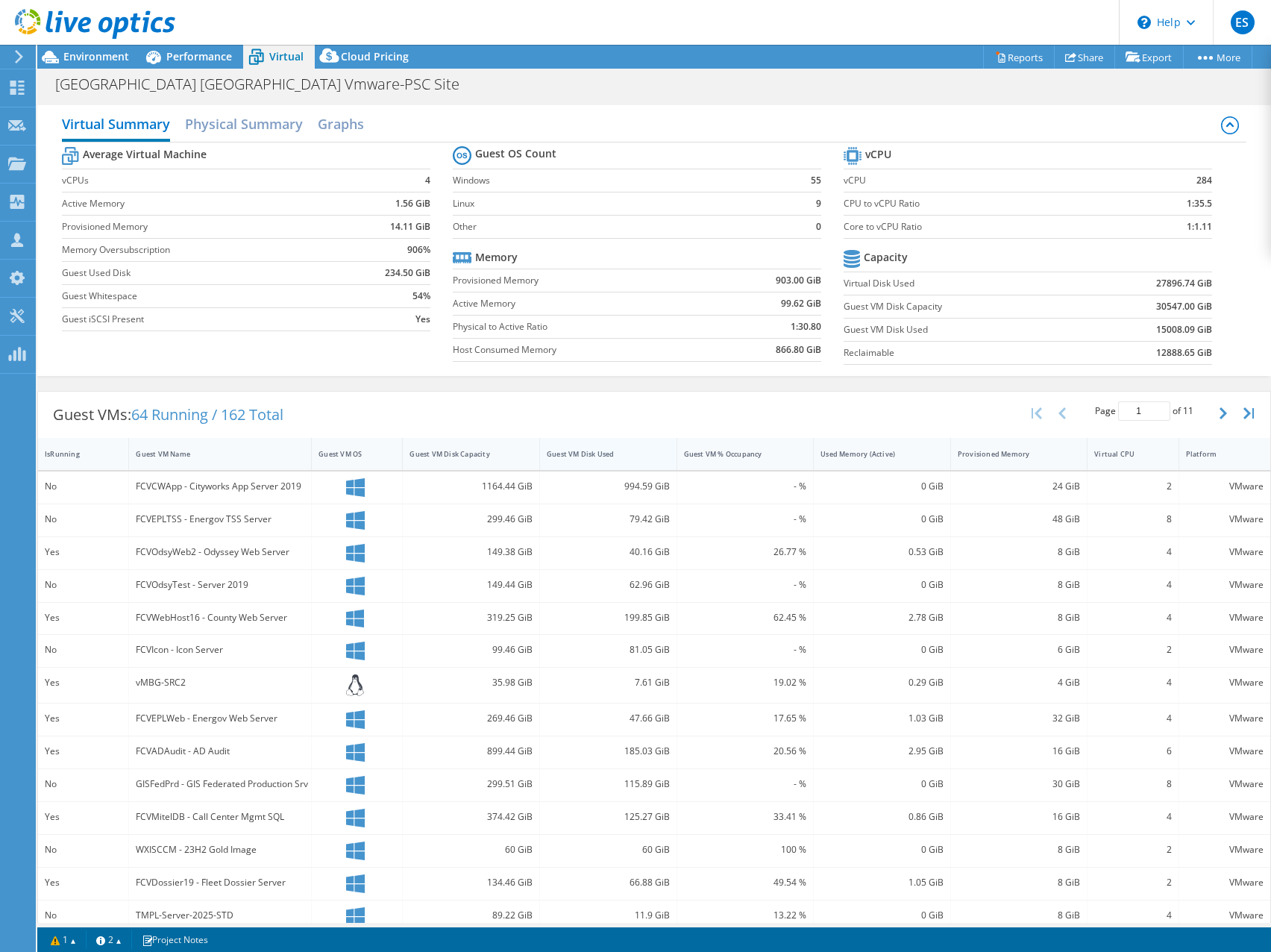
click at [568, 455] on div "Guest VM Disk Used" at bounding box center [599, 454] width 105 height 9
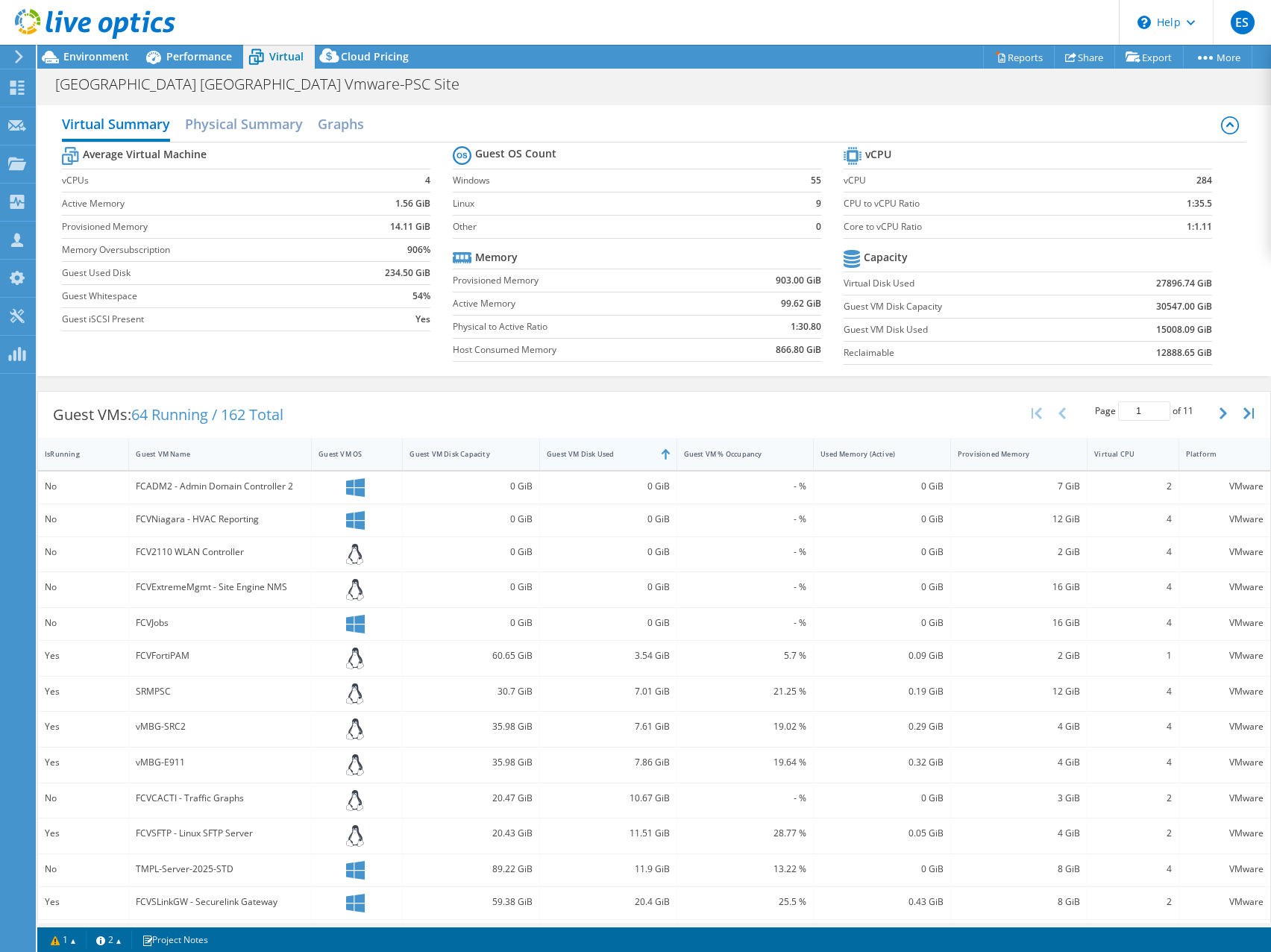
click at [568, 455] on div "Guest VM Disk Used" at bounding box center [599, 454] width 105 height 9
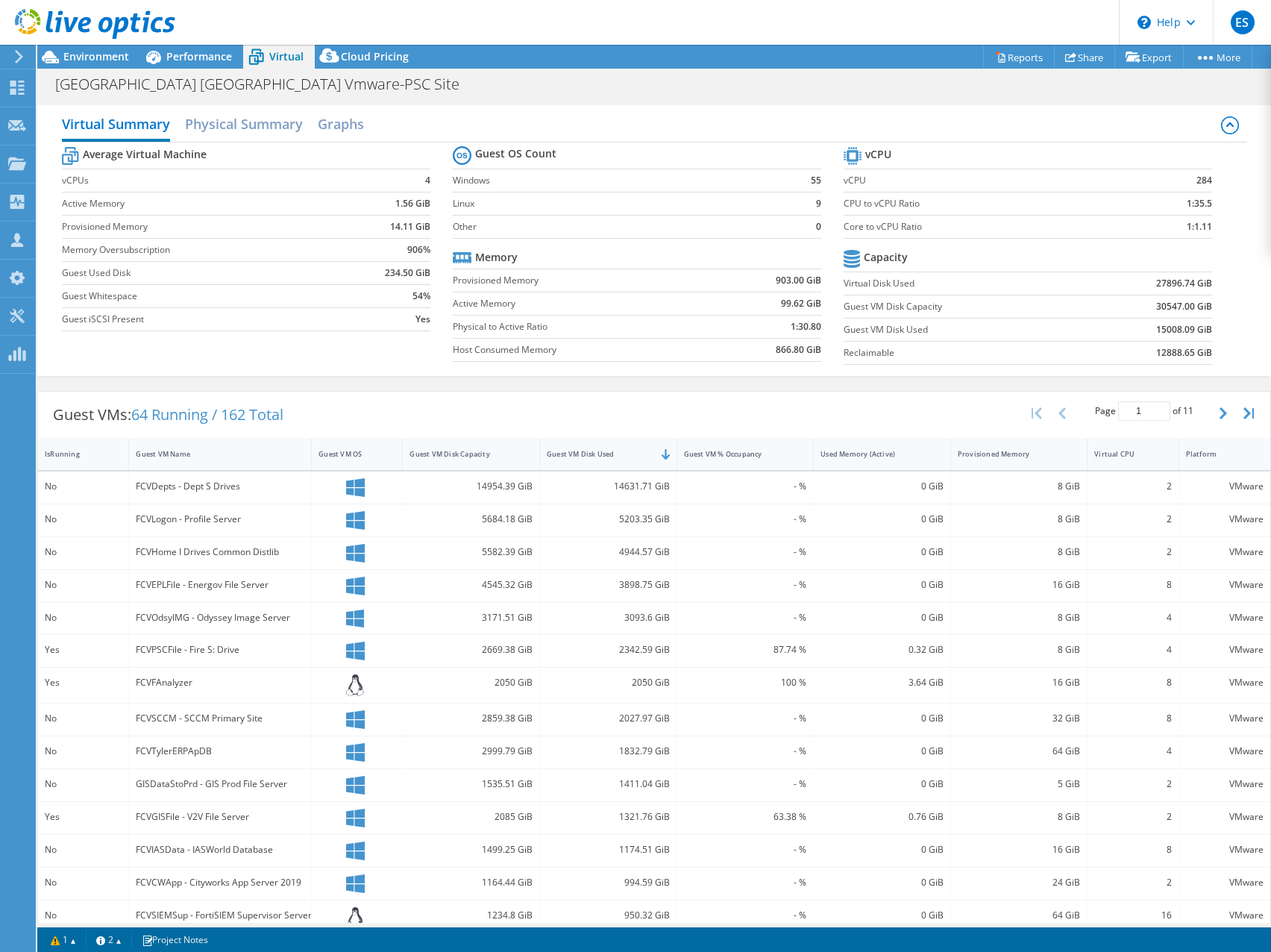
click at [634, 28] on header "ES Partner Team Member [PERSON_NAME] [EMAIL_ADDRESS][DOMAIN_NAME] redesign My P…" at bounding box center [635, 22] width 1271 height 45
click at [791, 19] on header "ES Partner Team Member [PERSON_NAME] [EMAIL_ADDRESS][DOMAIN_NAME] redesign My P…" at bounding box center [635, 22] width 1271 height 45
click at [780, 20] on header "ES Partner Team Member [PERSON_NAME] [EMAIL_ADDRESS][DOMAIN_NAME] redesign My P…" at bounding box center [635, 22] width 1271 height 45
click at [599, 72] on div "[GEOGRAPHIC_DATA] [GEOGRAPHIC_DATA] Vmware-PSC Site Print" at bounding box center [654, 84] width 1234 height 28
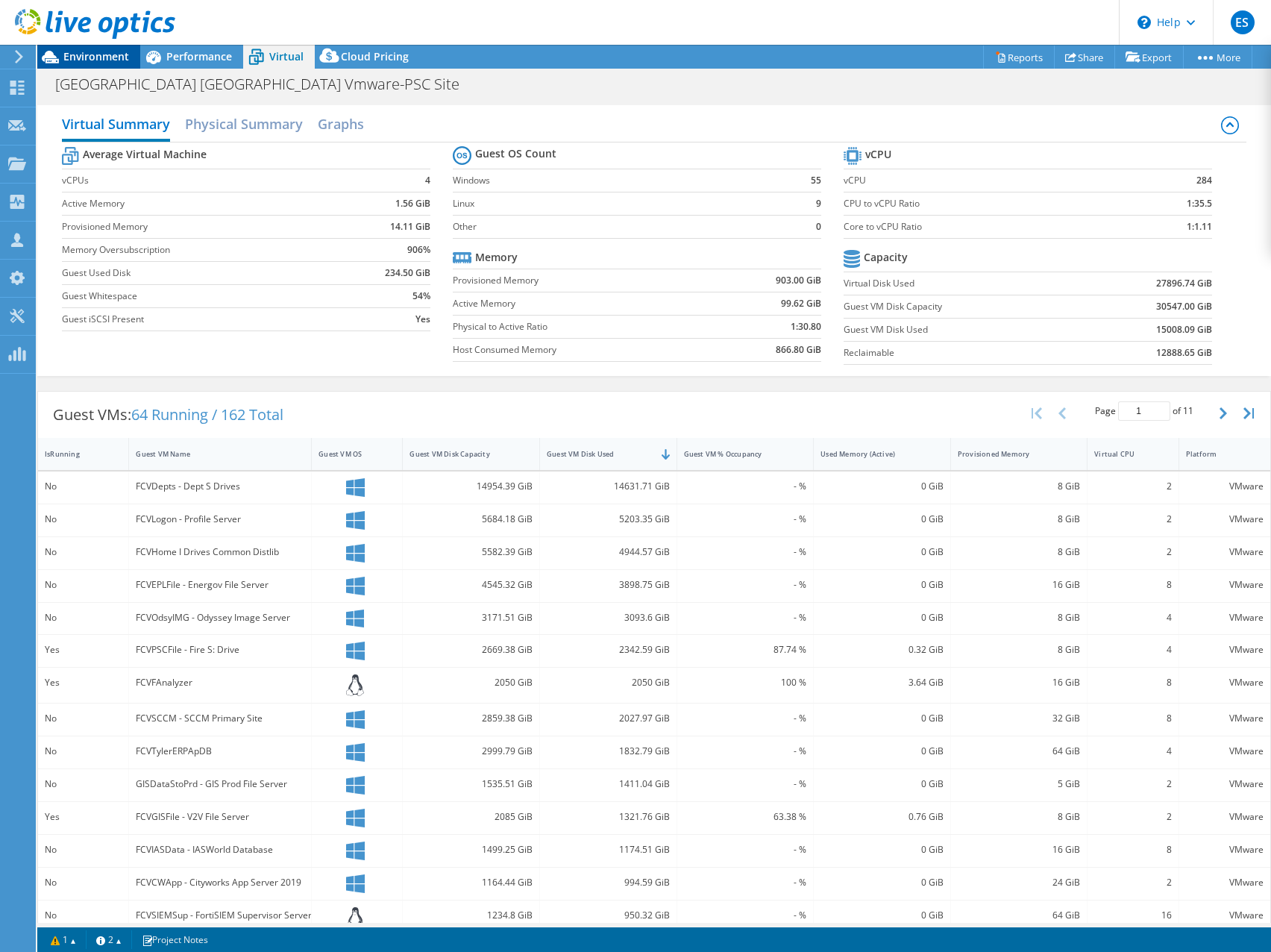
click at [94, 52] on span "Environment" at bounding box center [96, 56] width 66 height 14
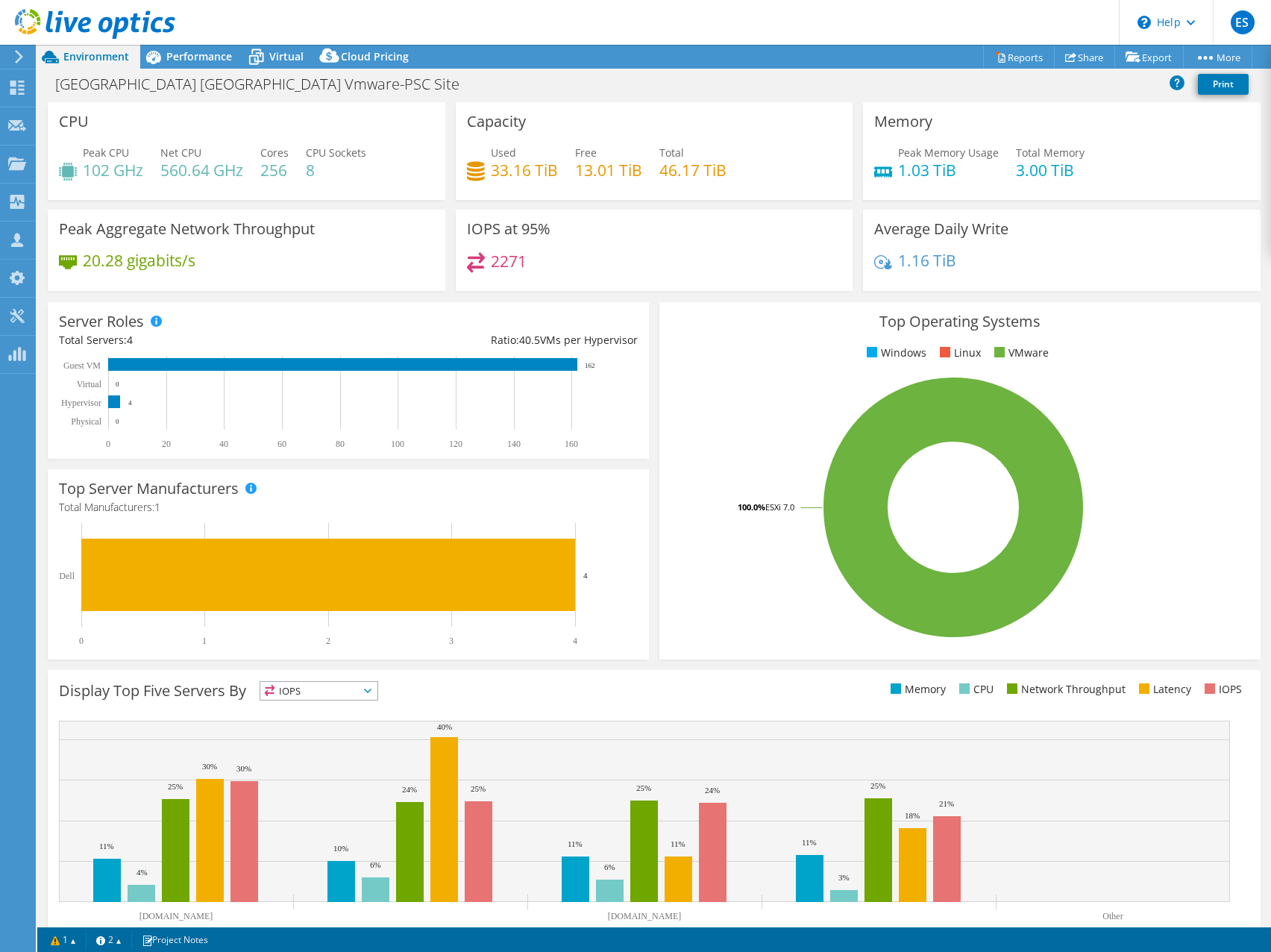
click at [739, 322] on h3 "Top Operating Systems" at bounding box center [960, 322] width 579 height 17
click at [202, 55] on span "Performance" at bounding box center [199, 56] width 66 height 14
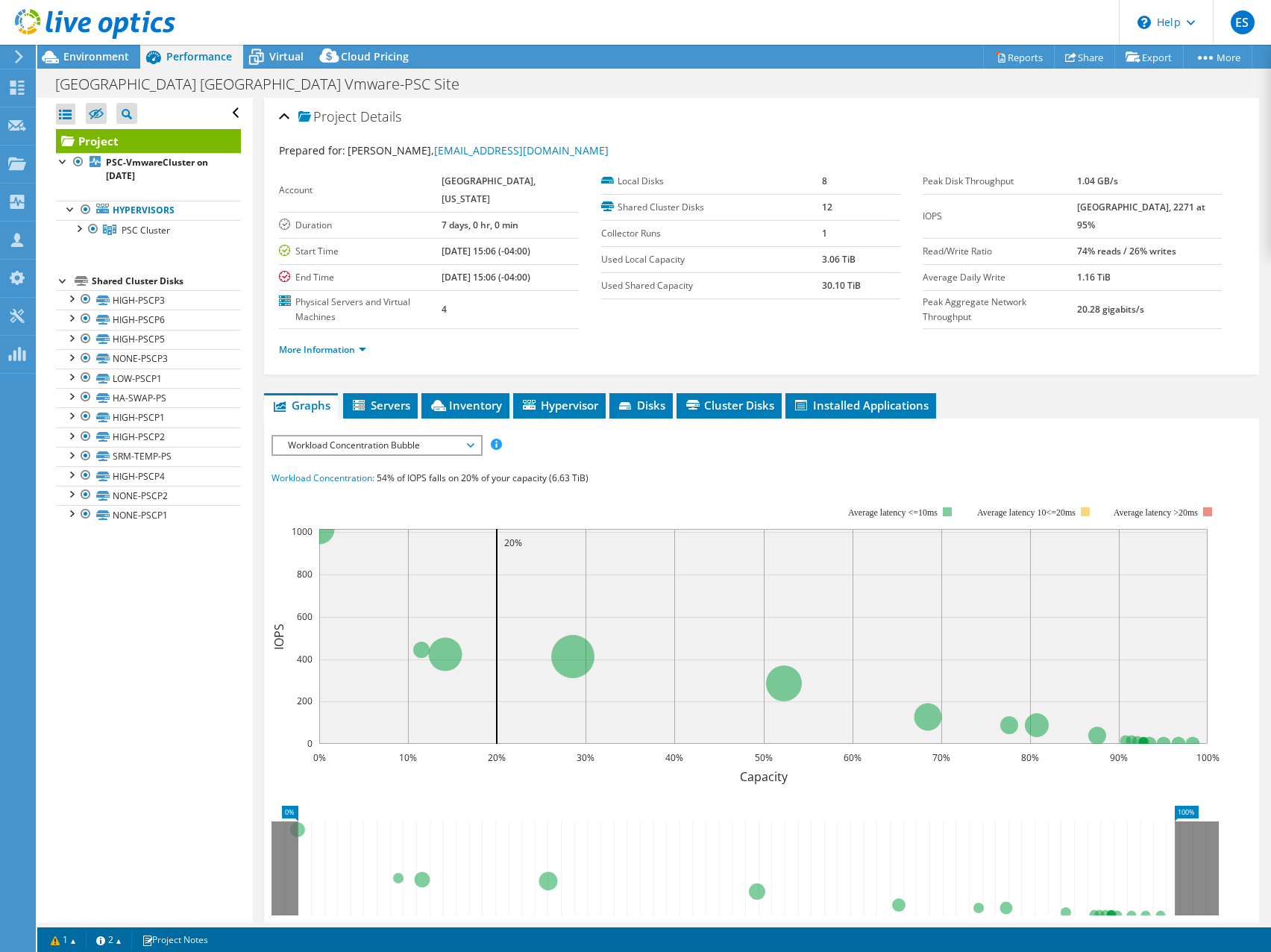
click at [436, 451] on span "Workload Concentration Bubble" at bounding box center [377, 444] width 192 height 18
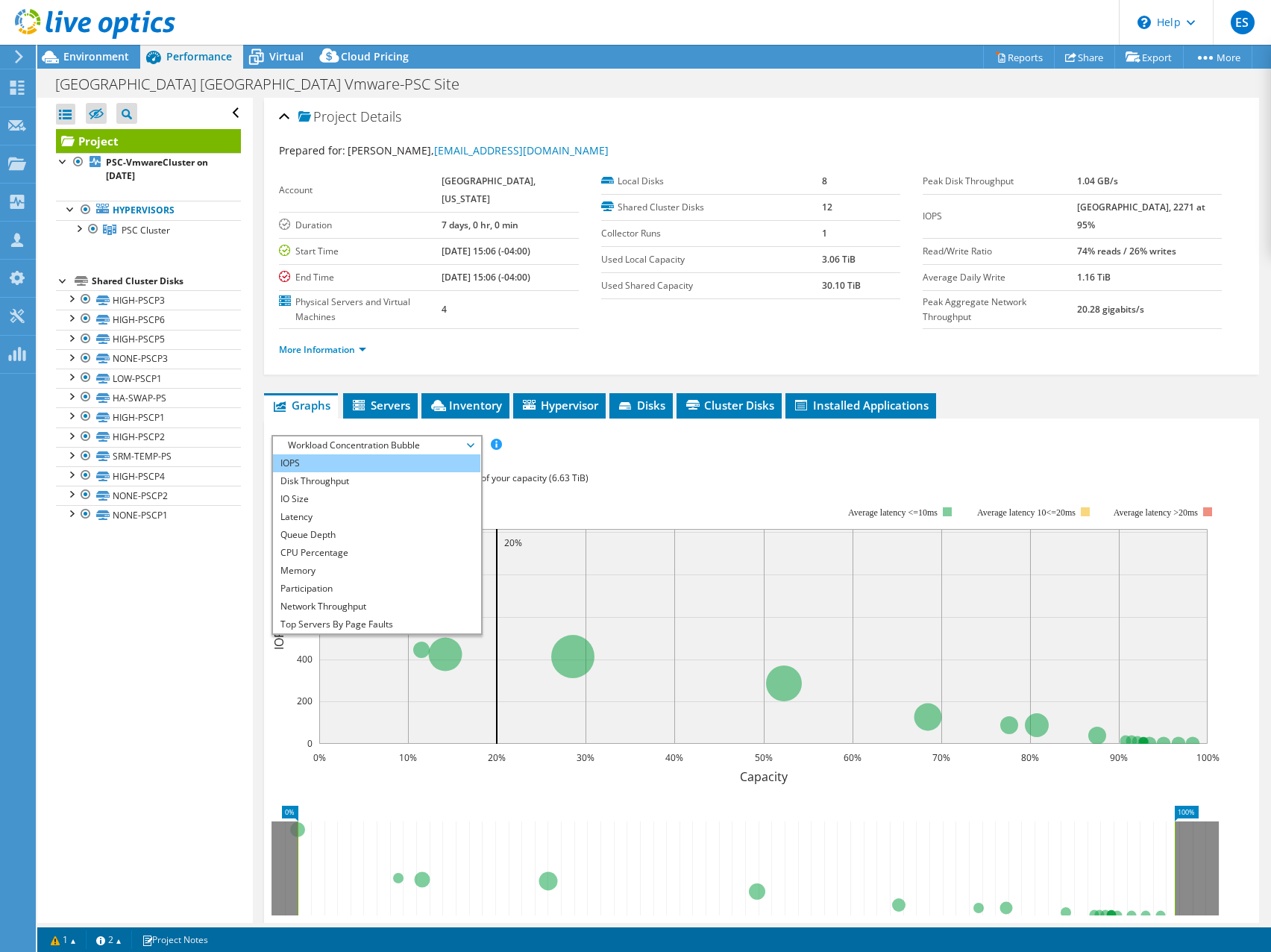
click at [349, 463] on li "IOPS" at bounding box center [377, 463] width 206 height 18
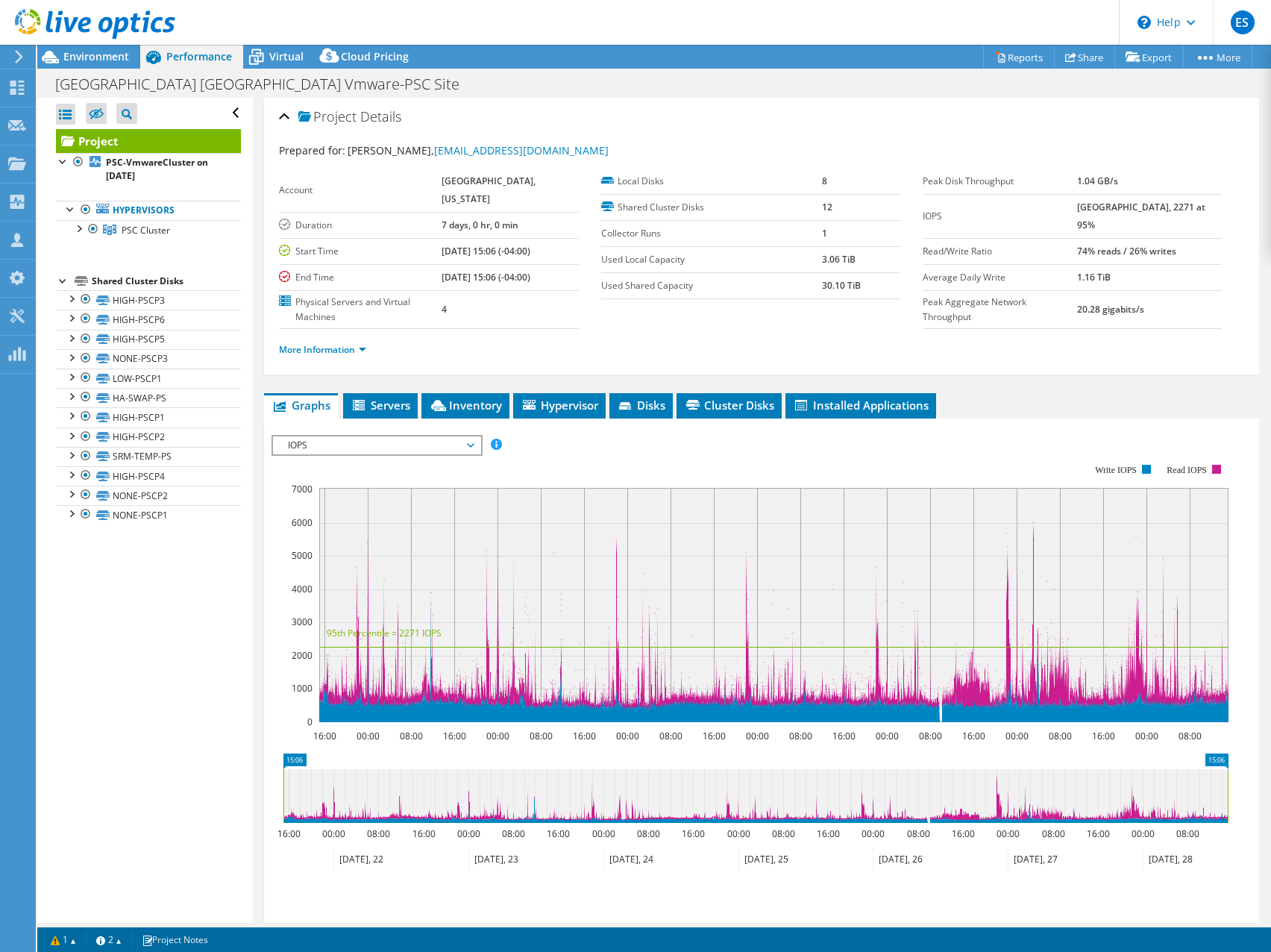
click at [905, 326] on section "Account [GEOGRAPHIC_DATA], [US_STATE] Duration 7 days, 0 hr, 0 min Start Time […" at bounding box center [601, 248] width 643 height 161
click at [111, 49] on div at bounding box center [87, 25] width 176 height 50
click at [98, 56] on span "Environment" at bounding box center [96, 56] width 66 height 14
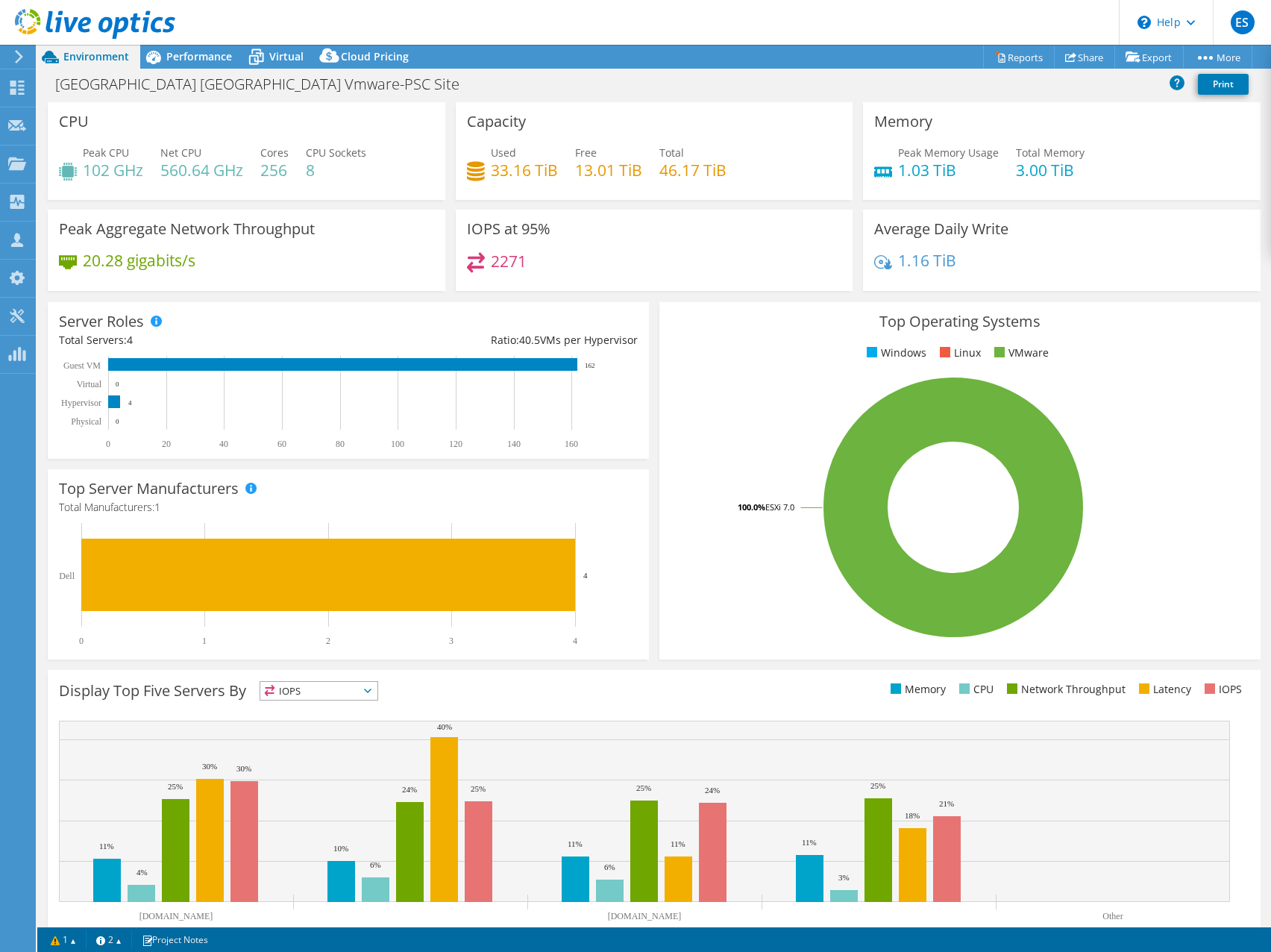
click at [719, 254] on div "2271" at bounding box center [655, 268] width 376 height 33
click at [736, 242] on div "IOPS at 95% 2271" at bounding box center [655, 249] width 398 height 81
click at [725, 221] on div "IOPS at 95% 2271" at bounding box center [655, 249] width 398 height 81
click at [879, 14] on header "ES Partner Team Member [PERSON_NAME] [EMAIL_ADDRESS][DOMAIN_NAME] redesign My P…" at bounding box center [635, 22] width 1271 height 45
